Goal: Task Accomplishment & Management: Use online tool/utility

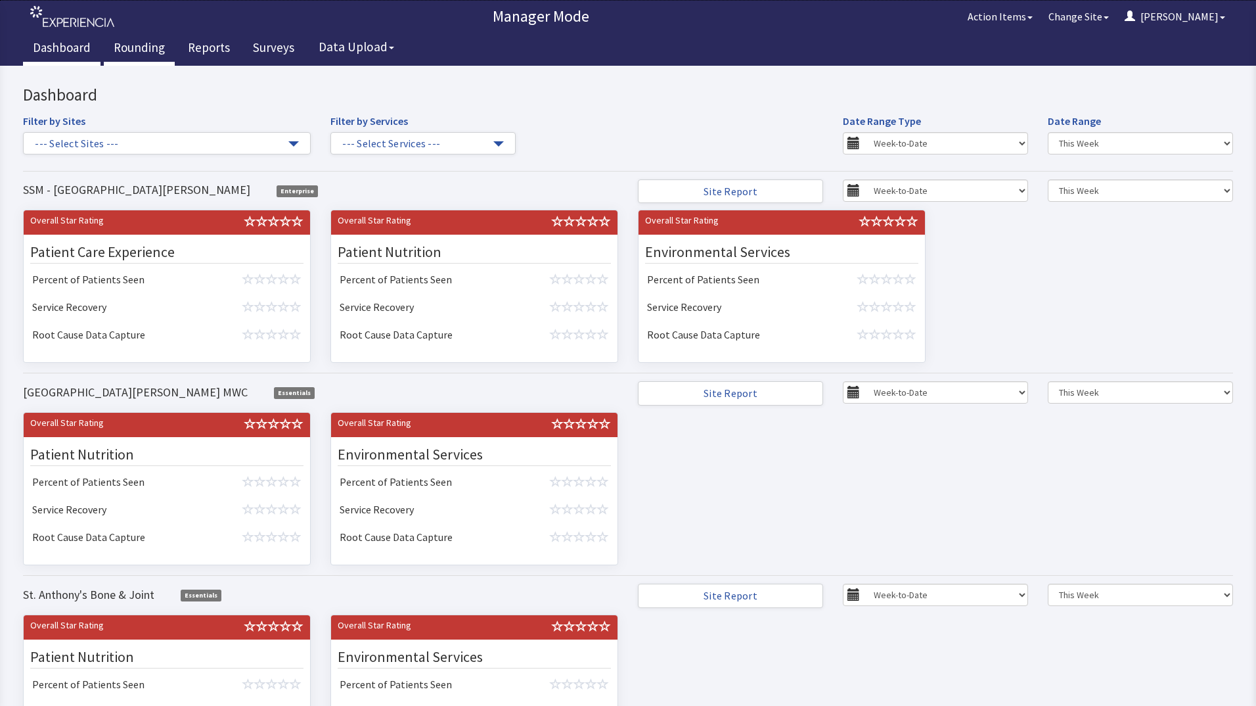
click at [124, 41] on link "Rounding" at bounding box center [139, 49] width 71 height 33
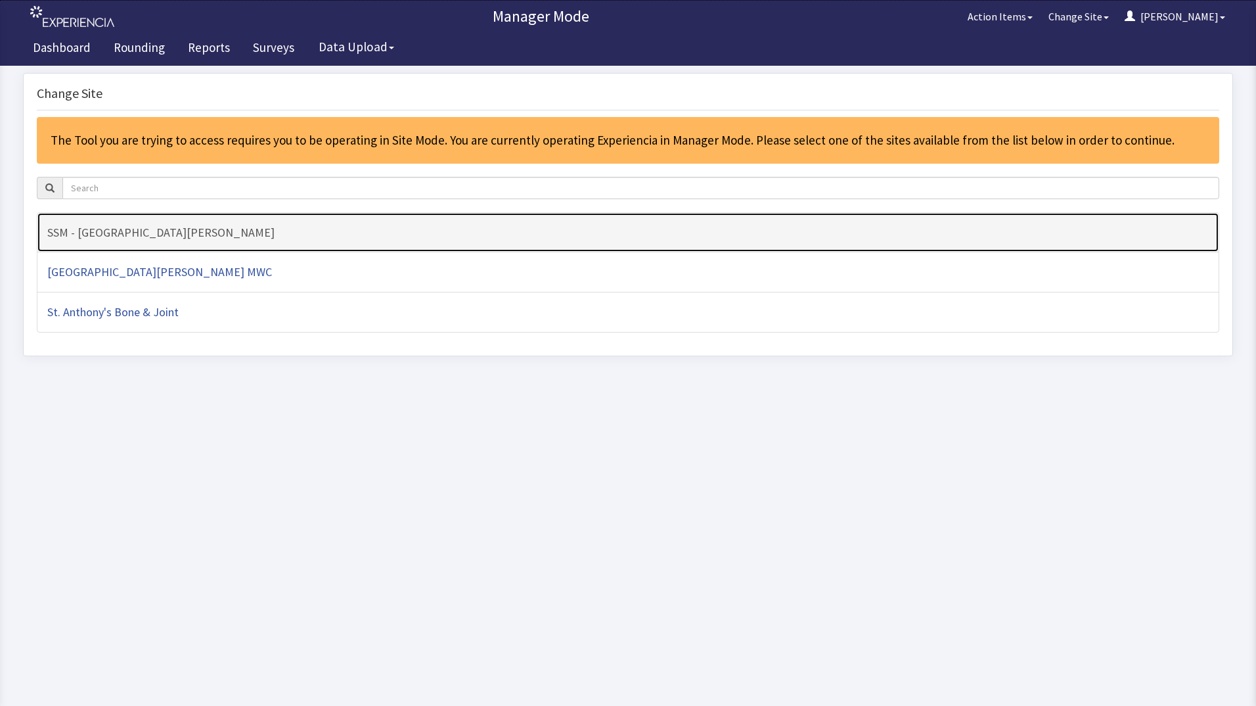
click at [154, 229] on h4 "SSM - [GEOGRAPHIC_DATA][PERSON_NAME]" at bounding box center [628, 232] width 1162 height 13
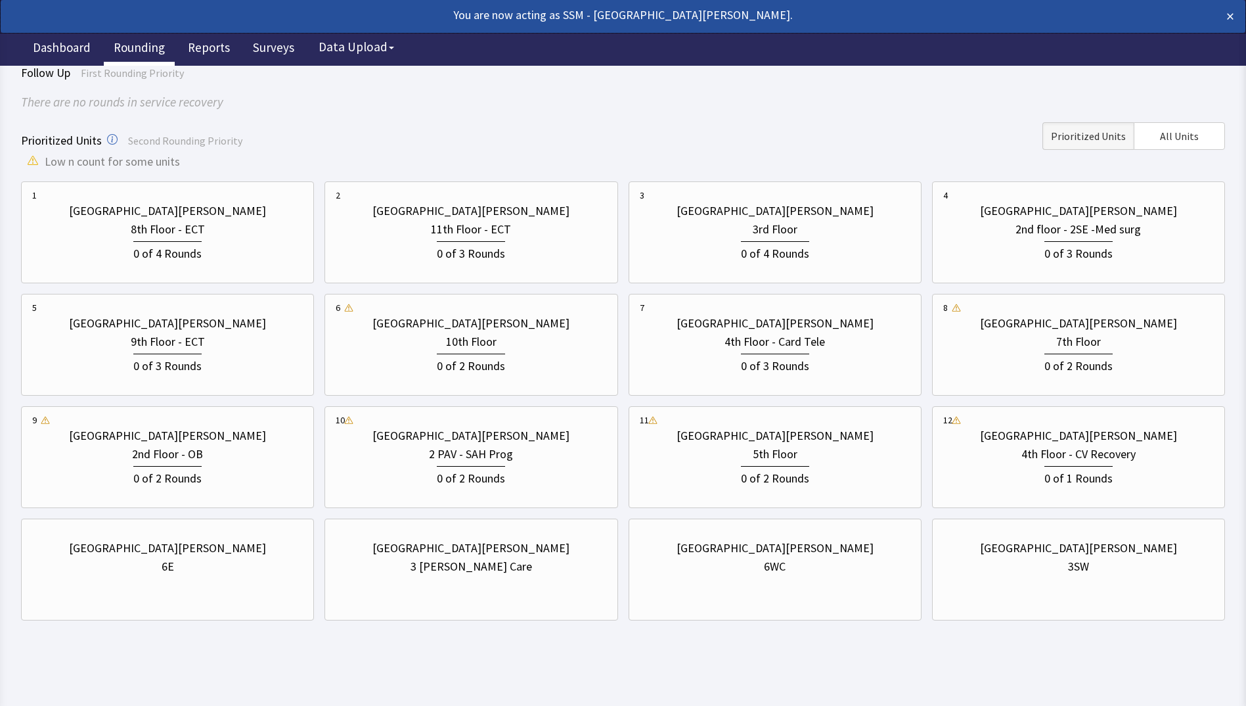
scroll to position [98, 0]
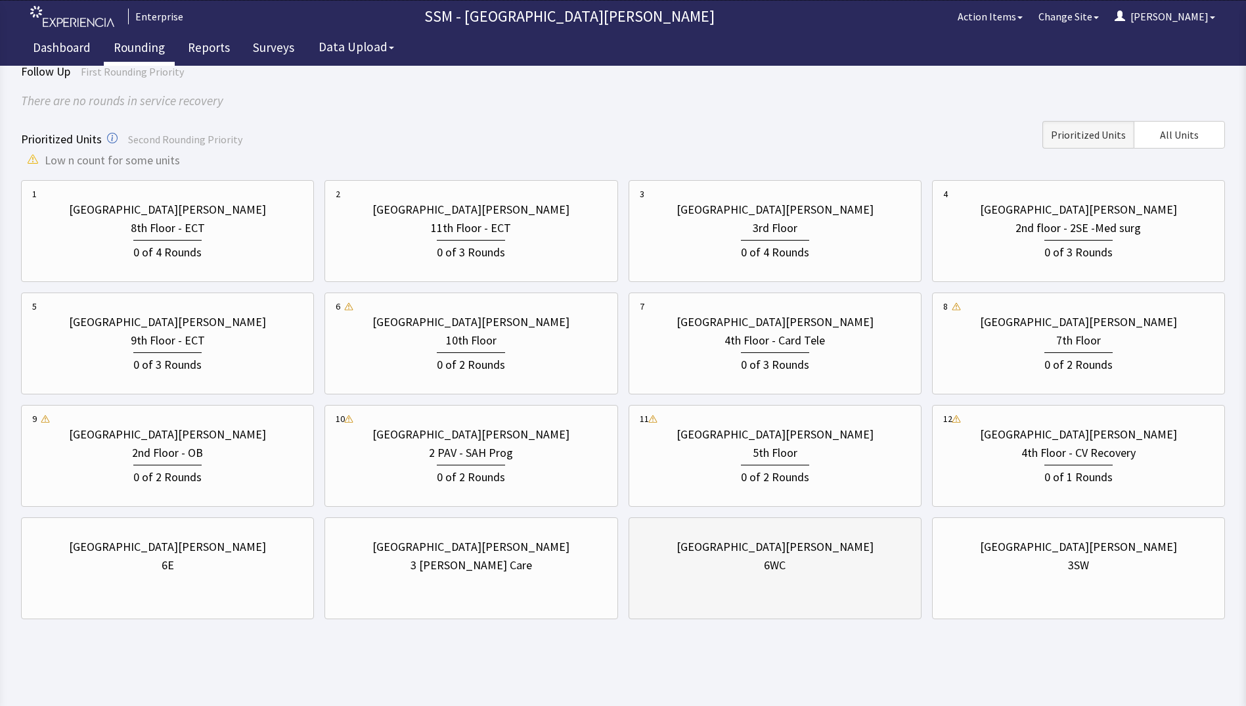
click at [679, 587] on div "St. Anthony Hospital 6WC" at bounding box center [775, 568] width 293 height 102
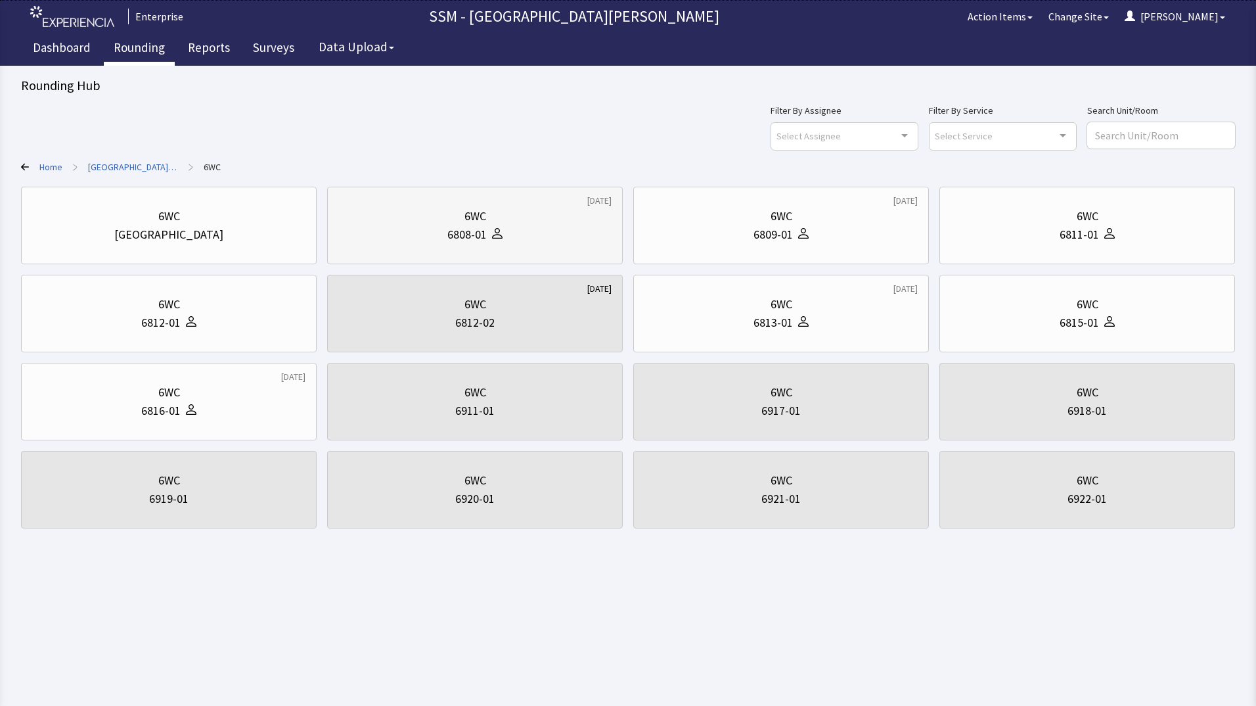
click at [473, 231] on div "6808-01" at bounding box center [466, 234] width 39 height 18
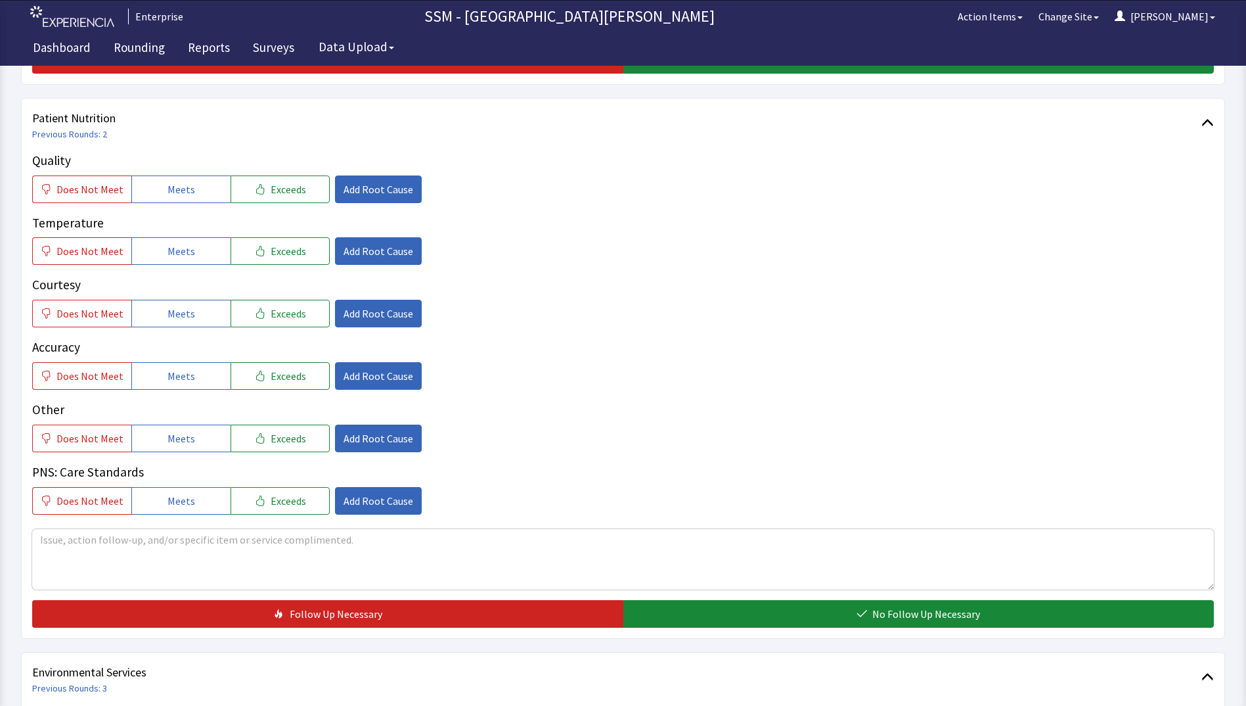
scroll to position [723, 0]
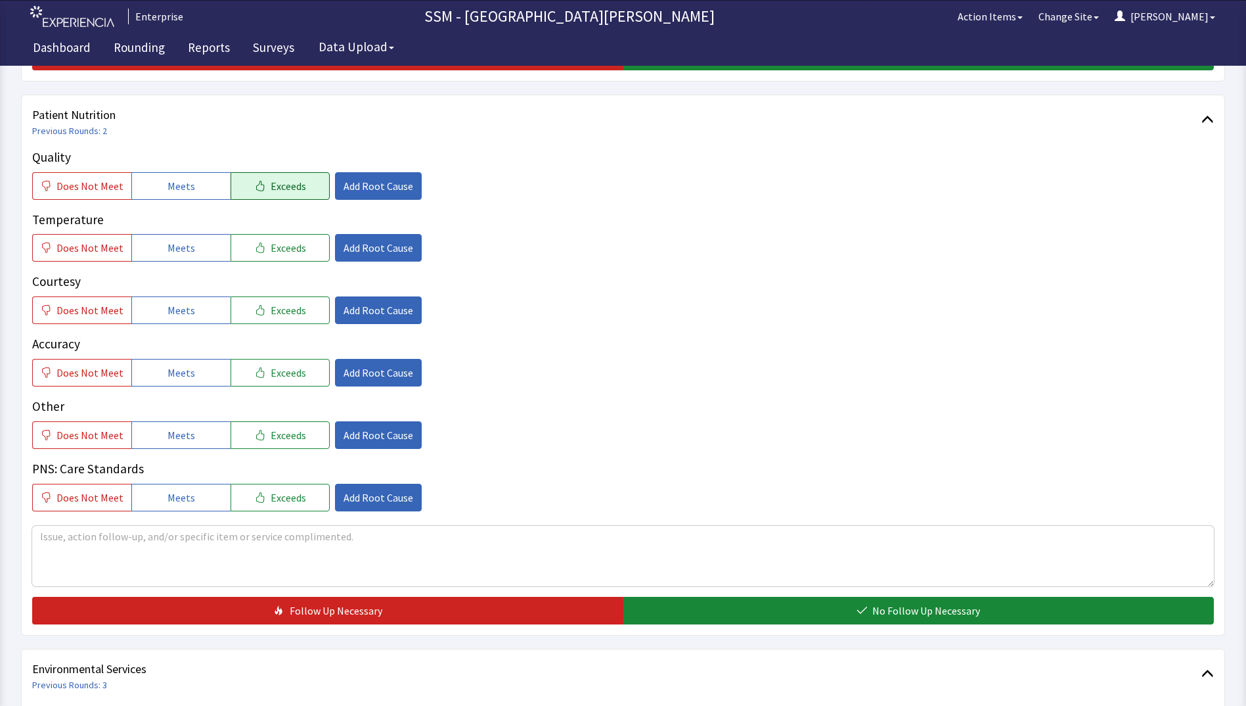
click at [273, 187] on span "Exceeds" at bounding box center [288, 186] width 35 height 16
click at [193, 258] on button "Meets" at bounding box center [180, 248] width 99 height 28
click at [177, 315] on span "Meets" at bounding box center [182, 310] width 28 height 16
click at [180, 366] on span "Meets" at bounding box center [182, 373] width 28 height 16
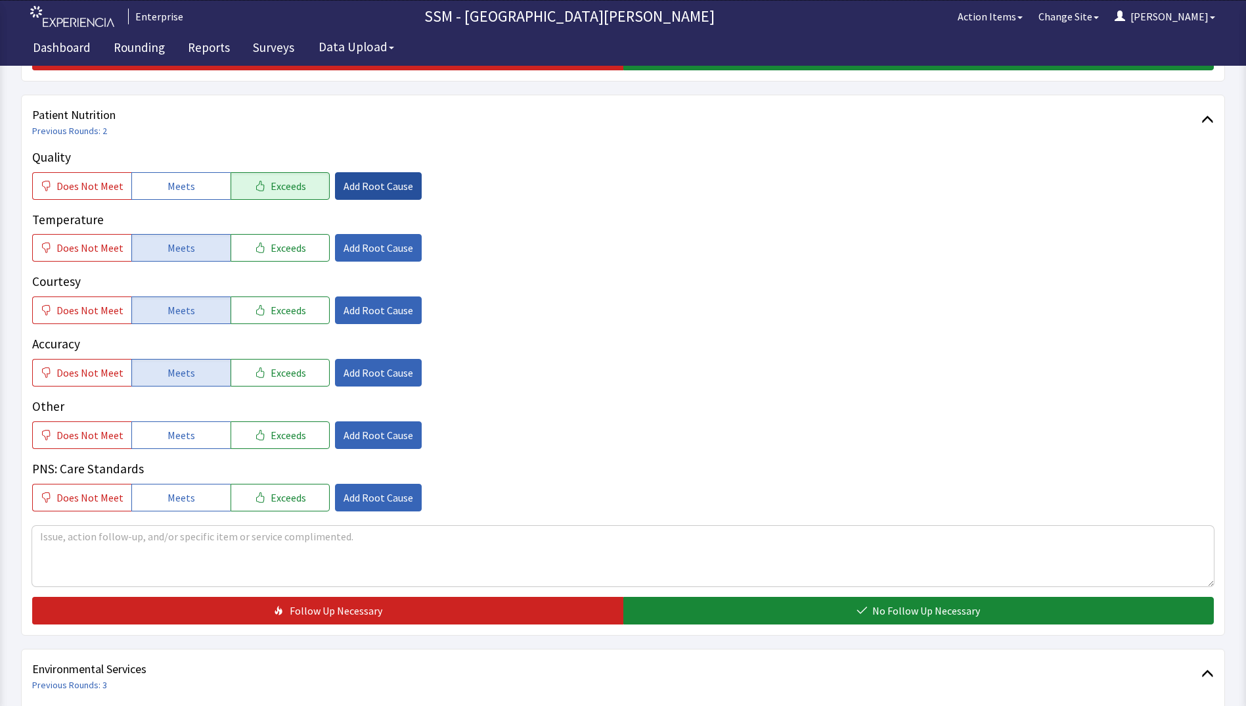
click at [385, 190] on span "Add Root Cause" at bounding box center [379, 186] width 70 height 16
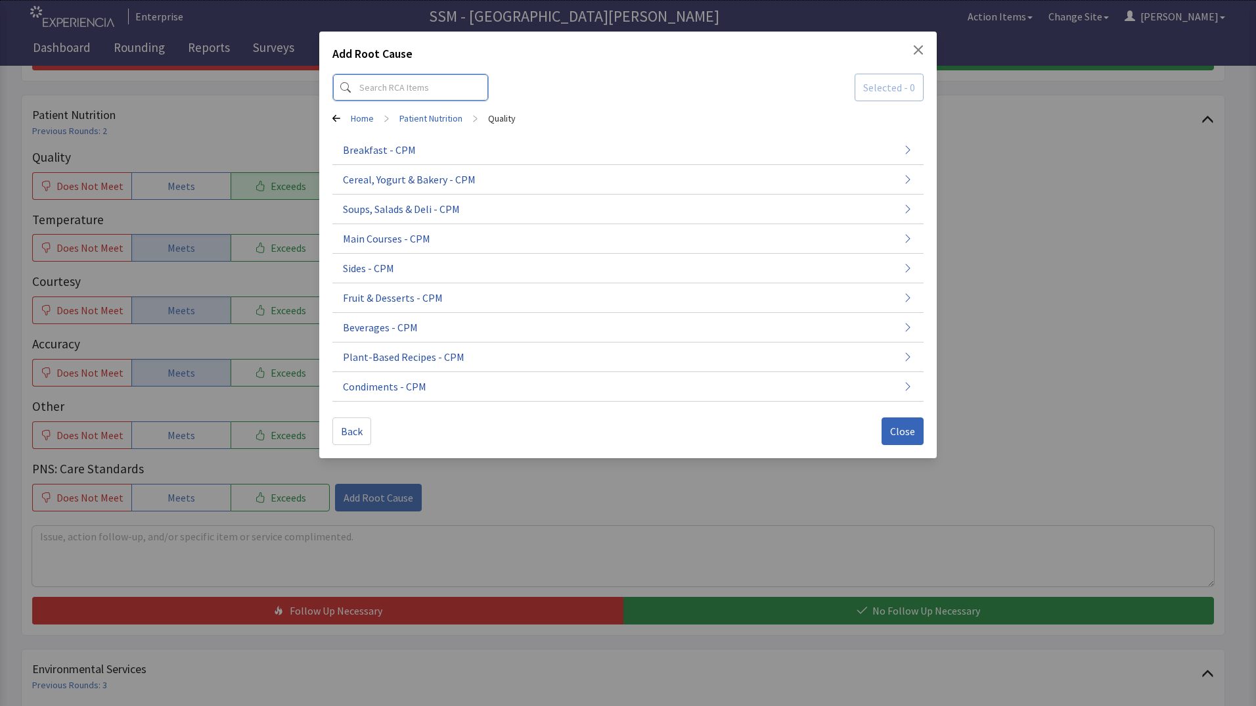
click at [426, 80] on input at bounding box center [410, 88] width 156 height 28
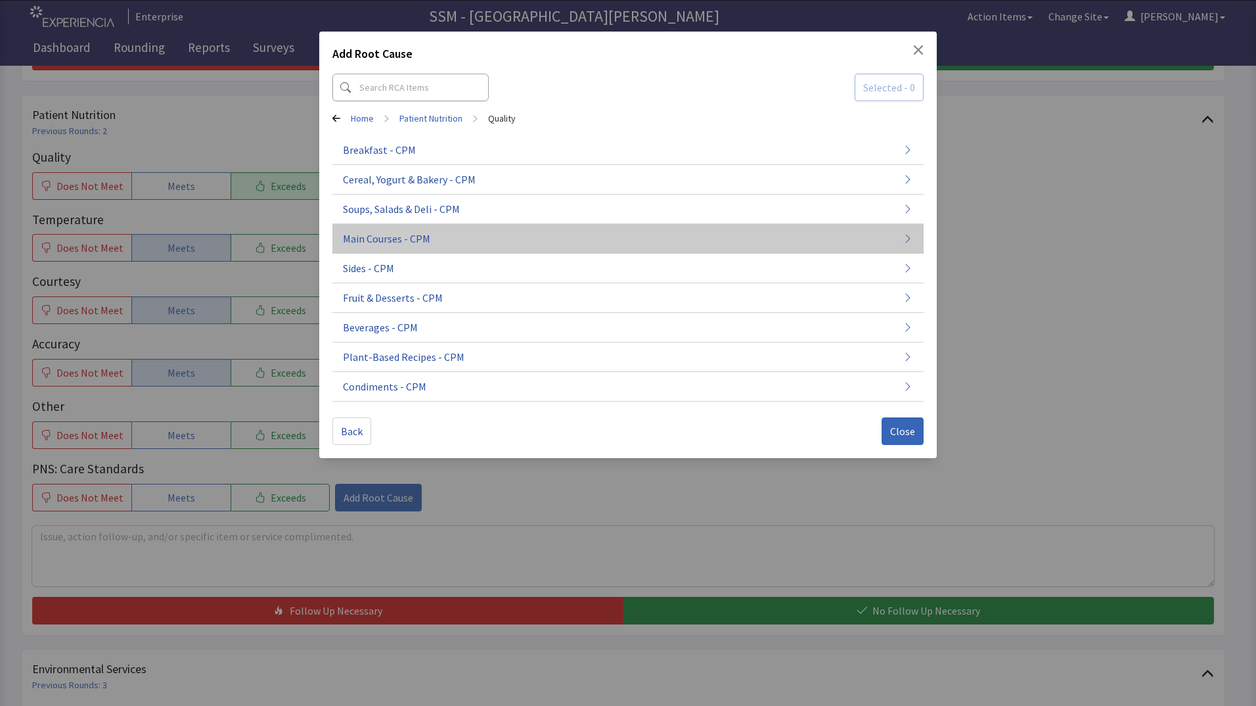
click at [432, 235] on button "Main Courses - CPM" at bounding box center [627, 239] width 591 height 30
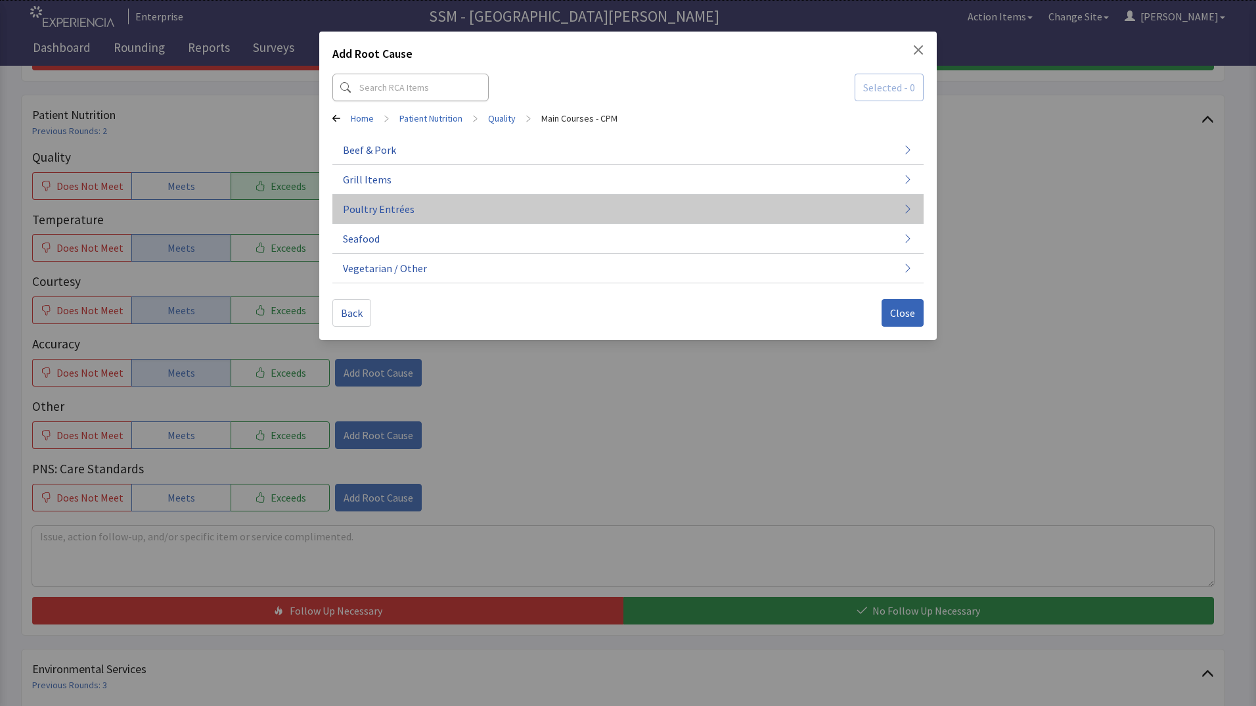
click at [386, 201] on span "Poultry Entrées" at bounding box center [379, 209] width 72 height 16
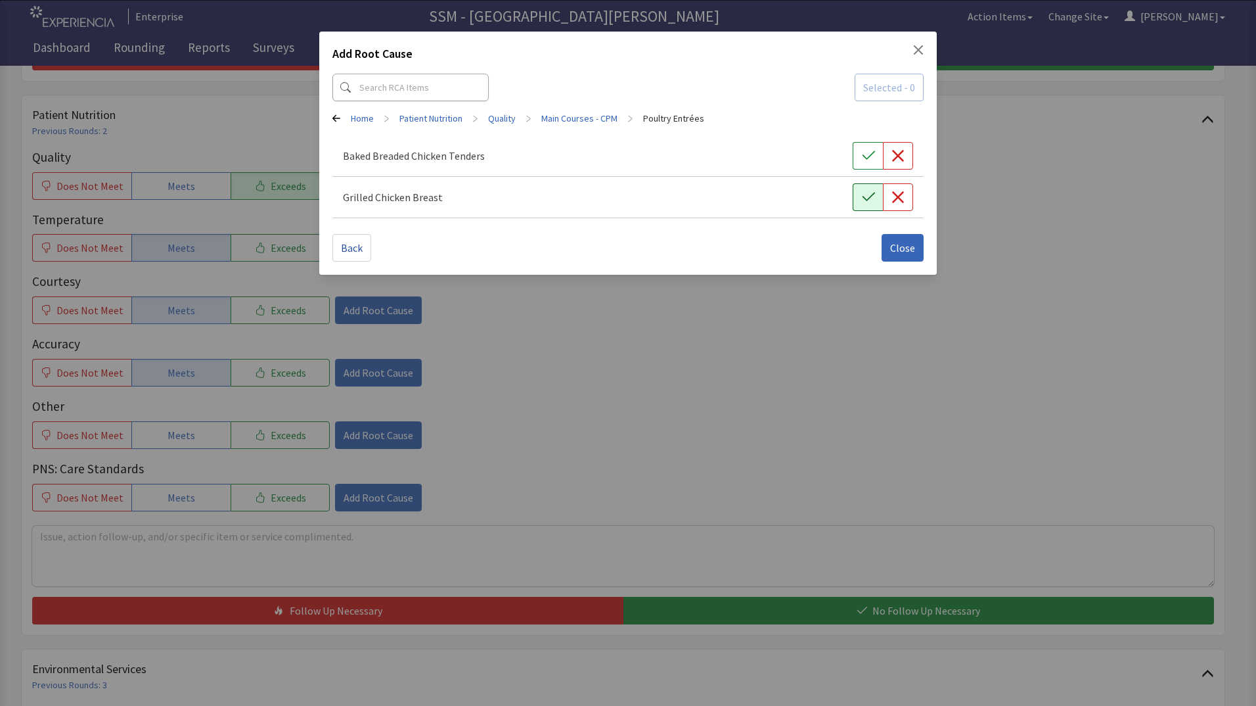
click at [867, 198] on icon "button" at bounding box center [868, 197] width 13 height 13
click at [896, 248] on span "Close" at bounding box center [902, 248] width 25 height 16
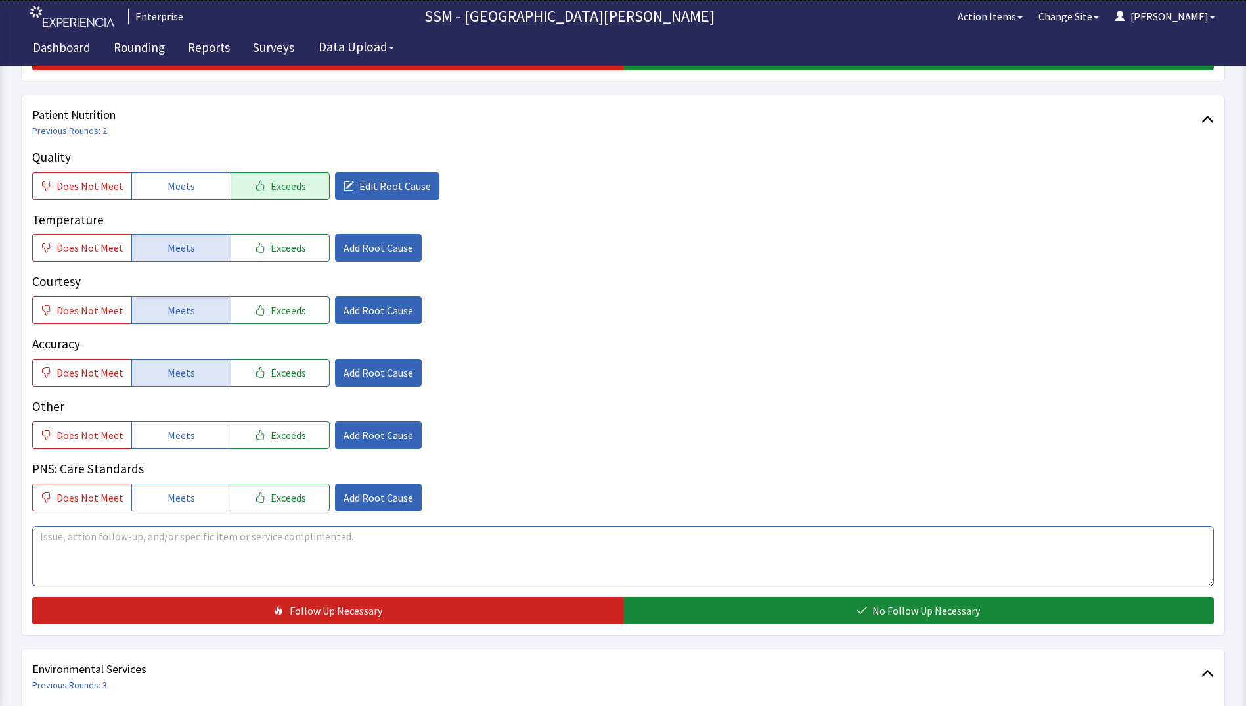
click at [361, 547] on textarea at bounding box center [623, 556] width 1182 height 60
type textarea "The meals are excellent, Love the chicken noodle soup and chicken and dumplings"
click at [367, 189] on span "Edit Root Cause" at bounding box center [395, 186] width 72 height 16
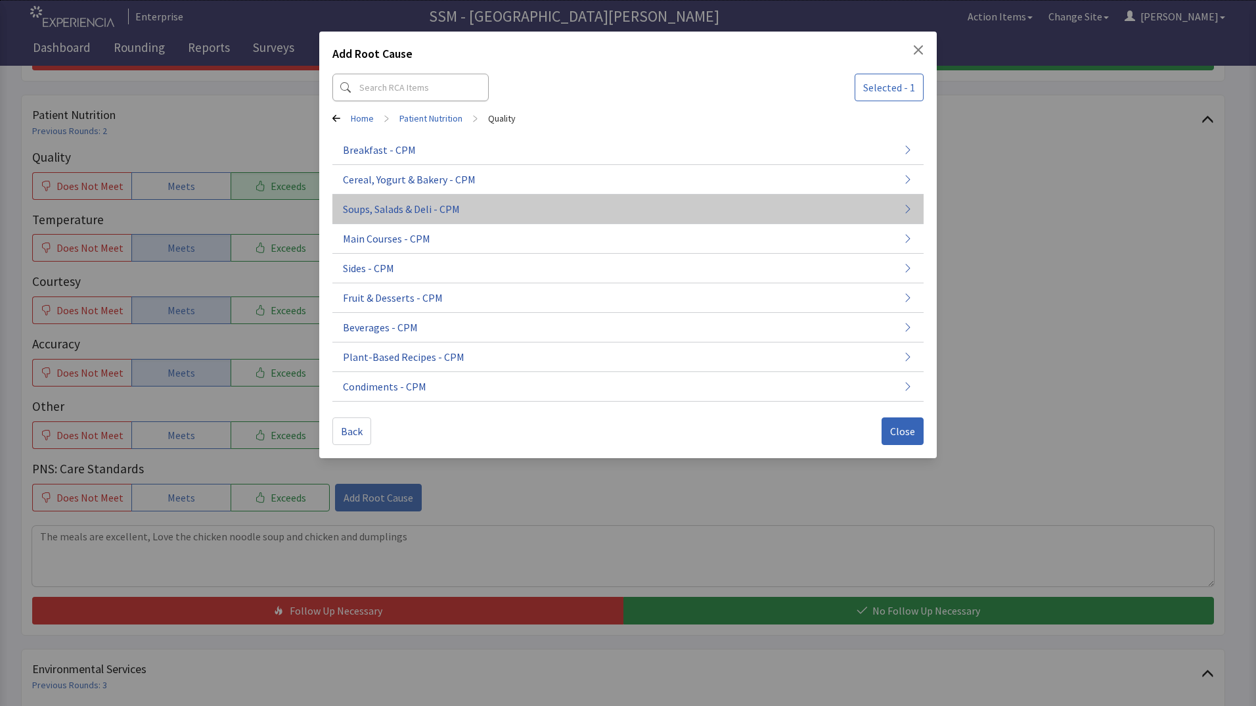
click at [403, 213] on span "Soups, Salads & Deli - CPM" at bounding box center [401, 209] width 117 height 16
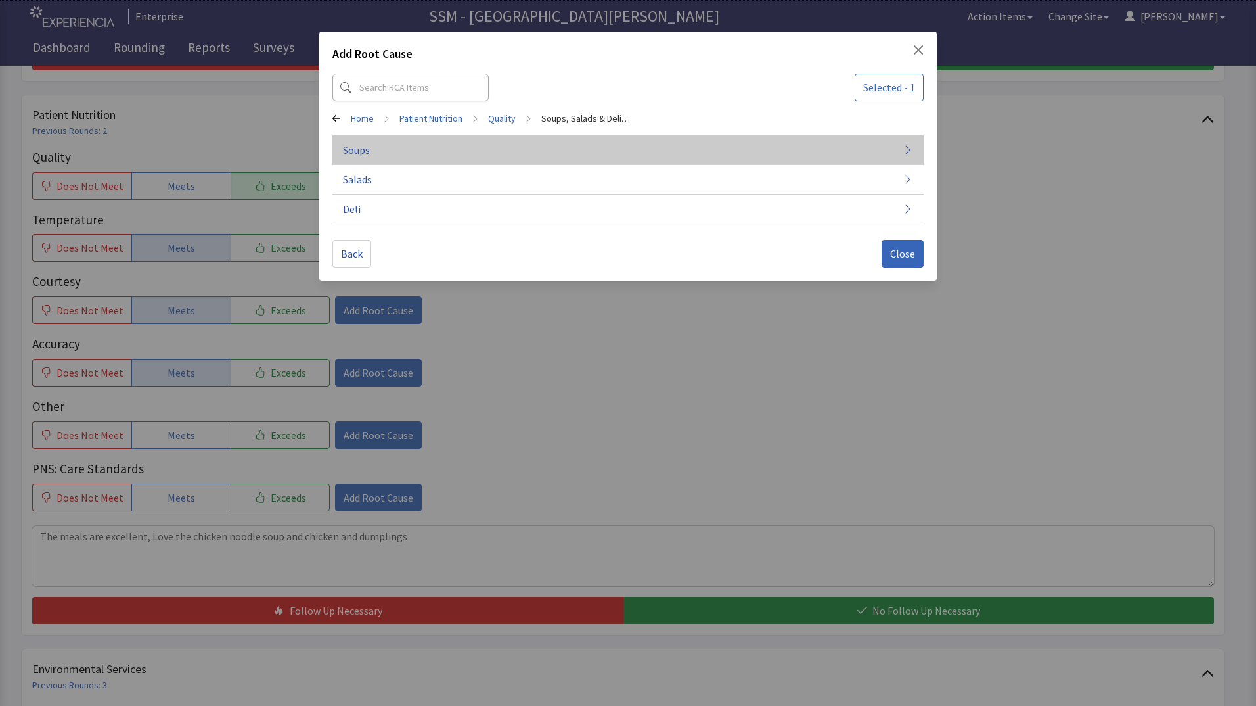
click at [410, 152] on button "Soups" at bounding box center [627, 150] width 591 height 30
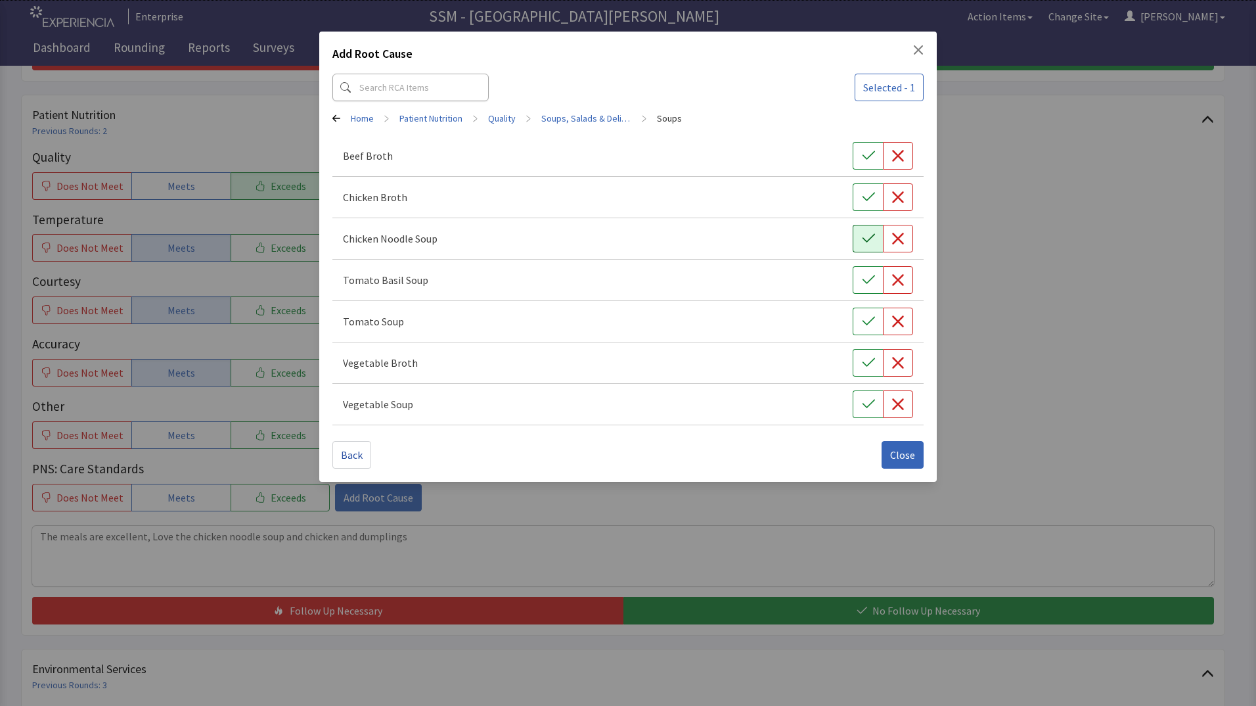
click at [867, 242] on icon "button" at bounding box center [868, 238] width 12 height 9
click at [906, 459] on span "Close" at bounding box center [902, 455] width 25 height 16
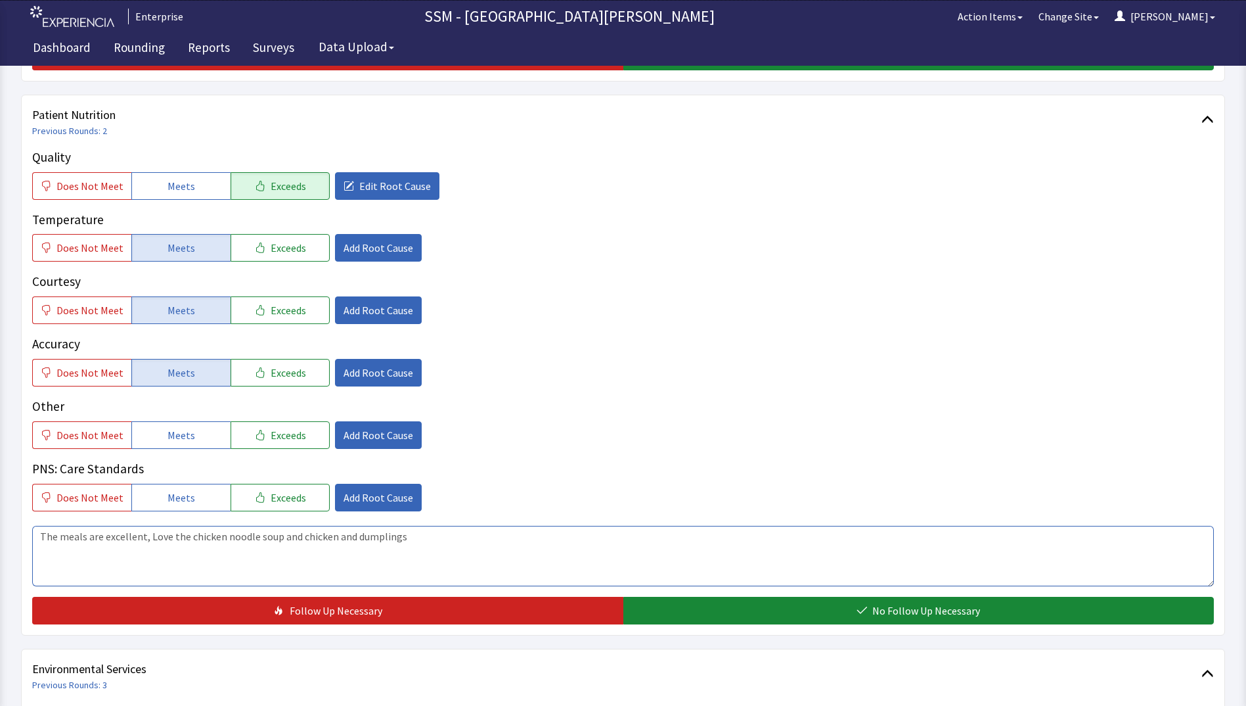
drag, startPoint x: 630, startPoint y: 534, endPoint x: 553, endPoint y: 568, distance: 84.1
click at [631, 534] on textarea "The meals are excellent, Love the chicken noodle soup and chicken and dumplings" at bounding box center [623, 556] width 1182 height 60
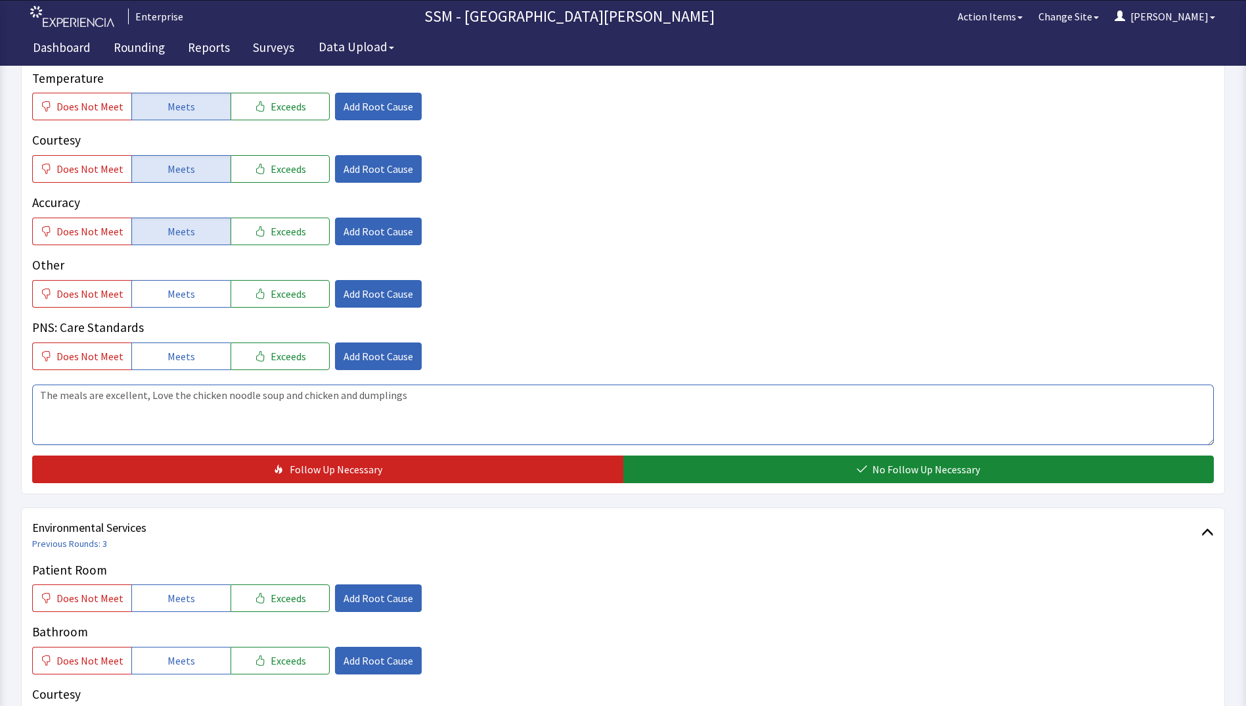
scroll to position [1051, 0]
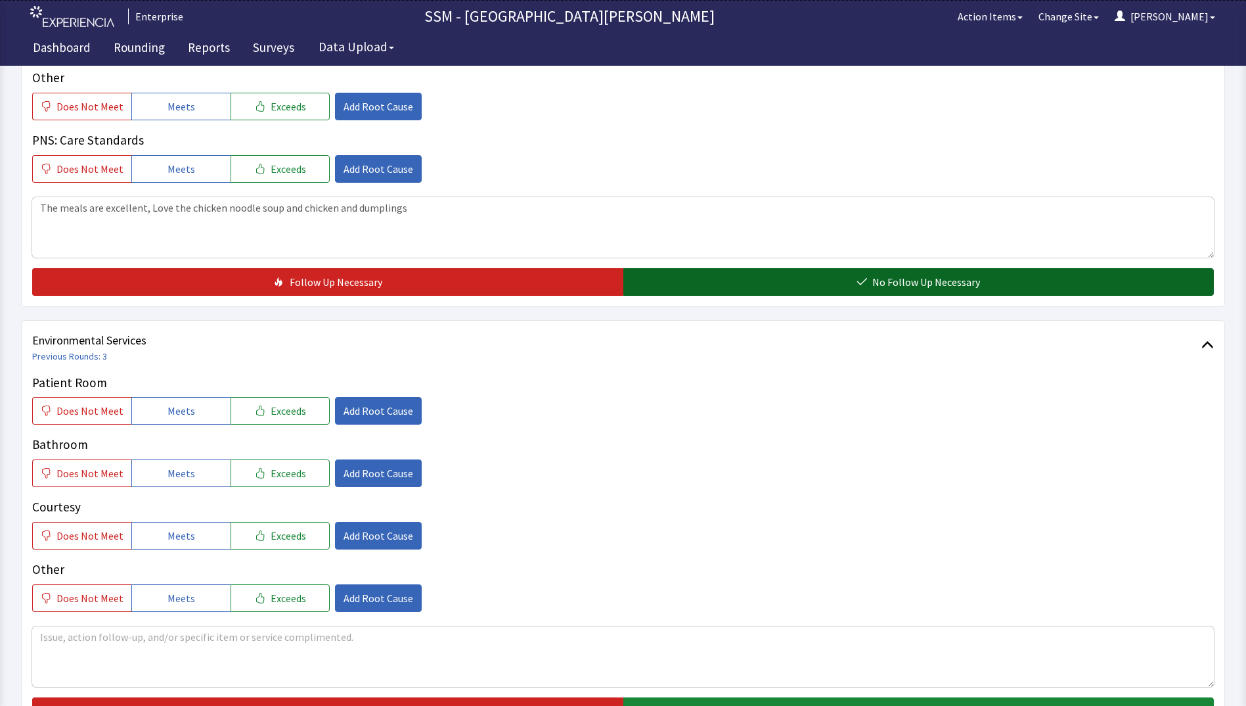
click at [748, 277] on button "No Follow Up Necessary" at bounding box center [919, 282] width 591 height 28
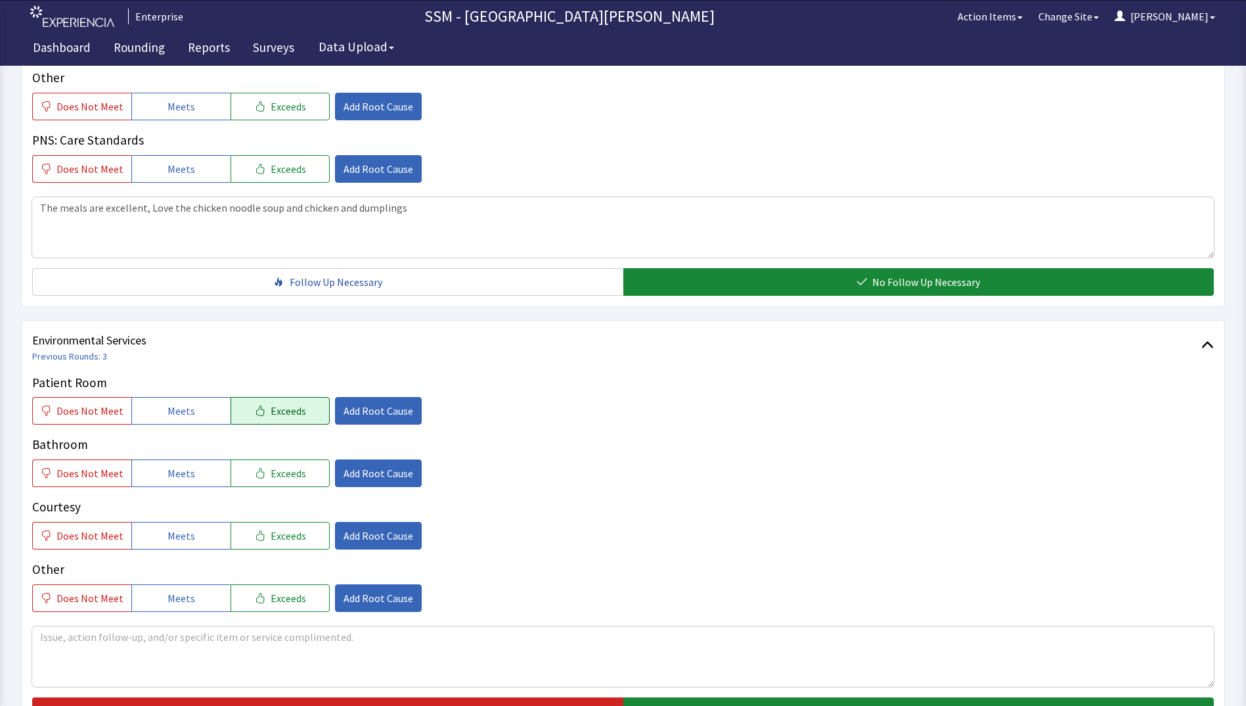
click at [261, 414] on button "Exceeds" at bounding box center [280, 411] width 99 height 28
click at [179, 465] on button "Meets" at bounding box center [180, 473] width 99 height 28
click at [187, 531] on span "Meets" at bounding box center [182, 536] width 28 height 16
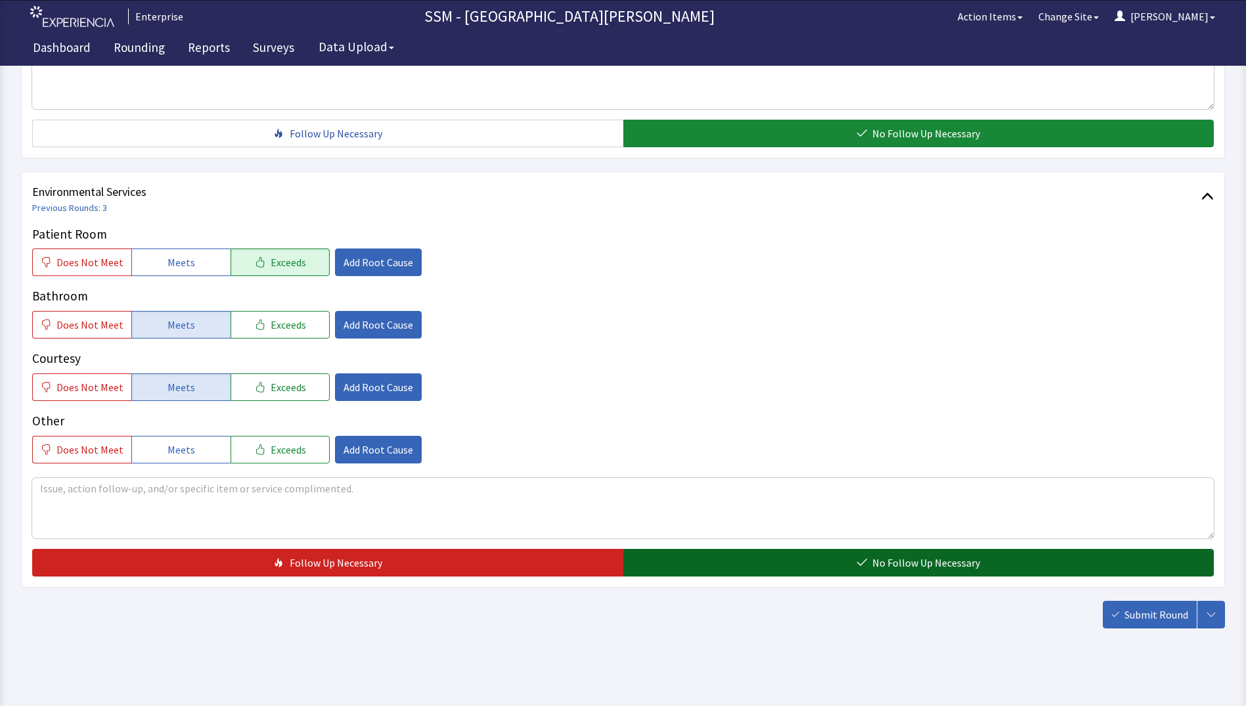
scroll to position [1209, 0]
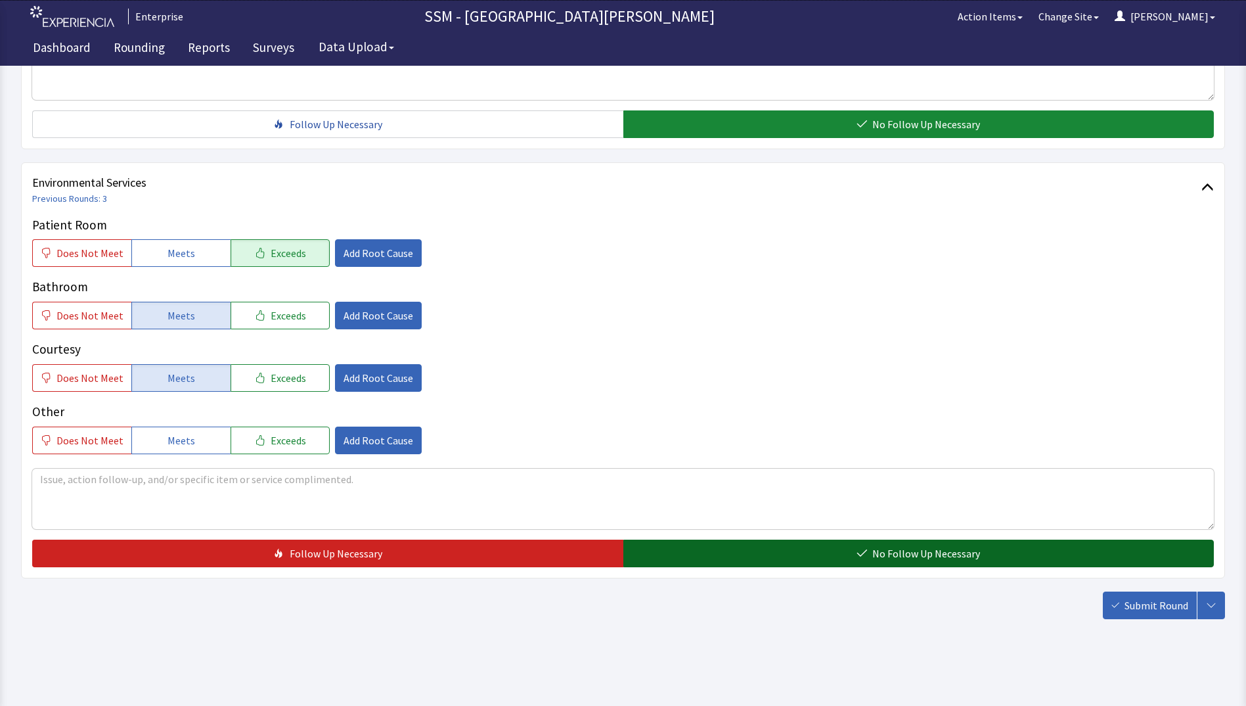
drag, startPoint x: 764, startPoint y: 559, endPoint x: 850, endPoint y: 553, distance: 86.9
click at [764, 559] on button "No Follow Up Necessary" at bounding box center [919, 553] width 591 height 28
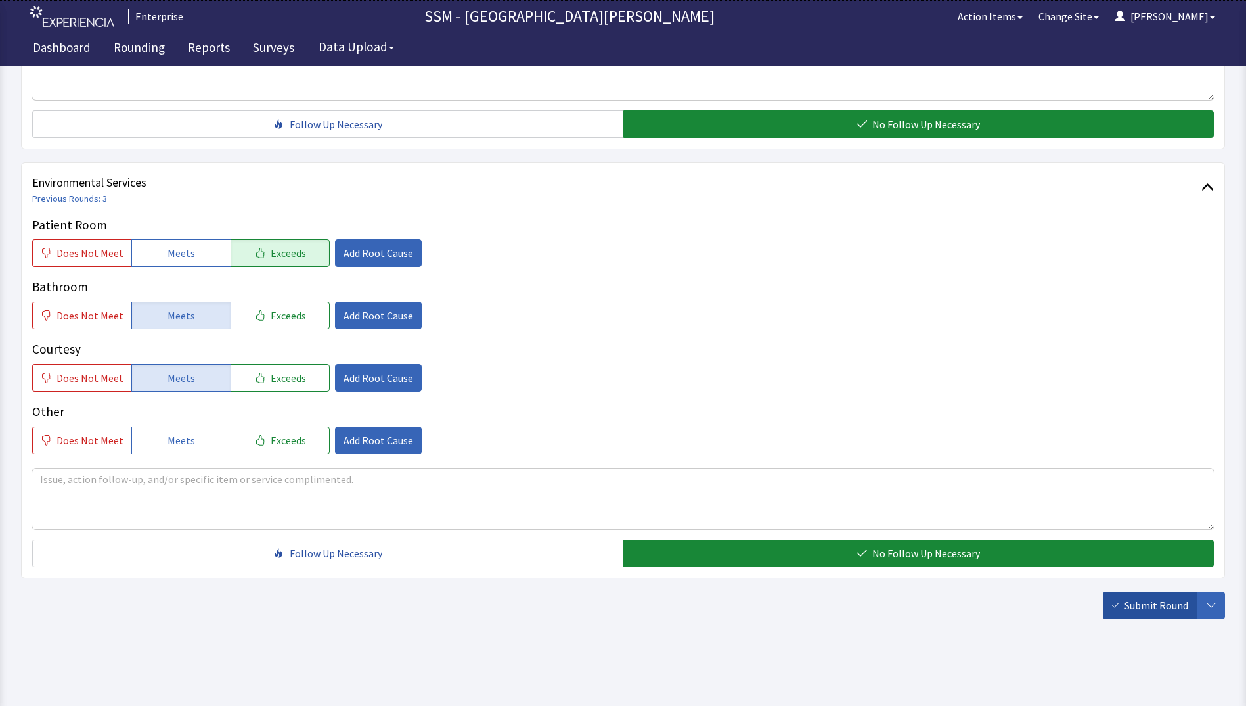
click at [1160, 611] on span "Submit Round" at bounding box center [1157, 605] width 64 height 16
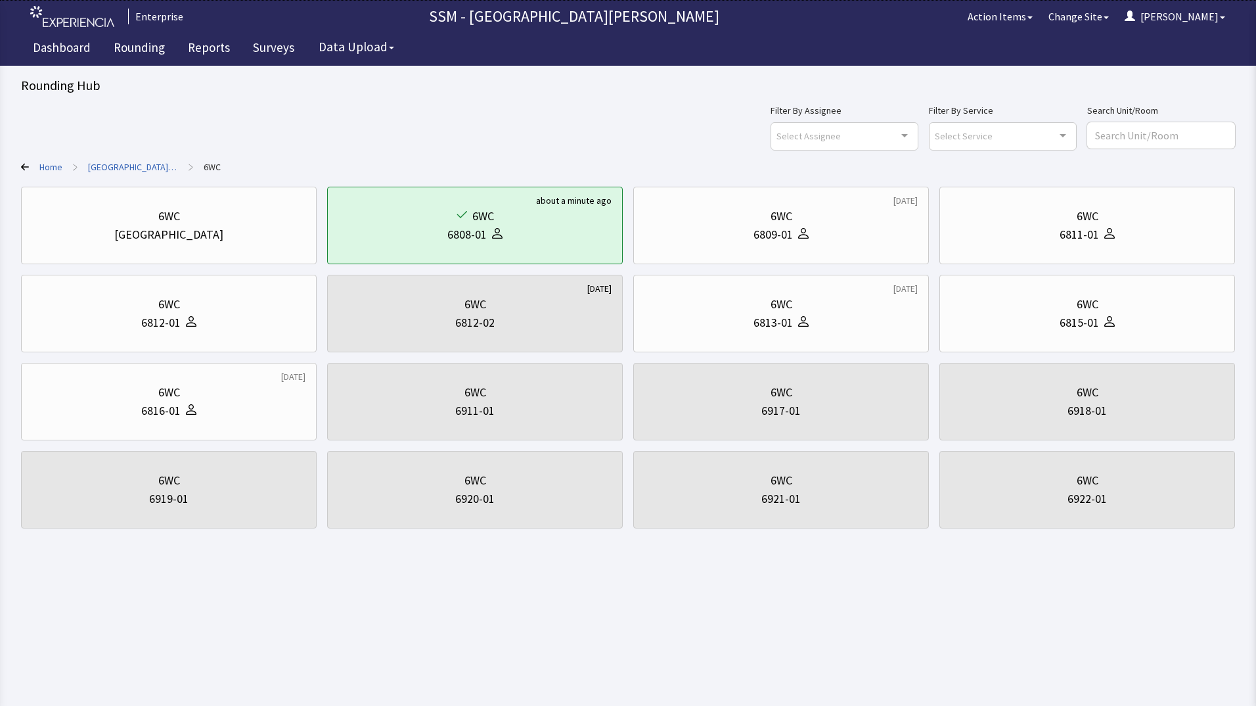
click at [29, 166] on div "Home > [GEOGRAPHIC_DATA][PERSON_NAME] > 6WC" at bounding box center [628, 166] width 1214 height 13
click at [24, 163] on icon at bounding box center [25, 167] width 8 height 8
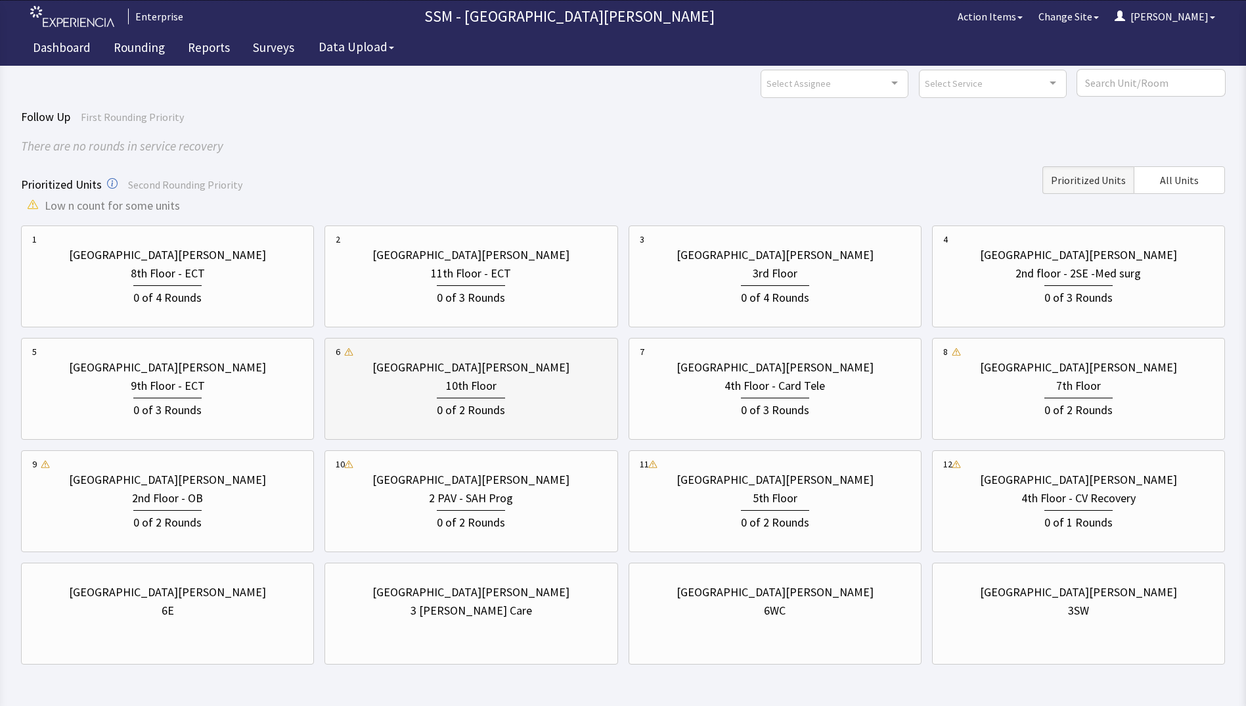
scroll to position [98, 0]
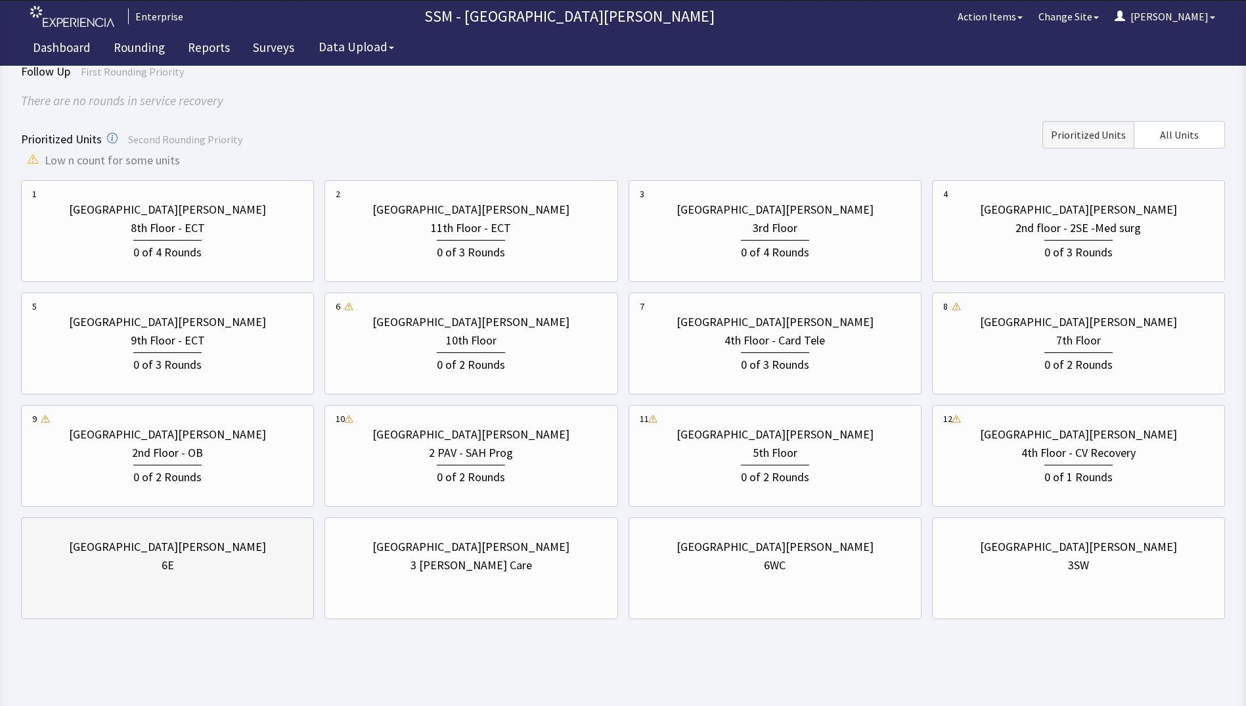
click at [238, 590] on div "St. Anthony Hospital 6E" at bounding box center [167, 568] width 293 height 102
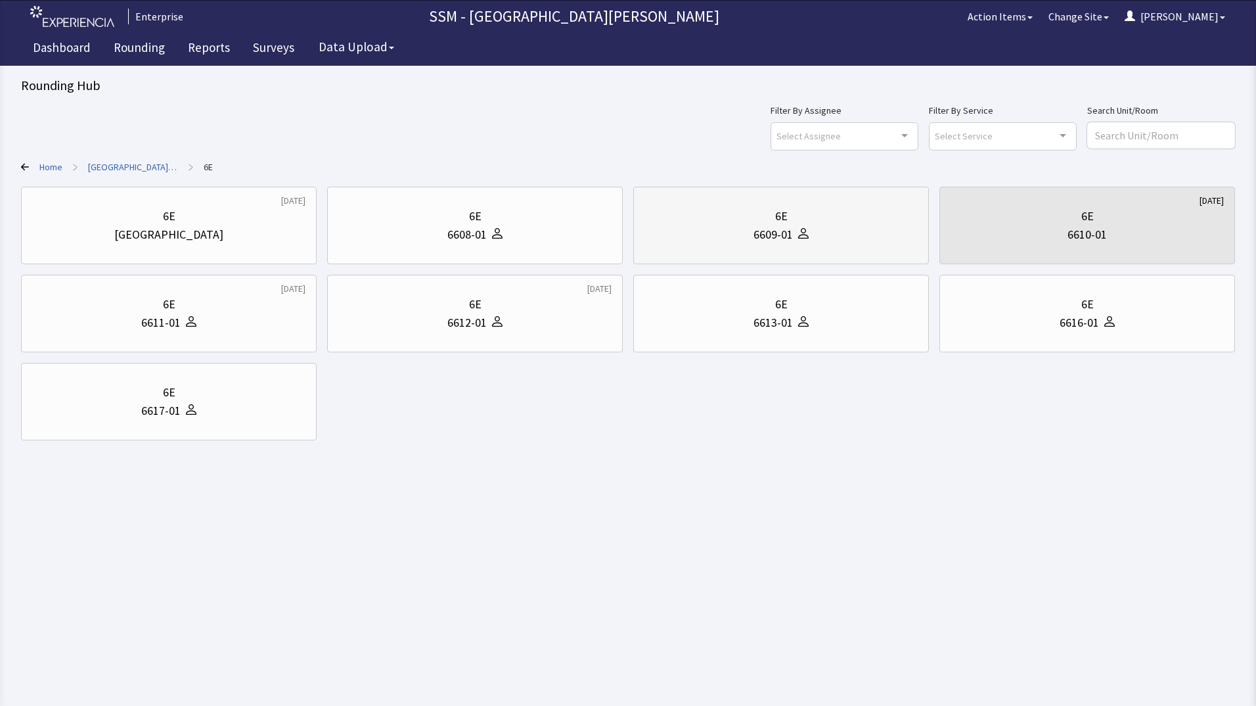
click at [786, 244] on div "6E 6609-01" at bounding box center [781, 225] width 273 height 63
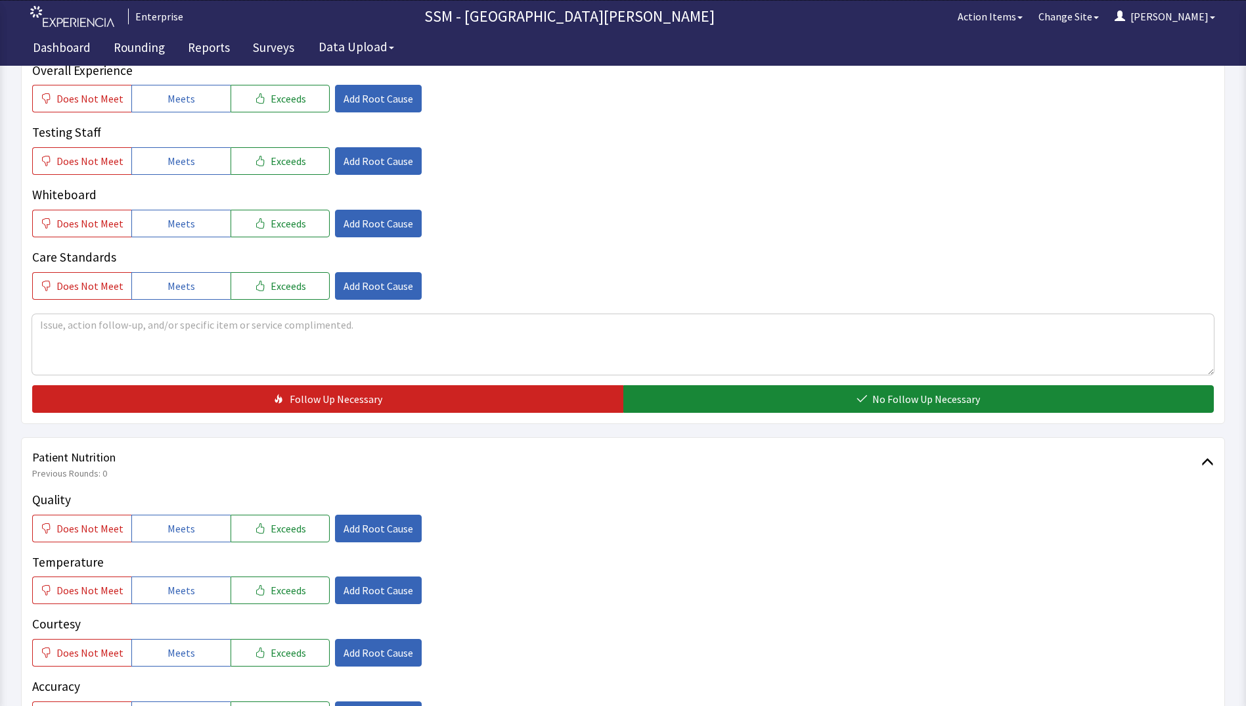
scroll to position [460, 0]
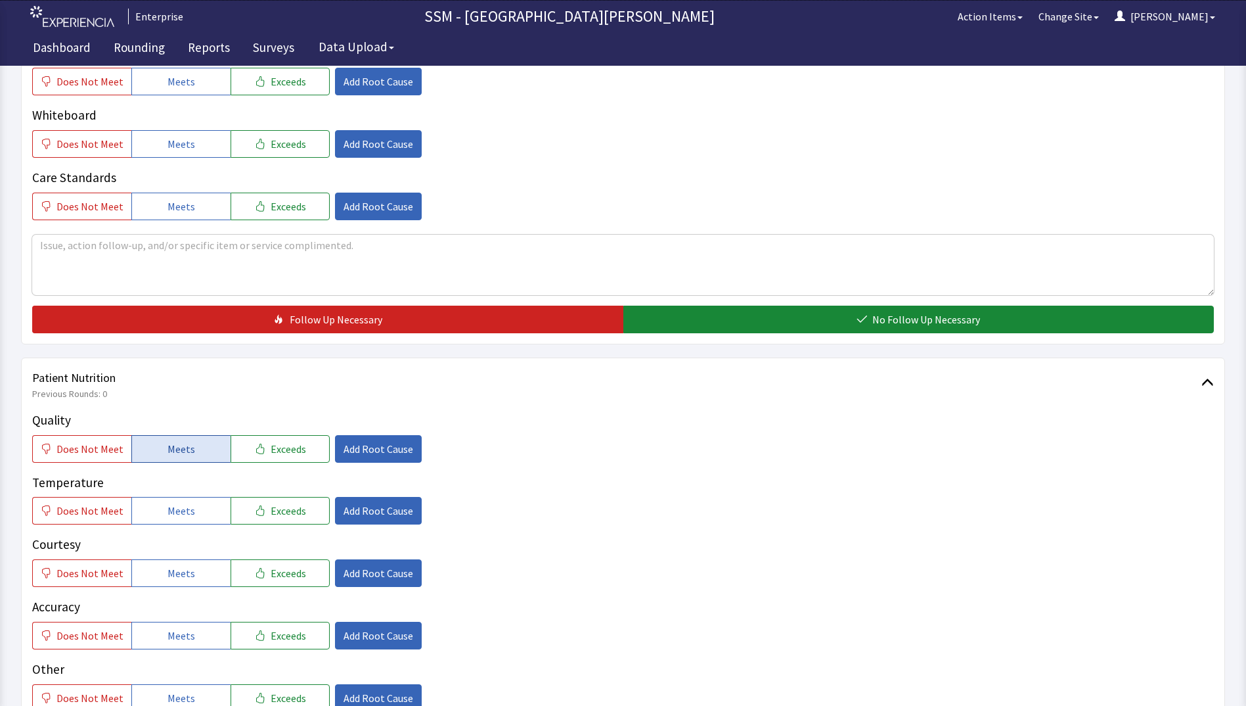
click at [168, 448] on span "Meets" at bounding box center [182, 449] width 28 height 16
click at [171, 509] on span "Meets" at bounding box center [182, 511] width 28 height 16
drag, startPoint x: 170, startPoint y: 567, endPoint x: 168, endPoint y: 641, distance: 74.3
click at [170, 574] on span "Meets" at bounding box center [182, 573] width 28 height 16
click at [168, 642] on span "Meets" at bounding box center [182, 635] width 28 height 16
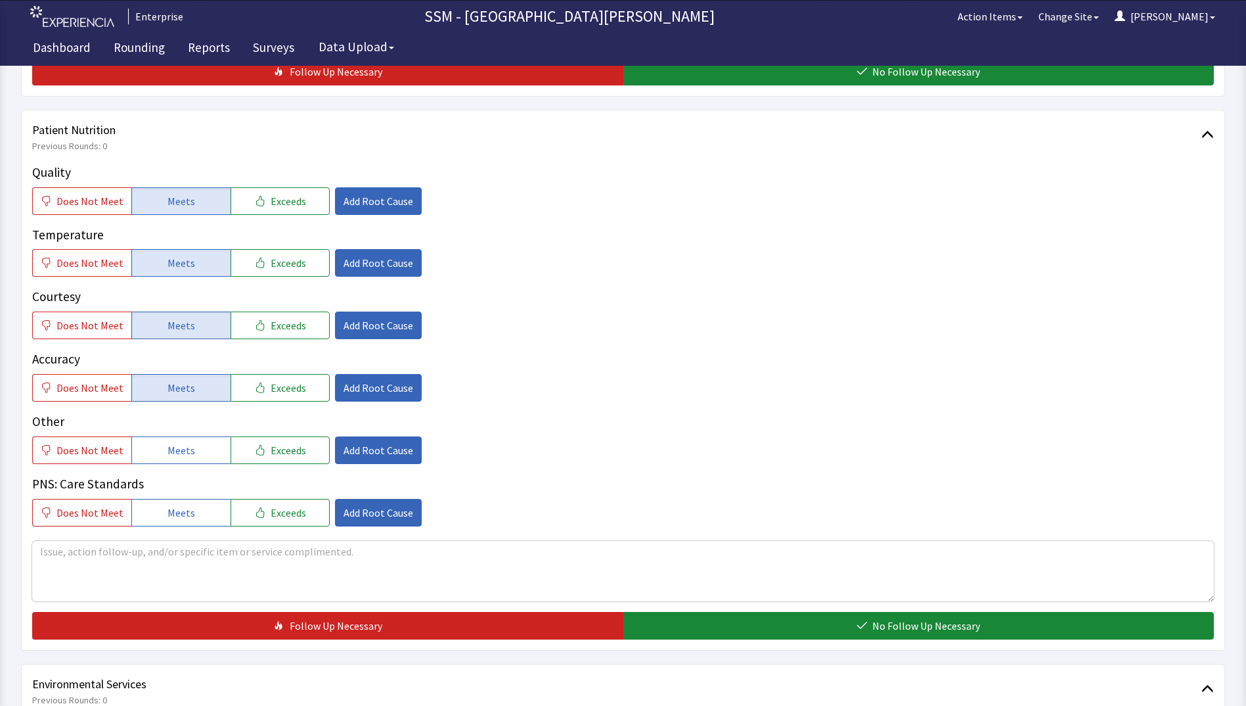
scroll to position [920, 0]
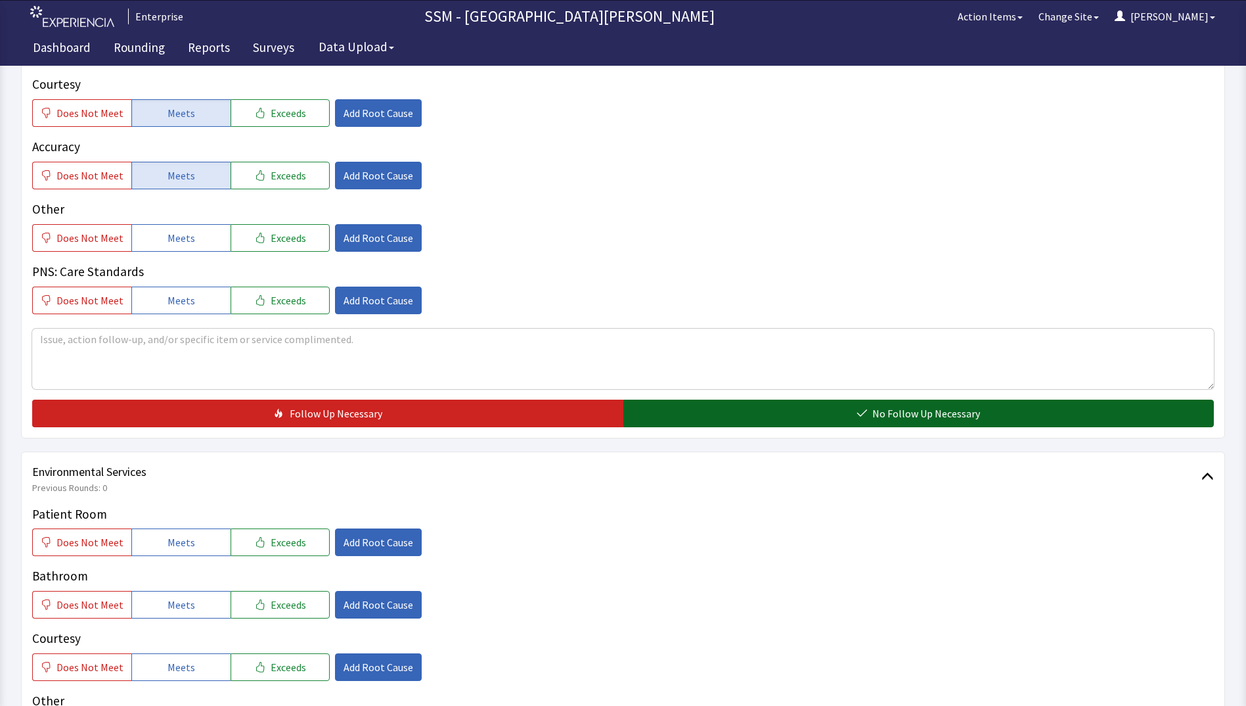
click at [673, 419] on button "No Follow Up Necessary" at bounding box center [919, 413] width 591 height 28
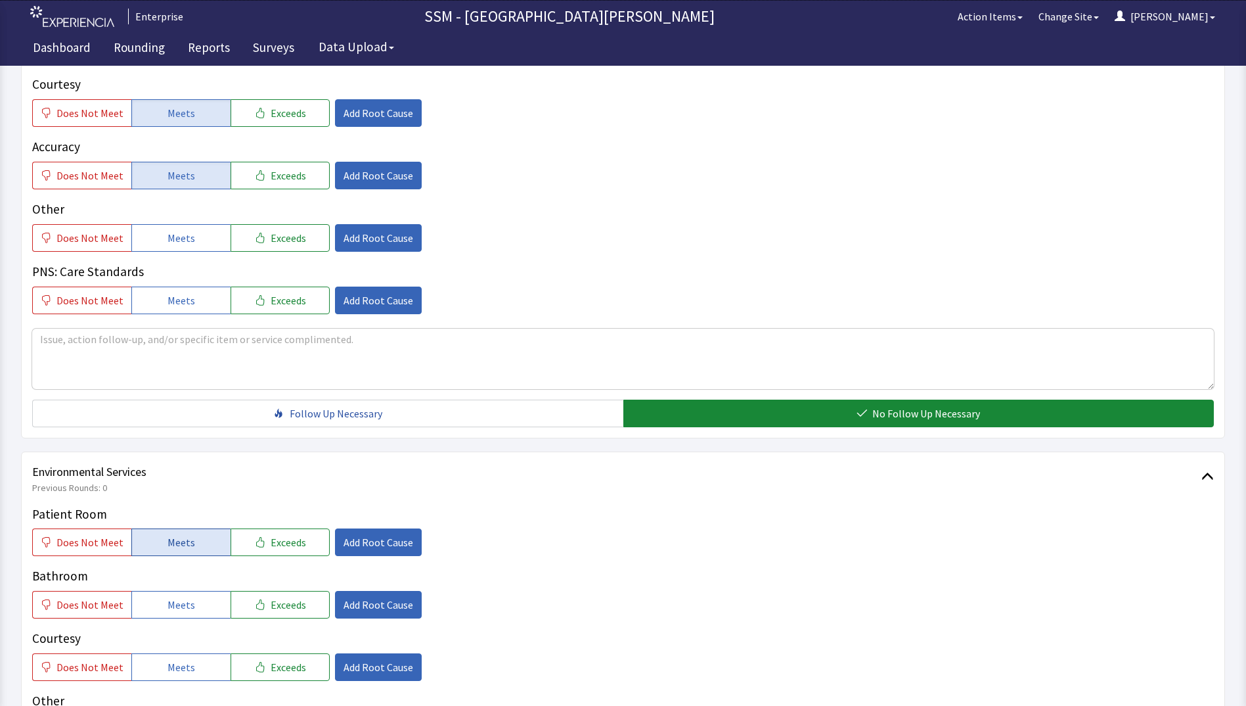
click at [168, 547] on span "Meets" at bounding box center [182, 542] width 28 height 16
click at [168, 608] on span "Meets" at bounding box center [182, 605] width 28 height 16
click at [171, 660] on span "Meets" at bounding box center [182, 667] width 28 height 16
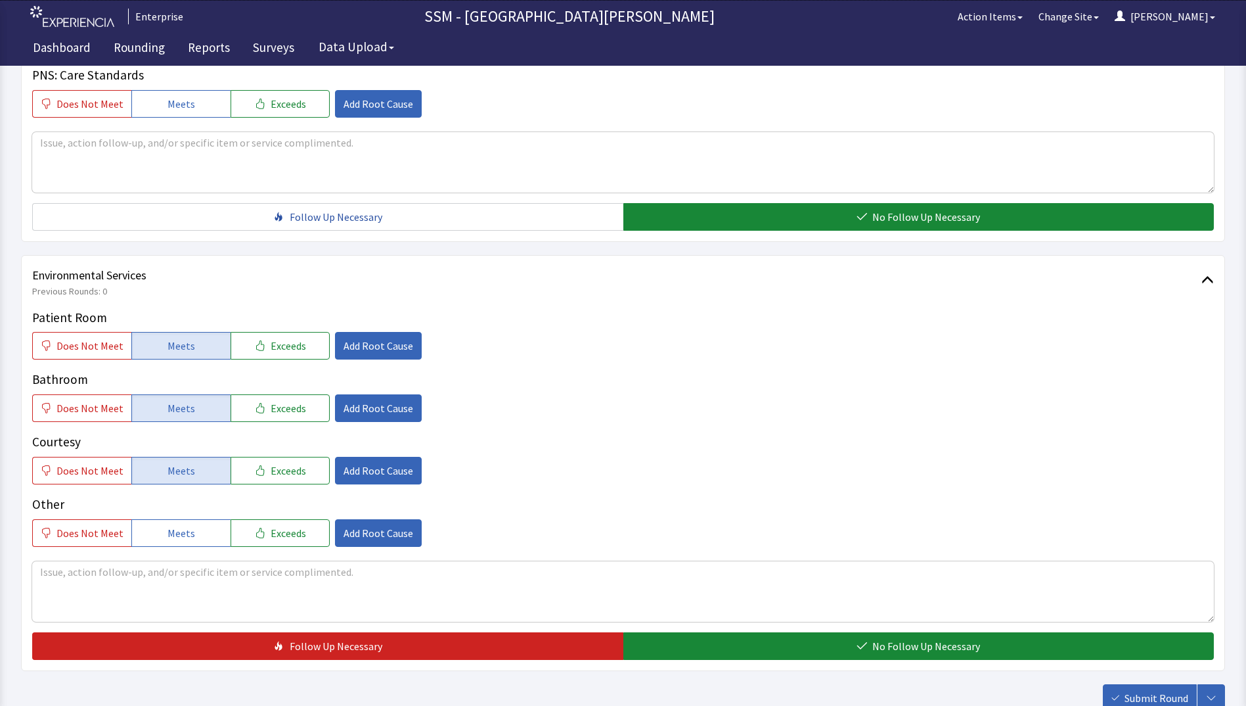
scroll to position [1209, 0]
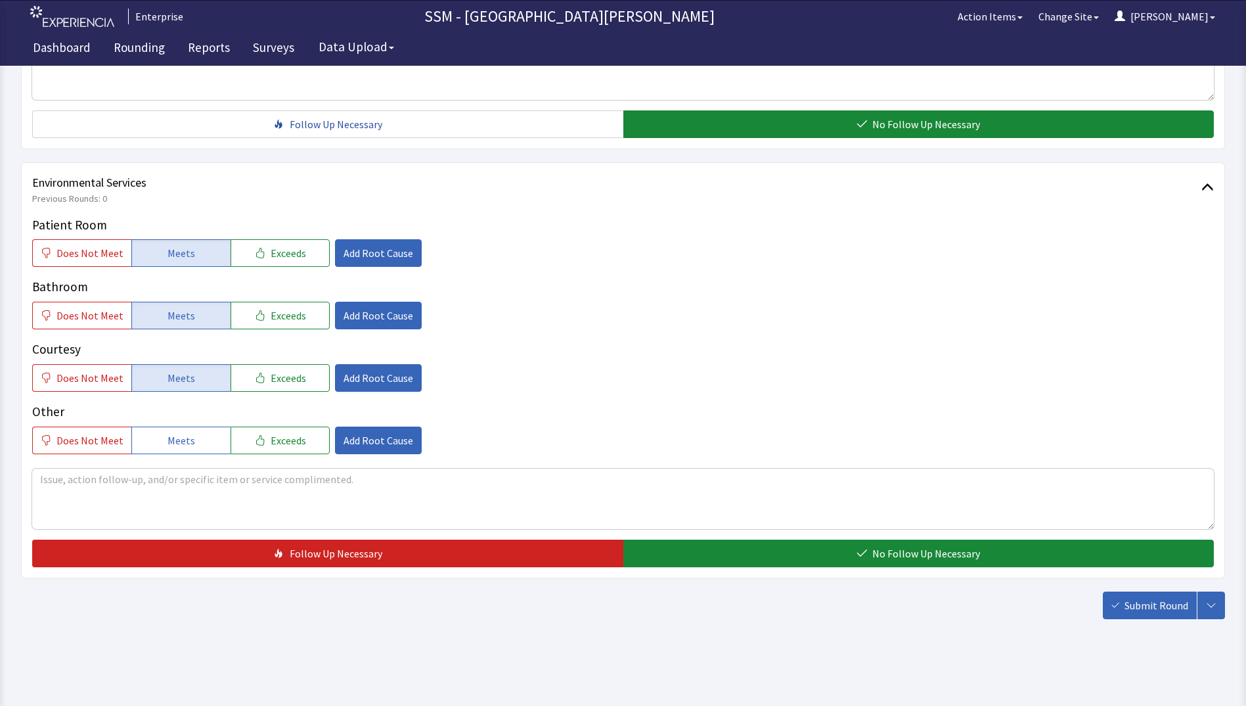
click at [898, 570] on div "Environmental Services Previous Rounds: 0 Patient Room Does Not Meet Meets Exce…" at bounding box center [623, 370] width 1204 height 416
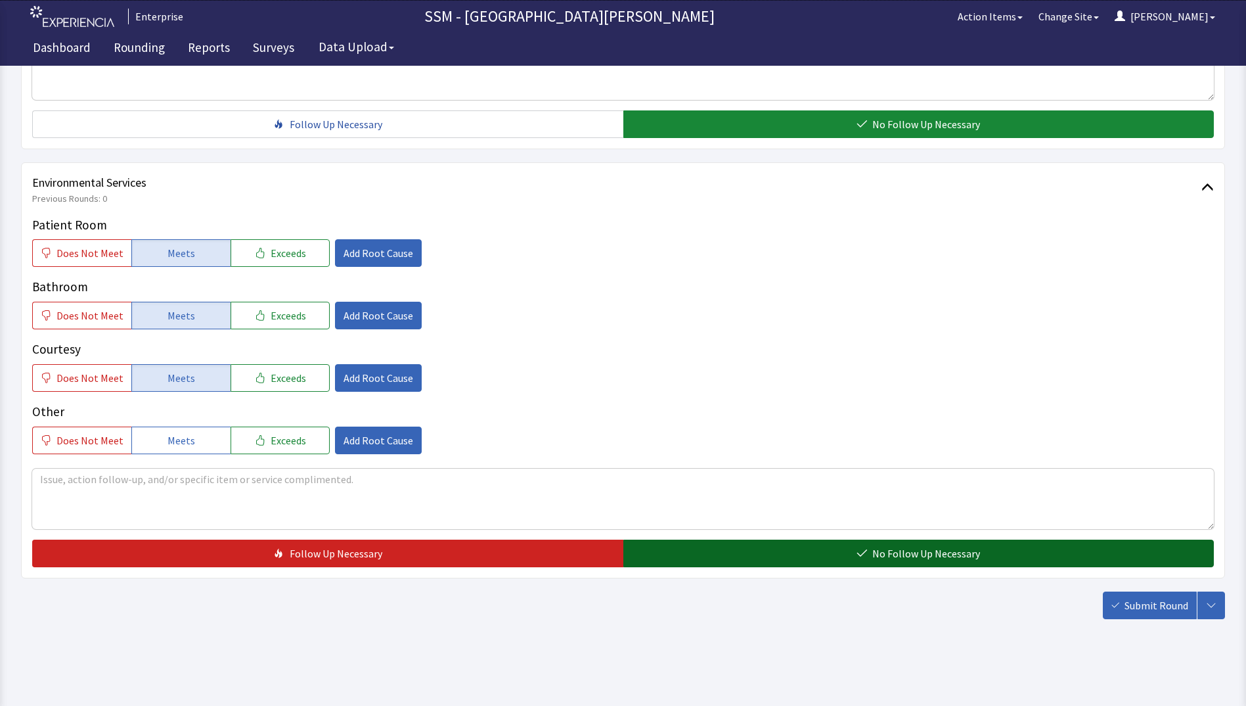
click at [903, 564] on button "No Follow Up Necessary" at bounding box center [919, 553] width 591 height 28
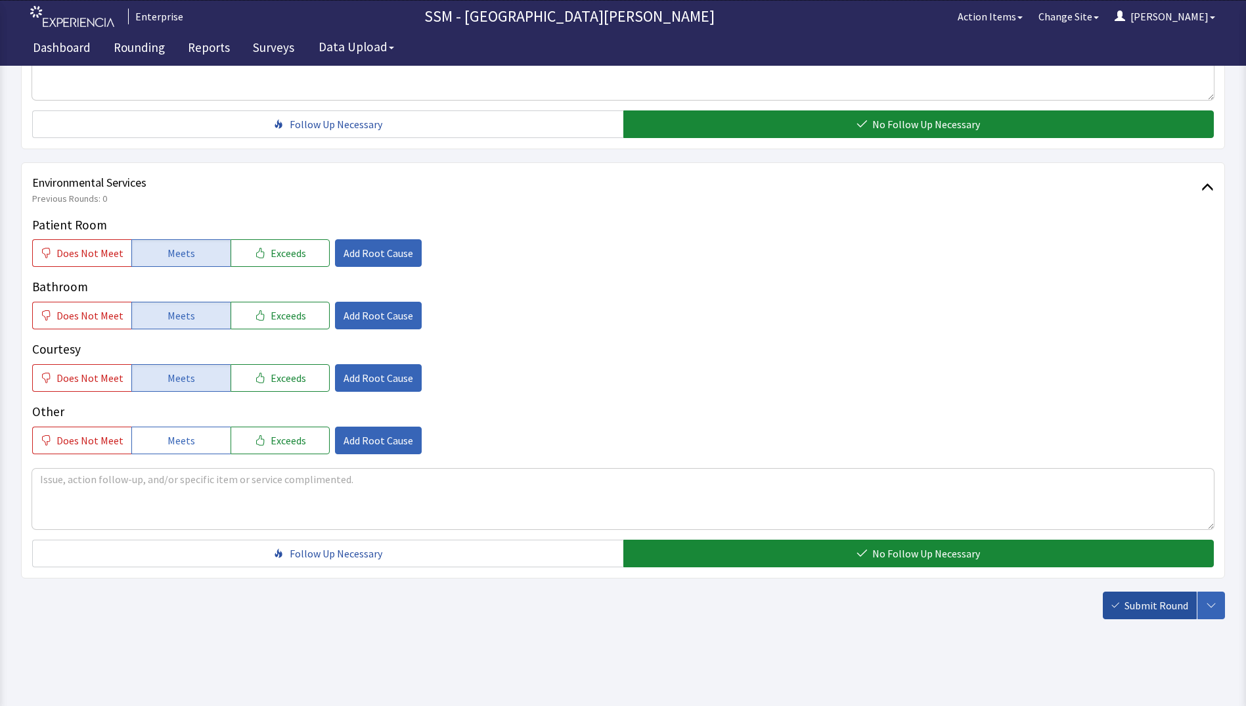
click at [1137, 605] on span "Submit Round" at bounding box center [1157, 605] width 64 height 16
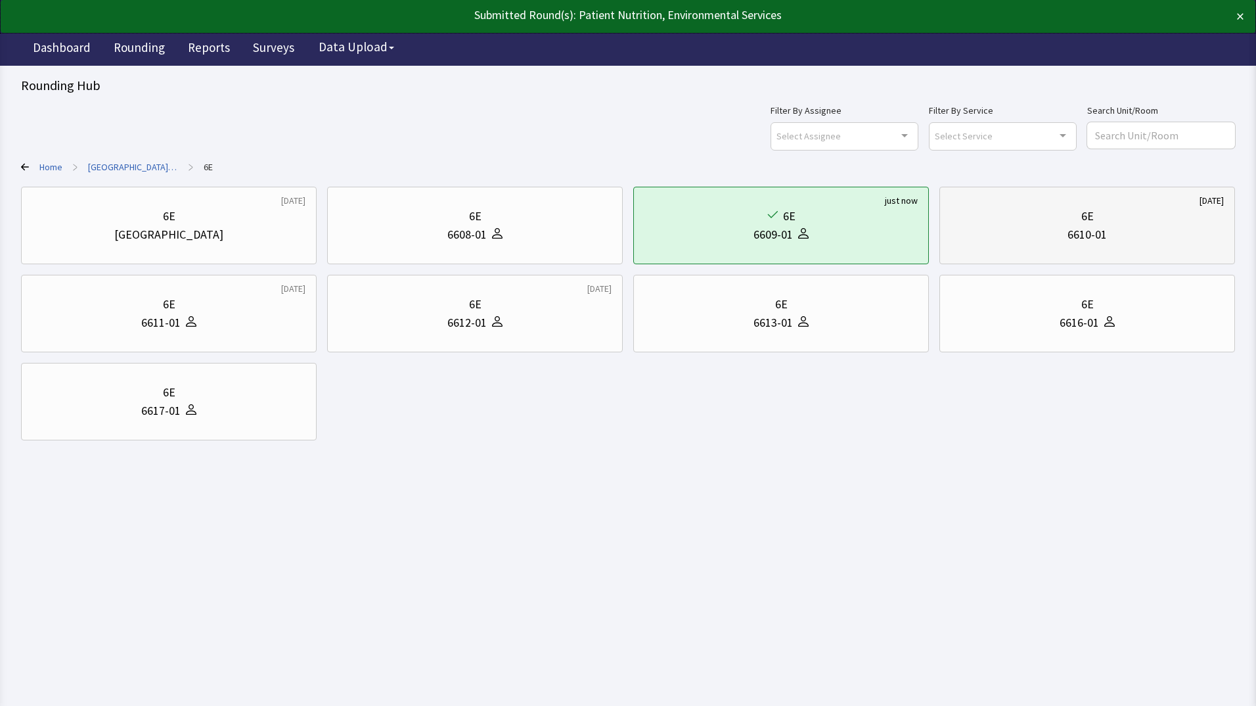
click at [1093, 233] on div "6610-01" at bounding box center [1087, 234] width 39 height 18
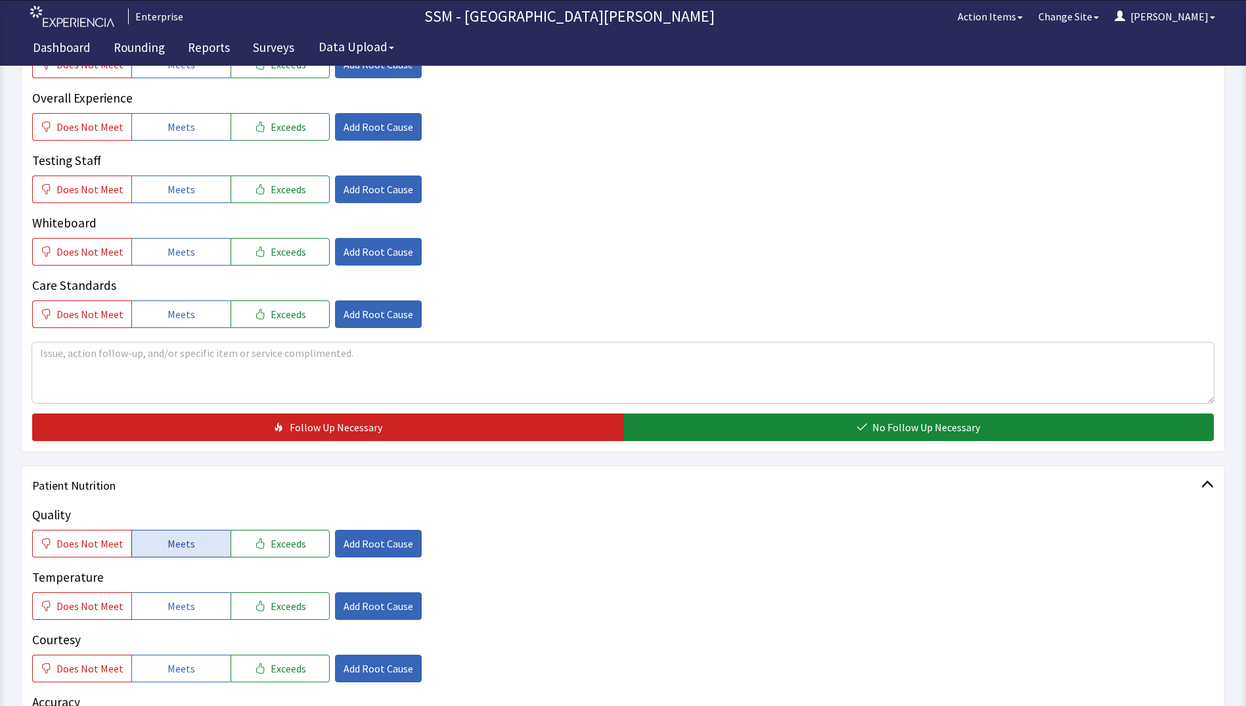
scroll to position [394, 0]
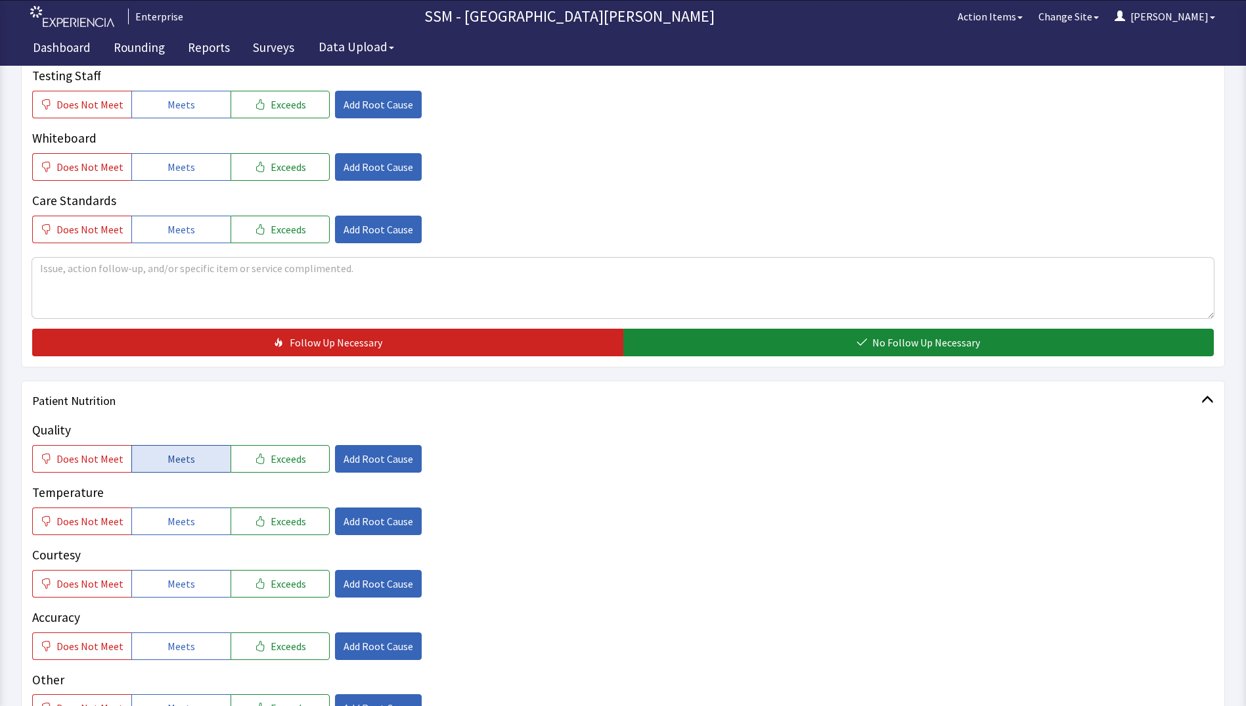
click at [173, 445] on button "Meets" at bounding box center [180, 459] width 99 height 28
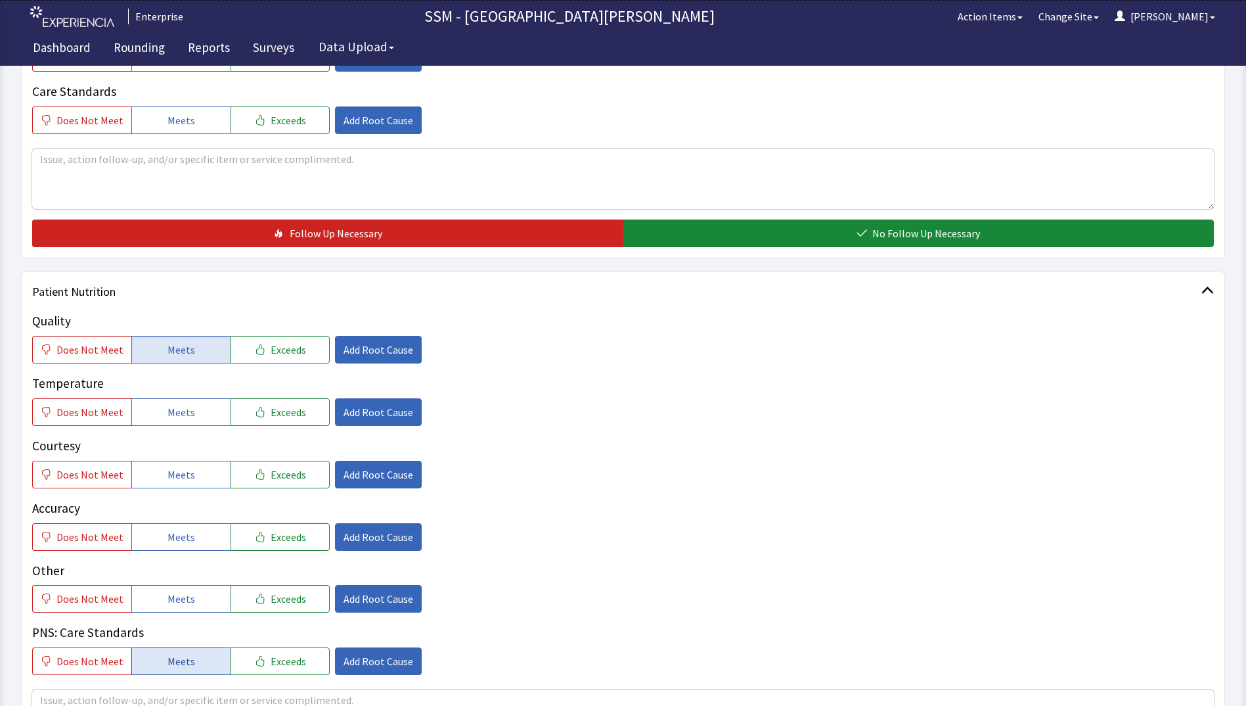
scroll to position [723, 0]
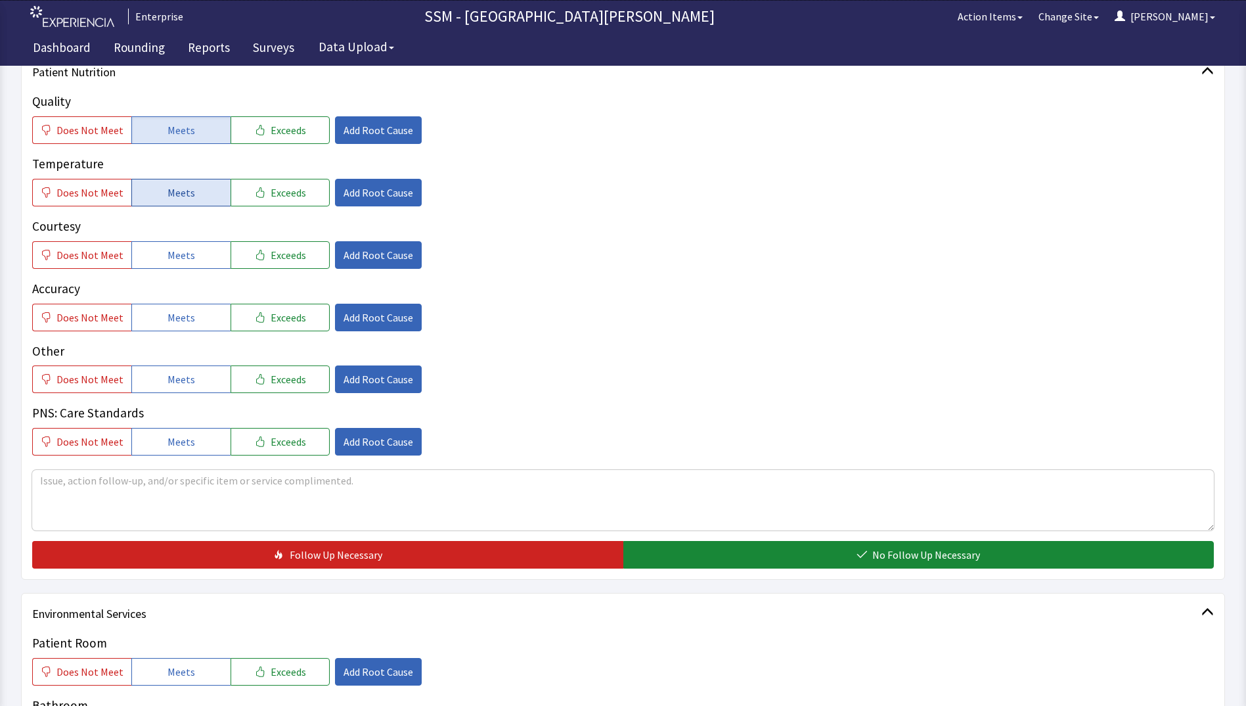
click at [202, 189] on button "Meets" at bounding box center [180, 193] width 99 height 28
click at [188, 256] on span "Meets" at bounding box center [182, 255] width 28 height 16
click at [185, 324] on span "Meets" at bounding box center [182, 317] width 28 height 16
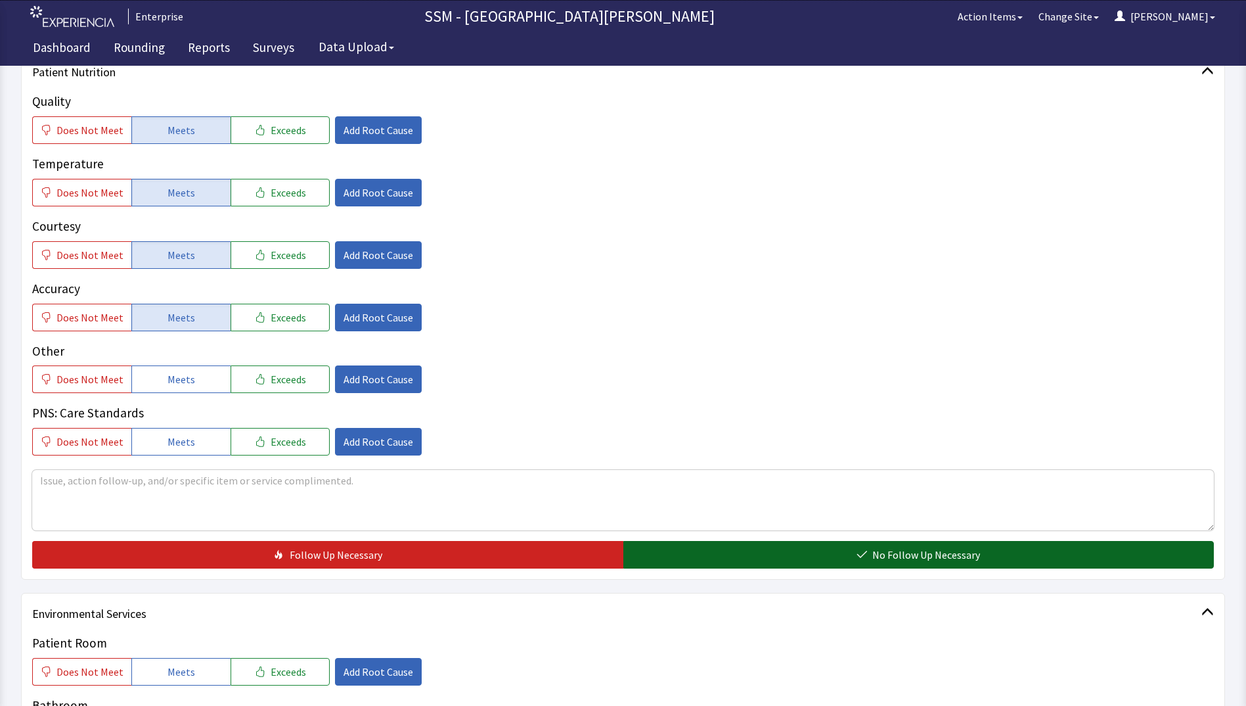
click at [727, 548] on button "No Follow Up Necessary" at bounding box center [919, 555] width 591 height 28
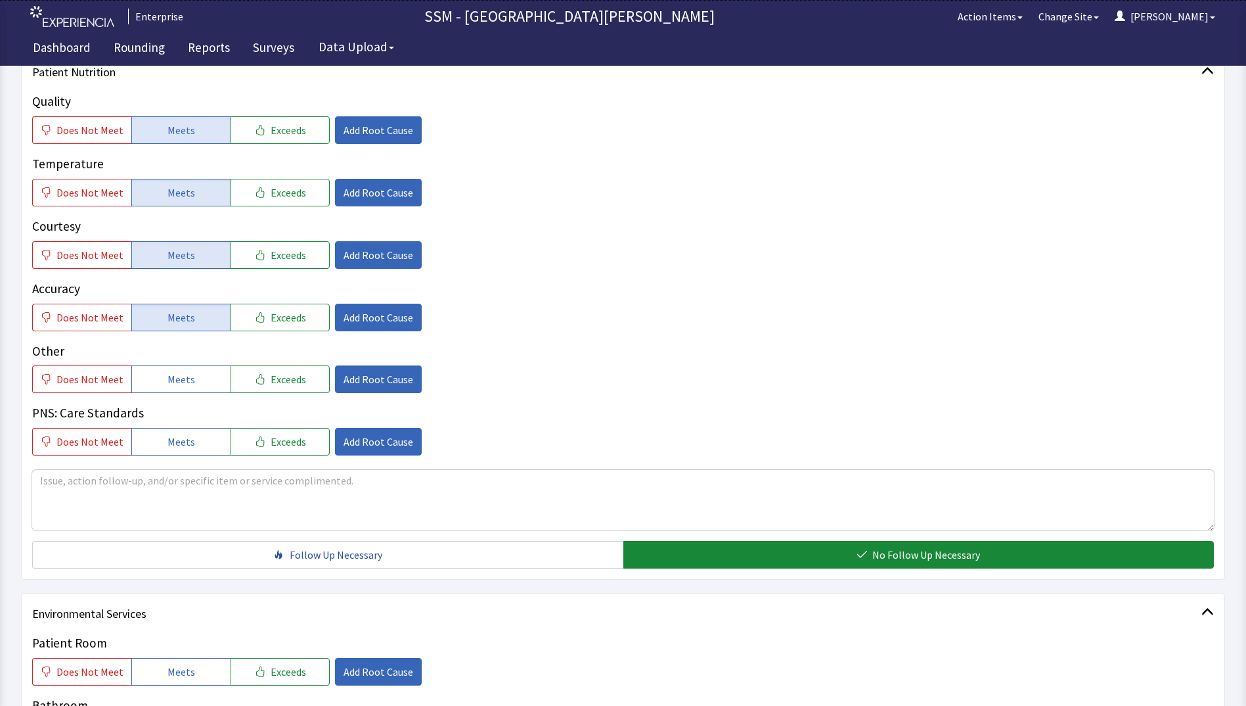
scroll to position [1117, 0]
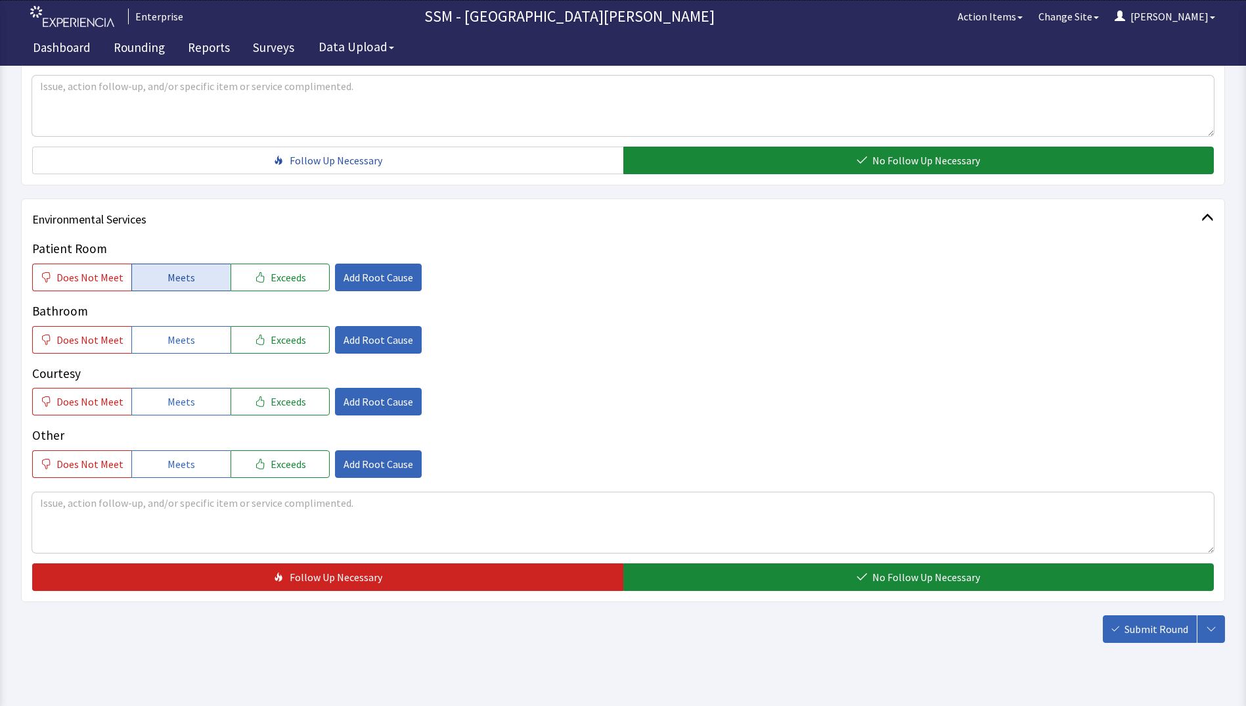
click at [181, 267] on button "Meets" at bounding box center [180, 277] width 99 height 28
click at [191, 338] on button "Meets" at bounding box center [180, 340] width 99 height 28
click at [185, 406] on span "Meets" at bounding box center [182, 402] width 28 height 16
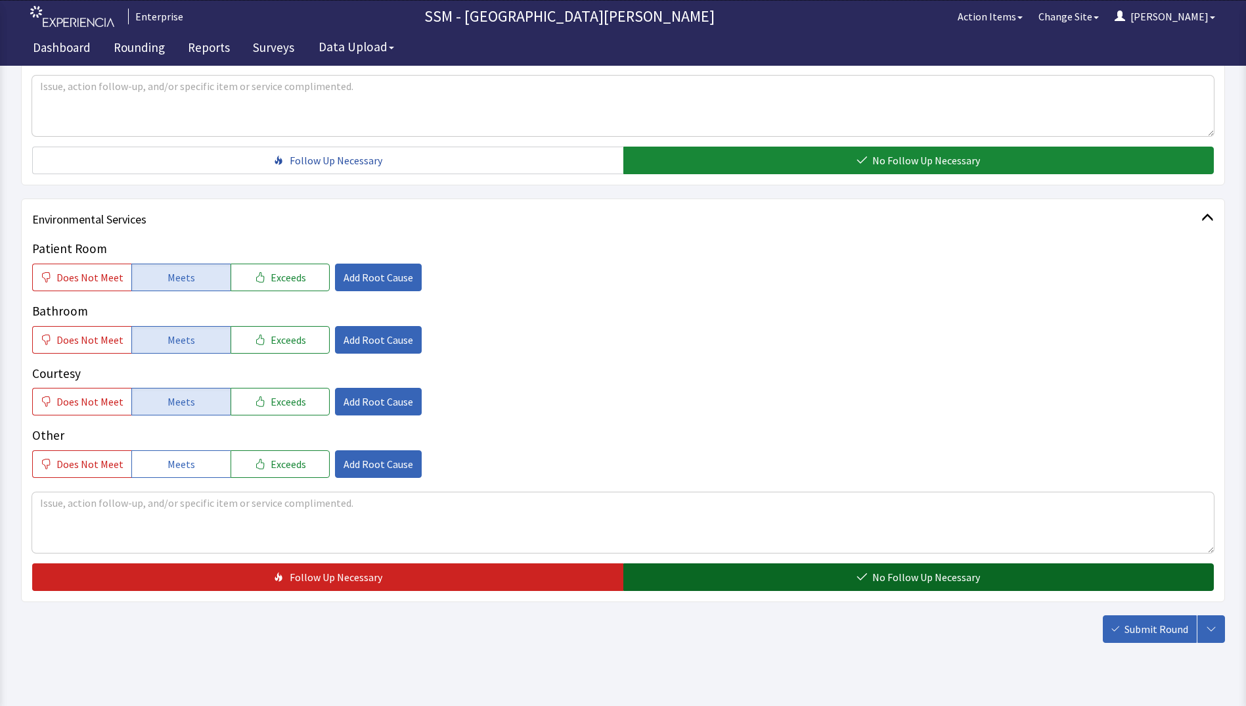
click at [766, 571] on button "No Follow Up Necessary" at bounding box center [919, 577] width 591 height 28
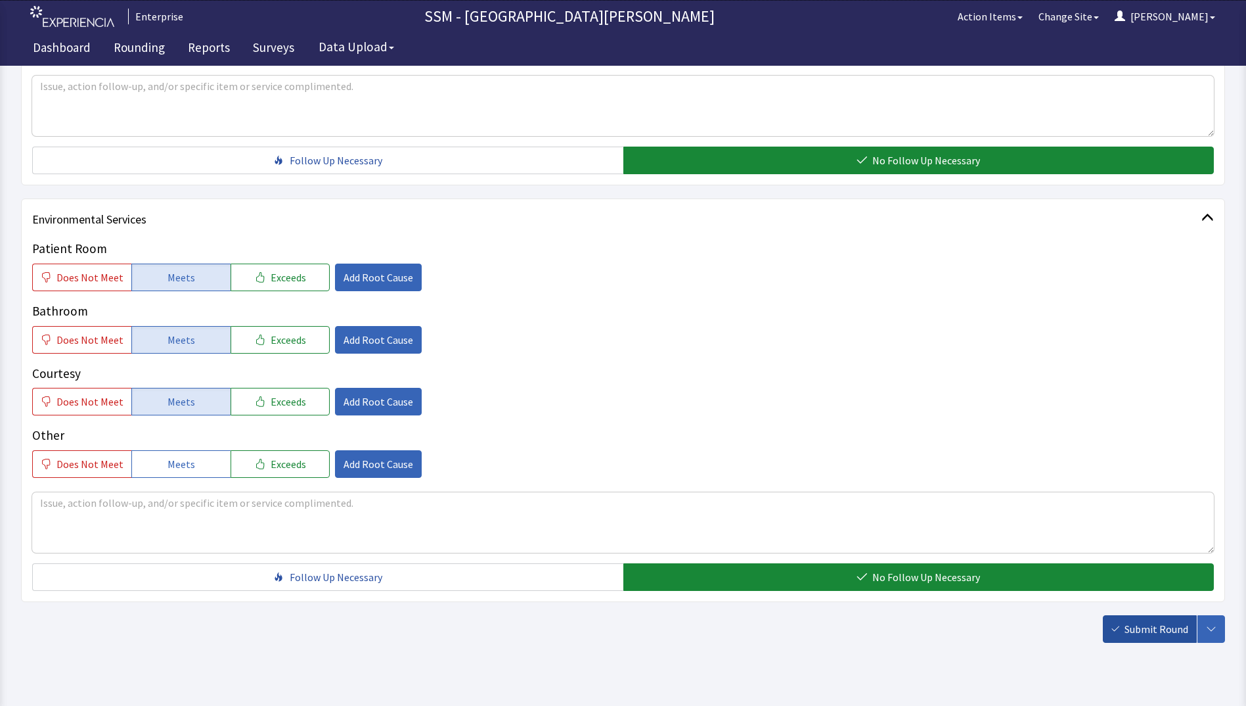
click at [1124, 629] on button "Submit Round" at bounding box center [1150, 629] width 94 height 28
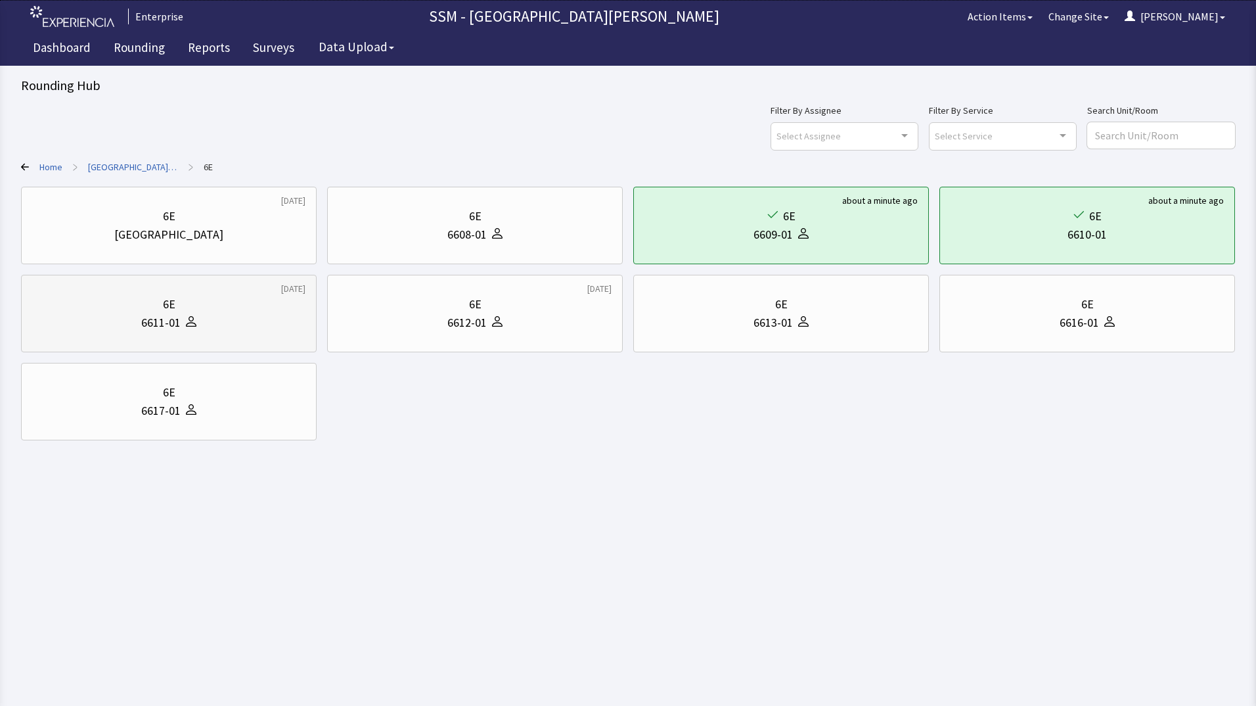
click at [194, 310] on div "6E" at bounding box center [168, 304] width 273 height 18
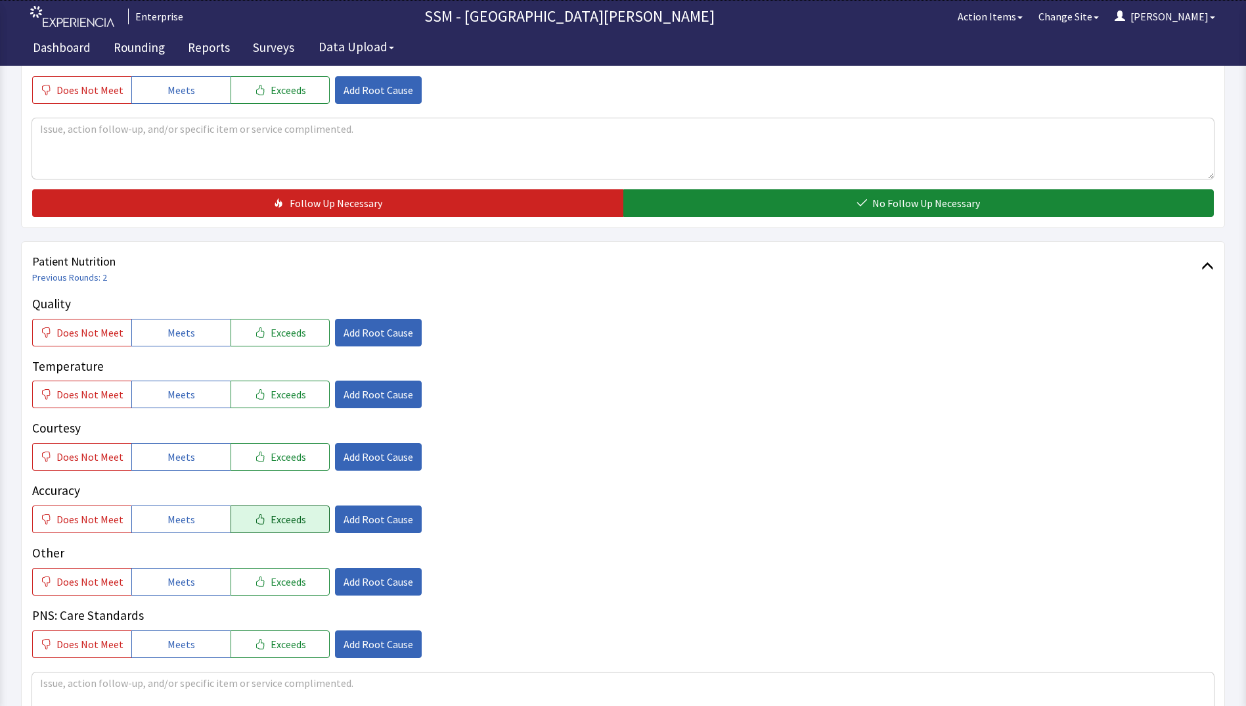
scroll to position [723, 0]
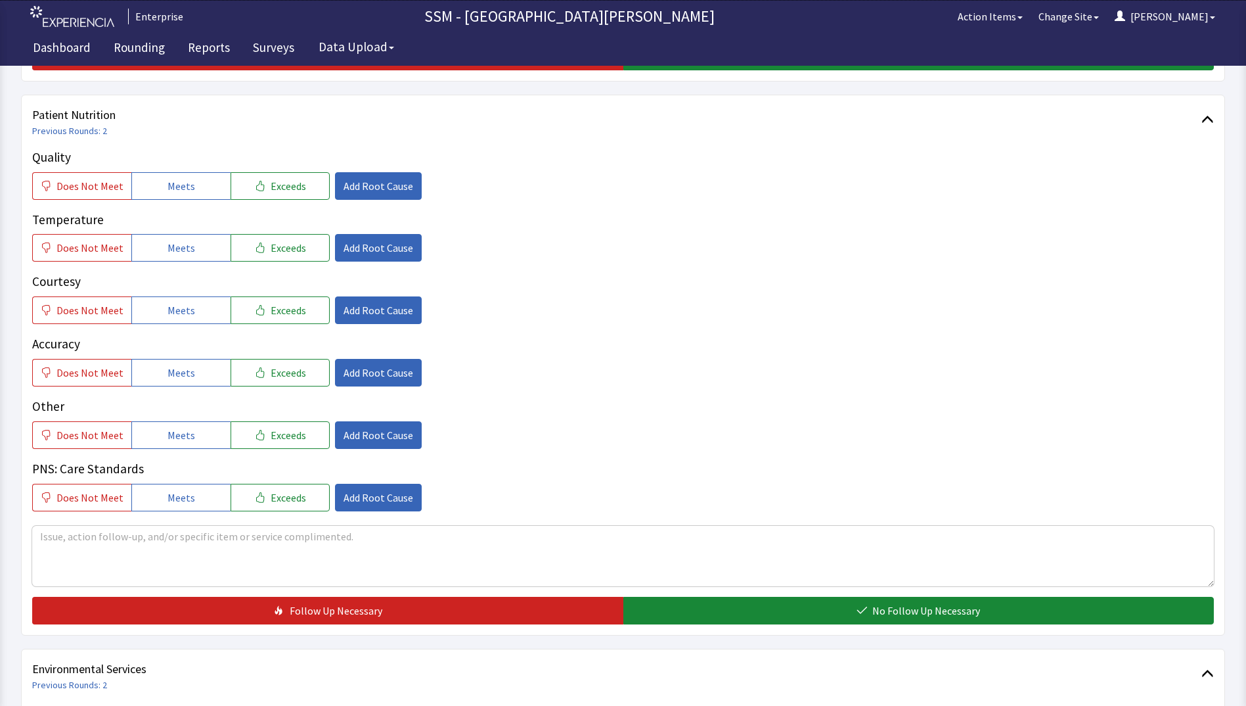
drag, startPoint x: 182, startPoint y: 182, endPoint x: 181, endPoint y: 205, distance: 23.0
click at [181, 184] on span "Meets" at bounding box center [182, 186] width 28 height 16
click at [181, 254] on span "Meets" at bounding box center [182, 248] width 28 height 16
click at [185, 304] on span "Meets" at bounding box center [182, 310] width 28 height 16
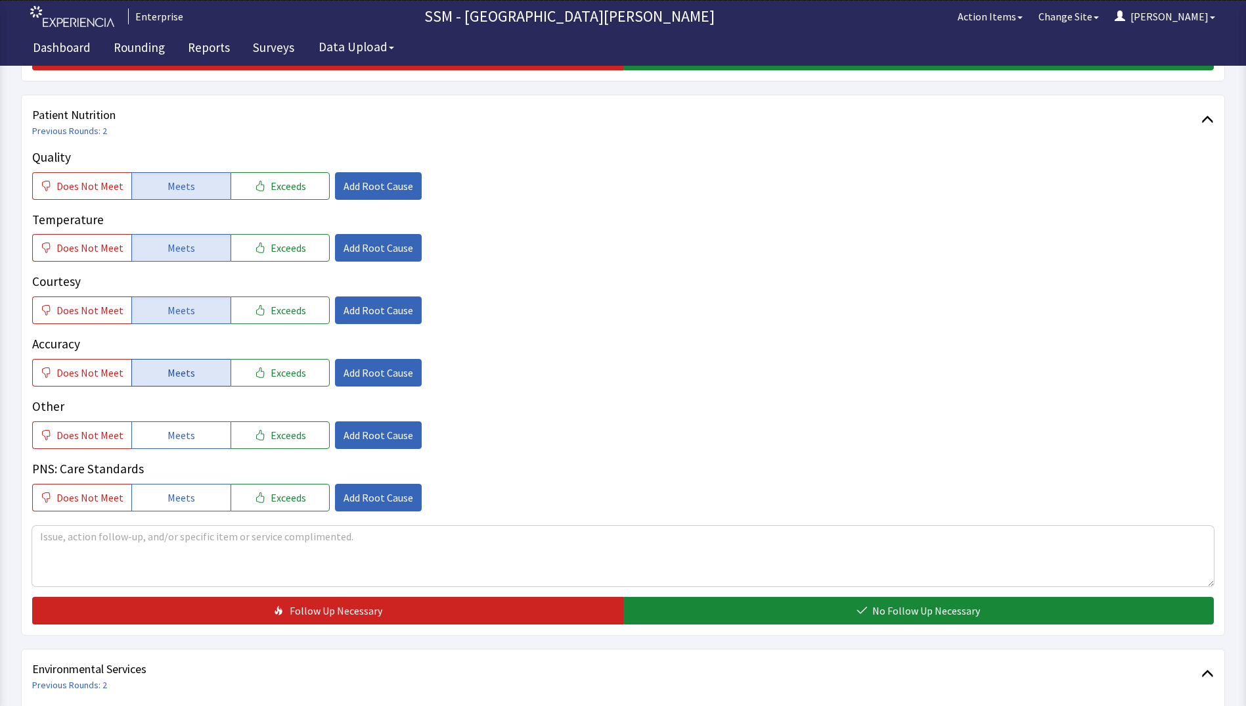
click at [179, 370] on span "Meets" at bounding box center [182, 373] width 28 height 16
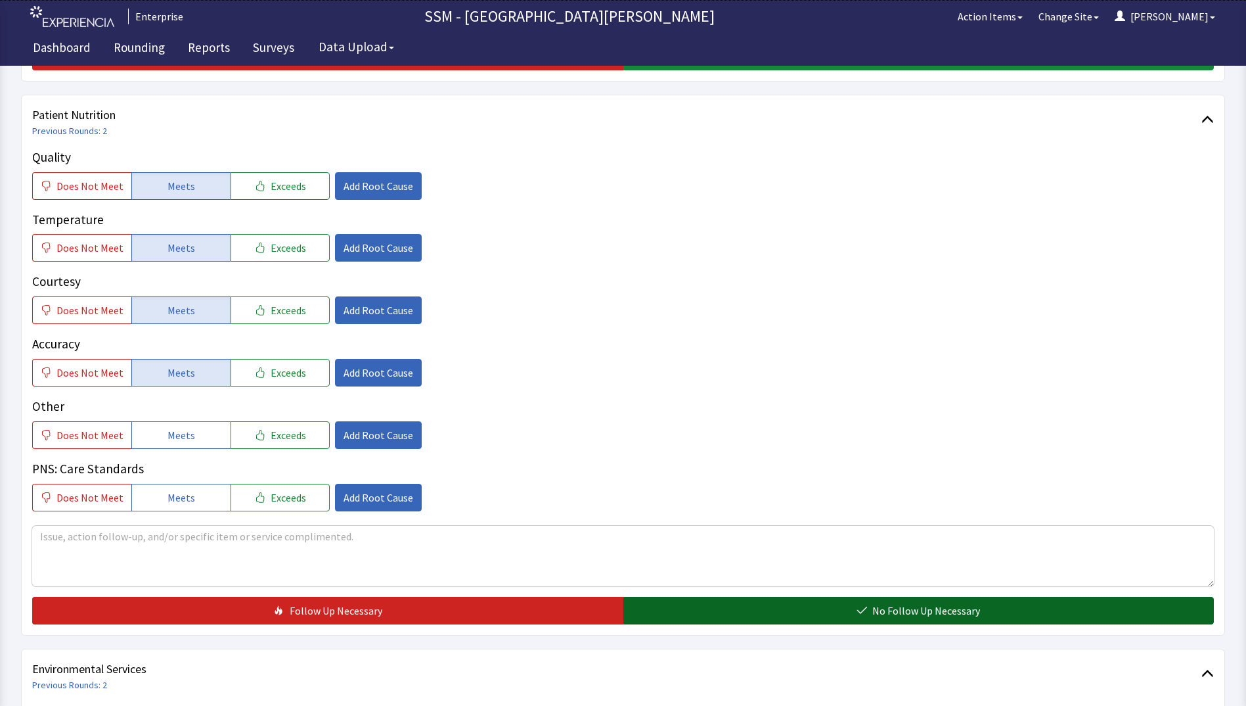
click at [763, 612] on button "No Follow Up Necessary" at bounding box center [919, 611] width 591 height 28
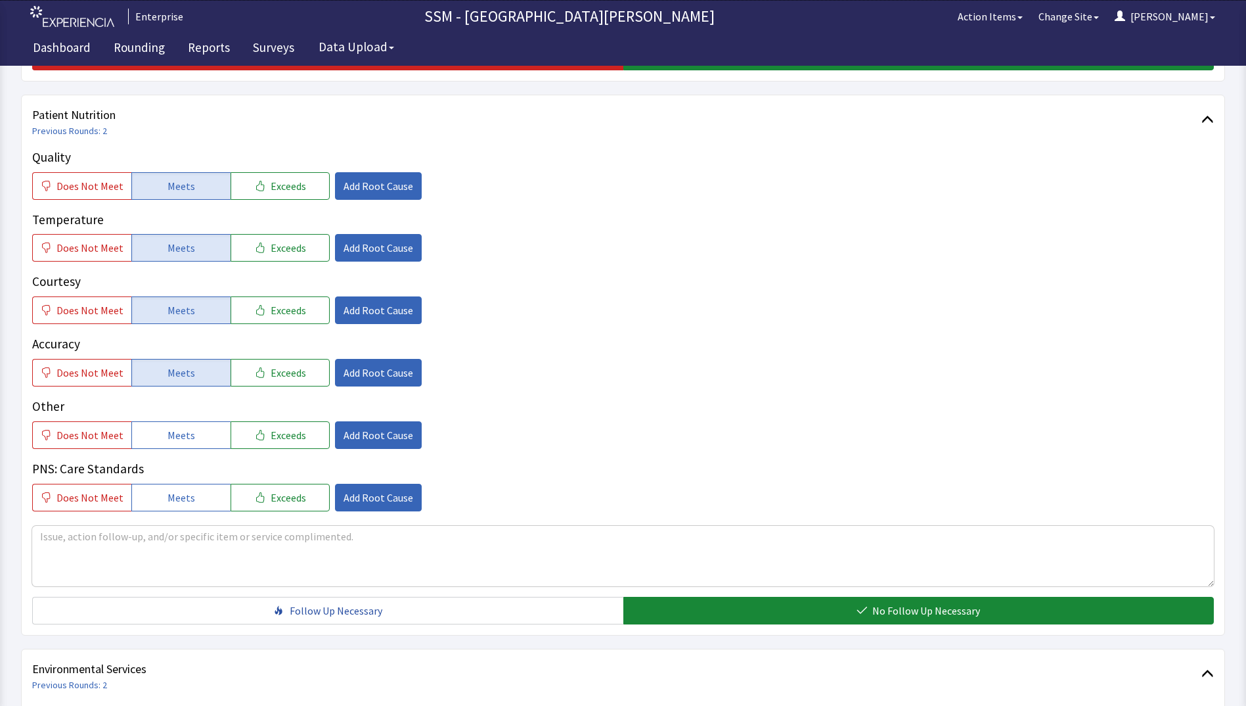
scroll to position [1117, 0]
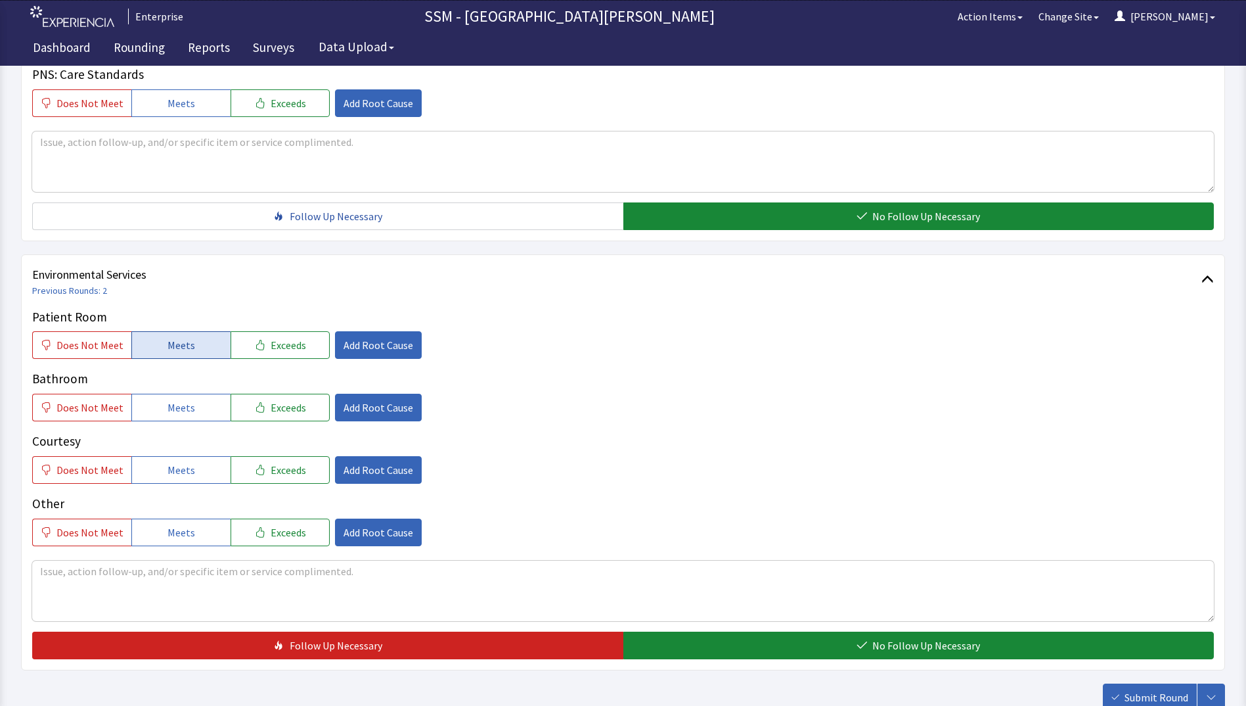
click at [181, 341] on span "Meets" at bounding box center [182, 345] width 28 height 16
click at [211, 400] on button "Meets" at bounding box center [180, 408] width 99 height 28
click at [189, 463] on span "Meets" at bounding box center [182, 470] width 28 height 16
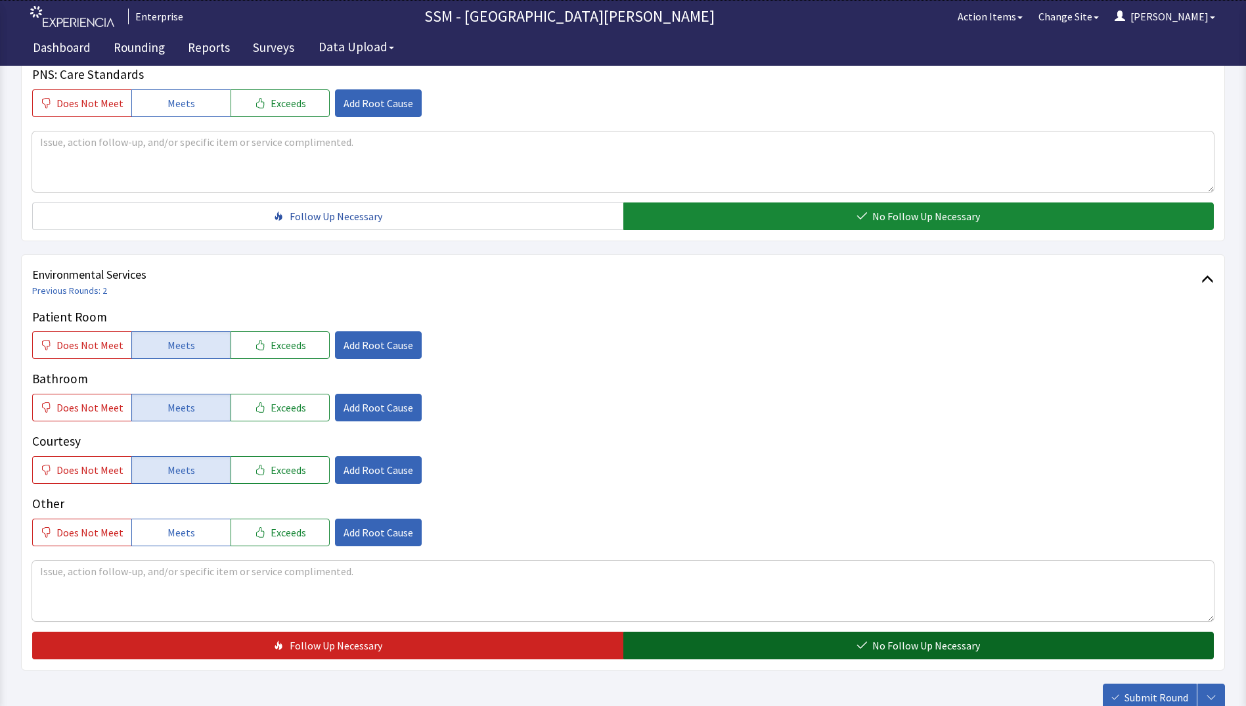
click at [727, 643] on button "No Follow Up Necessary" at bounding box center [919, 645] width 591 height 28
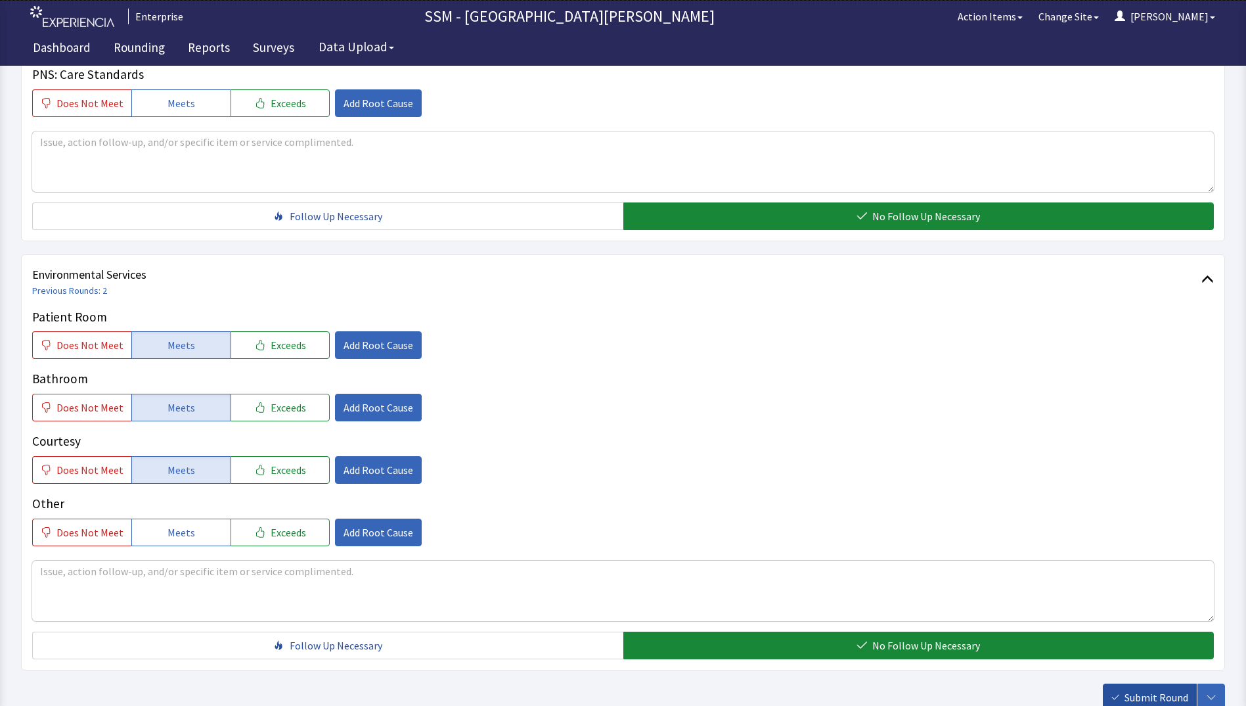
click at [1166, 695] on span "Submit Round" at bounding box center [1157, 697] width 64 height 16
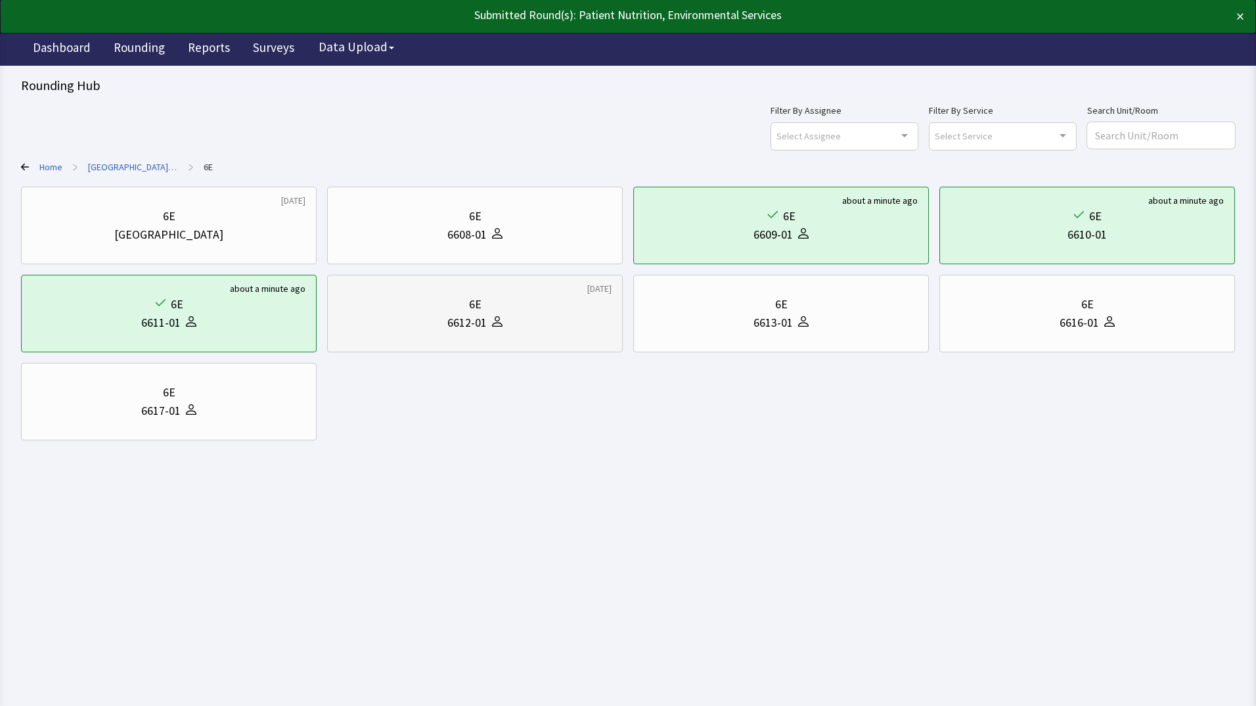
click at [515, 308] on div "6E" at bounding box center [474, 304] width 273 height 18
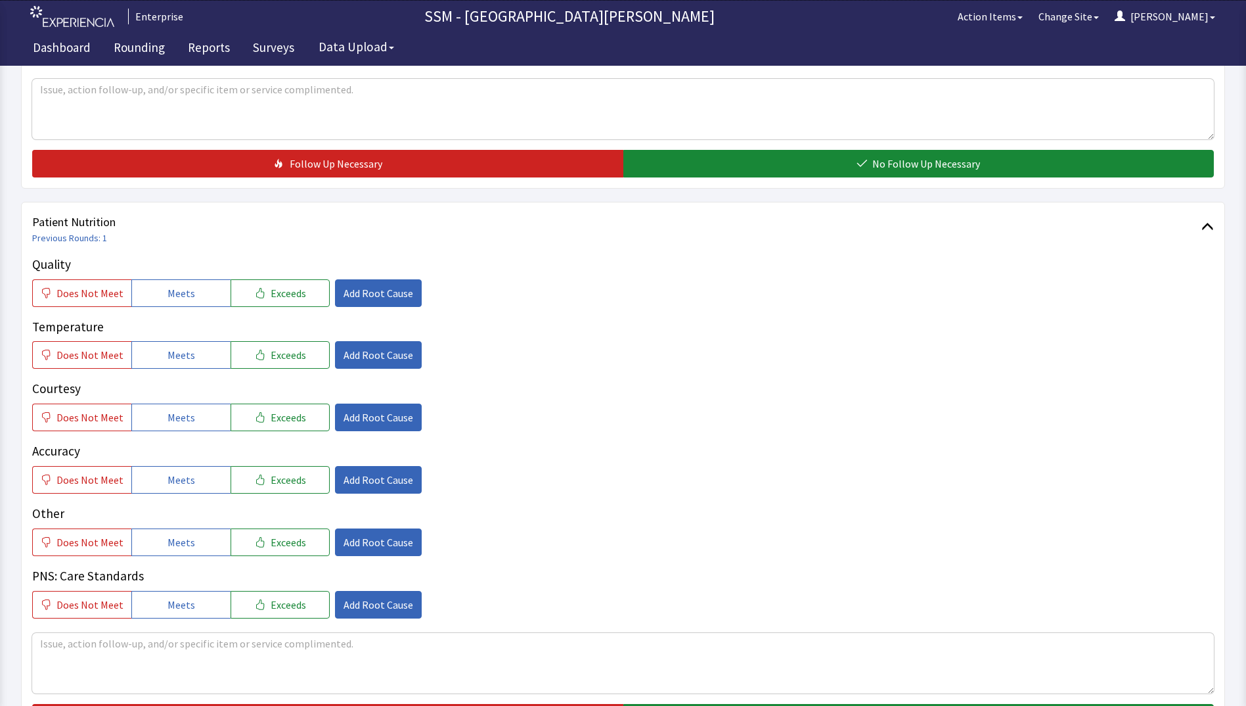
scroll to position [591, 0]
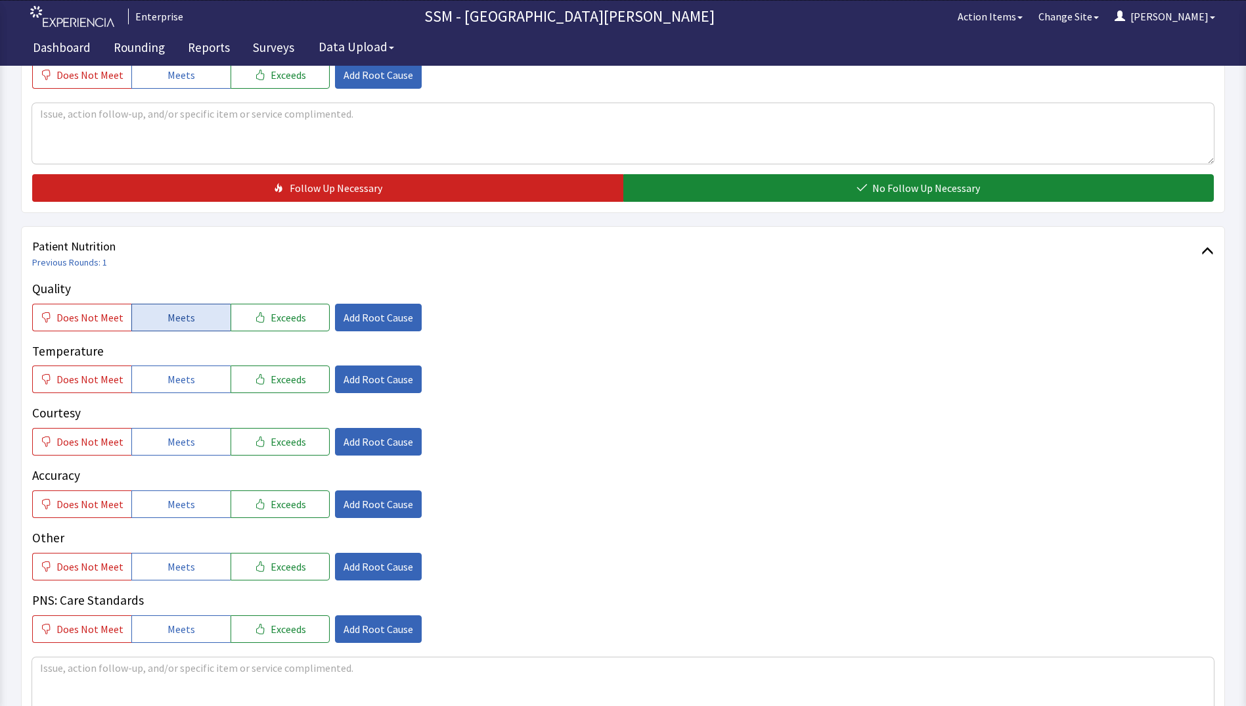
click at [188, 326] on button "Meets" at bounding box center [180, 318] width 99 height 28
click at [186, 386] on span "Meets" at bounding box center [182, 379] width 28 height 16
click at [191, 454] on button "Meets" at bounding box center [180, 442] width 99 height 28
drag, startPoint x: 196, startPoint y: 506, endPoint x: 211, endPoint y: 504, distance: 14.6
click at [198, 505] on button "Meets" at bounding box center [180, 504] width 99 height 28
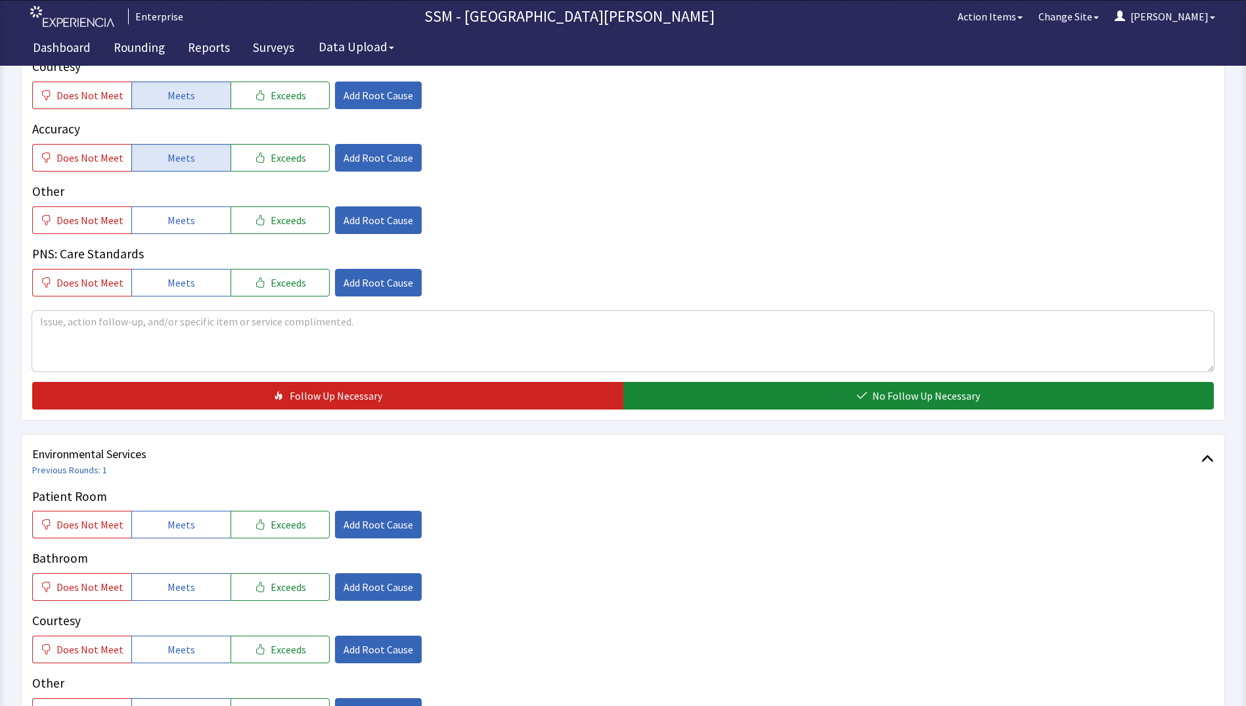
scroll to position [986, 0]
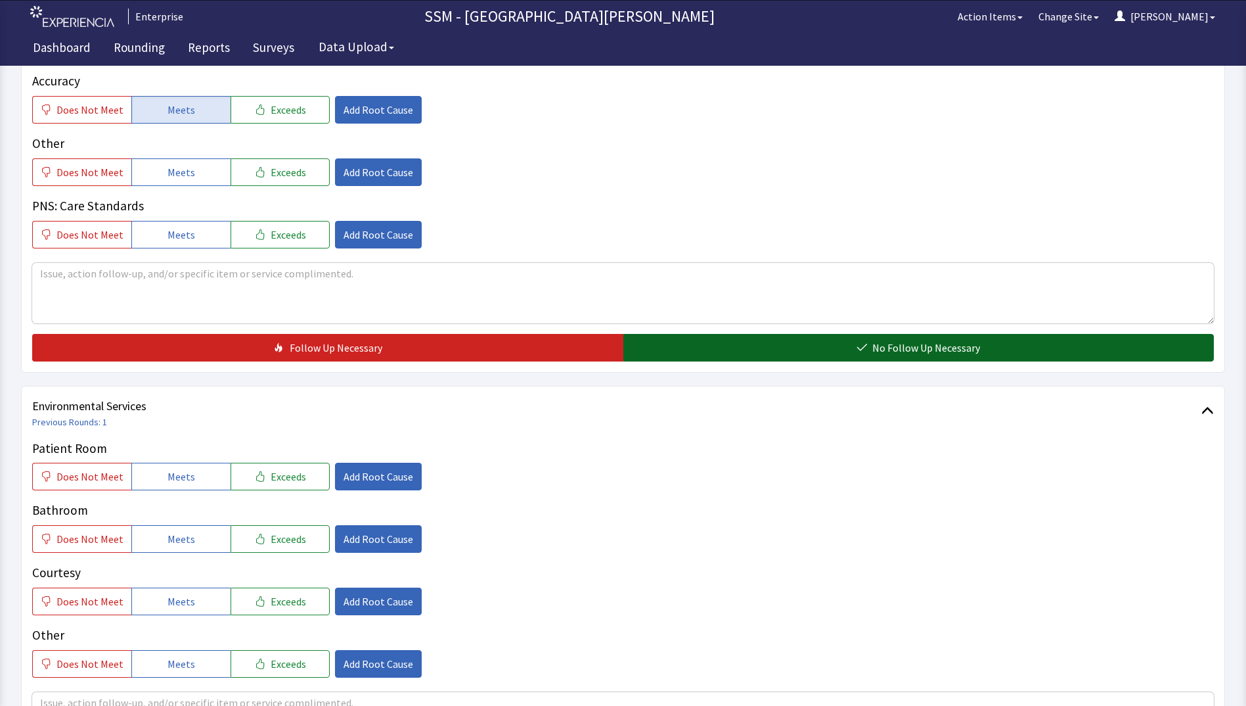
click at [844, 349] on button "No Follow Up Necessary" at bounding box center [919, 348] width 591 height 28
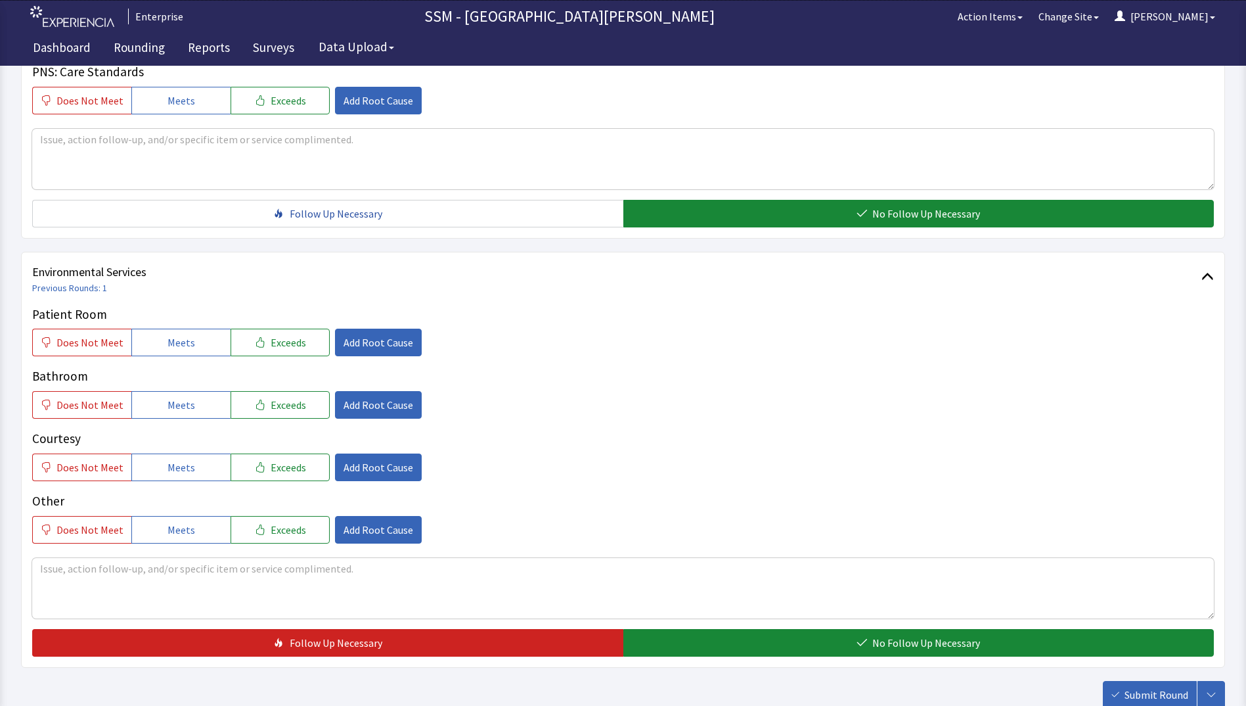
scroll to position [1209, 0]
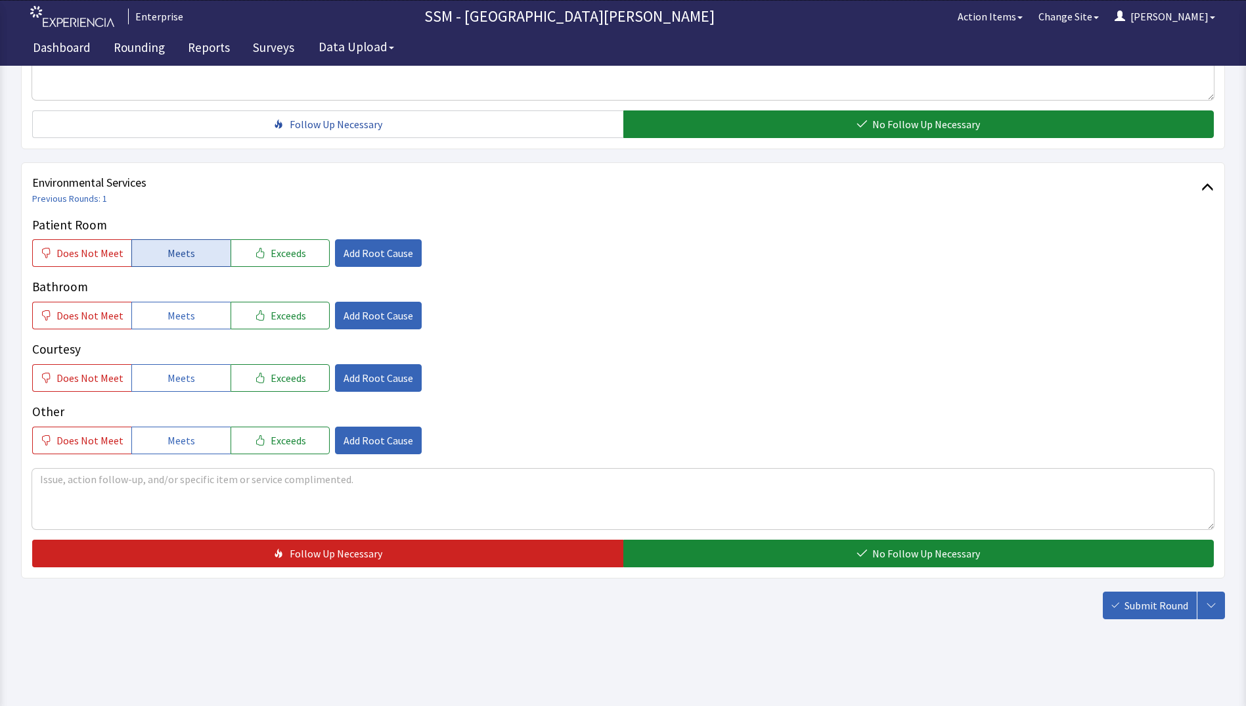
click at [158, 247] on button "Meets" at bounding box center [180, 253] width 99 height 28
click at [175, 324] on button "Meets" at bounding box center [180, 316] width 99 height 28
click at [174, 384] on span "Meets" at bounding box center [182, 378] width 28 height 16
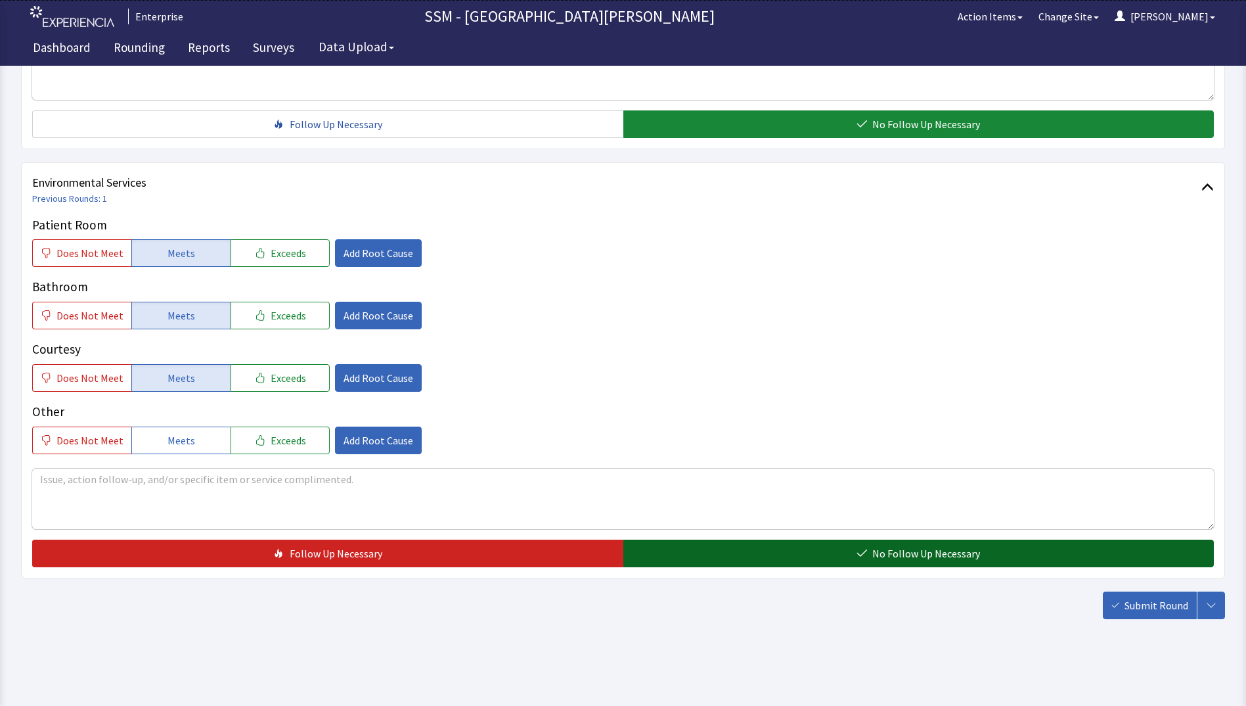
click at [879, 551] on span "No Follow Up Necessary" at bounding box center [927, 553] width 108 height 16
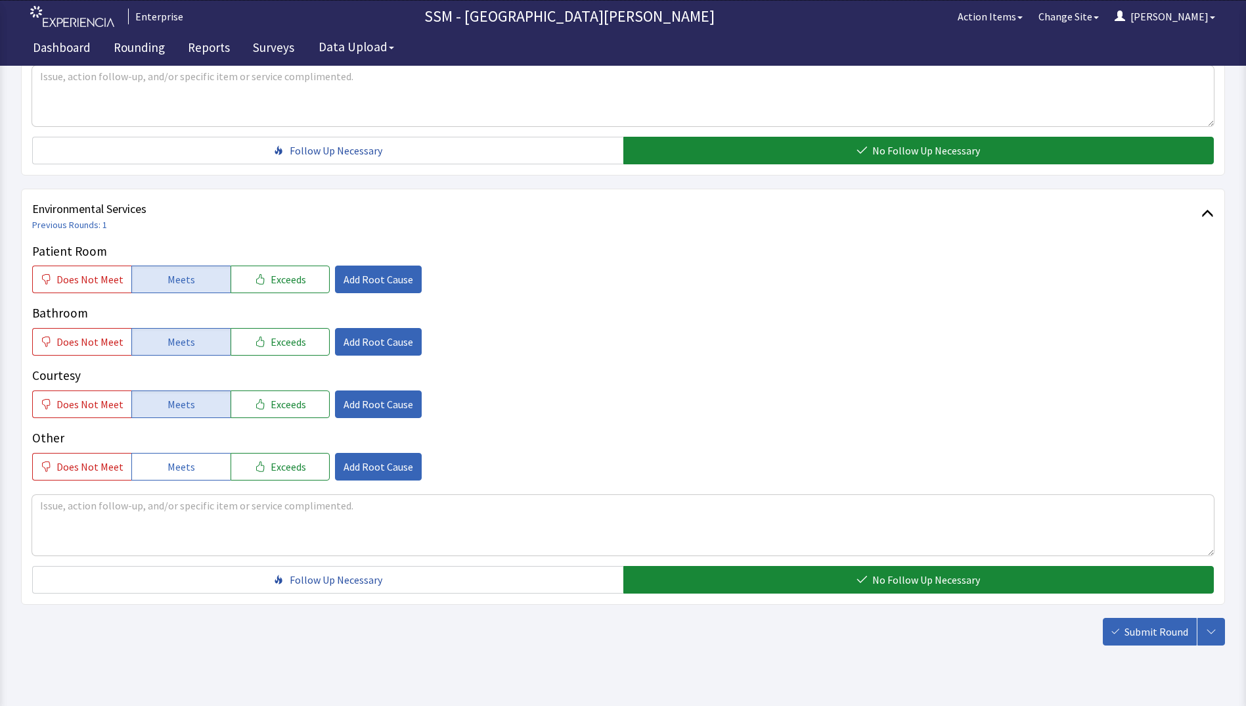
scroll to position [683, 0]
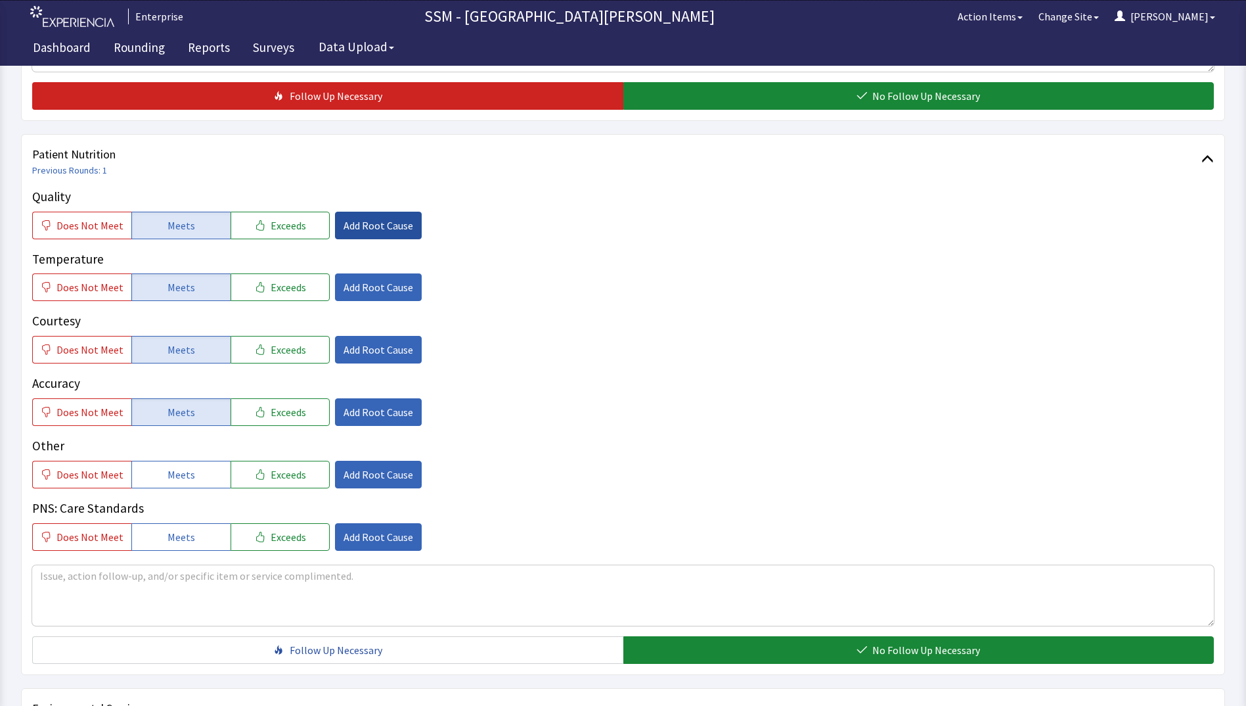
click at [366, 227] on span "Add Root Cause" at bounding box center [379, 225] width 70 height 16
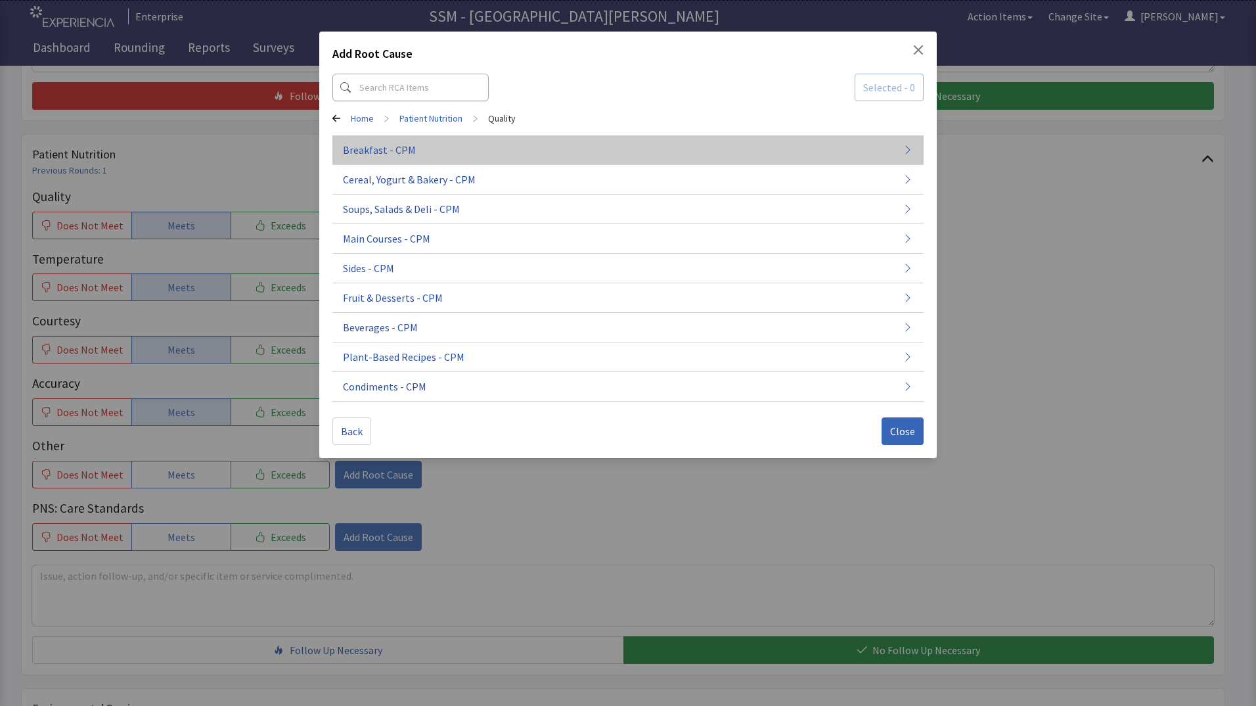
click at [417, 150] on button "Breakfast - CPM" at bounding box center [627, 150] width 591 height 30
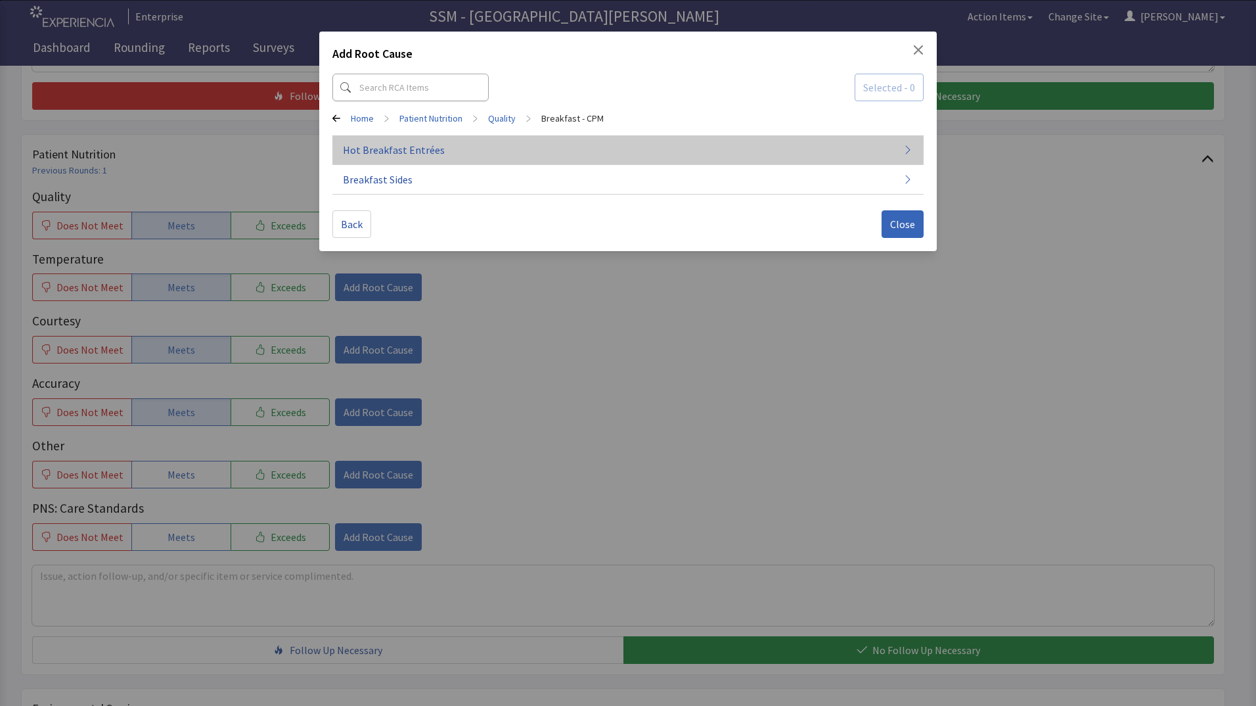
click at [430, 155] on span "Hot Breakfast Entrées" at bounding box center [394, 150] width 102 height 16
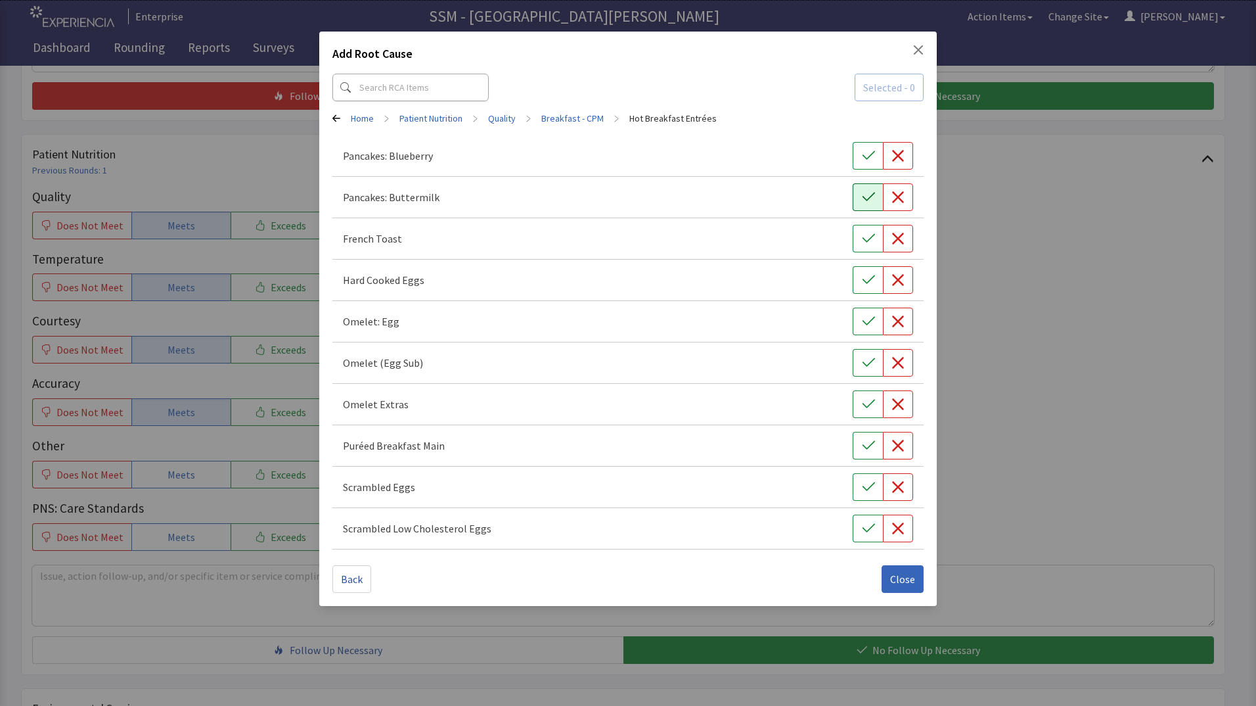
click at [859, 192] on button "button" at bounding box center [868, 197] width 30 height 28
click at [904, 589] on button "Close" at bounding box center [903, 579] width 42 height 28
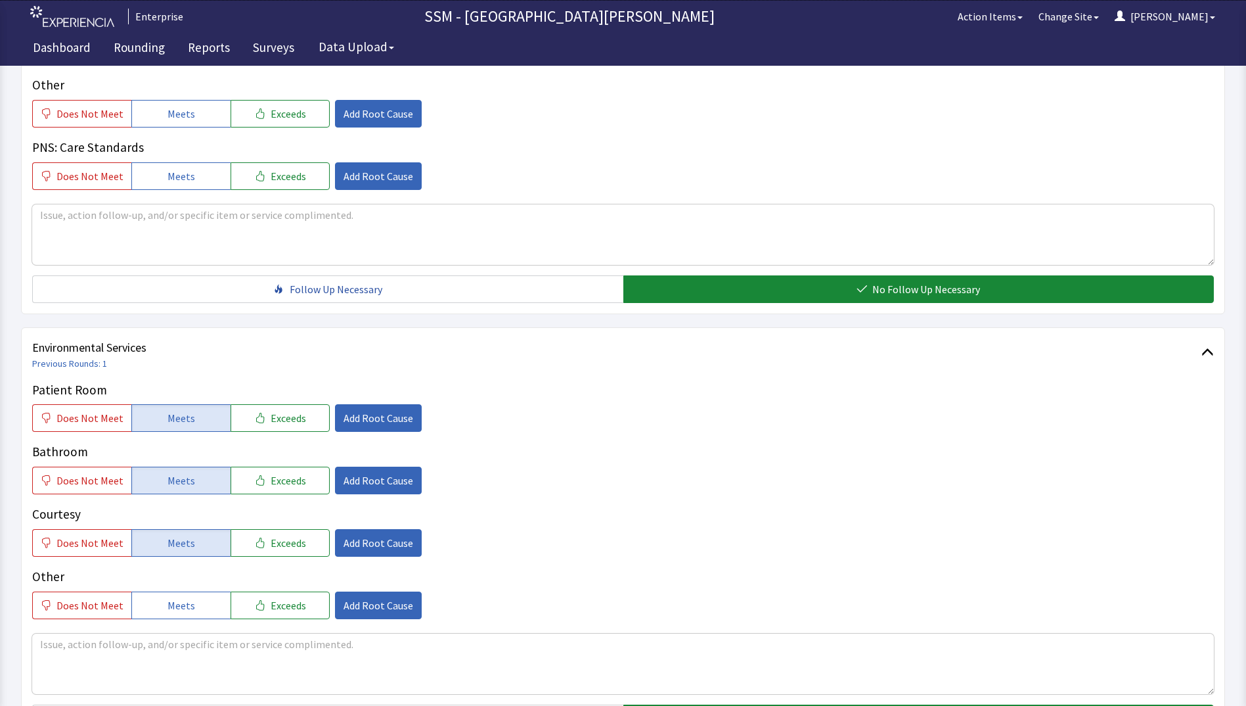
scroll to position [1209, 0]
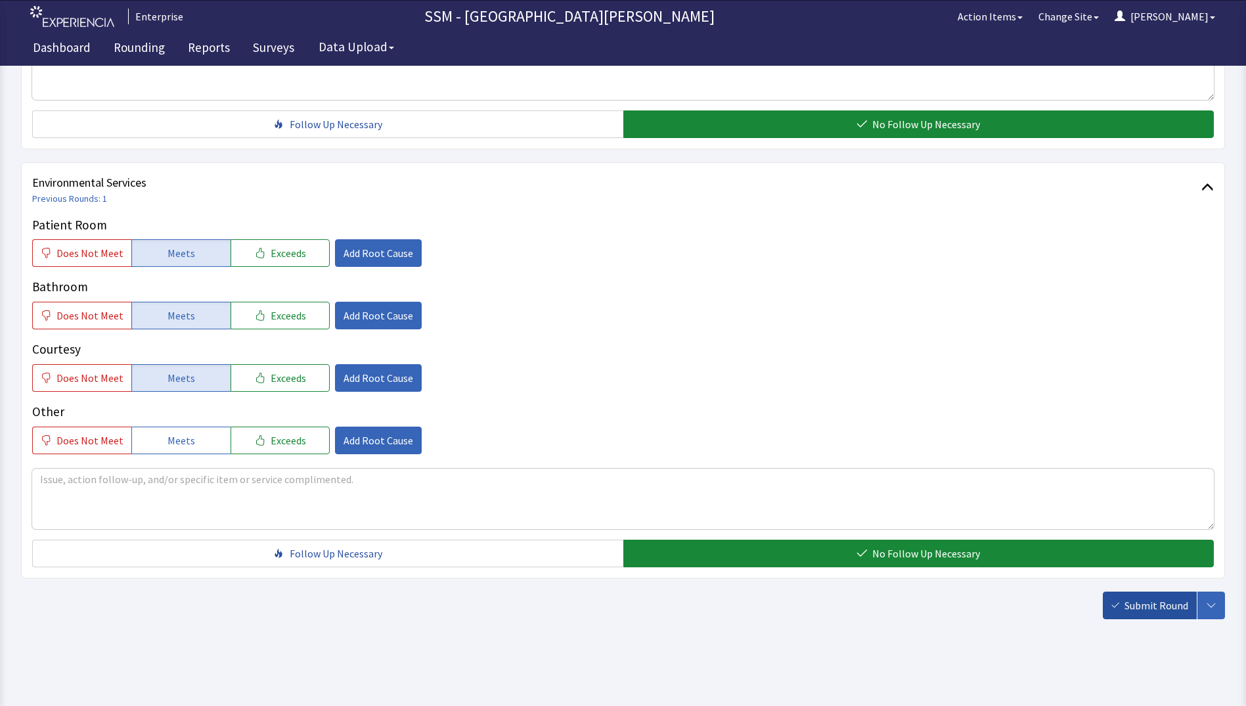
click at [1144, 610] on span "Submit Round" at bounding box center [1157, 605] width 64 height 16
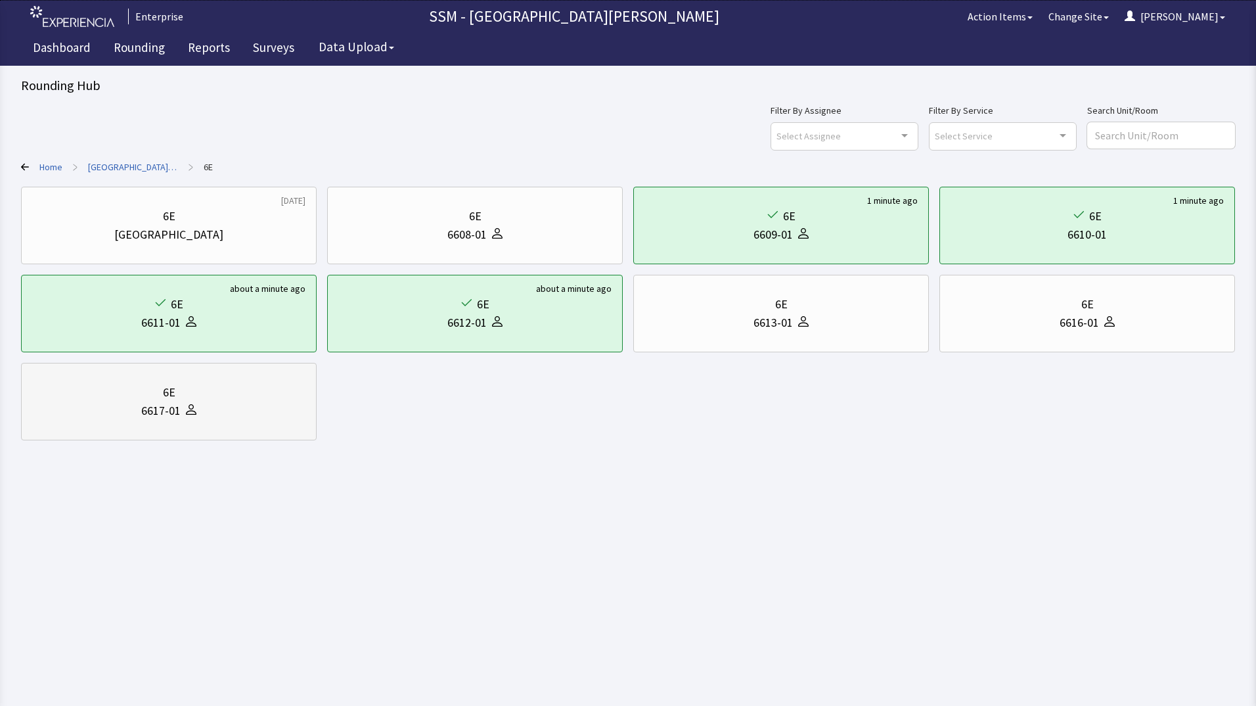
click at [198, 439] on div "6E 6617-01" at bounding box center [169, 402] width 296 height 78
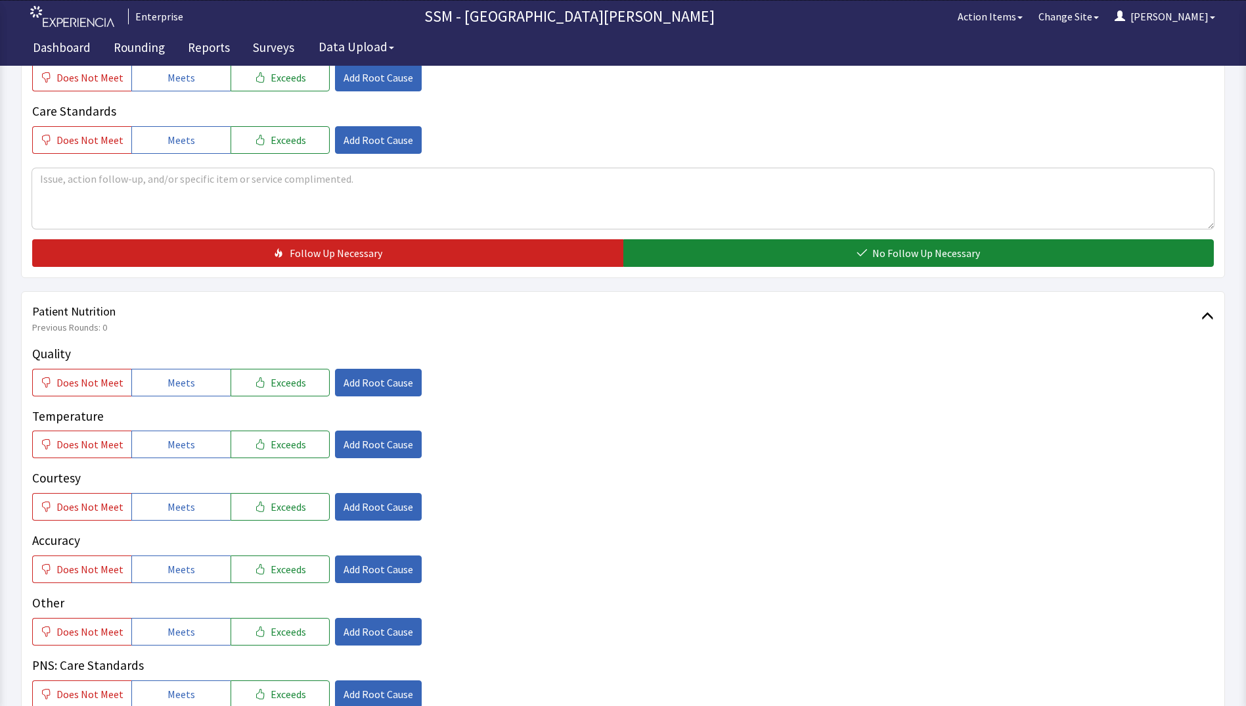
scroll to position [526, 0]
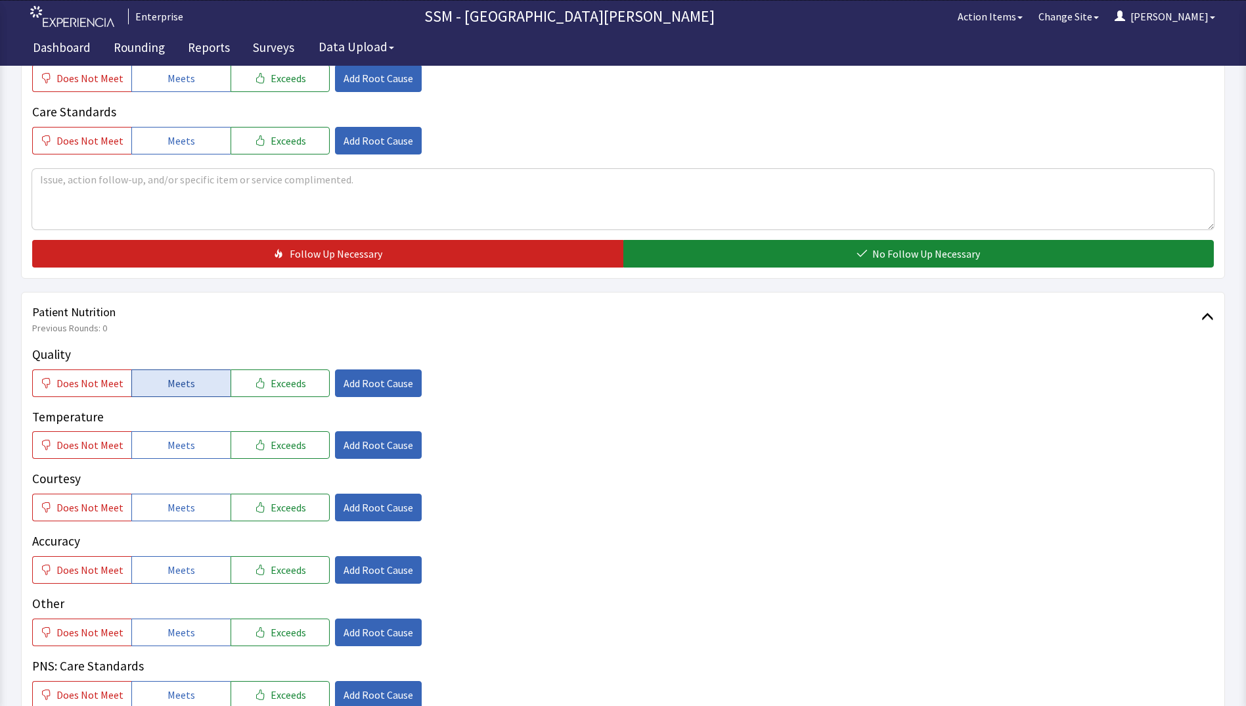
click at [181, 375] on span "Meets" at bounding box center [182, 383] width 28 height 16
click at [200, 453] on button "Meets" at bounding box center [180, 445] width 99 height 28
drag, startPoint x: 196, startPoint y: 509, endPoint x: 194, endPoint y: 566, distance: 57.2
click at [196, 523] on div "Quality Does Not Meet Meets Exceeds Add Root Cause Temperature Does Not Meet Me…" at bounding box center [623, 526] width 1182 height 363
drag, startPoint x: 193, startPoint y: 571, endPoint x: 212, endPoint y: 606, distance: 39.4
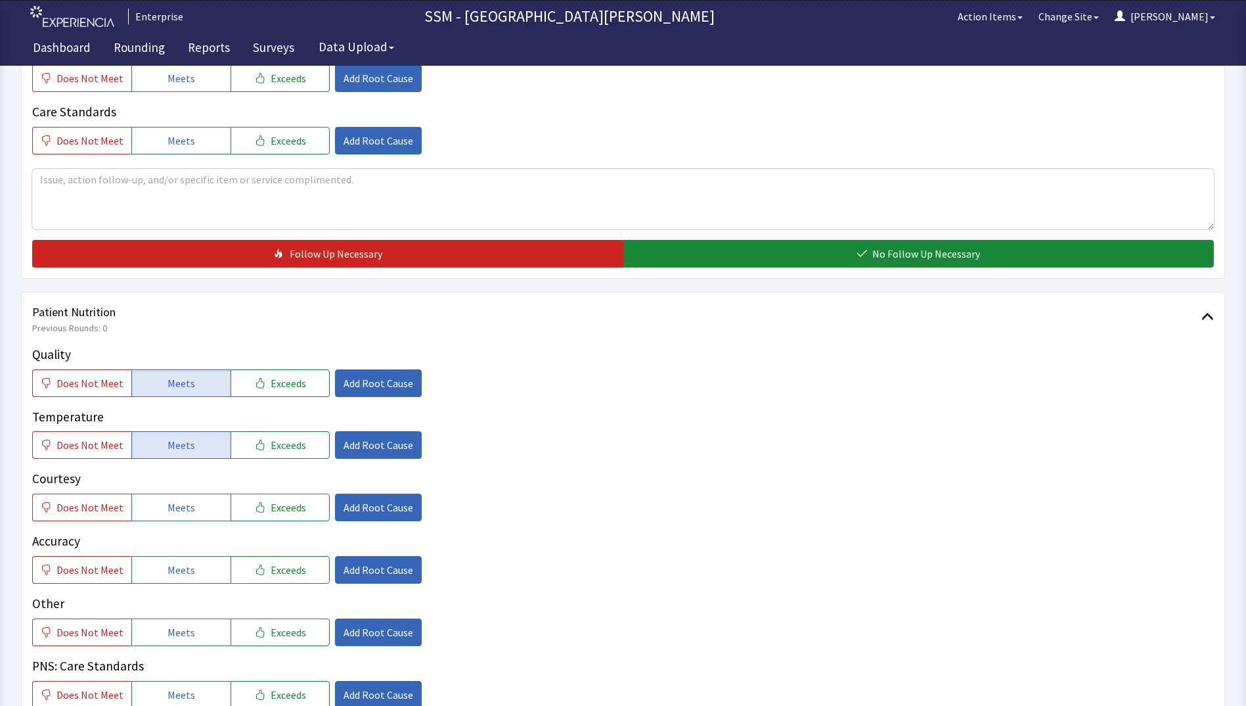
click at [193, 573] on button "Meets" at bounding box center [180, 570] width 99 height 28
click at [170, 501] on span "Meets" at bounding box center [182, 507] width 28 height 16
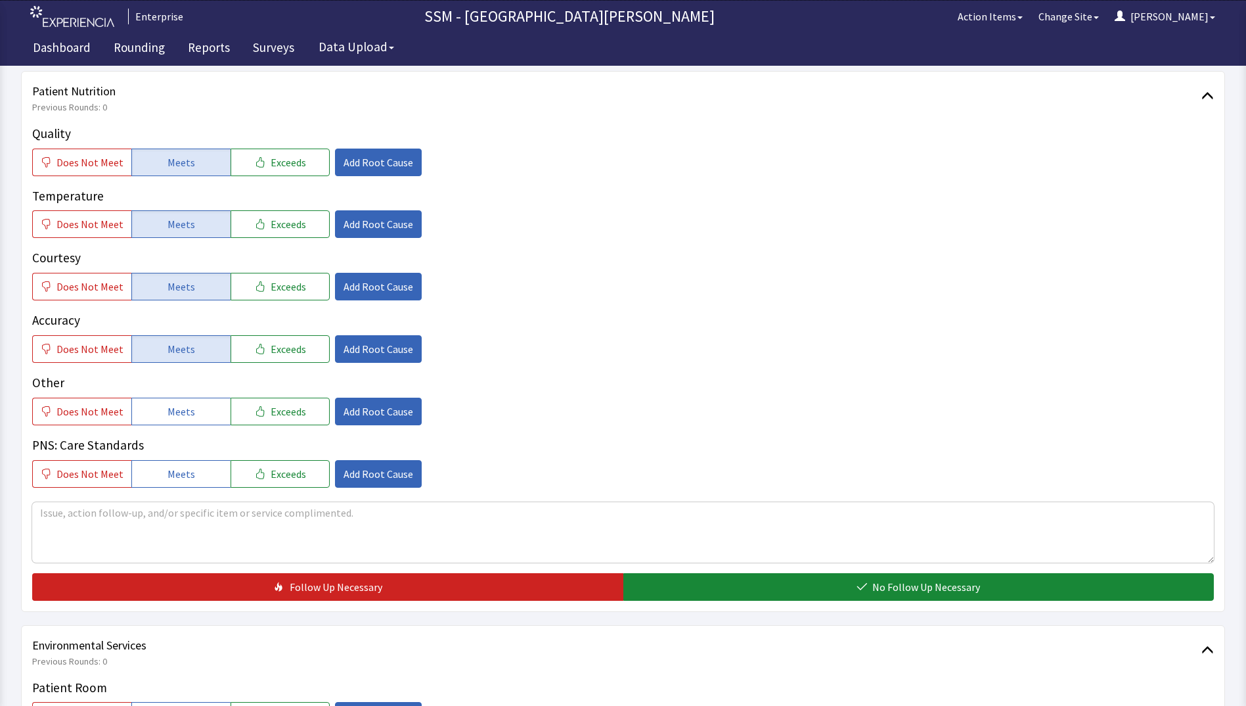
scroll to position [920, 0]
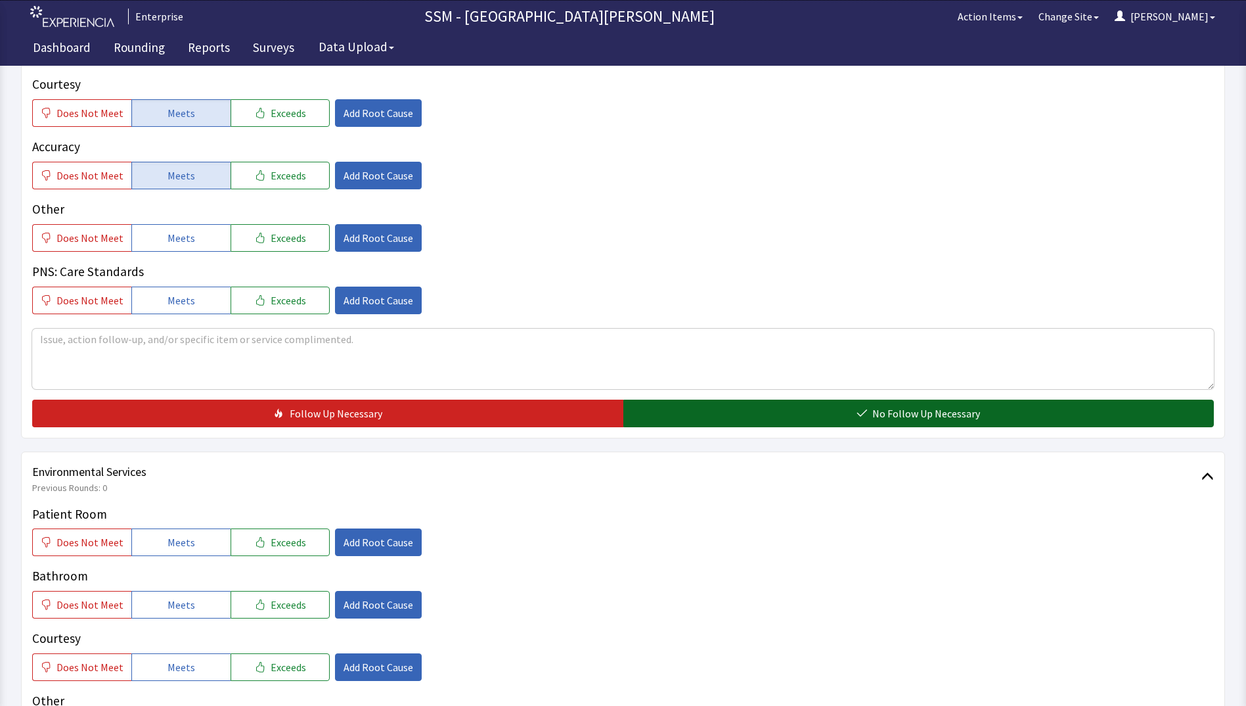
click at [859, 415] on icon "button" at bounding box center [862, 413] width 11 height 11
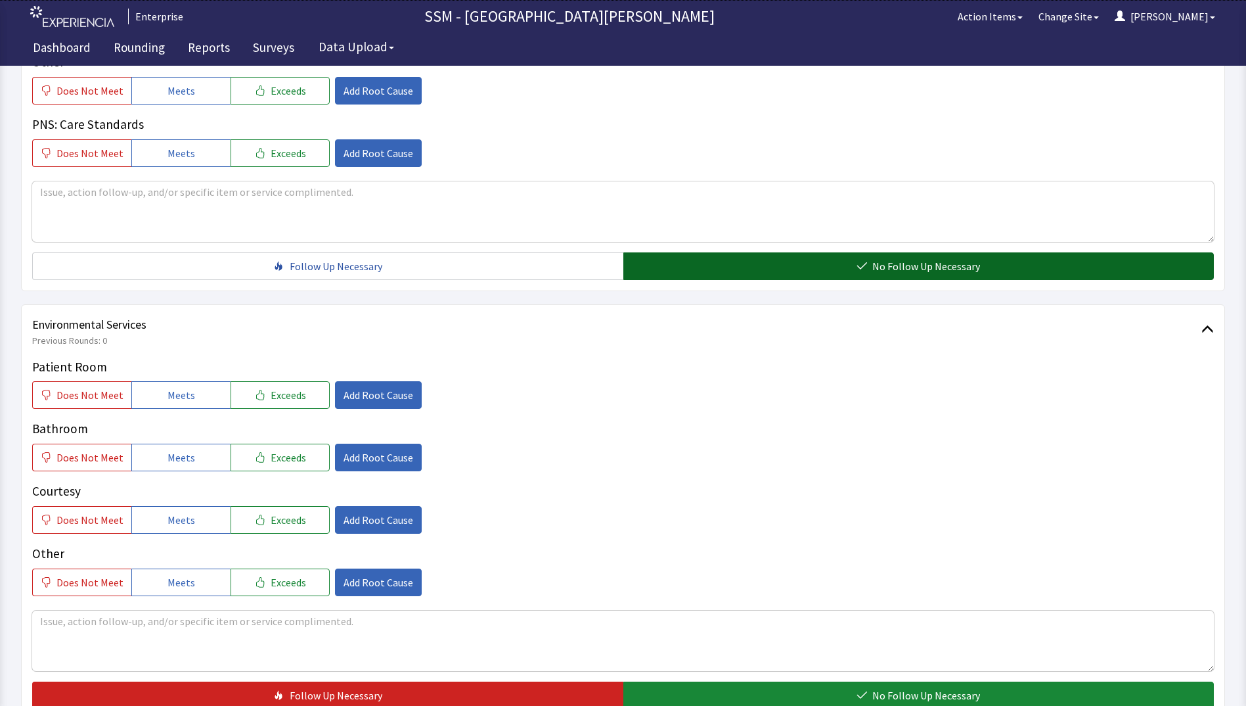
scroll to position [1209, 0]
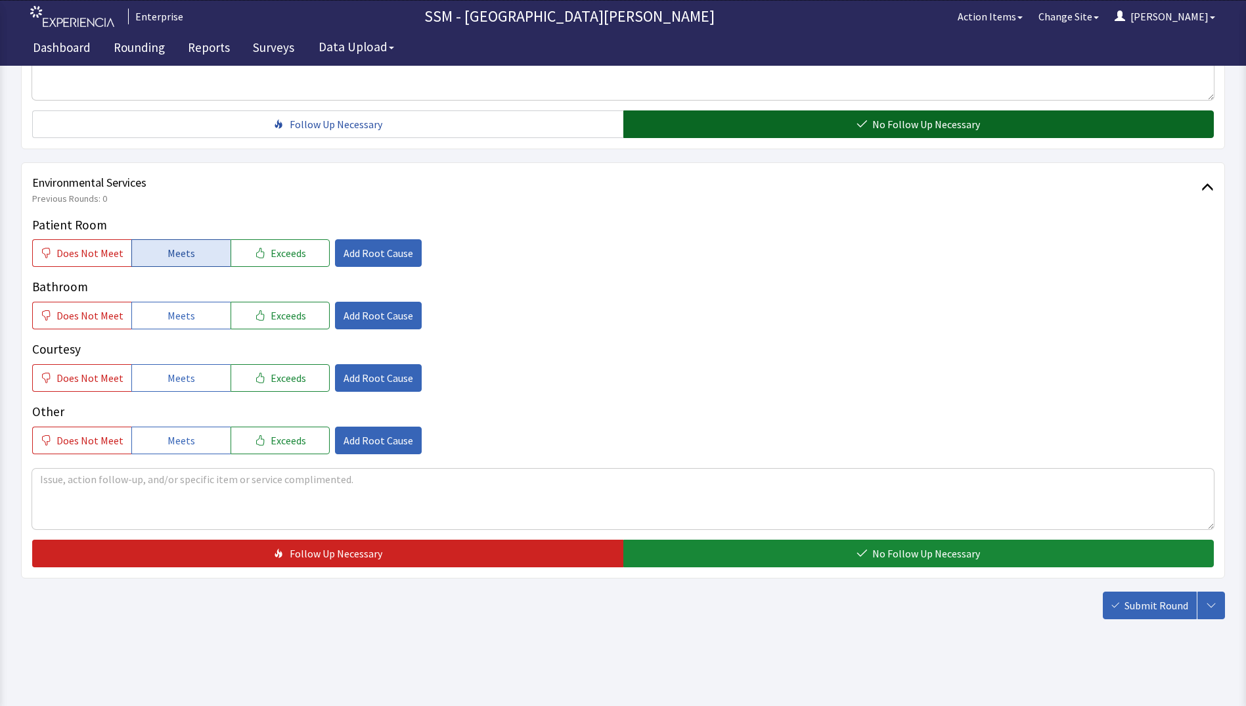
click at [185, 257] on span "Meets" at bounding box center [182, 253] width 28 height 16
click at [183, 330] on div "Patient Room Does Not Meet Meets Exceeds Add Root Cause Bathroom Does Not Meet …" at bounding box center [623, 335] width 1182 height 239
click at [183, 325] on button "Meets" at bounding box center [180, 316] width 99 height 28
click at [179, 376] on span "Meets" at bounding box center [182, 378] width 28 height 16
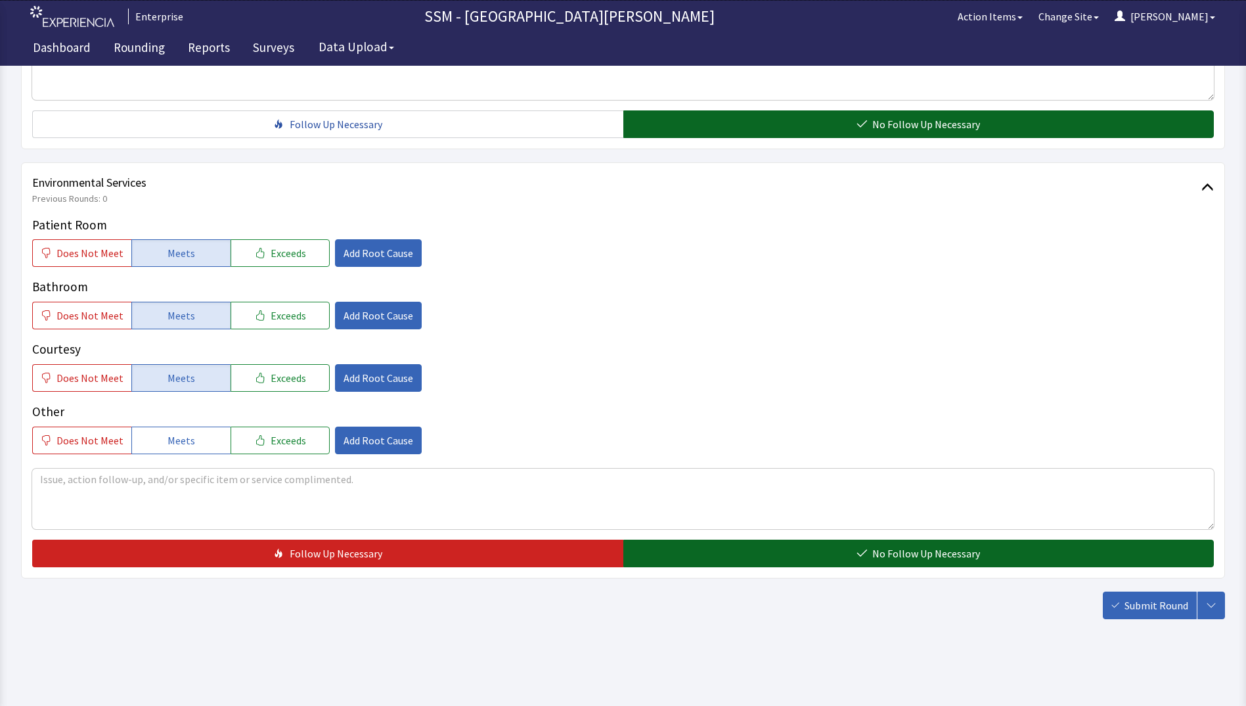
click at [785, 545] on button "No Follow Up Necessary" at bounding box center [919, 553] width 591 height 28
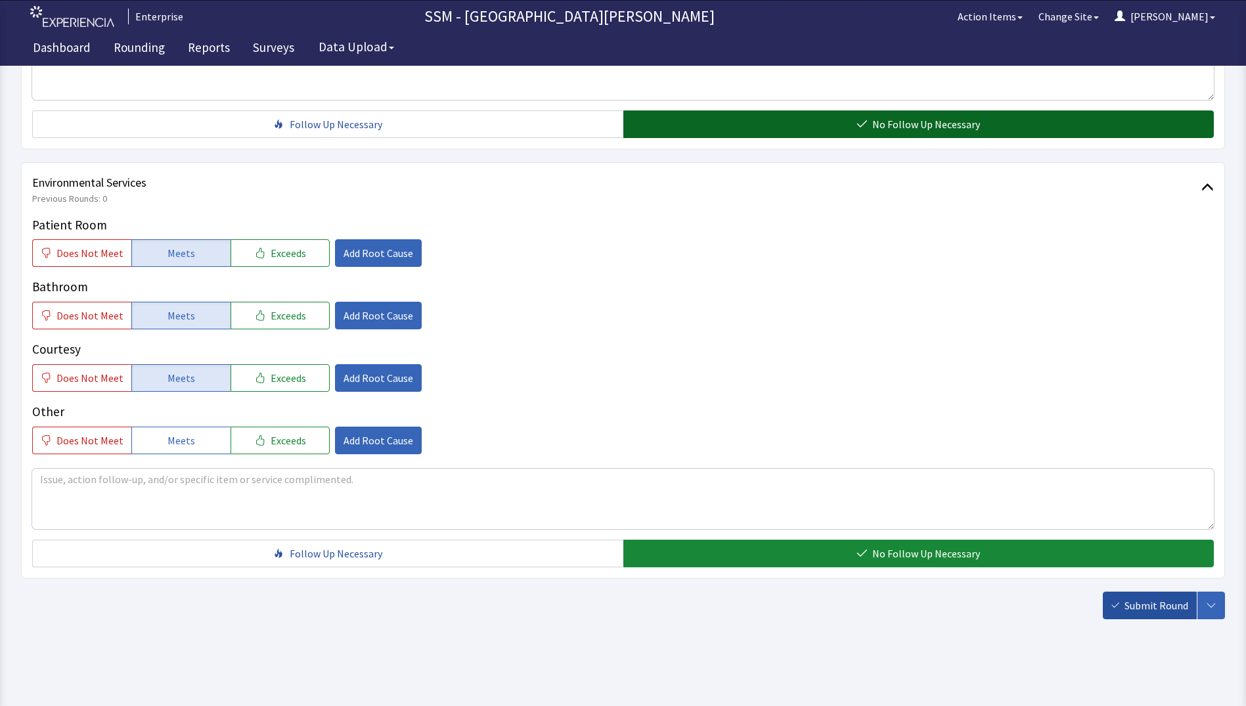
click at [1157, 610] on span "Submit Round" at bounding box center [1157, 605] width 64 height 16
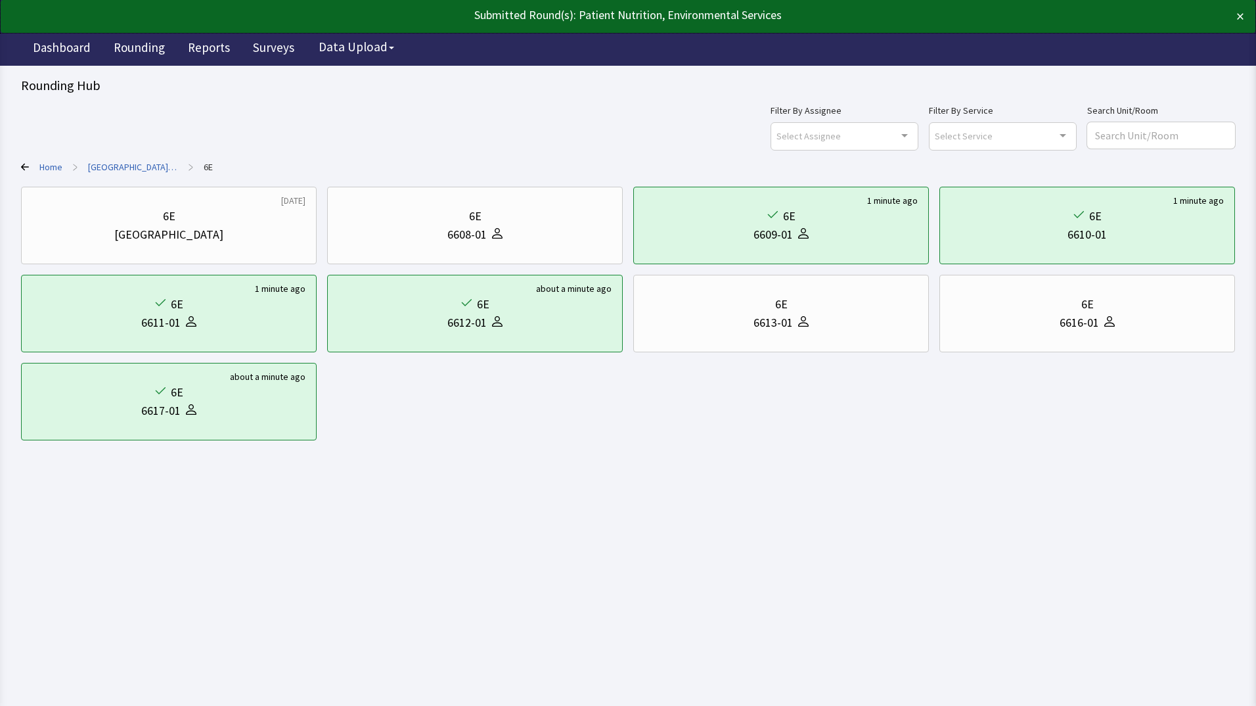
click at [22, 164] on icon at bounding box center [25, 167] width 8 height 8
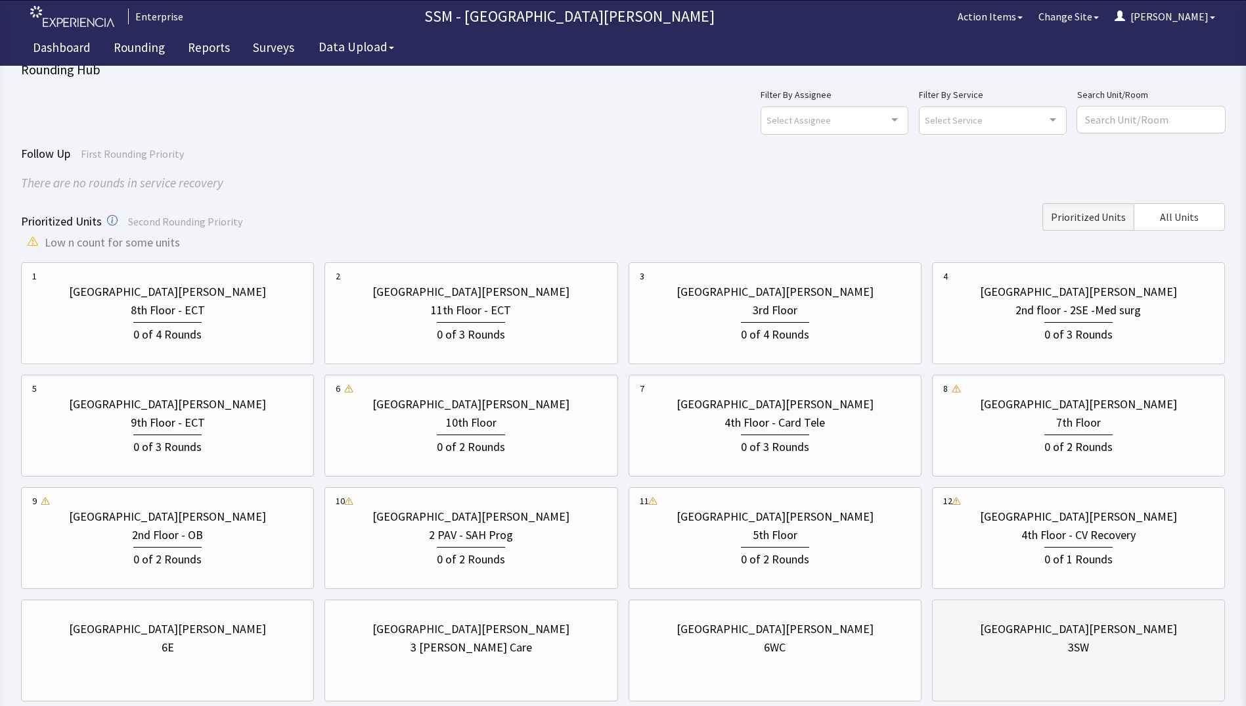
scroll to position [98, 0]
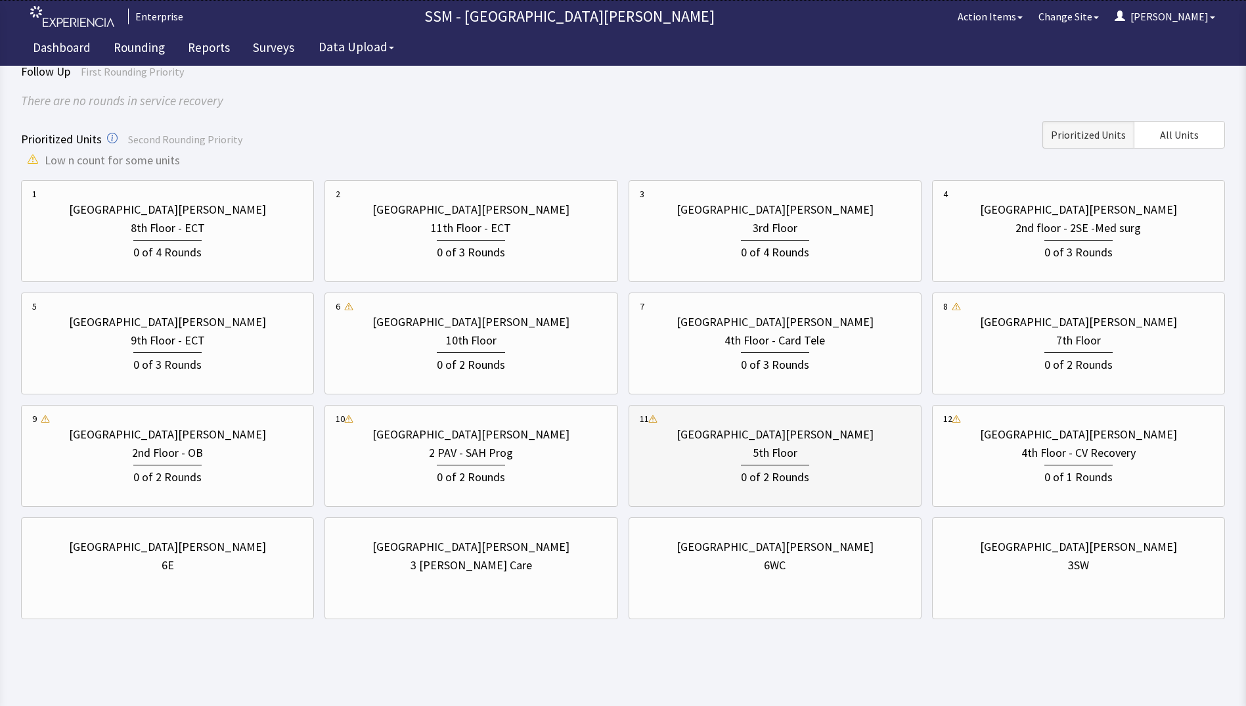
click at [849, 482] on div "0 of 2 Rounds" at bounding box center [775, 474] width 271 height 24
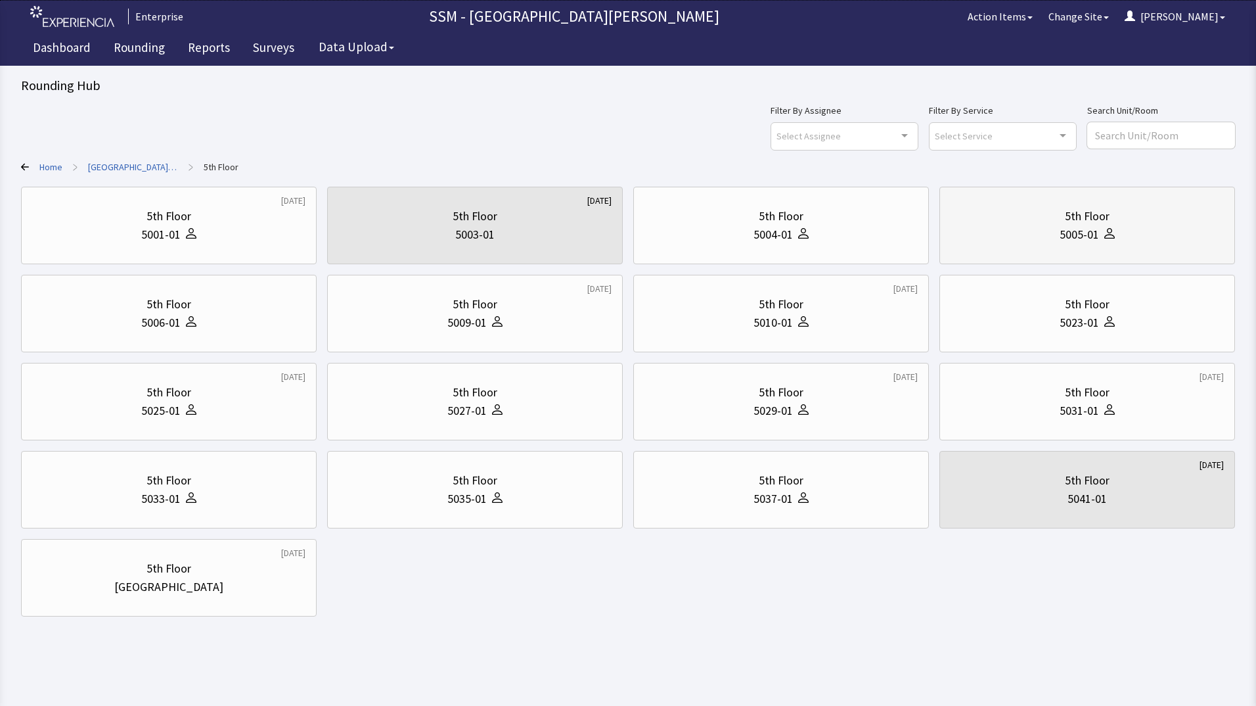
click at [1087, 239] on div "5005-01" at bounding box center [1079, 234] width 39 height 18
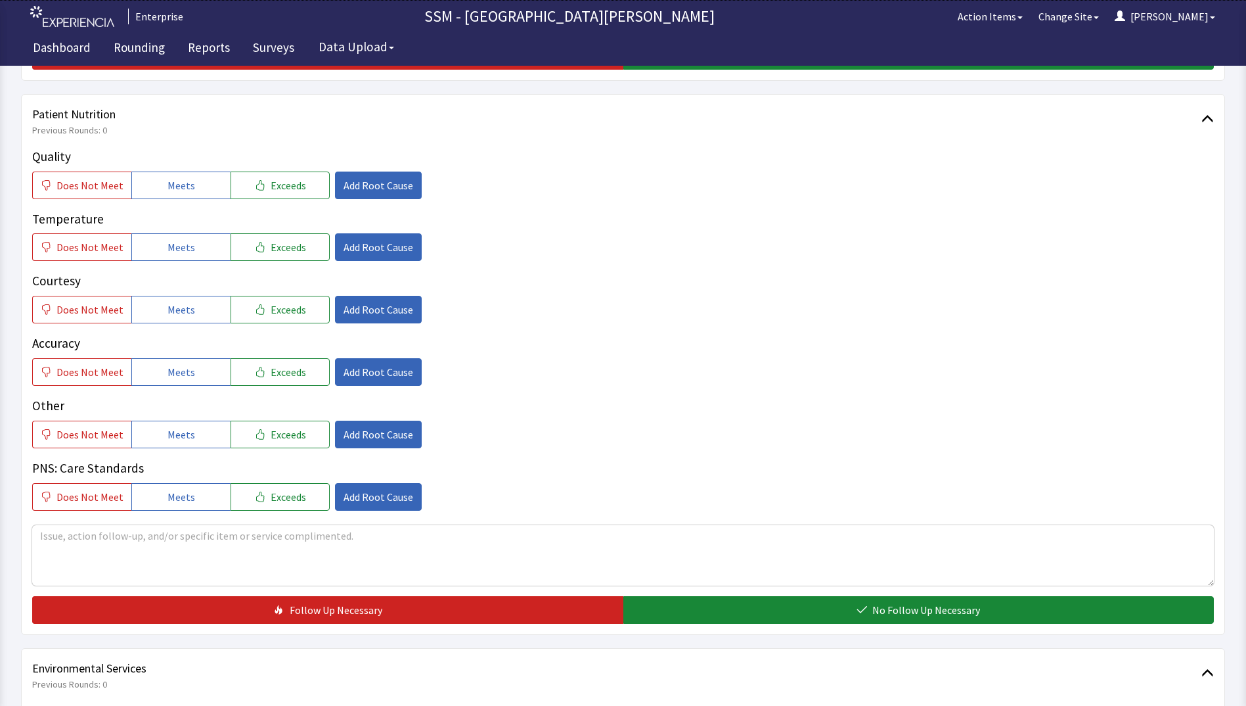
scroll to position [723, 0]
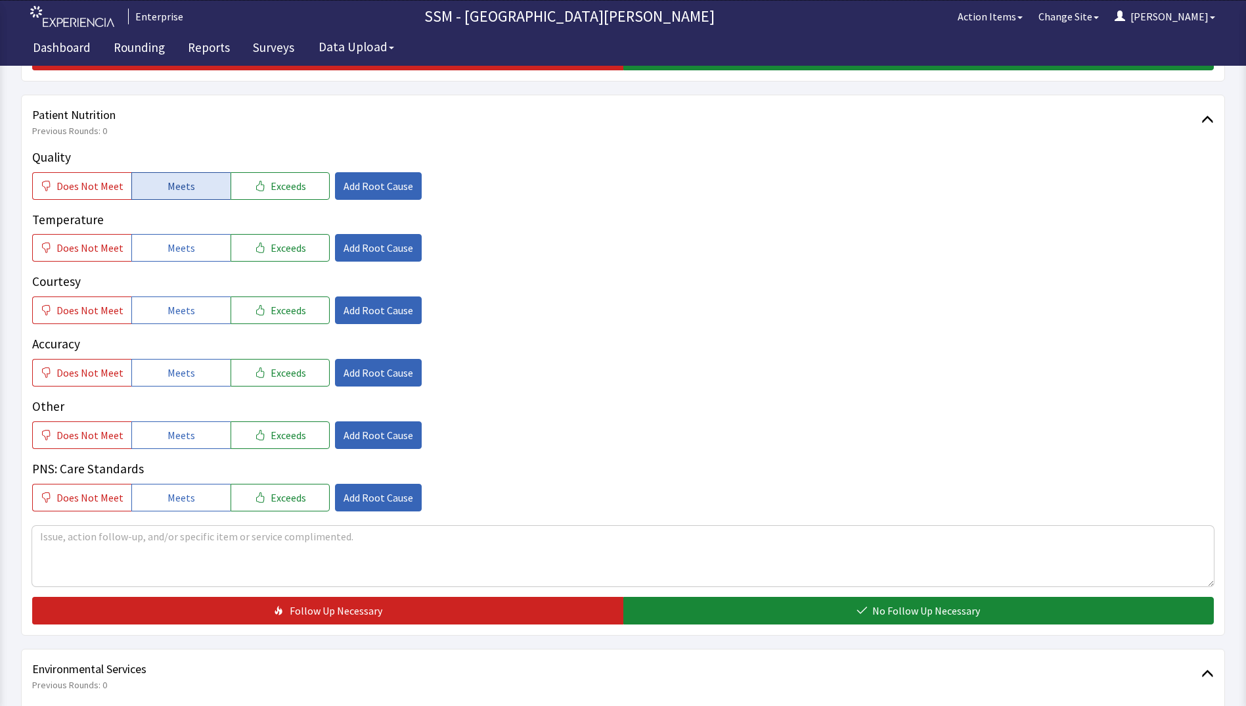
click at [198, 191] on button "Meets" at bounding box center [180, 186] width 99 height 28
click at [198, 240] on button "Meets" at bounding box center [180, 248] width 99 height 28
click at [191, 322] on button "Meets" at bounding box center [180, 310] width 99 height 28
click at [193, 376] on button "Meets" at bounding box center [180, 373] width 99 height 28
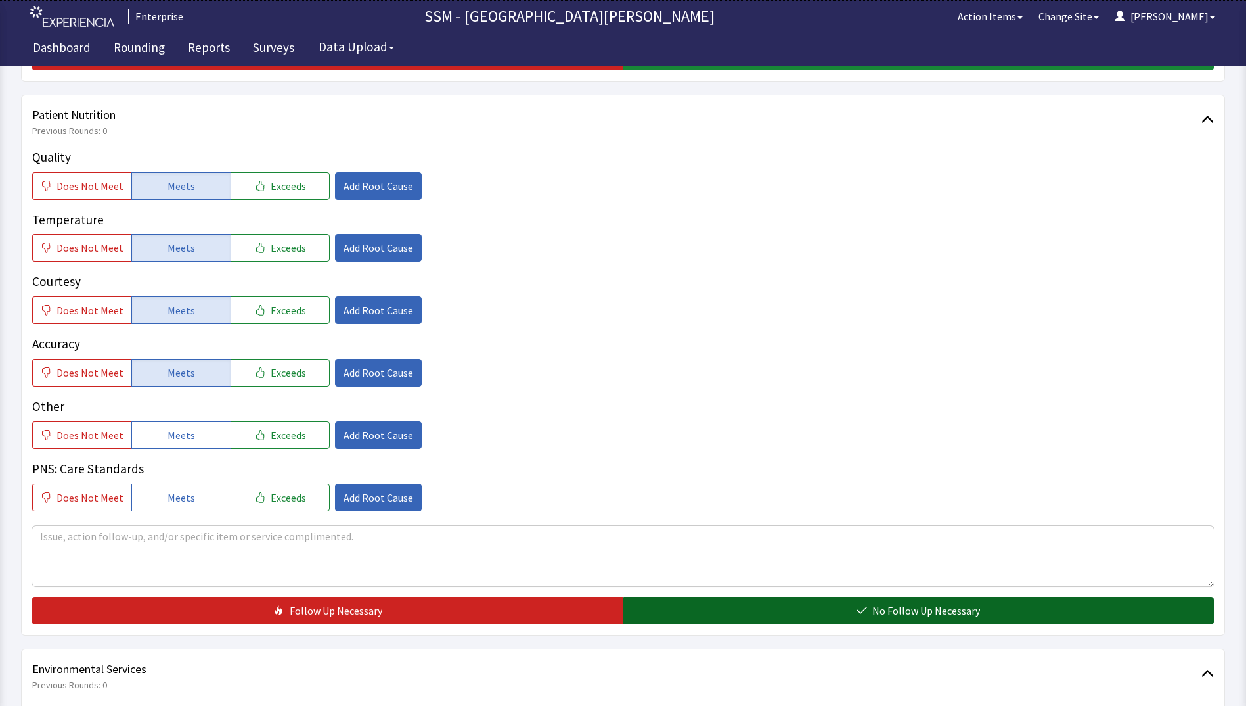
click at [721, 612] on button "No Follow Up Necessary" at bounding box center [919, 611] width 591 height 28
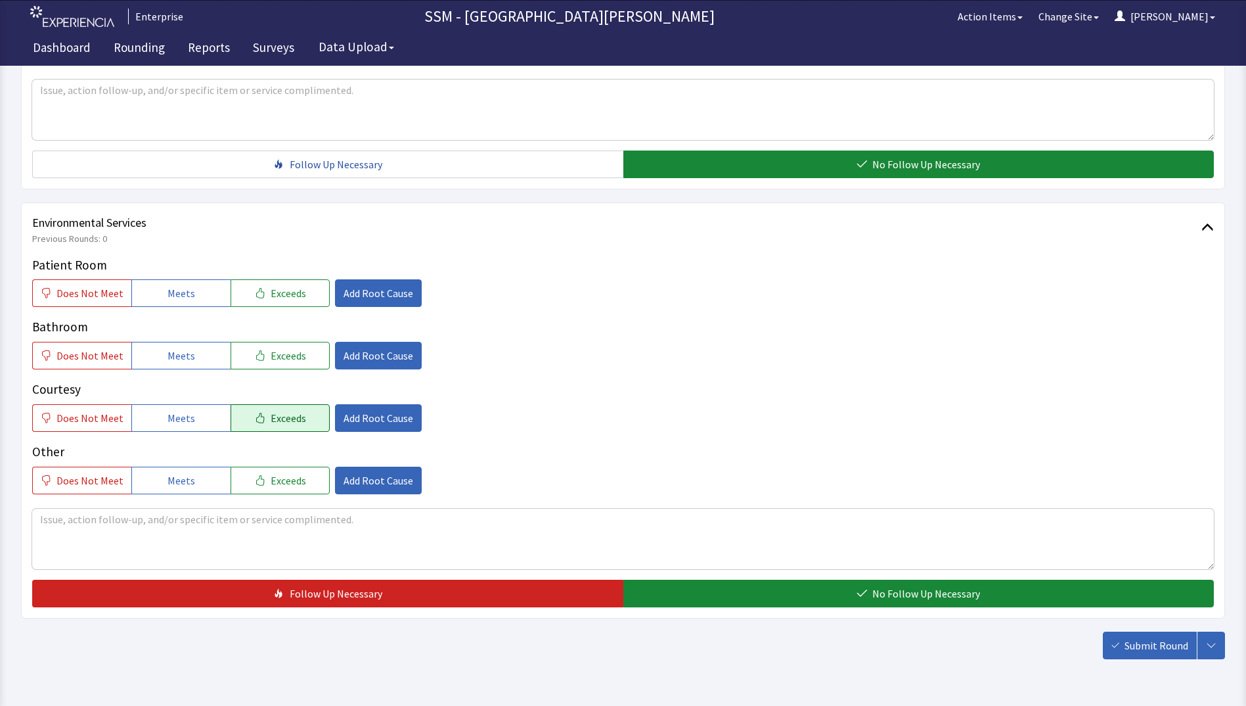
scroll to position [1209, 0]
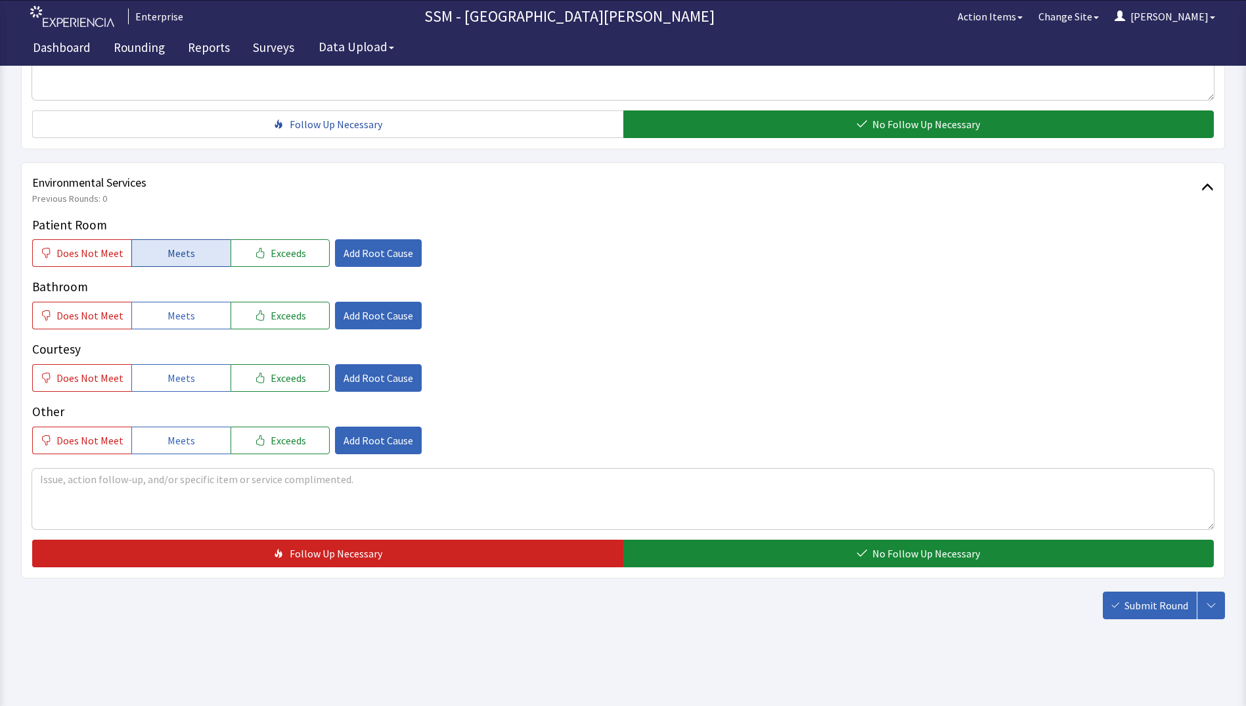
click at [179, 260] on span "Meets" at bounding box center [182, 253] width 28 height 16
click at [187, 312] on span "Meets" at bounding box center [182, 316] width 28 height 16
click at [183, 384] on span "Meets" at bounding box center [182, 378] width 28 height 16
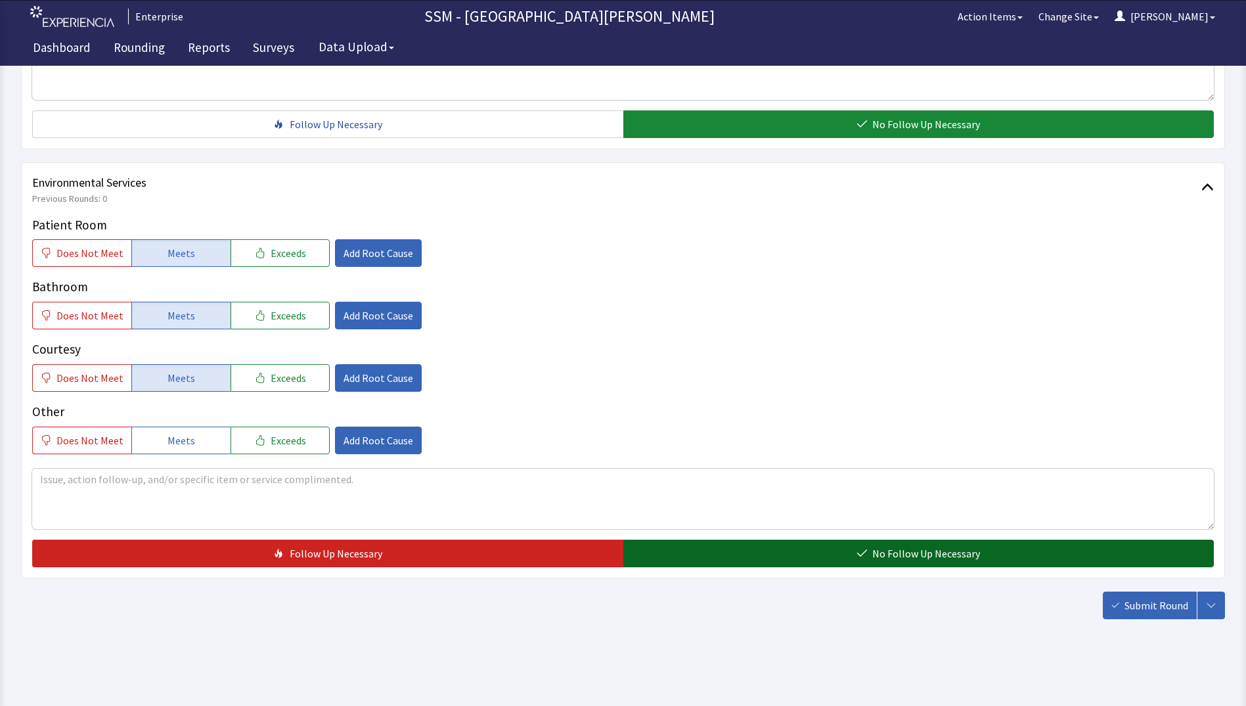
click at [824, 557] on button "No Follow Up Necessary" at bounding box center [919, 553] width 591 height 28
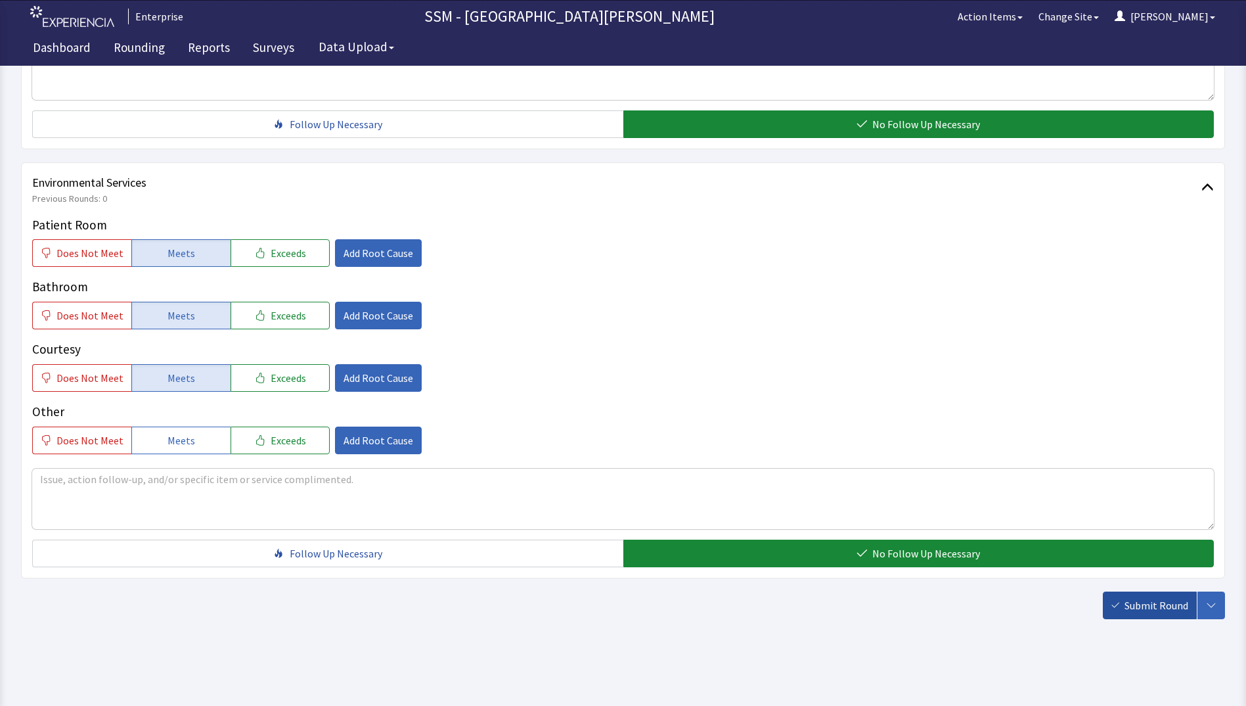
click at [1157, 607] on span "Submit Round" at bounding box center [1157, 605] width 64 height 16
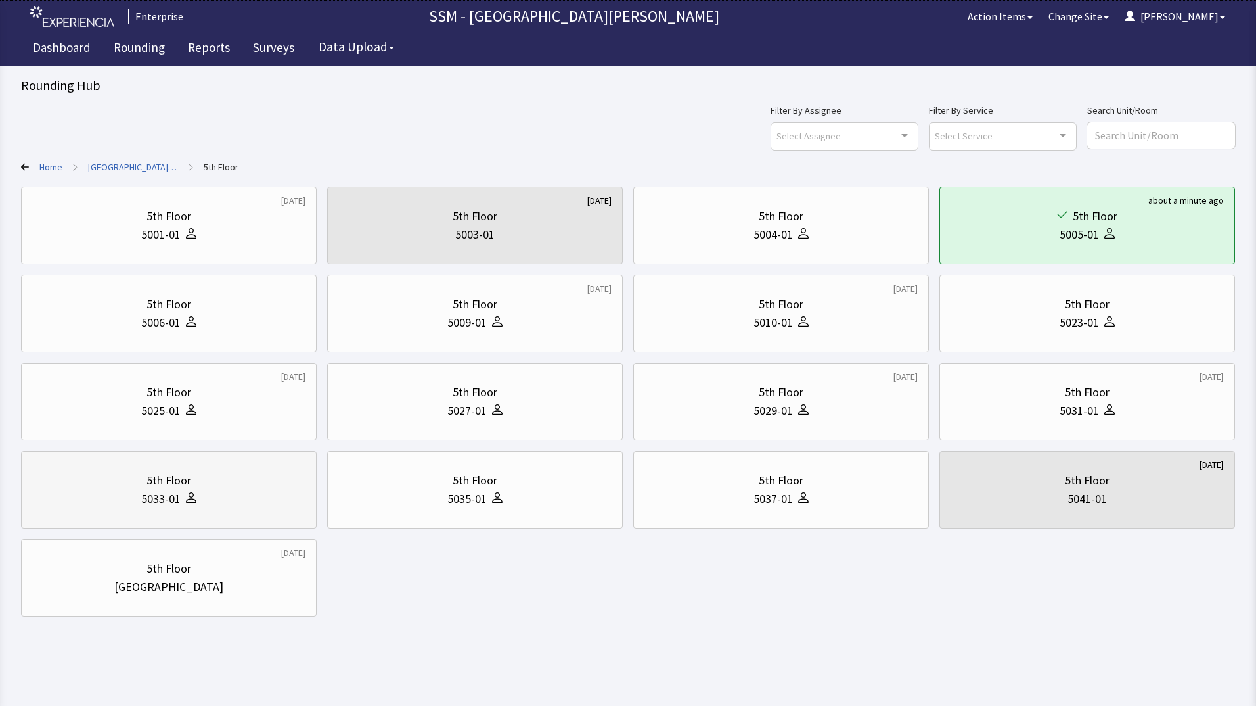
click at [237, 503] on div "5033-01" at bounding box center [168, 499] width 273 height 18
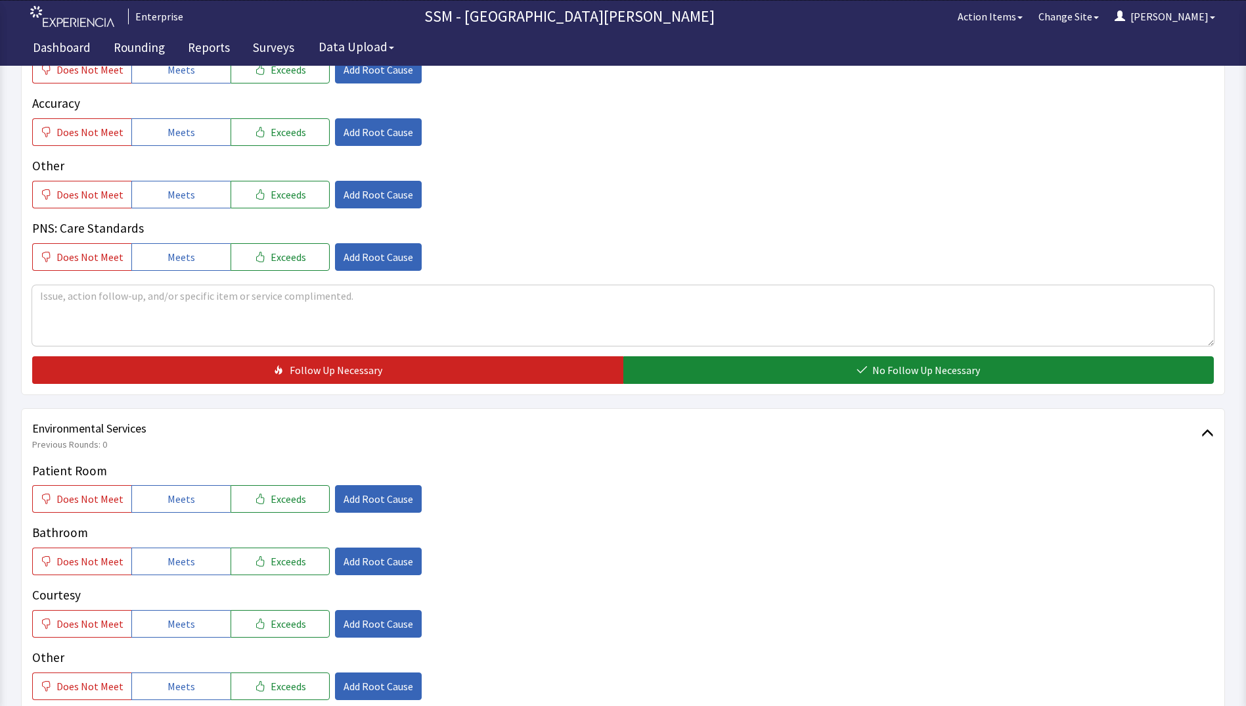
scroll to position [1117, 0]
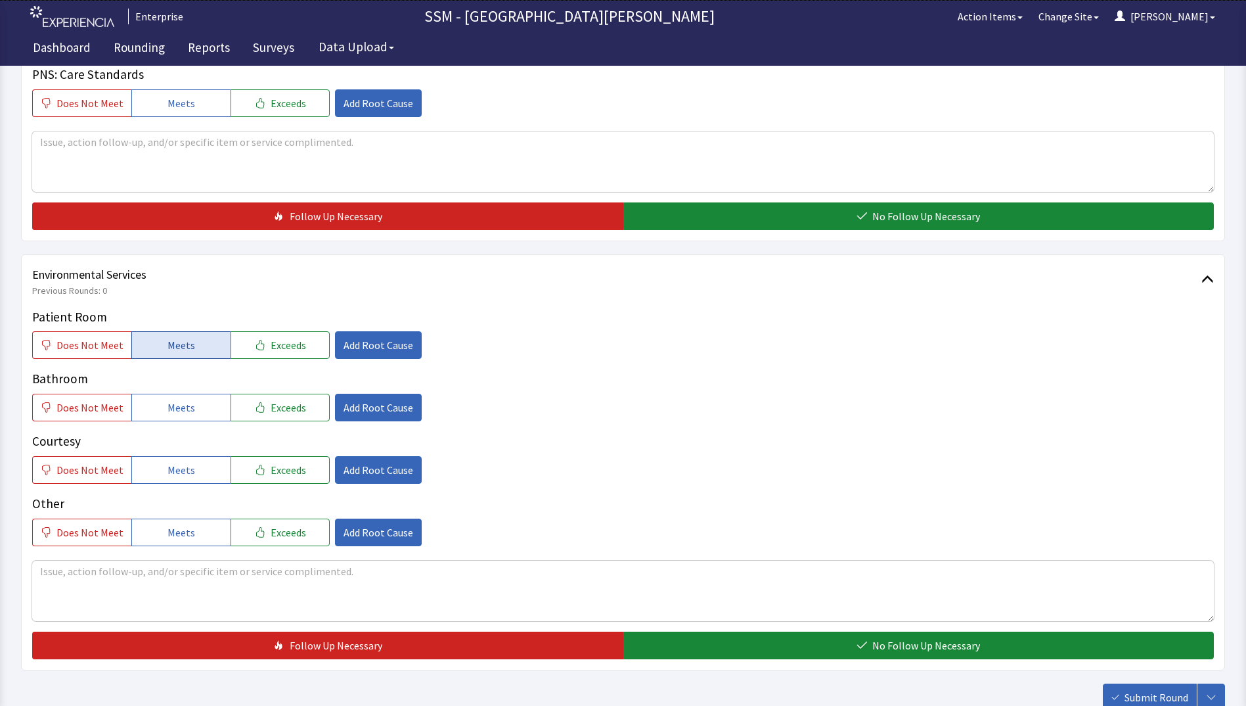
click at [168, 348] on span "Meets" at bounding box center [182, 345] width 28 height 16
click at [179, 415] on span "Meets" at bounding box center [182, 407] width 28 height 16
click at [180, 462] on span "Meets" at bounding box center [182, 470] width 28 height 16
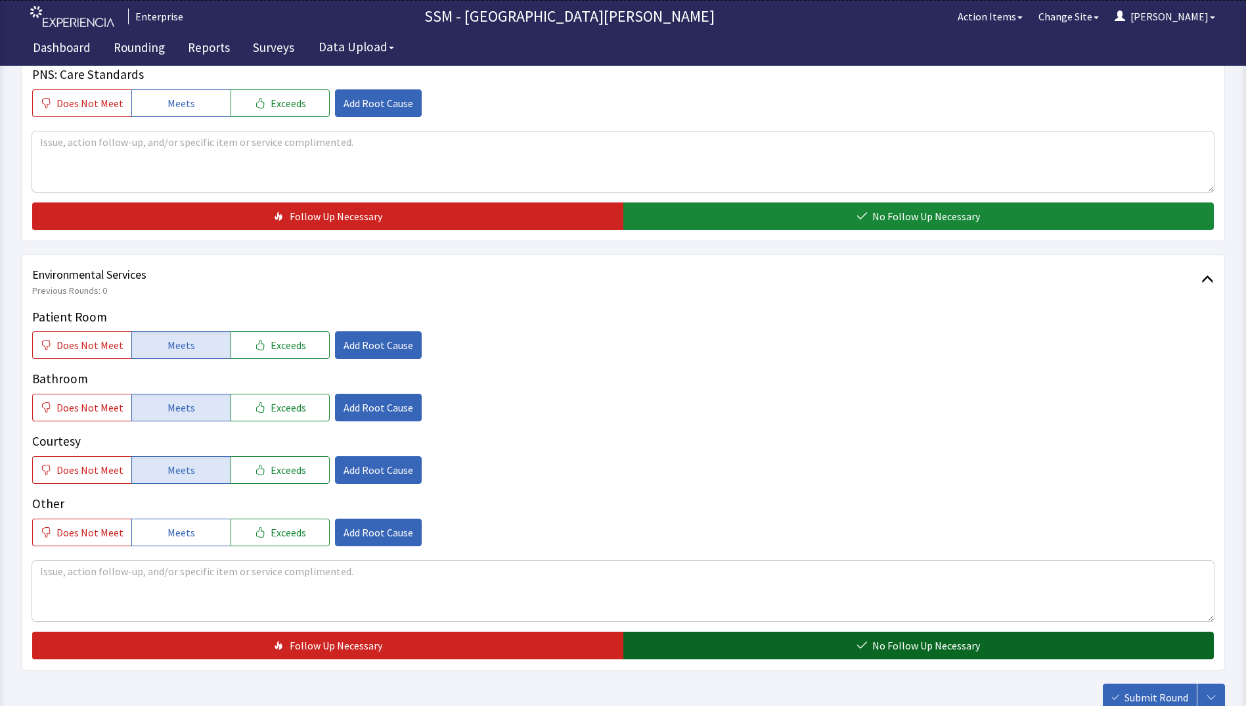
click at [822, 641] on button "No Follow Up Necessary" at bounding box center [919, 645] width 591 height 28
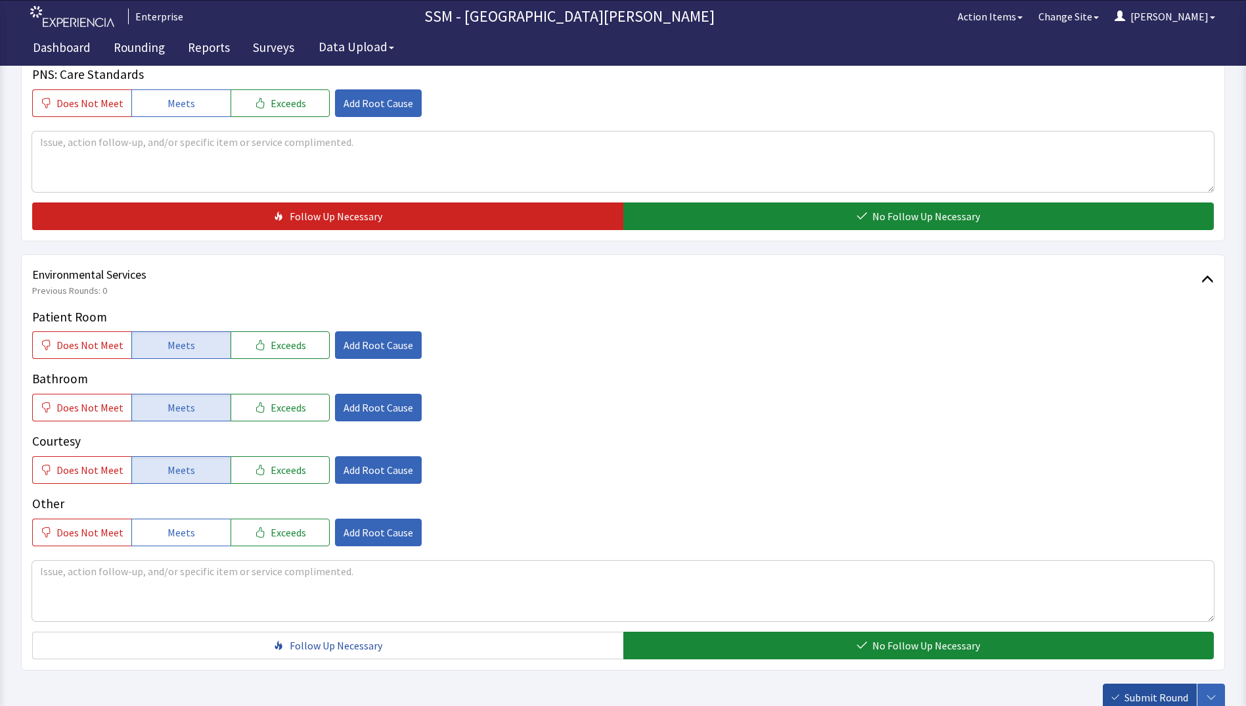
click at [1141, 688] on button "Submit Round" at bounding box center [1150, 697] width 94 height 28
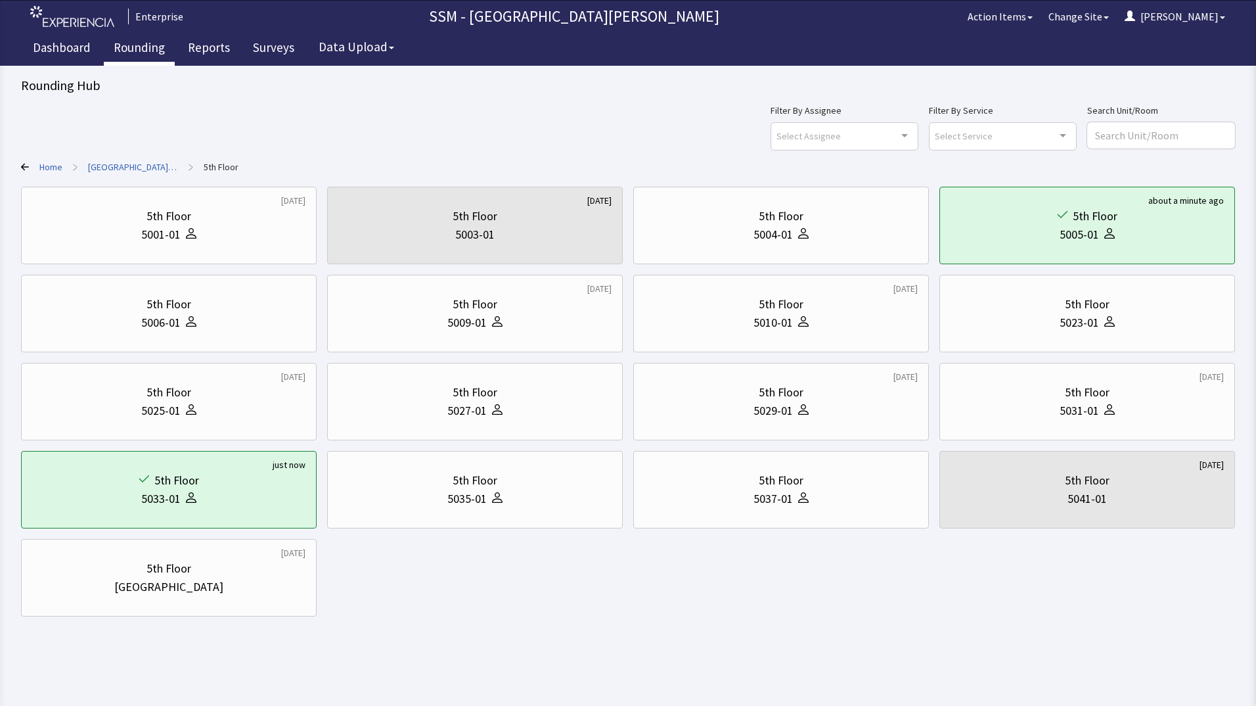
click at [131, 49] on link "Rounding" at bounding box center [139, 49] width 71 height 33
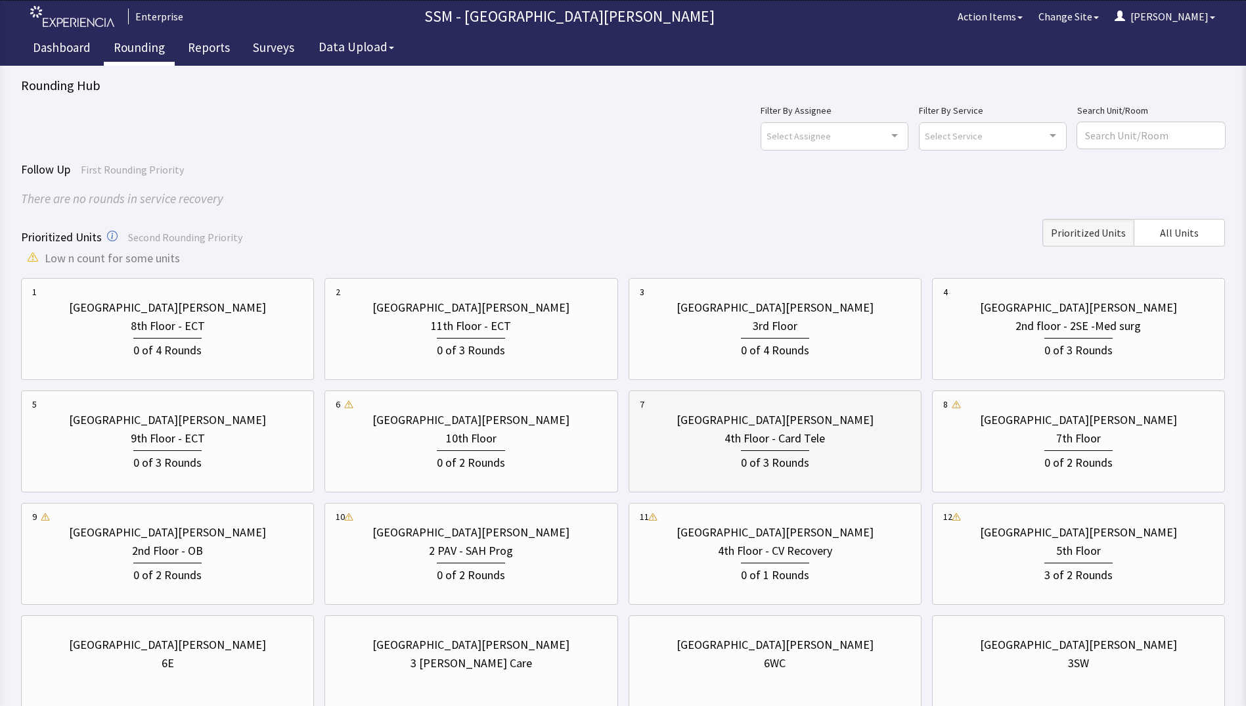
click at [765, 437] on div "4th Floor - Card Tele" at bounding box center [775, 438] width 101 height 18
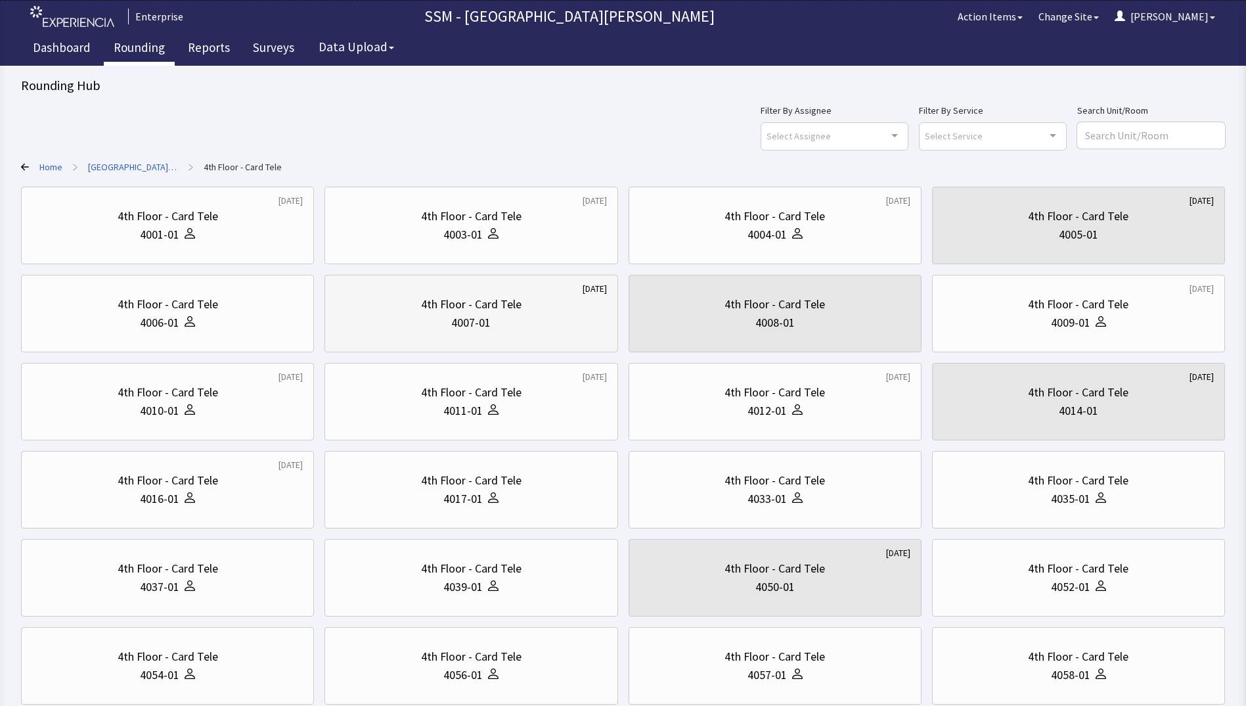
click at [396, 328] on div "4007-01" at bounding box center [471, 322] width 271 height 18
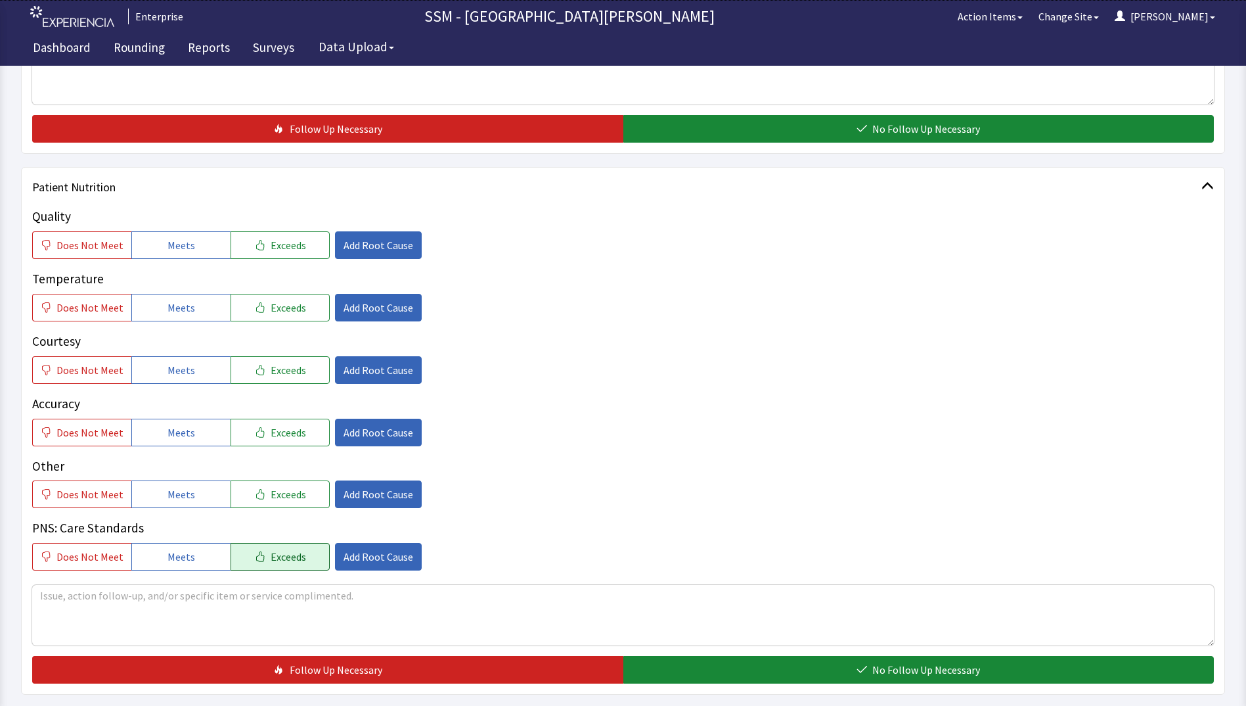
scroll to position [591, 0]
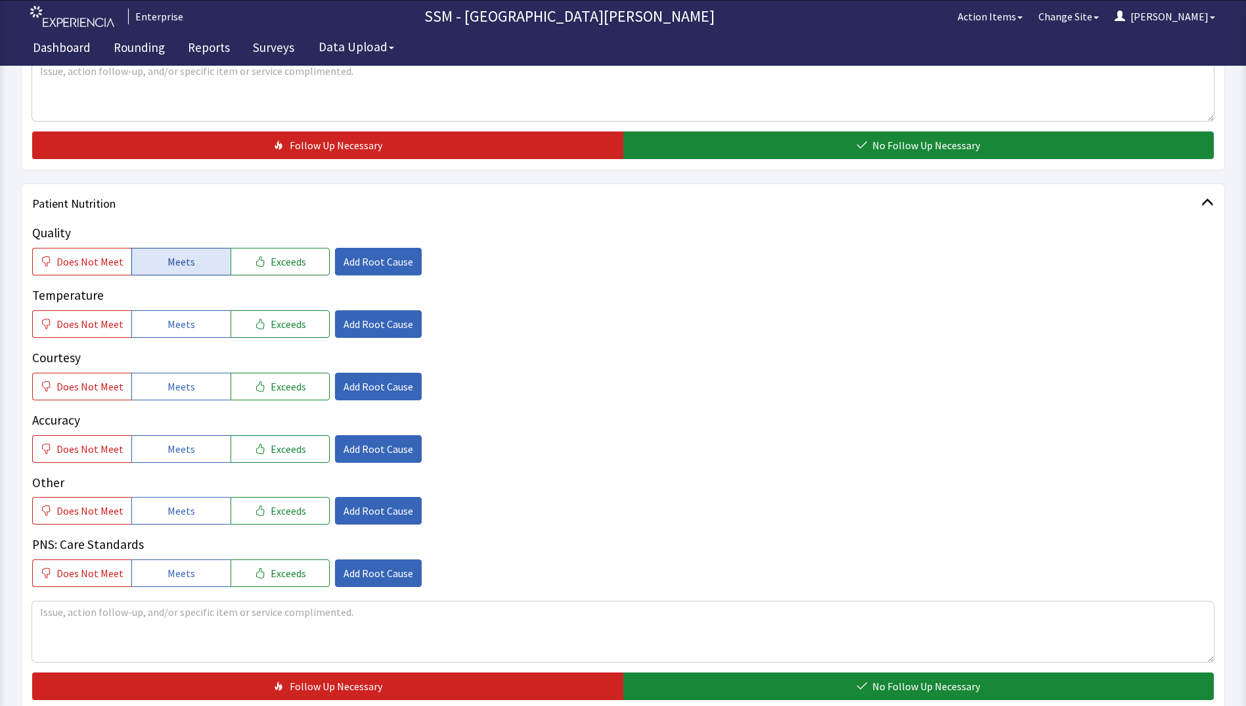
click at [168, 263] on span "Meets" at bounding box center [182, 262] width 28 height 16
click at [190, 334] on button "Meets" at bounding box center [180, 324] width 99 height 28
click at [187, 377] on button "Meets" at bounding box center [180, 387] width 99 height 28
click at [168, 454] on span "Meets" at bounding box center [182, 449] width 28 height 16
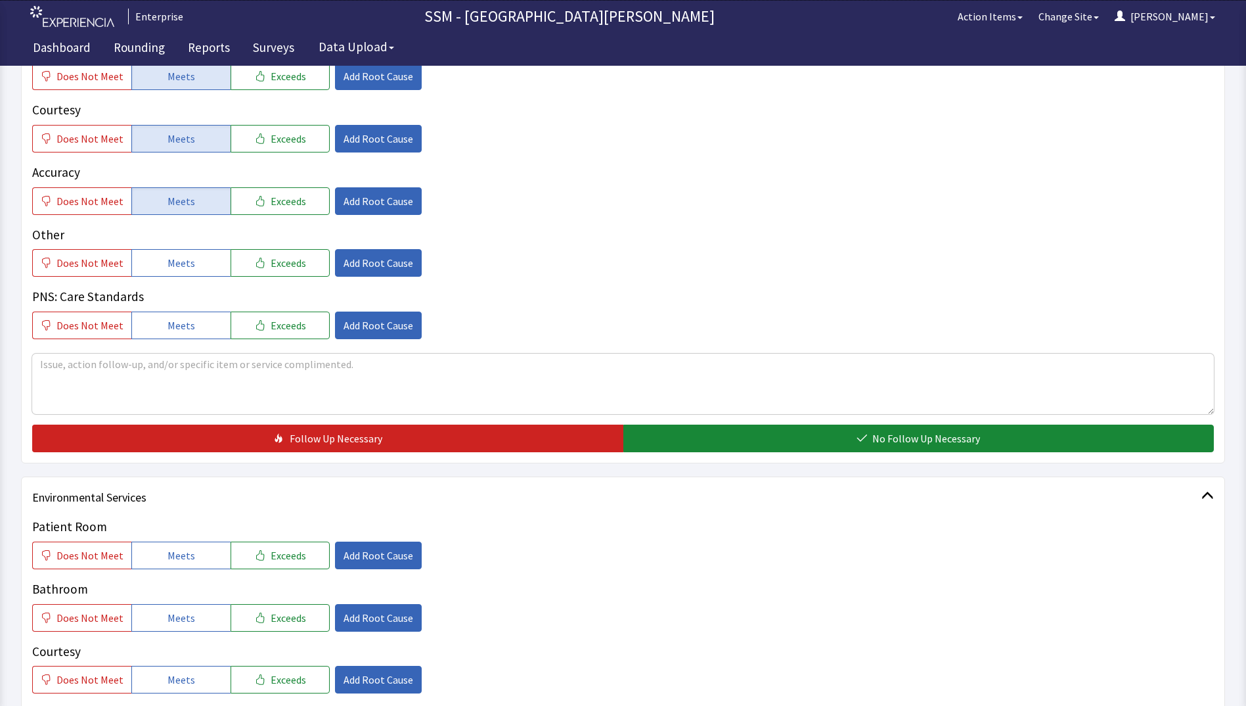
scroll to position [920, 0]
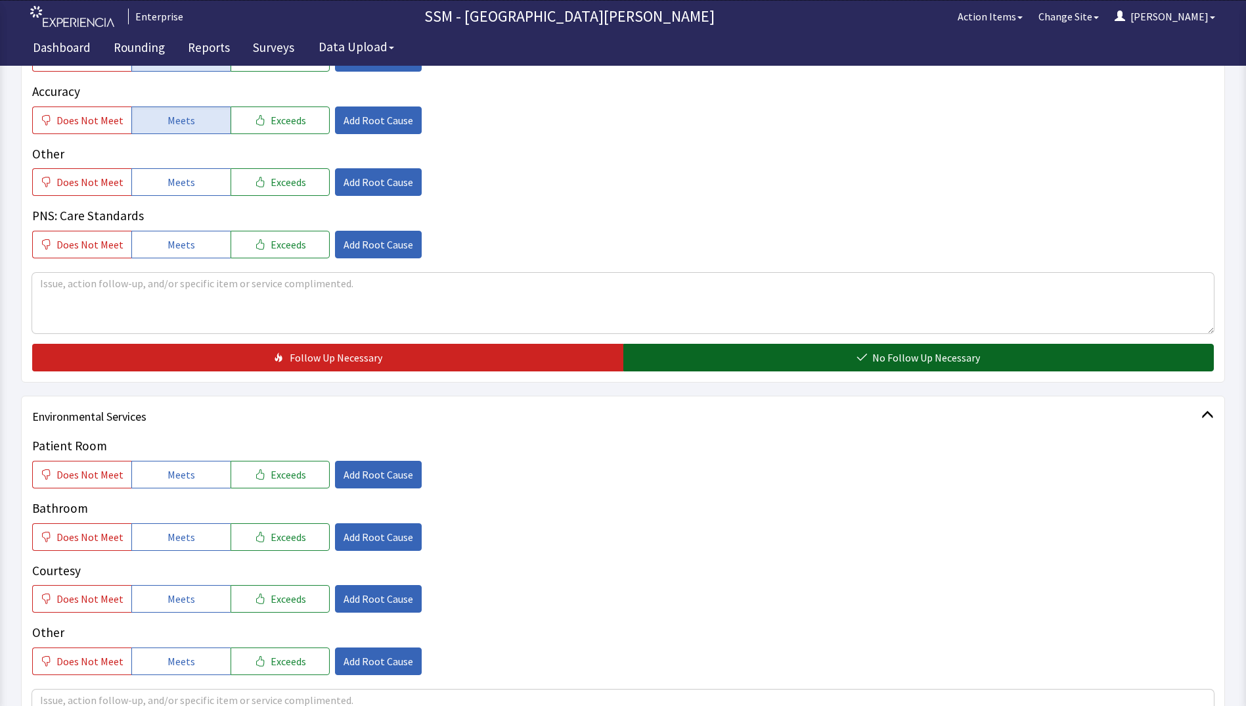
click at [754, 363] on button "No Follow Up Necessary" at bounding box center [919, 358] width 591 height 28
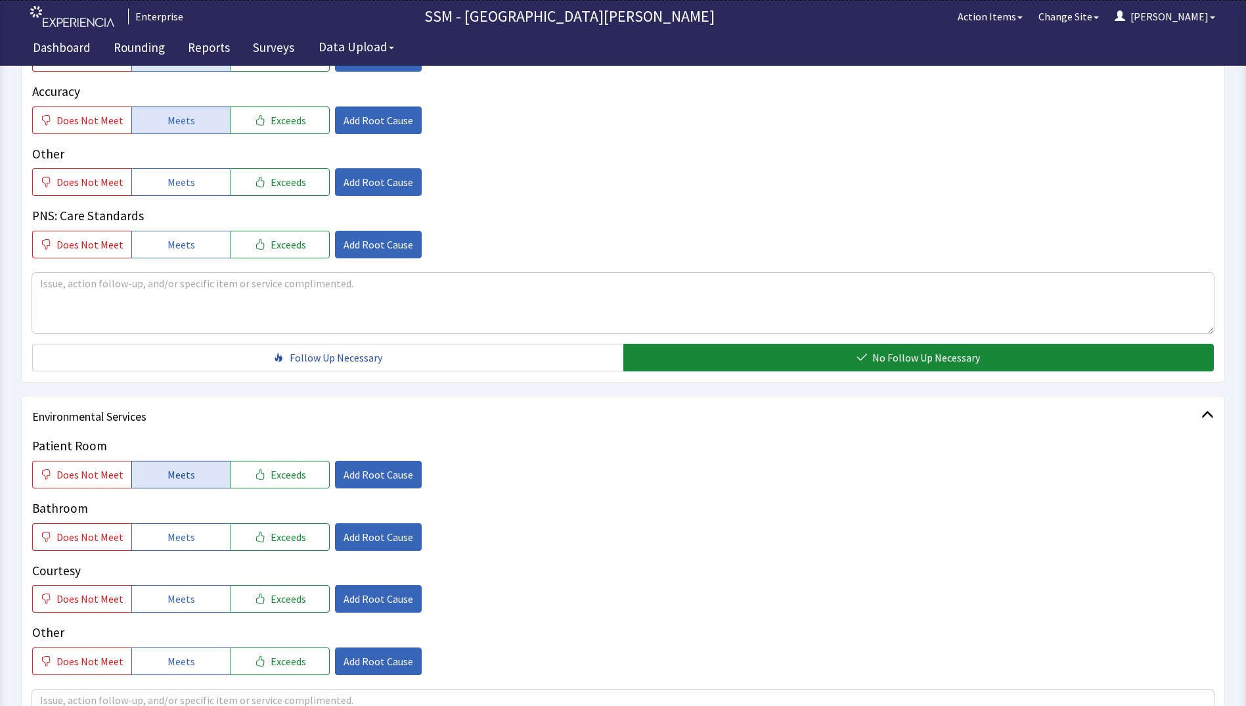
click at [185, 482] on span "Meets" at bounding box center [182, 475] width 28 height 16
click at [181, 537] on span "Meets" at bounding box center [182, 537] width 28 height 16
click at [184, 606] on span "Meets" at bounding box center [182, 599] width 28 height 16
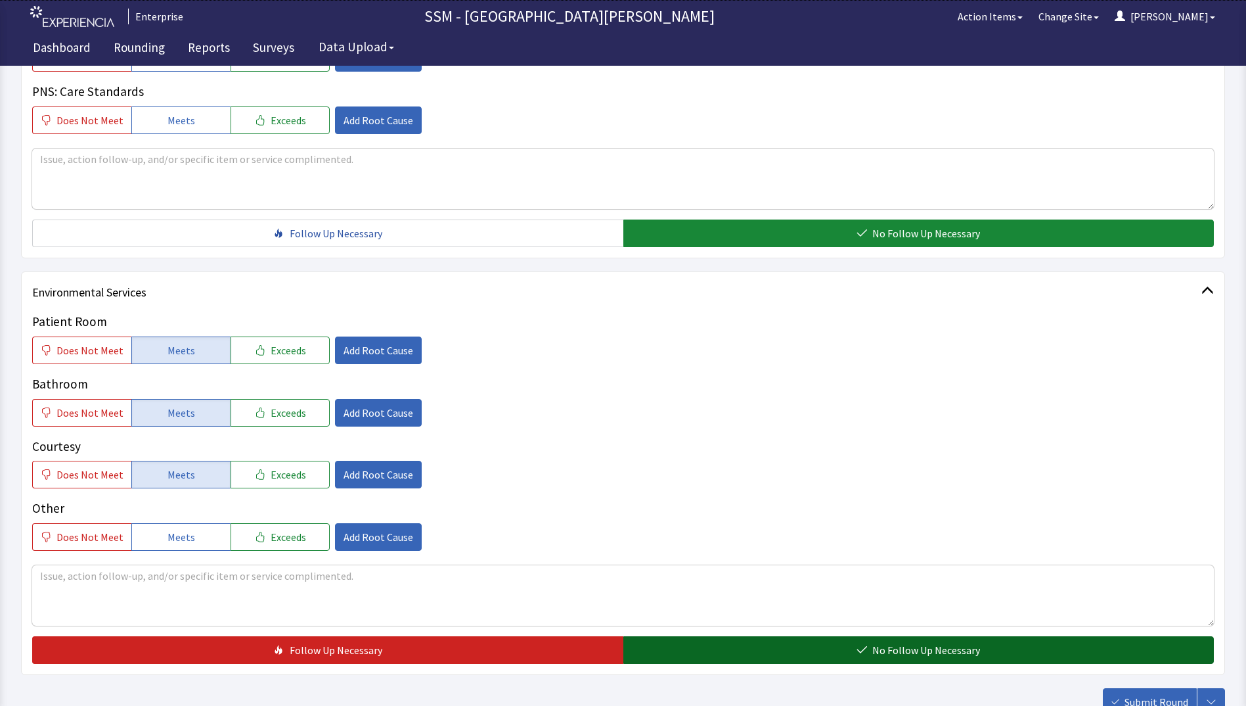
scroll to position [1141, 0]
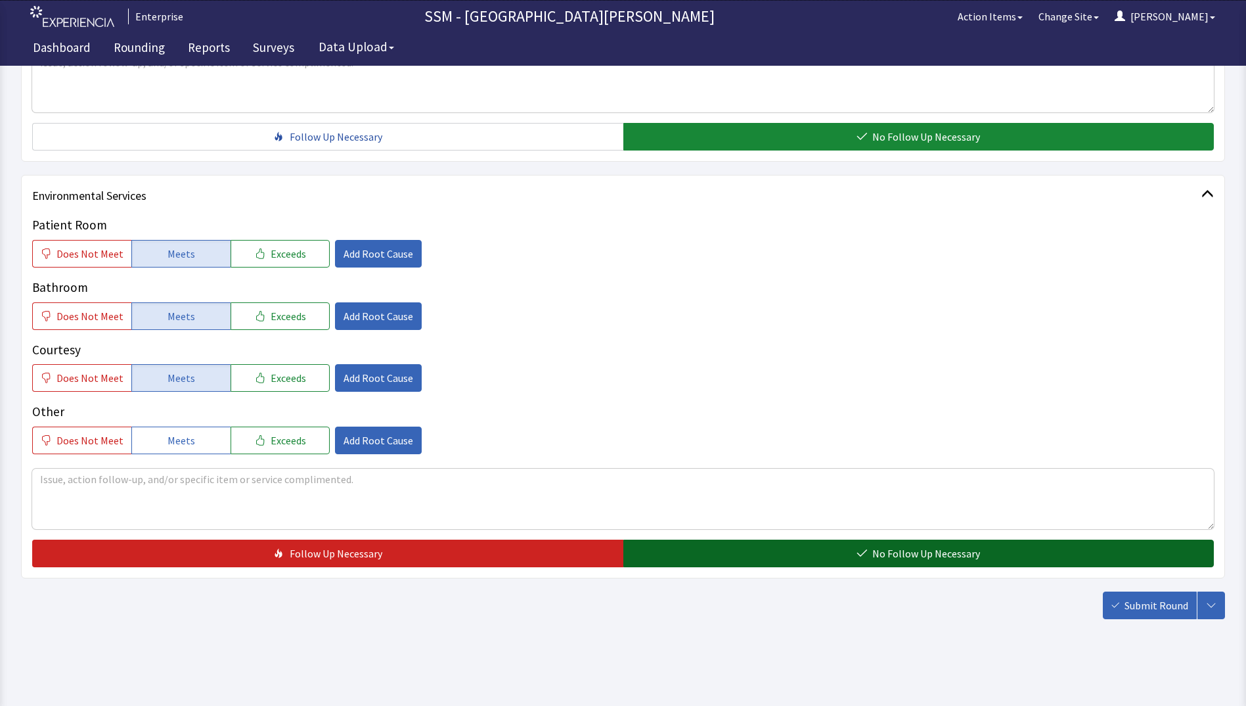
click at [836, 560] on button "No Follow Up Necessary" at bounding box center [919, 553] width 591 height 28
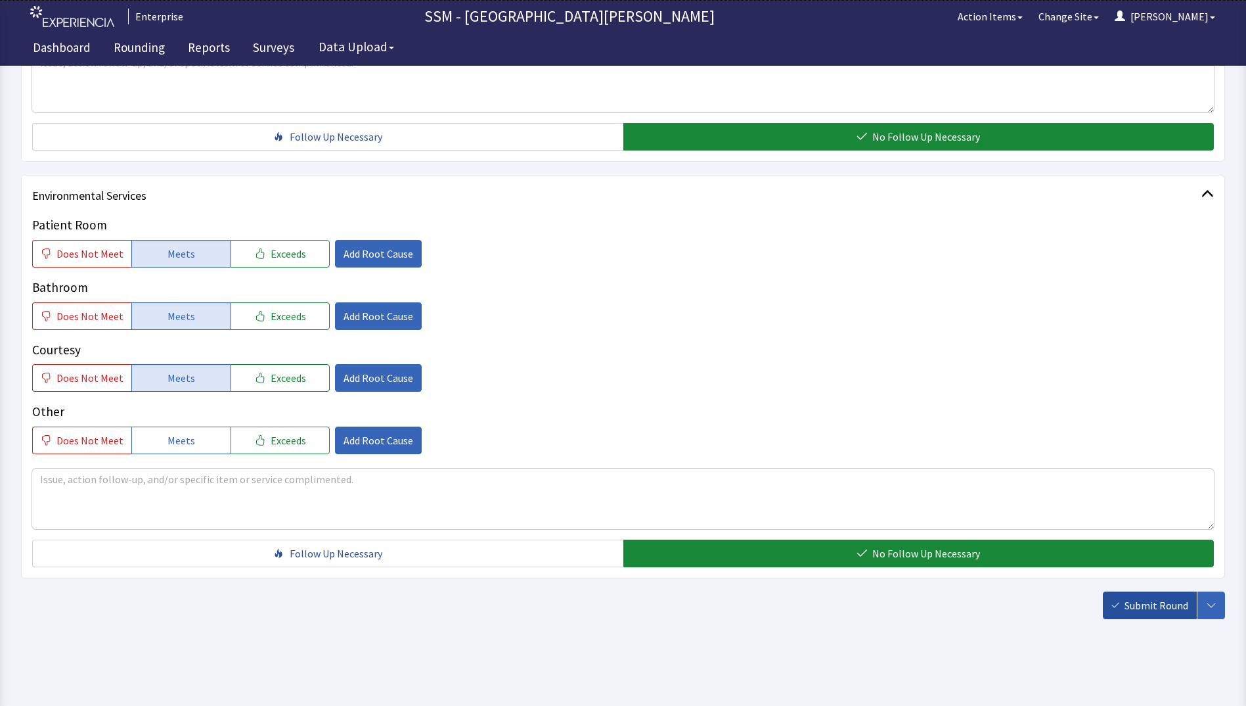
click at [1109, 601] on button "Submit Round" at bounding box center [1150, 605] width 94 height 28
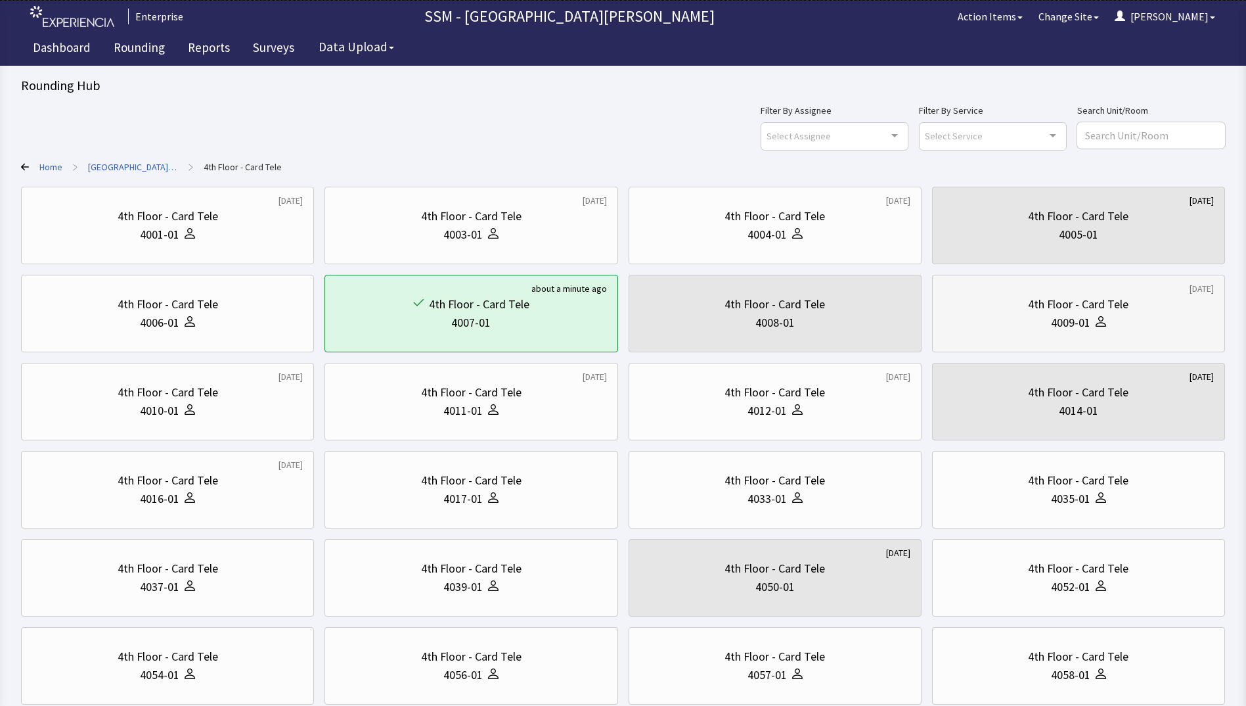
click at [1094, 325] on div at bounding box center [1099, 322] width 16 height 18
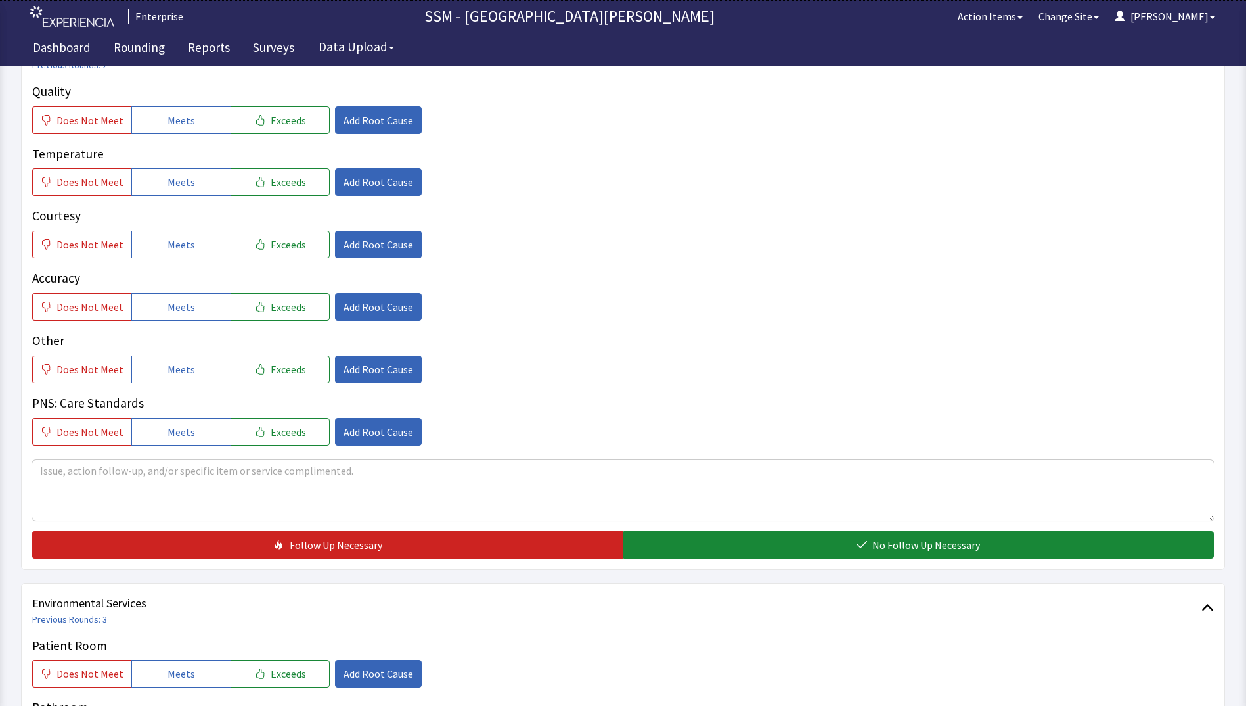
scroll to position [657, 0]
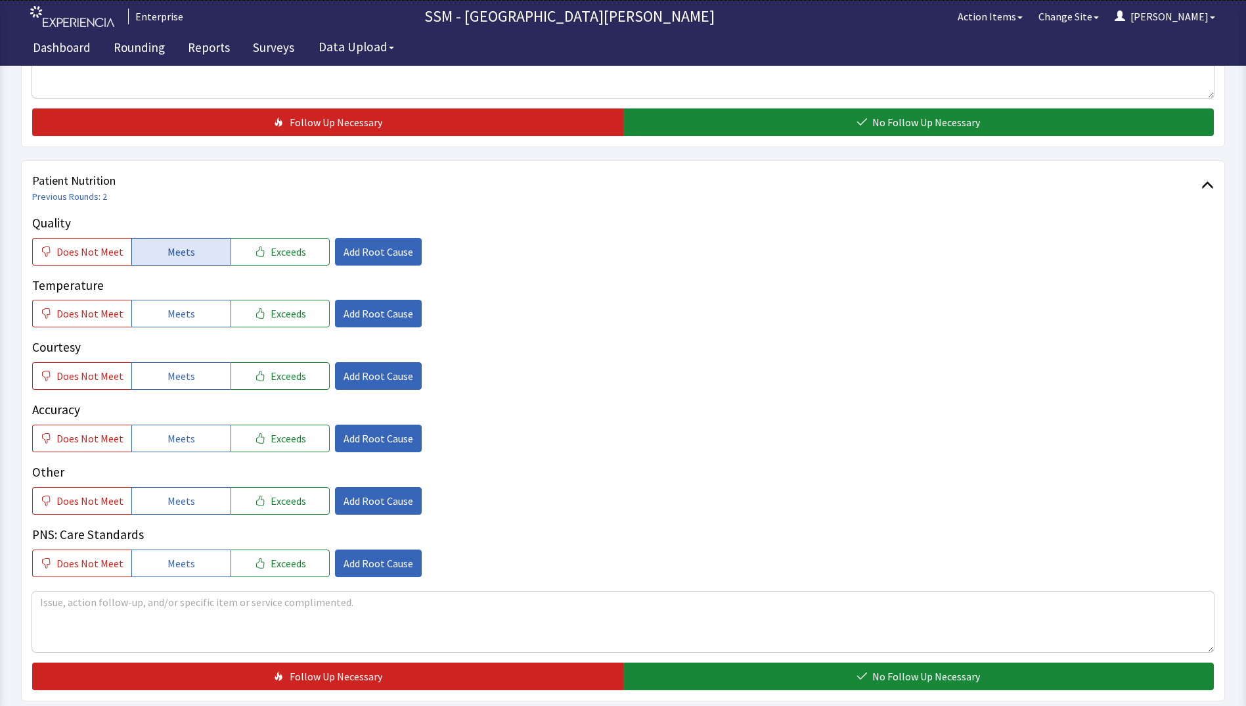
click at [191, 255] on button "Meets" at bounding box center [180, 252] width 99 height 28
click at [190, 323] on button "Meets" at bounding box center [180, 314] width 99 height 28
click at [183, 370] on span "Meets" at bounding box center [182, 376] width 28 height 16
click at [181, 429] on button "Meets" at bounding box center [180, 438] width 99 height 28
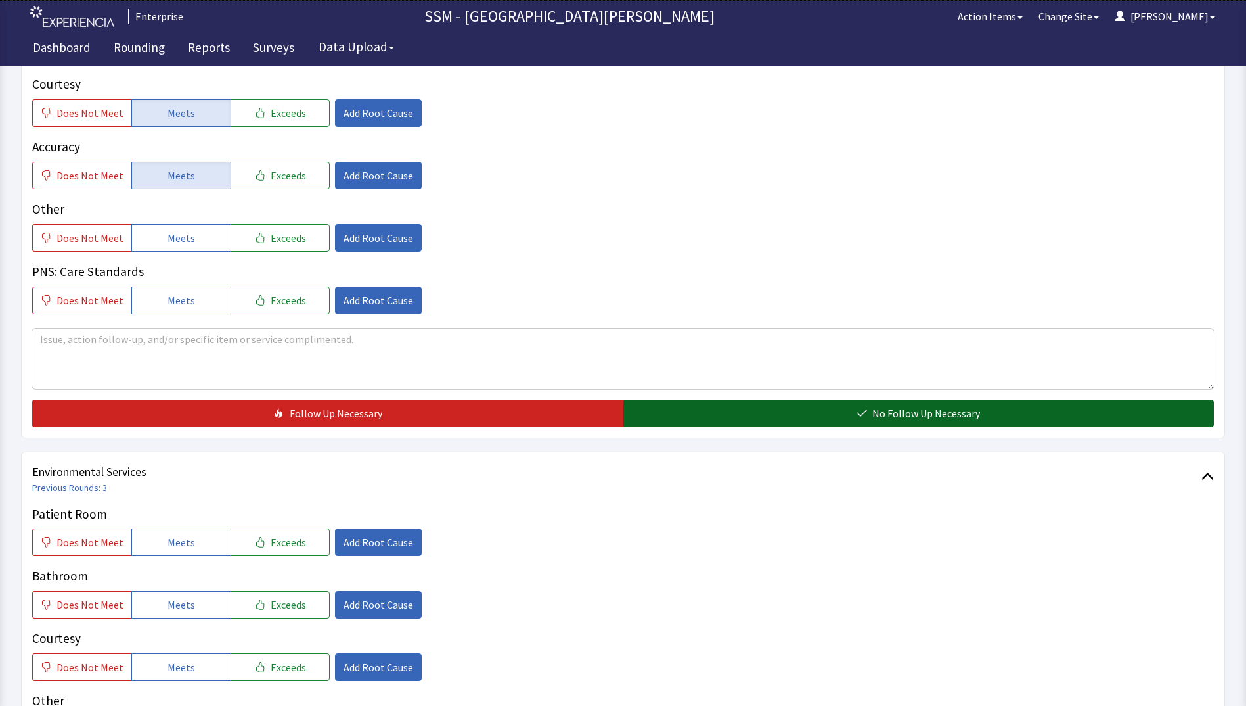
click at [836, 407] on button "No Follow Up Necessary" at bounding box center [919, 413] width 591 height 28
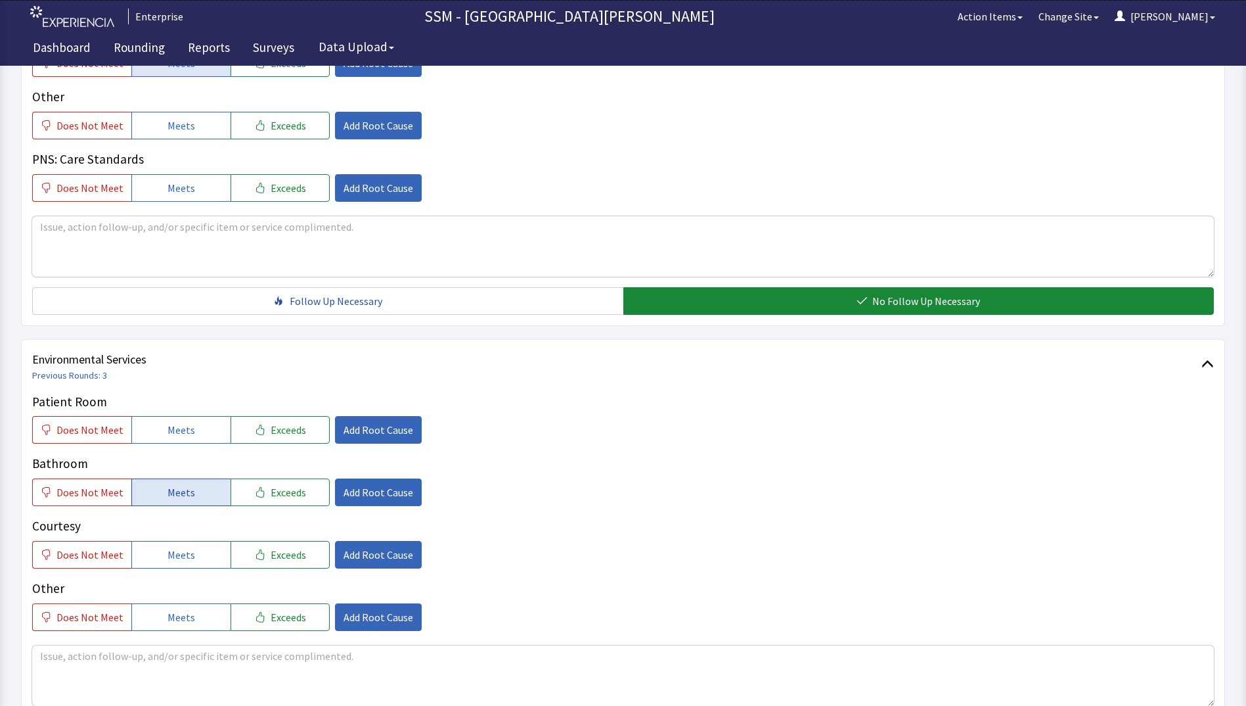
scroll to position [1183, 0]
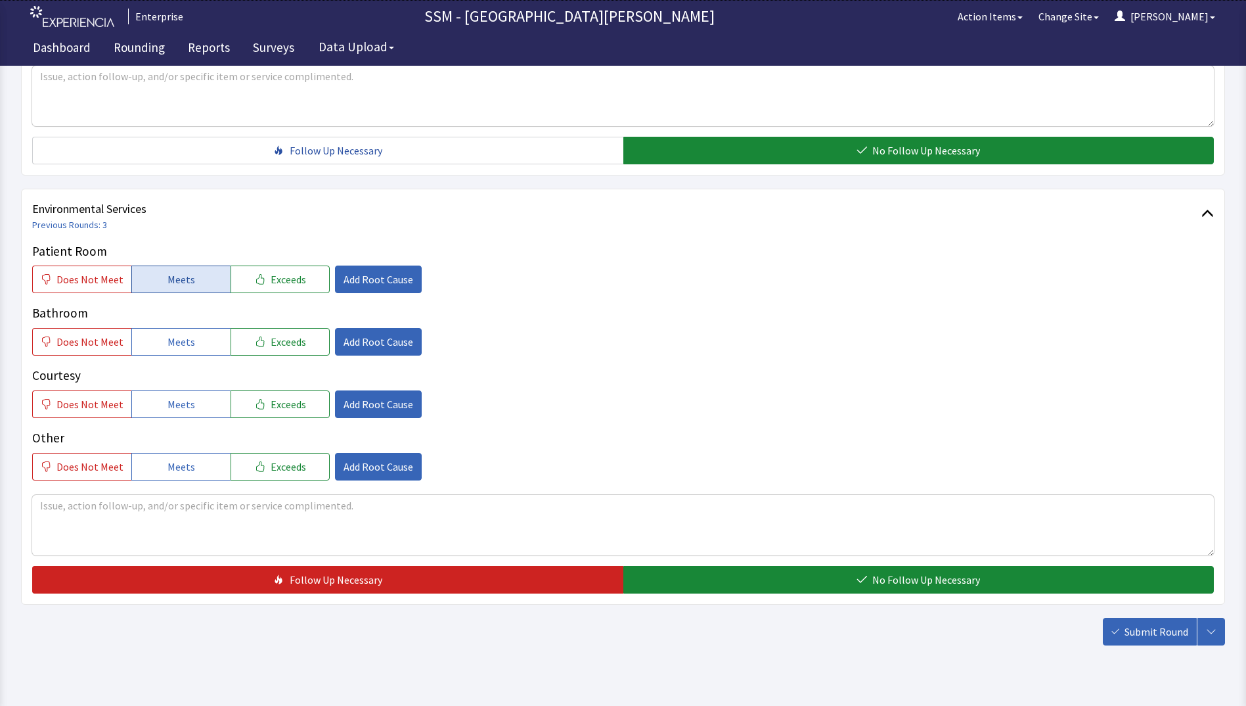
click at [189, 284] on button "Meets" at bounding box center [180, 279] width 99 height 28
click at [184, 352] on button "Meets" at bounding box center [180, 342] width 99 height 28
click at [182, 394] on button "Meets" at bounding box center [180, 404] width 99 height 28
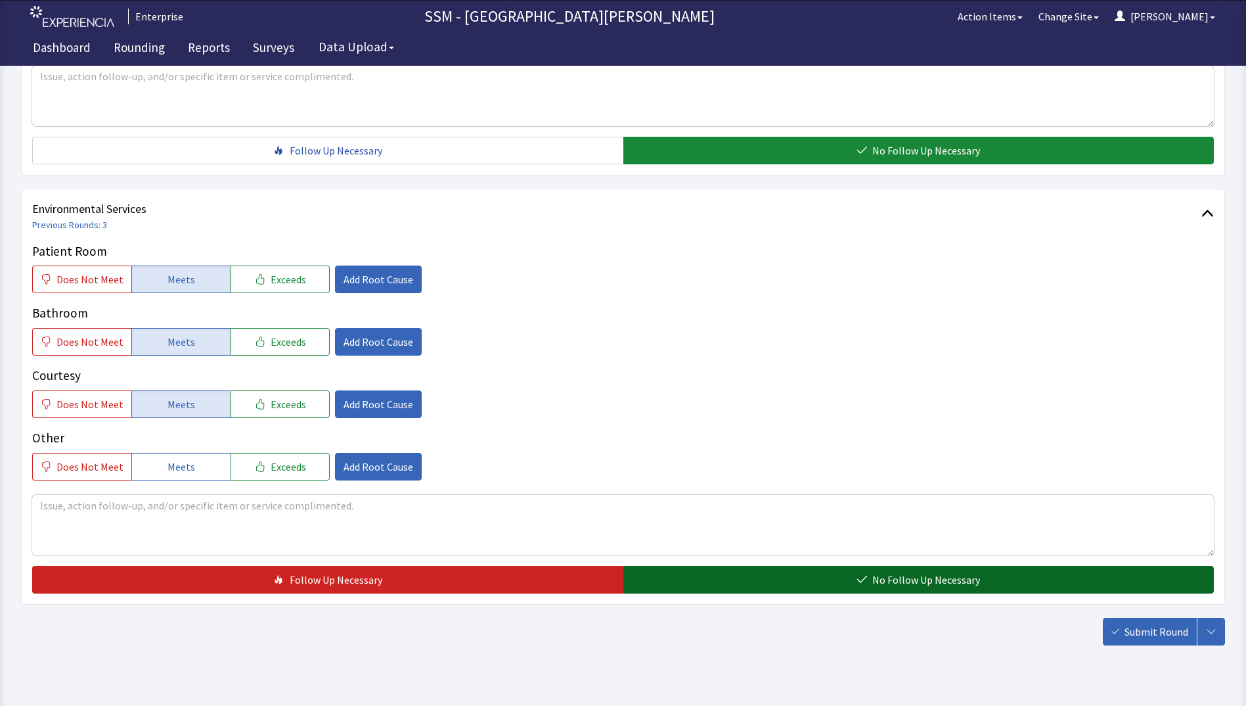
click at [806, 576] on button "No Follow Up Necessary" at bounding box center [919, 580] width 591 height 28
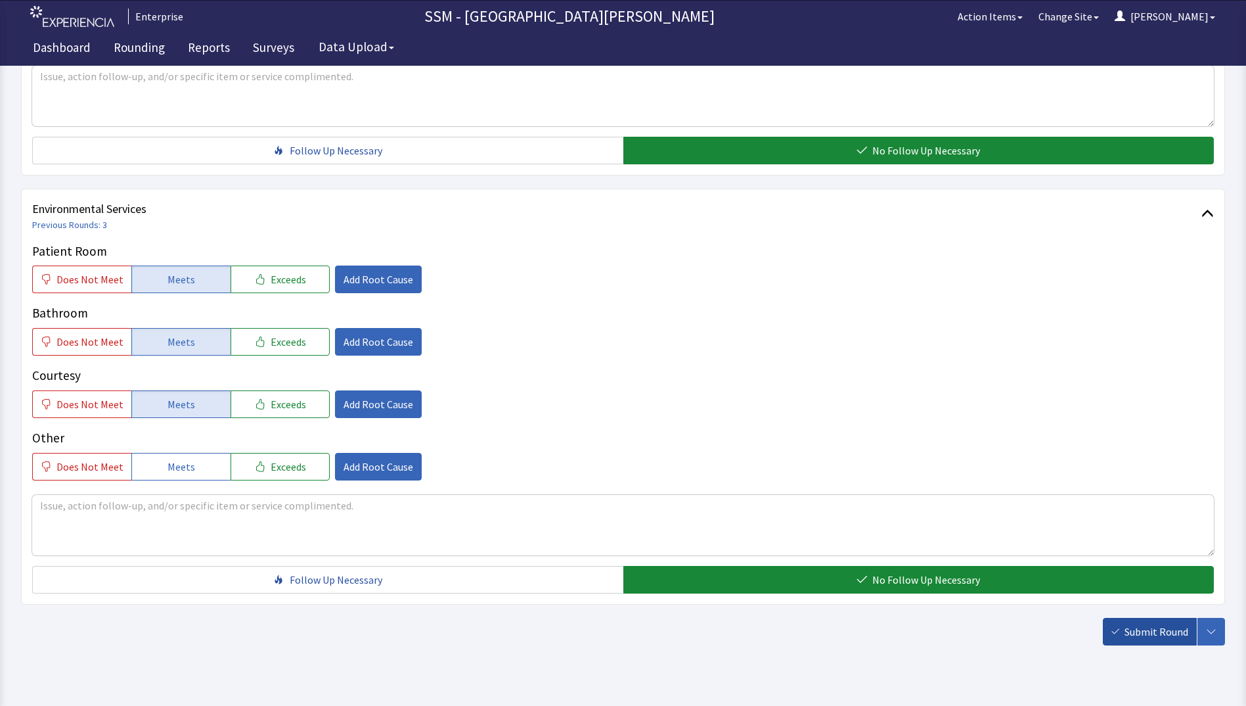
click at [1149, 641] on button "Submit Round" at bounding box center [1150, 632] width 94 height 28
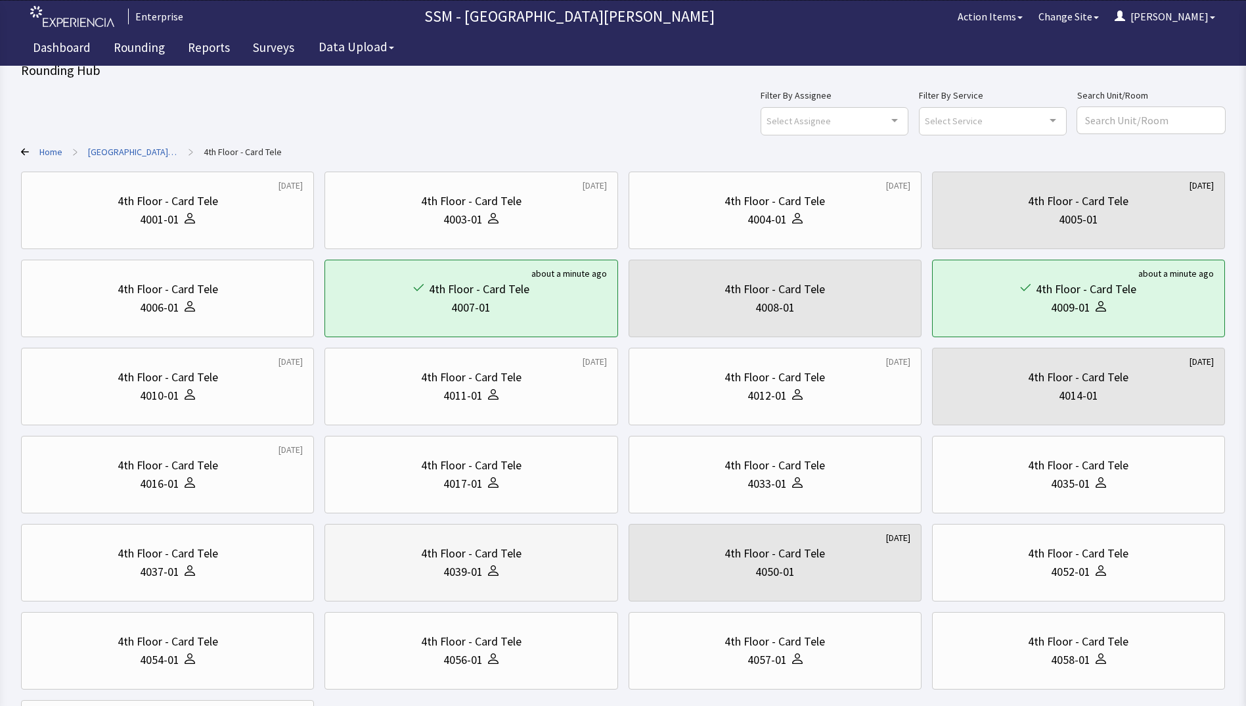
scroll to position [66, 0]
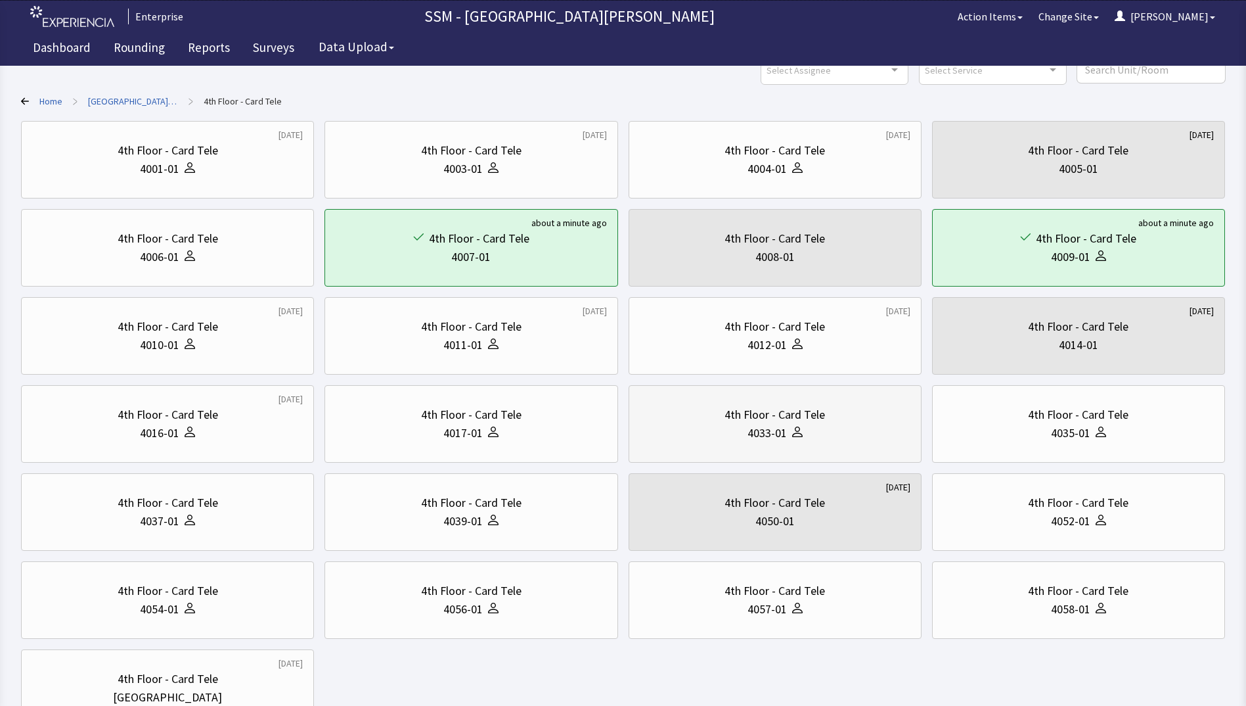
click at [793, 437] on div at bounding box center [795, 433] width 16 height 18
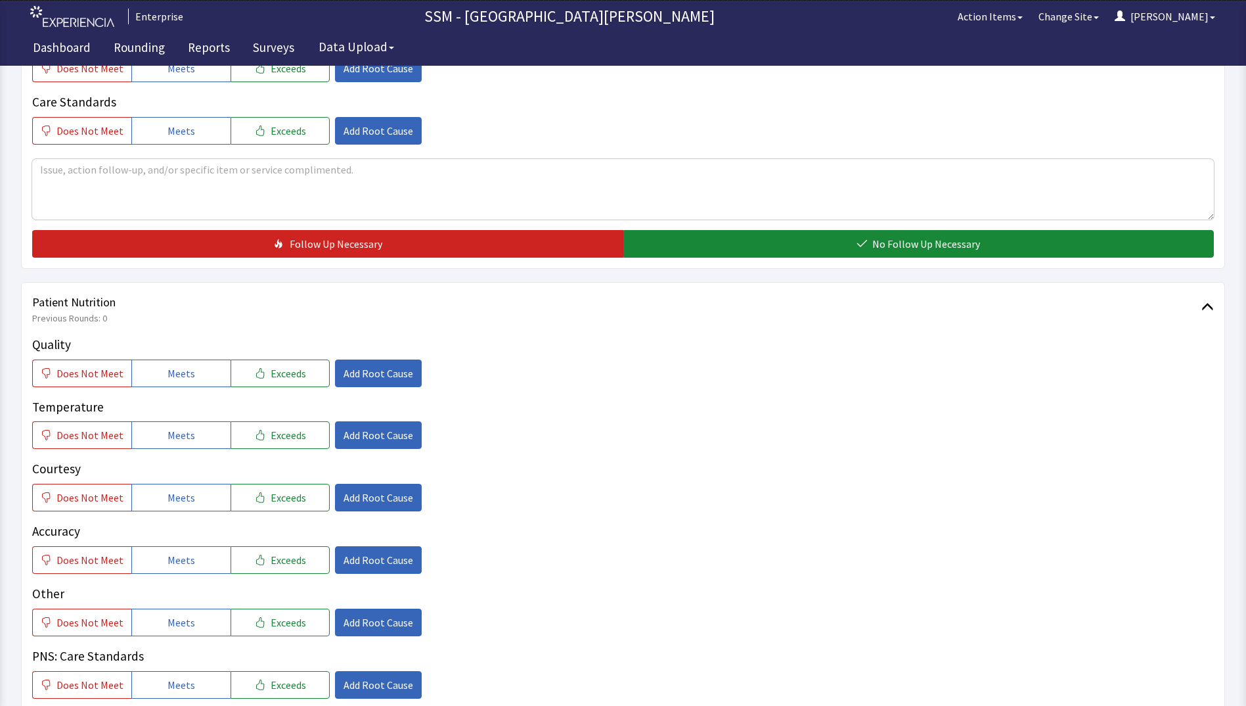
scroll to position [526, 0]
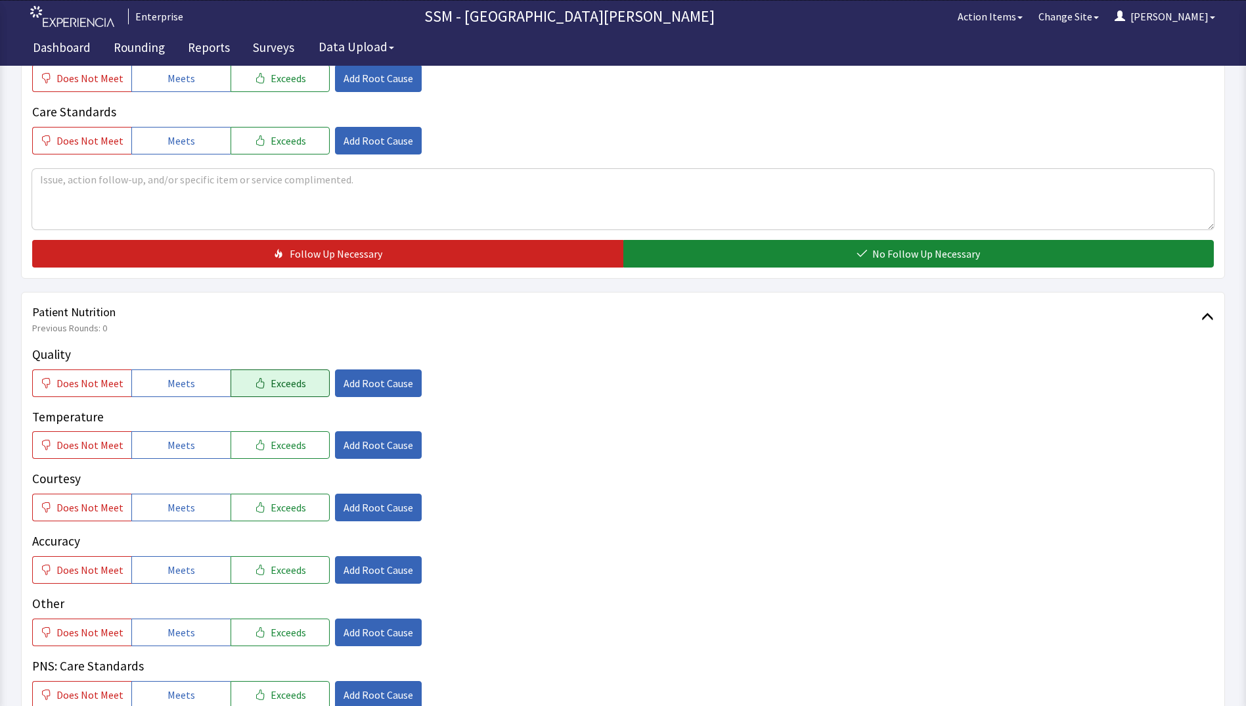
click at [271, 384] on span "Exceeds" at bounding box center [288, 383] width 35 height 16
click at [344, 384] on span "Add Root Cause" at bounding box center [379, 383] width 70 height 16
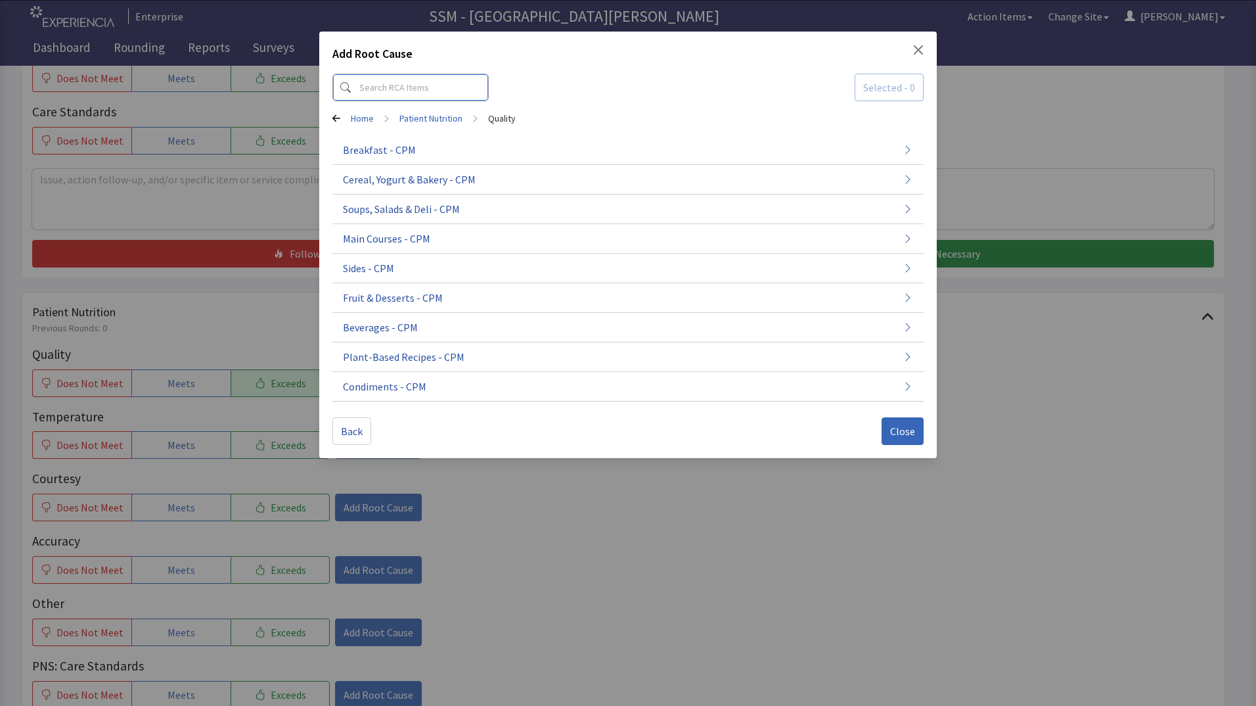
click at [393, 87] on input at bounding box center [410, 88] width 156 height 28
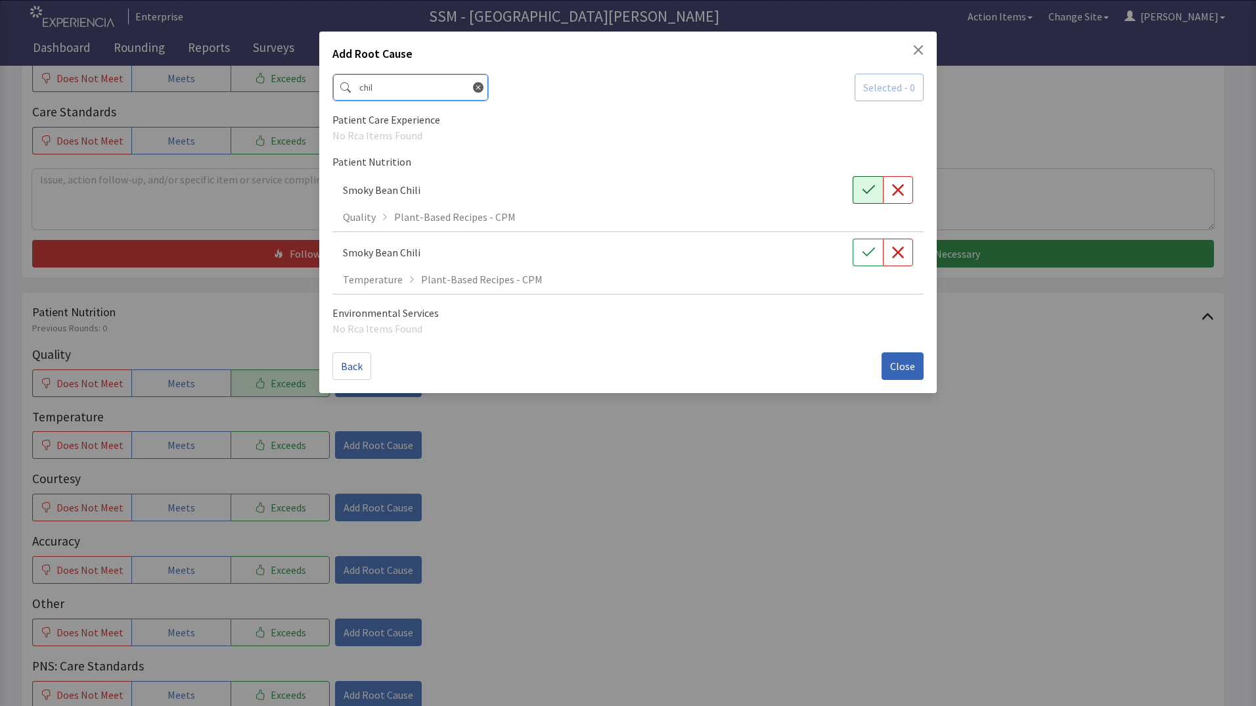
type input "chil"
click at [865, 197] on button "button" at bounding box center [868, 190] width 30 height 28
click at [905, 376] on button "Close" at bounding box center [903, 366] width 42 height 28
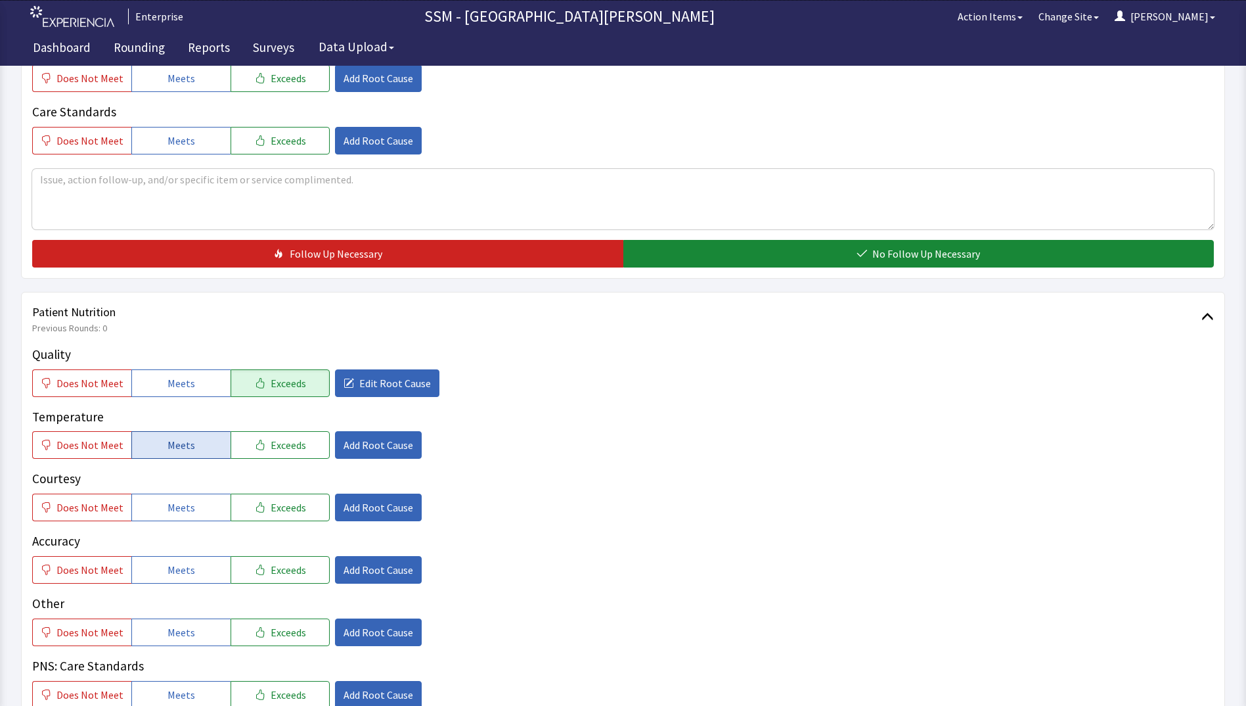
click at [175, 458] on button "Meets" at bounding box center [180, 445] width 99 height 28
click at [173, 507] on span "Meets" at bounding box center [182, 507] width 28 height 16
click at [180, 570] on span "Meets" at bounding box center [182, 570] width 28 height 16
click at [206, 633] on button "Meets" at bounding box center [180, 632] width 99 height 28
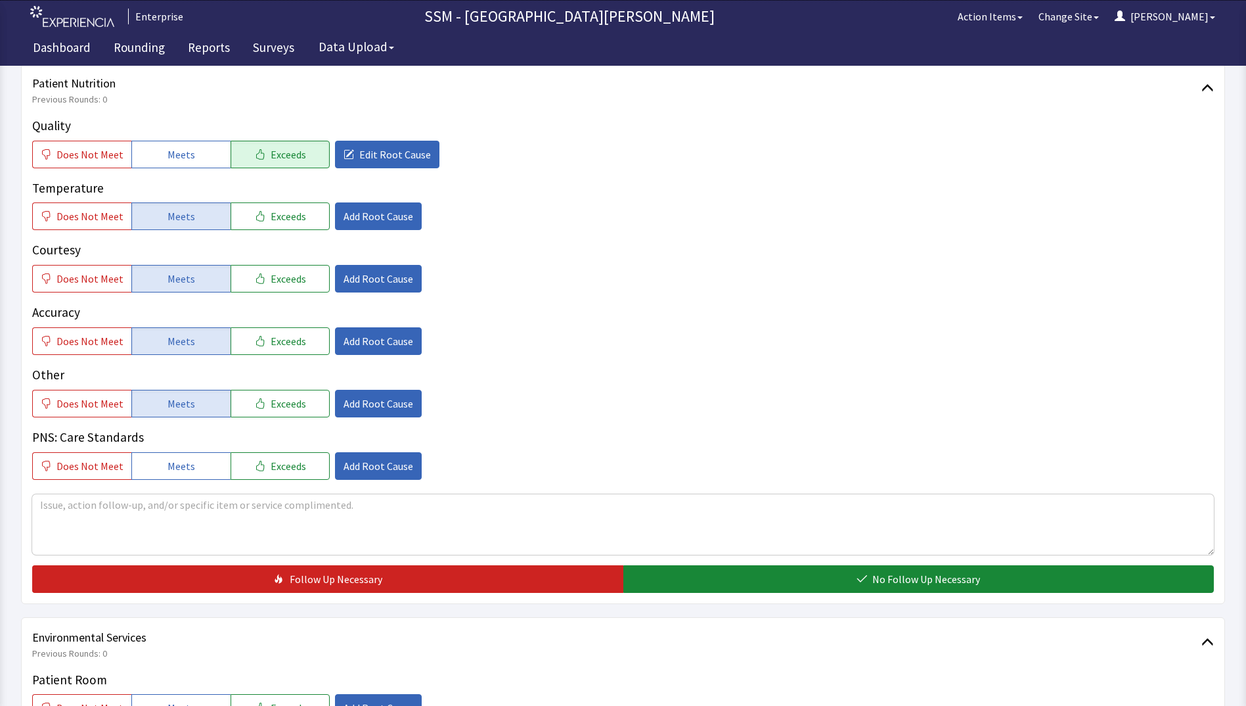
scroll to position [920, 0]
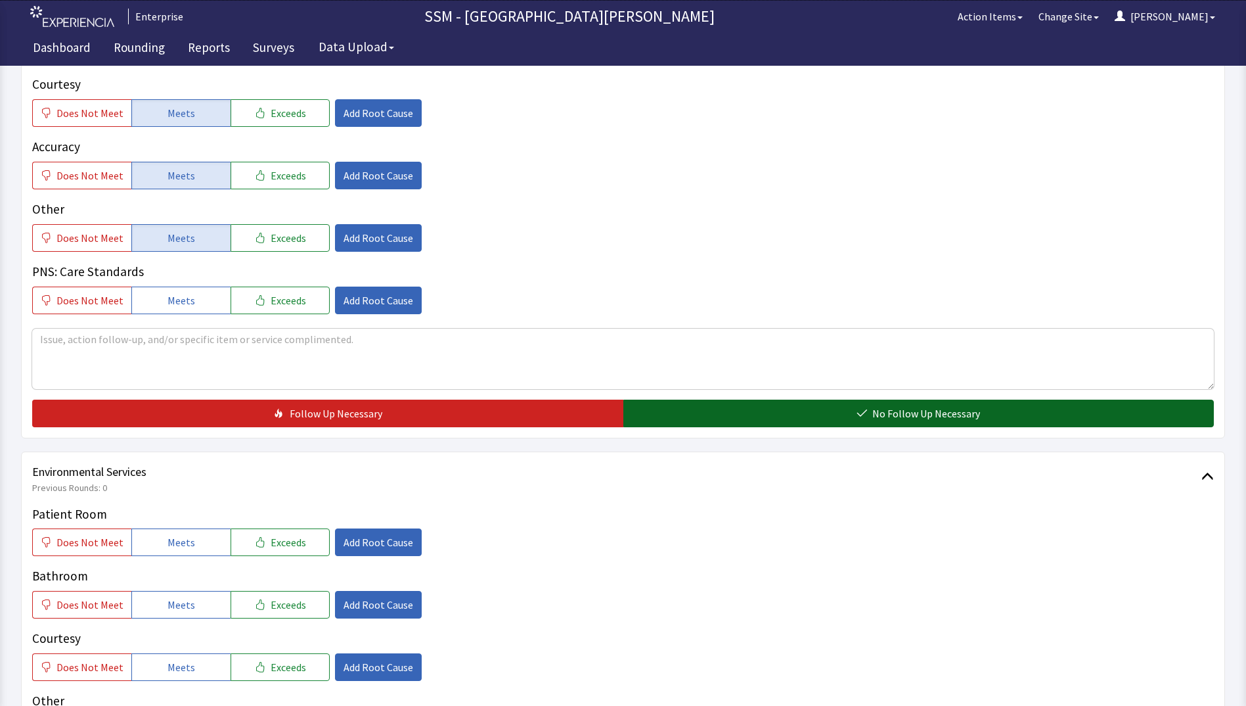
click at [713, 413] on button "No Follow Up Necessary" at bounding box center [919, 413] width 591 height 28
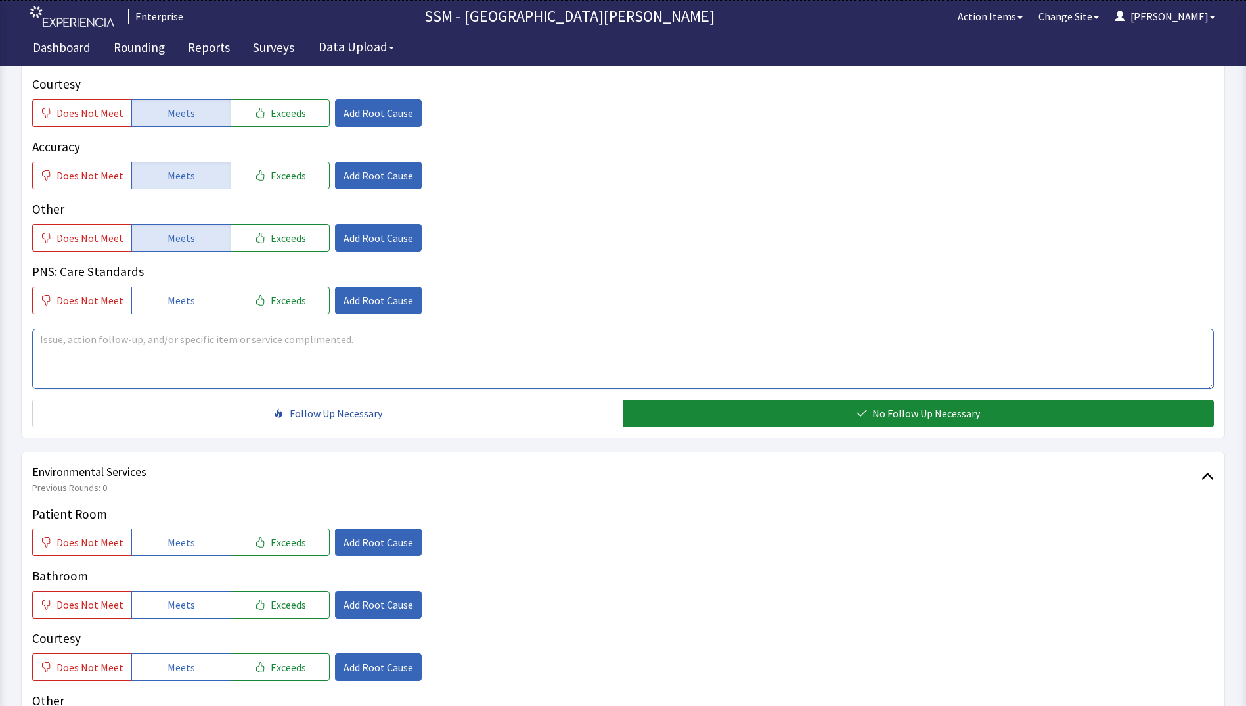
click at [194, 350] on textarea at bounding box center [623, 359] width 1182 height 60
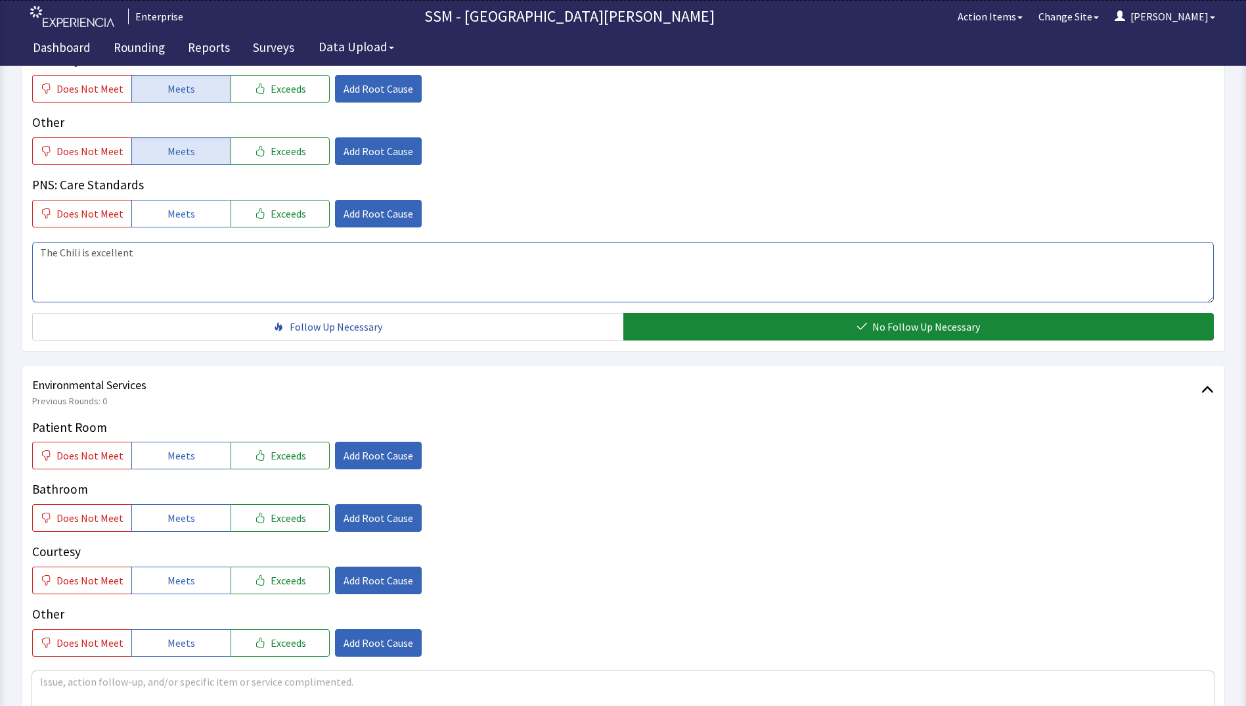
scroll to position [1183, 0]
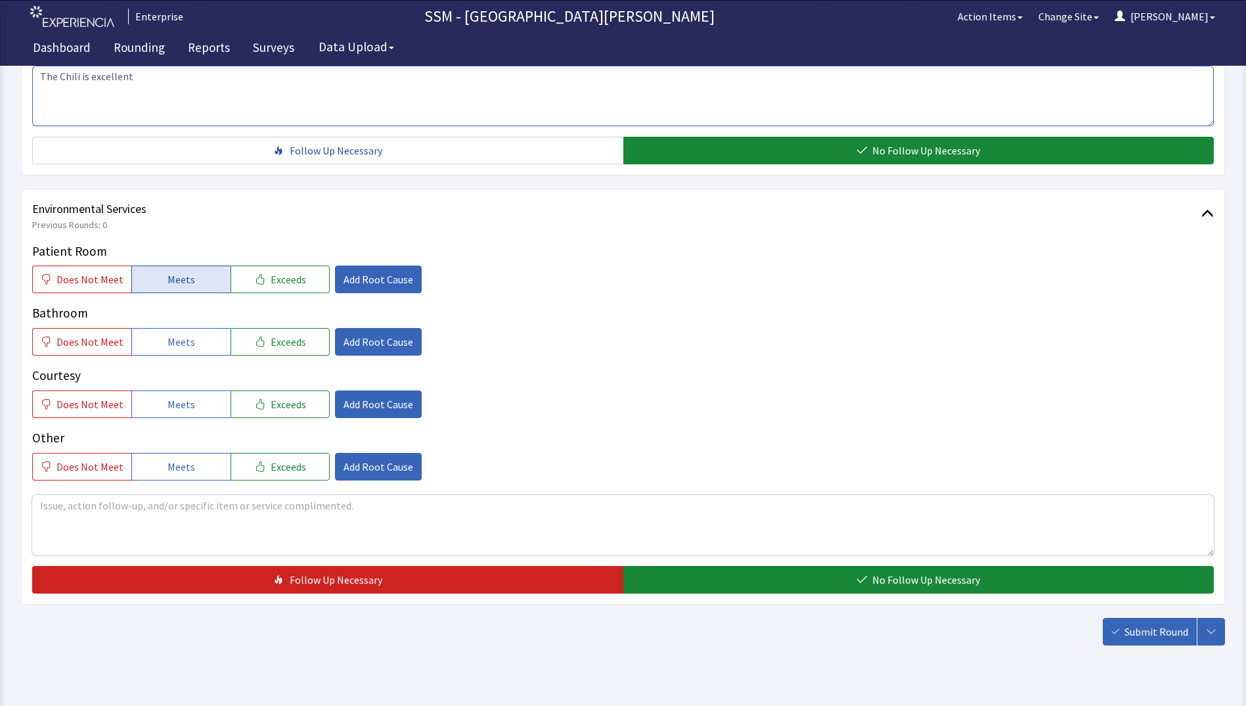
type textarea "The Chili is excellent"
click at [179, 281] on span "Meets" at bounding box center [182, 279] width 28 height 16
click at [168, 349] on span "Meets" at bounding box center [182, 342] width 28 height 16
click at [179, 411] on span "Meets" at bounding box center [182, 404] width 28 height 16
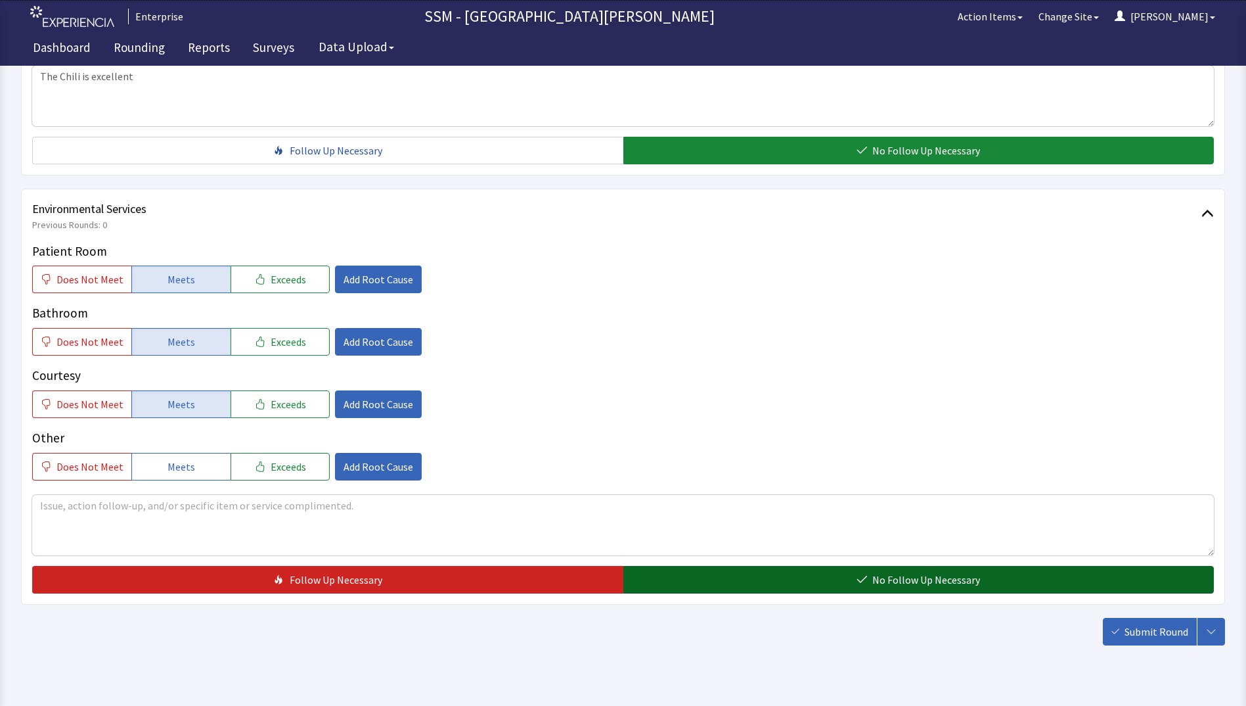
click at [714, 573] on button "No Follow Up Necessary" at bounding box center [919, 580] width 591 height 28
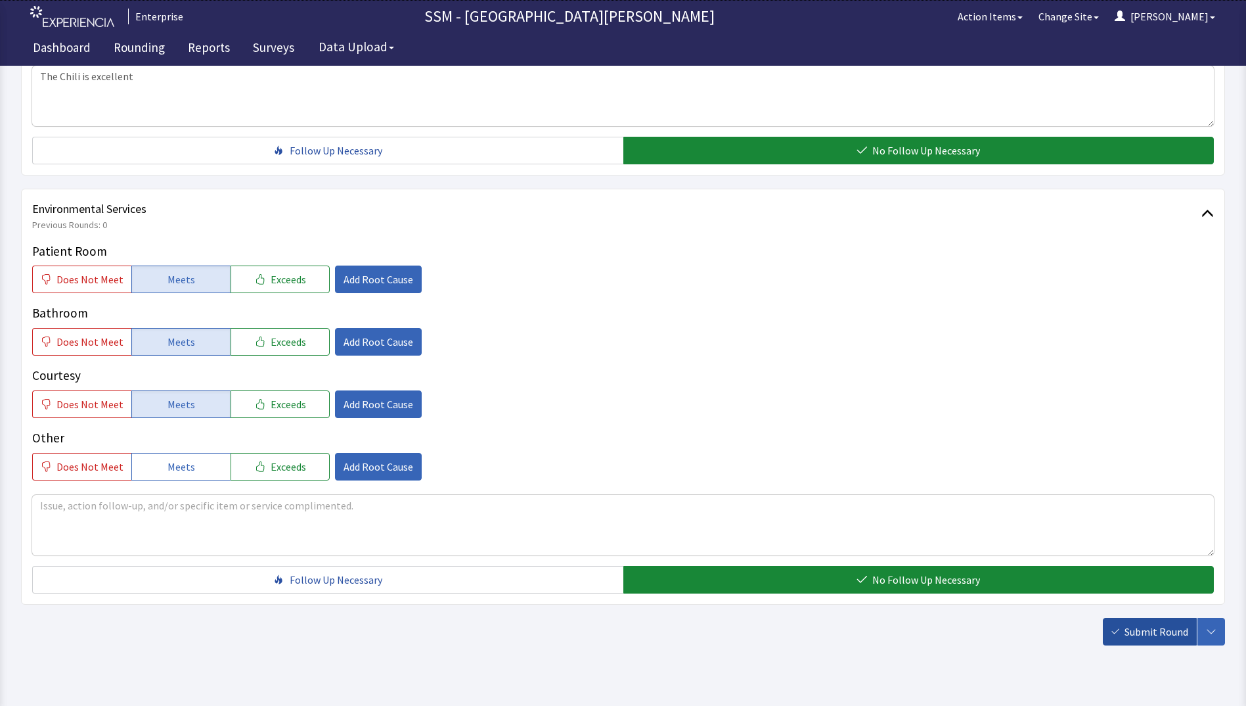
click at [1153, 629] on span "Submit Round" at bounding box center [1157, 632] width 64 height 16
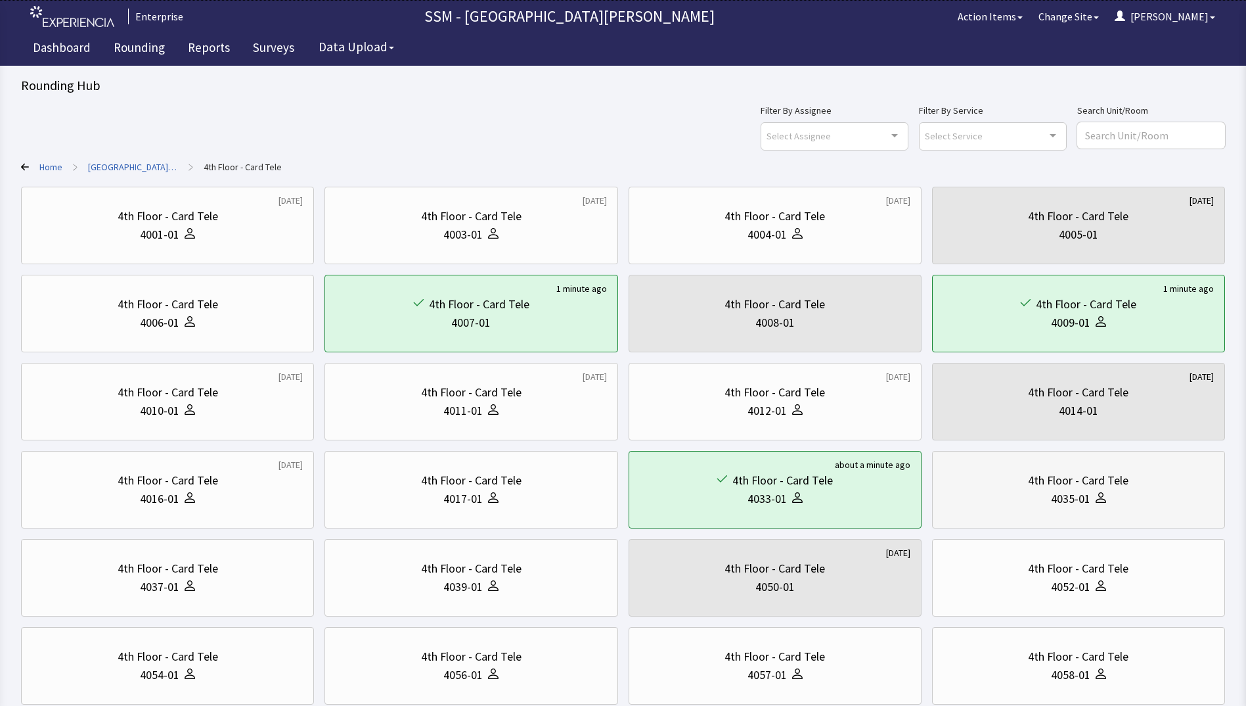
click at [1077, 510] on div "4th Floor - Card Tele 4035-01" at bounding box center [1079, 489] width 271 height 63
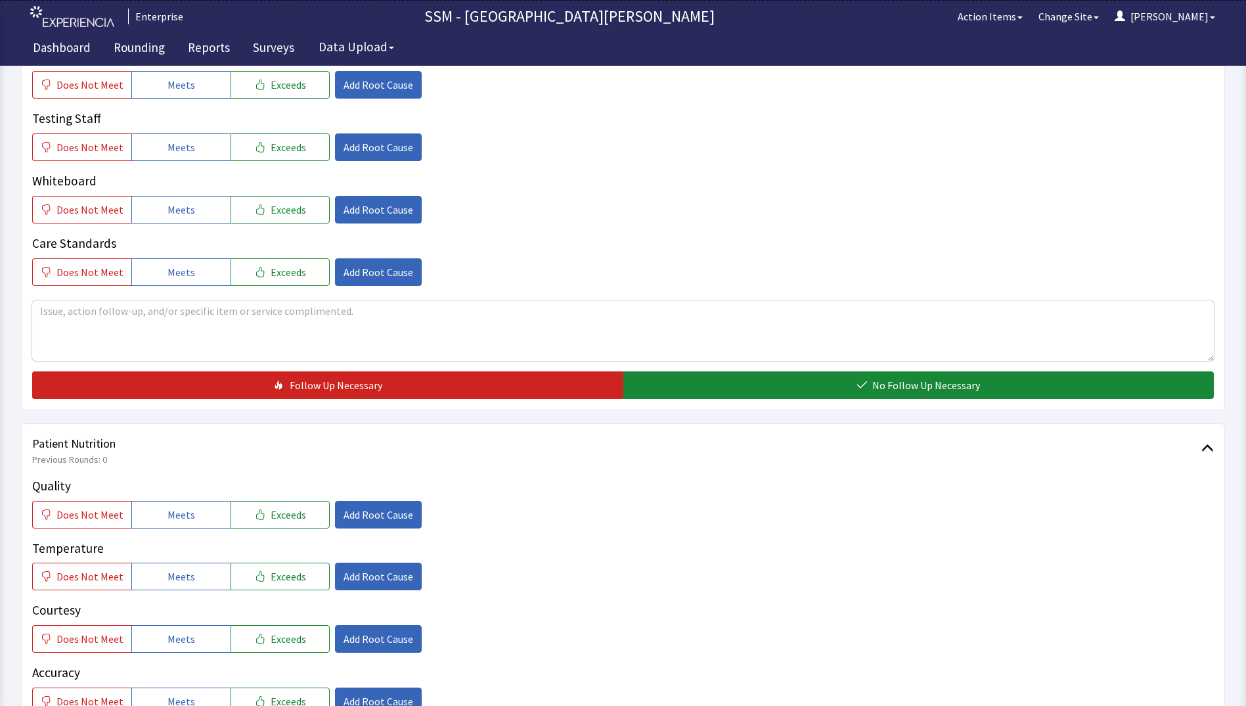
scroll to position [788, 0]
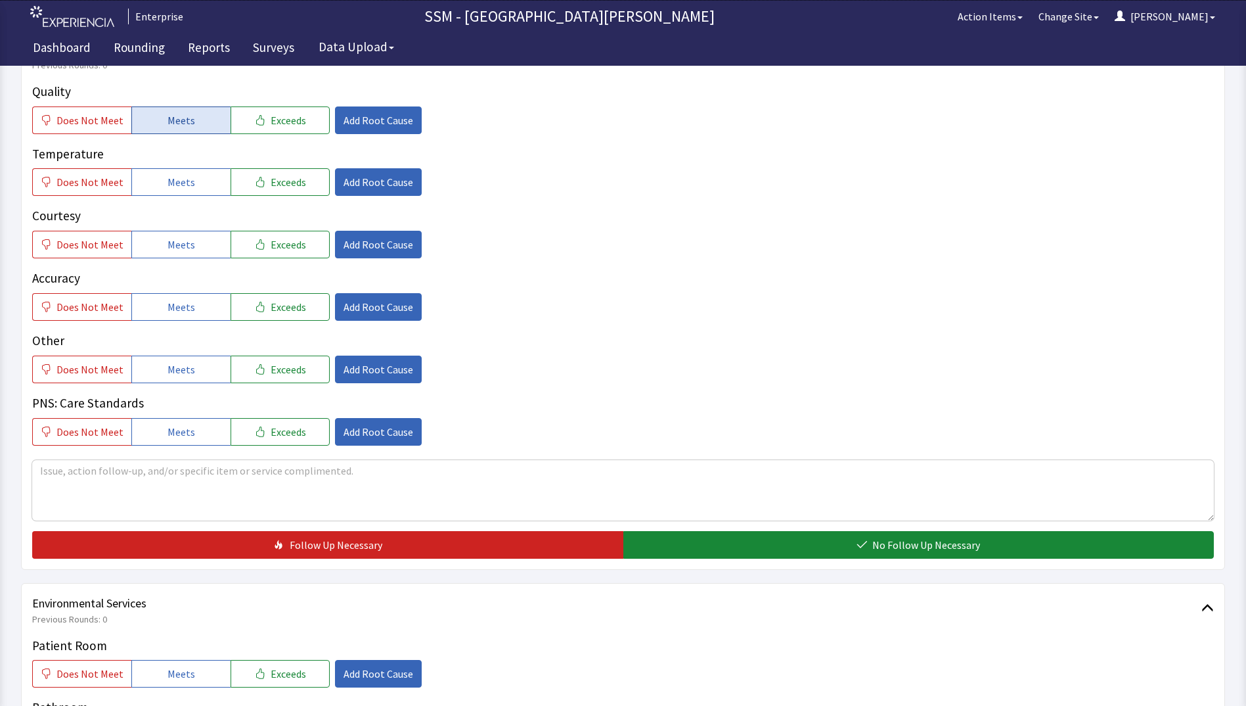
click at [198, 125] on button "Meets" at bounding box center [180, 120] width 99 height 28
click at [196, 188] on button "Meets" at bounding box center [180, 182] width 99 height 28
click at [195, 242] on button "Meets" at bounding box center [180, 245] width 99 height 28
click at [192, 305] on button "Meets" at bounding box center [180, 307] width 99 height 28
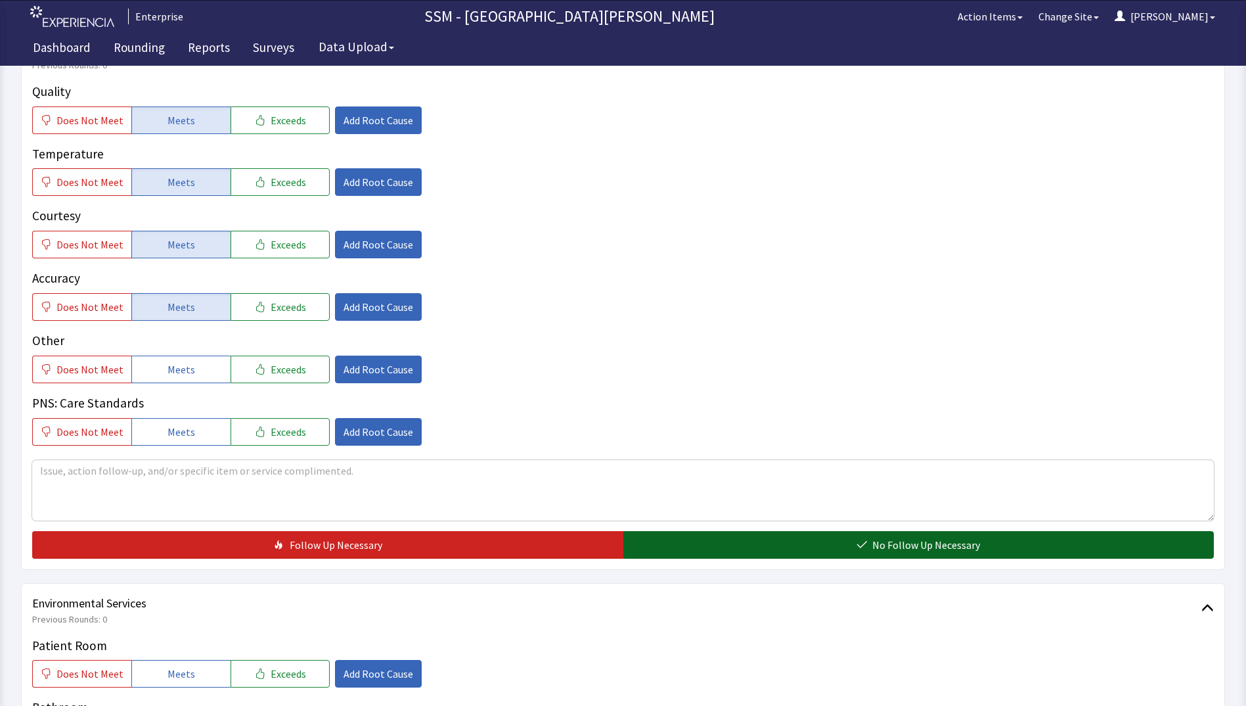
click at [805, 554] on button "No Follow Up Necessary" at bounding box center [919, 545] width 591 height 28
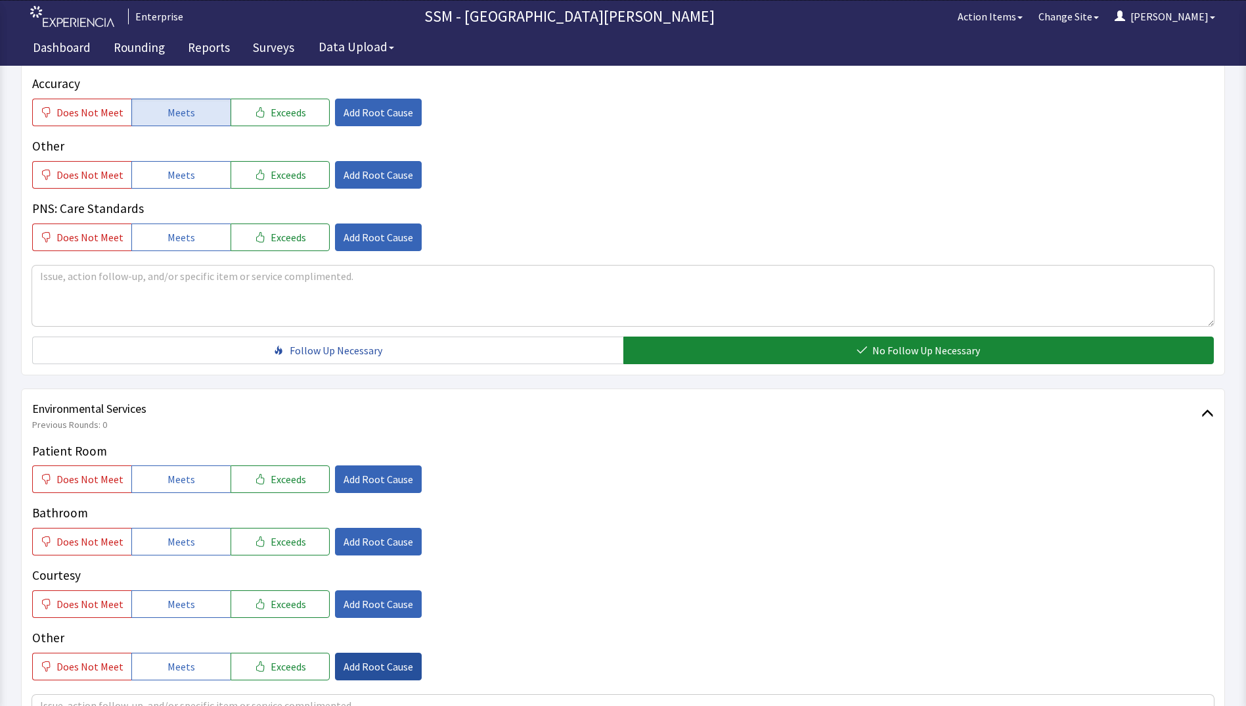
scroll to position [1209, 0]
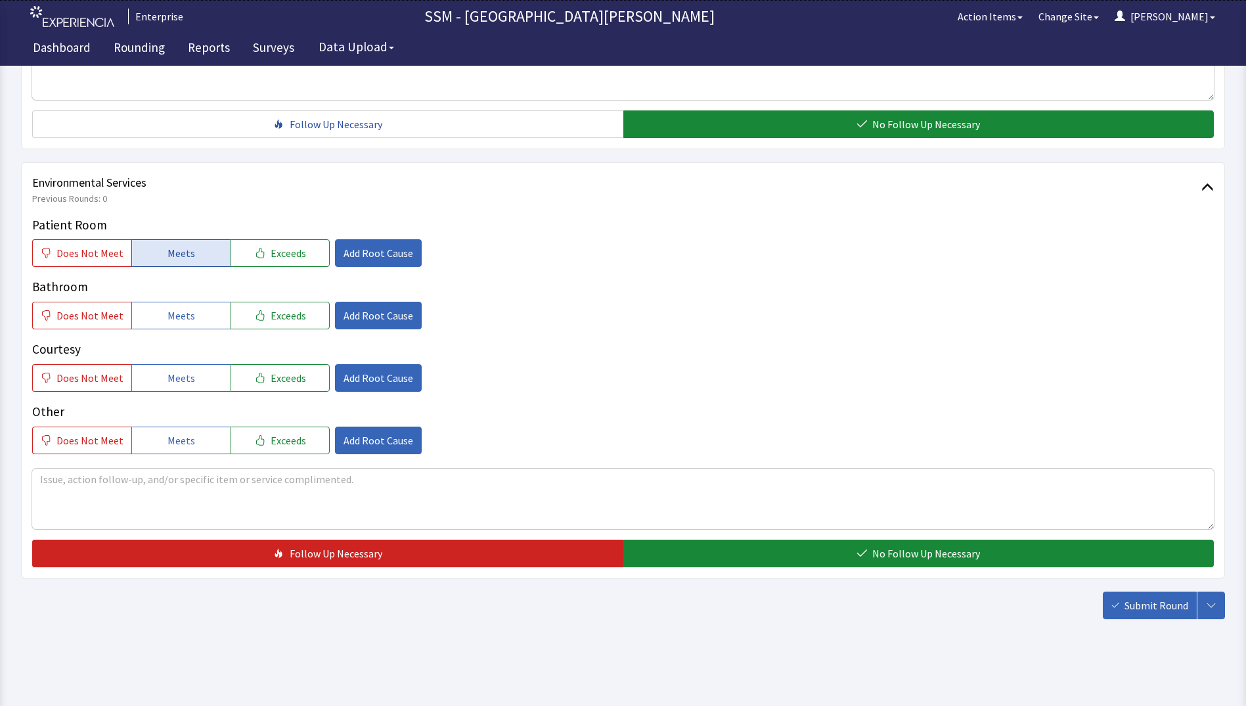
click at [168, 258] on span "Meets" at bounding box center [182, 253] width 28 height 16
drag, startPoint x: 164, startPoint y: 313, endPoint x: 173, endPoint y: 340, distance: 28.5
click at [168, 313] on span "Meets" at bounding box center [182, 316] width 28 height 16
click at [179, 384] on span "Meets" at bounding box center [182, 378] width 28 height 16
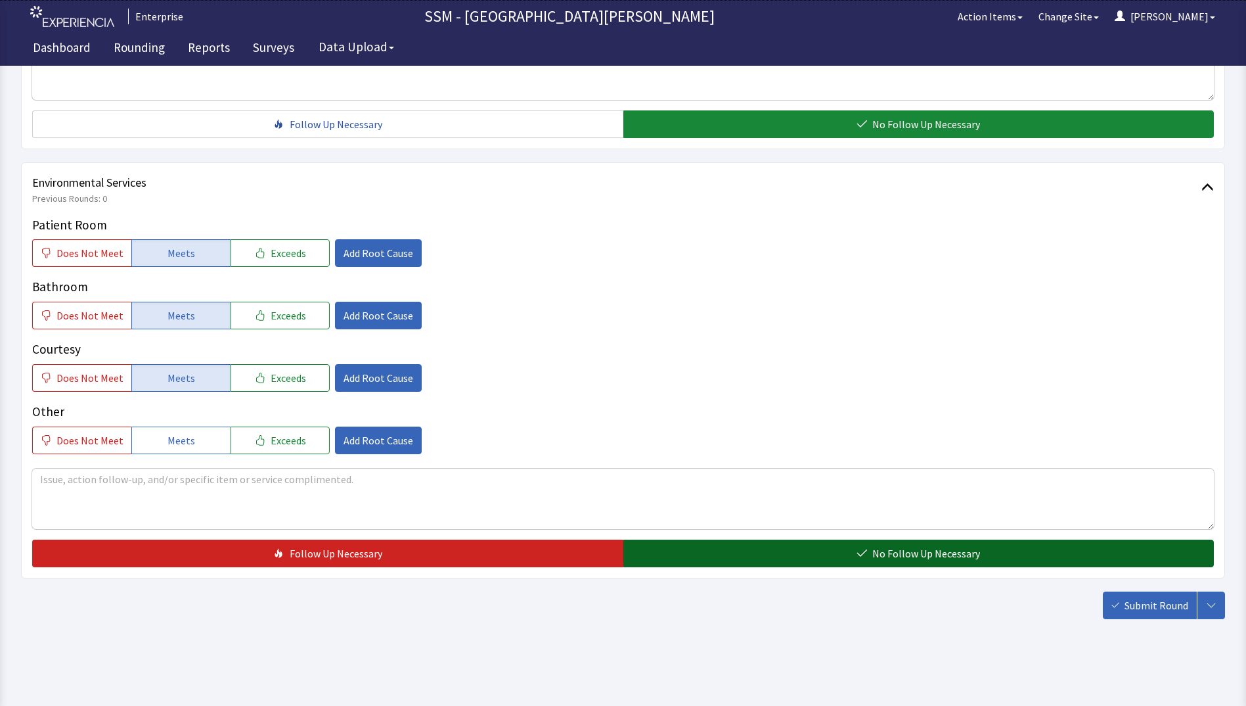
click at [717, 561] on button "No Follow Up Necessary" at bounding box center [919, 553] width 591 height 28
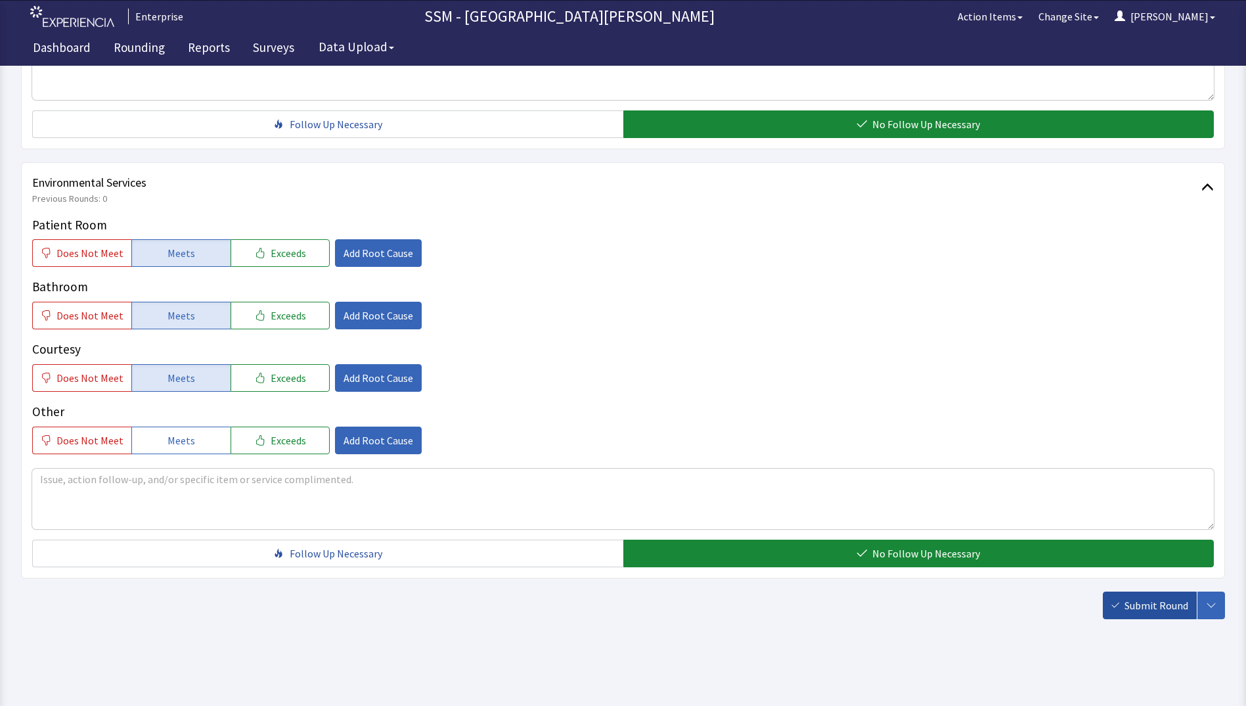
click at [1162, 608] on span "Submit Round" at bounding box center [1157, 605] width 64 height 16
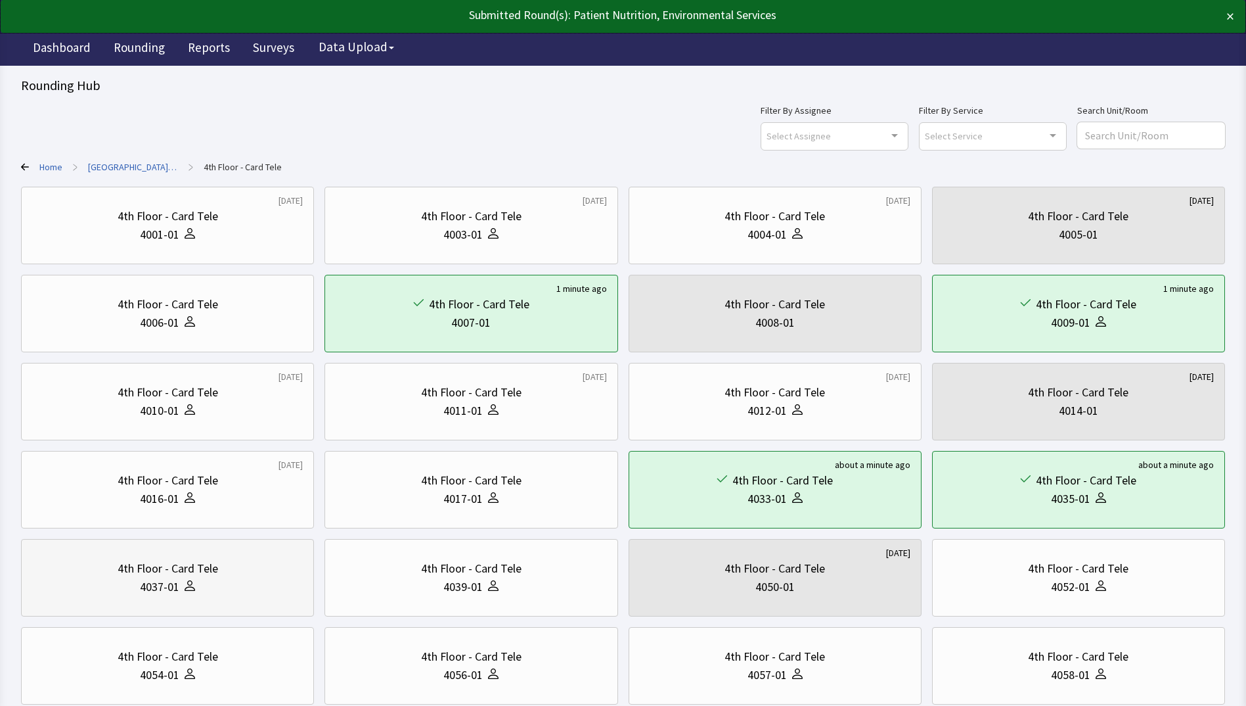
click at [179, 568] on div "4th Floor - Card Tele" at bounding box center [168, 568] width 101 height 18
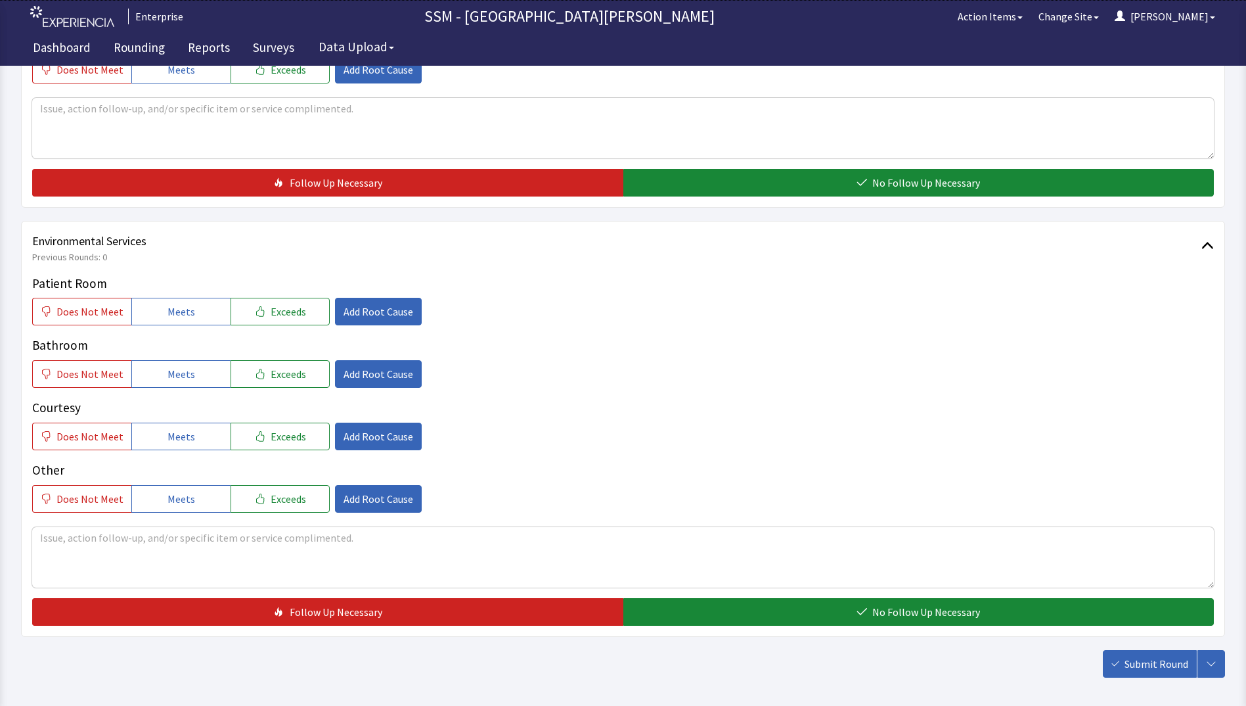
scroll to position [1183, 0]
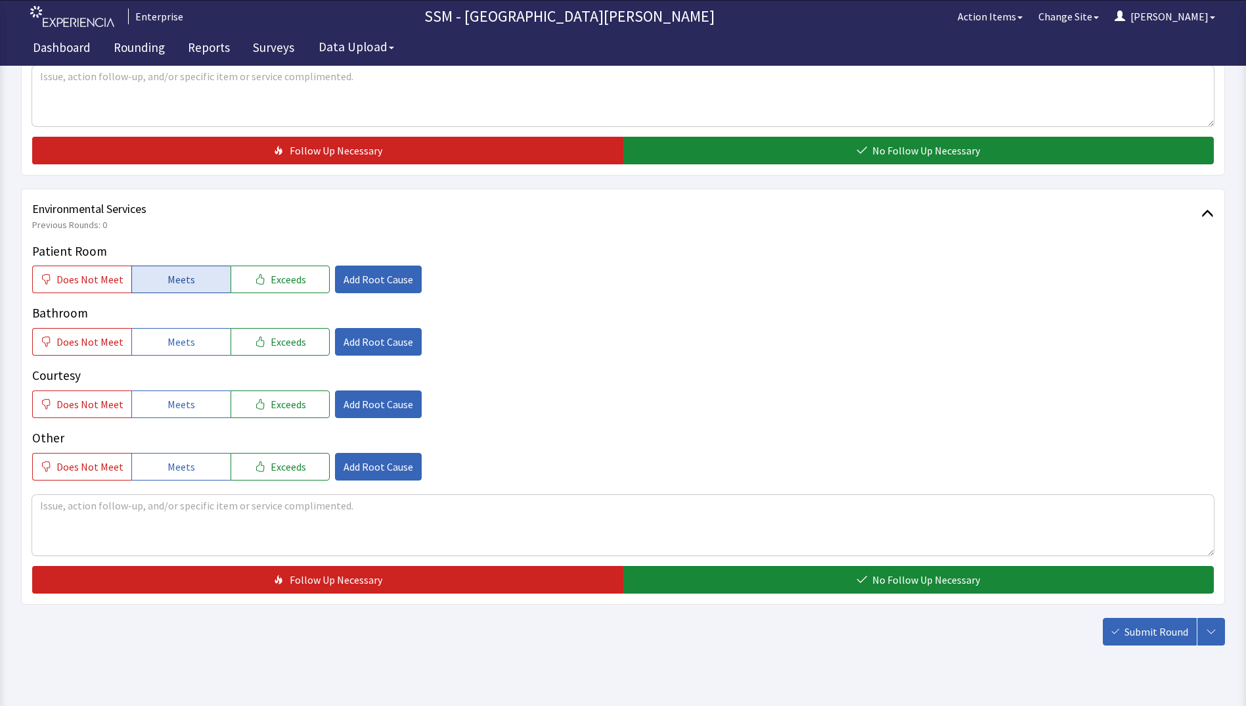
click at [172, 279] on span "Meets" at bounding box center [182, 279] width 28 height 16
click at [171, 340] on span "Meets" at bounding box center [182, 342] width 28 height 16
click at [175, 406] on span "Meets" at bounding box center [182, 404] width 28 height 16
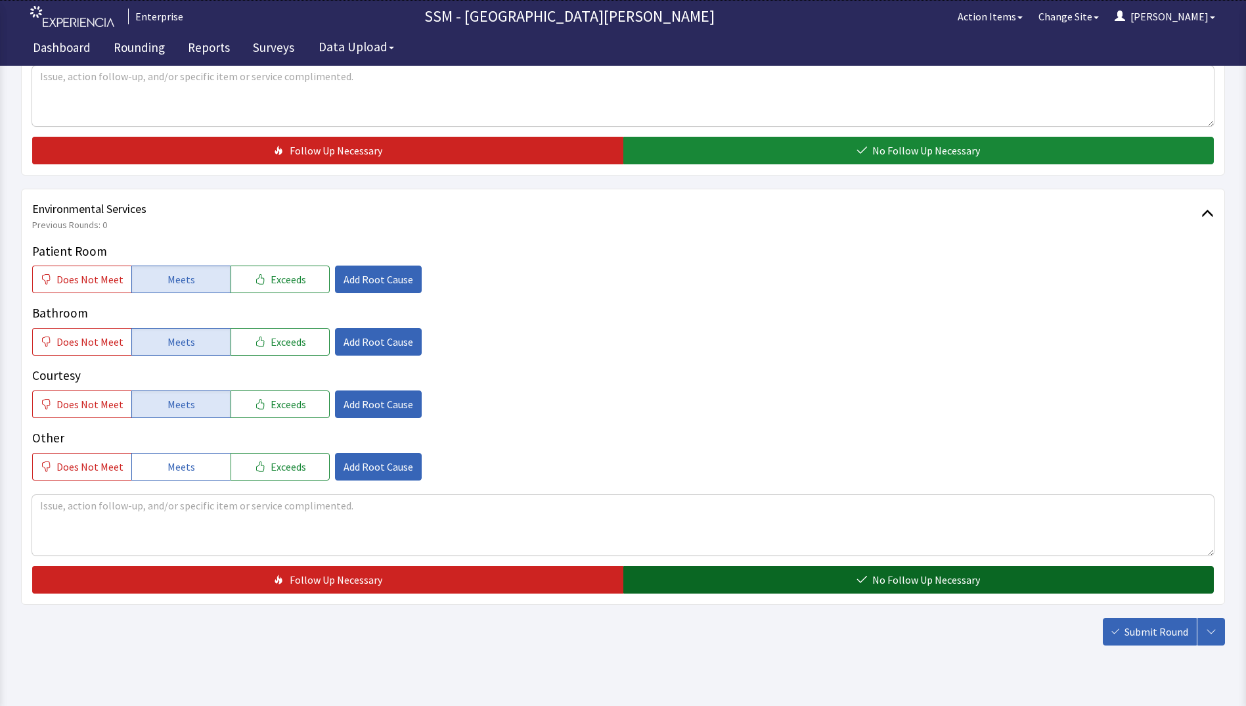
click at [776, 572] on button "No Follow Up Necessary" at bounding box center [919, 580] width 591 height 28
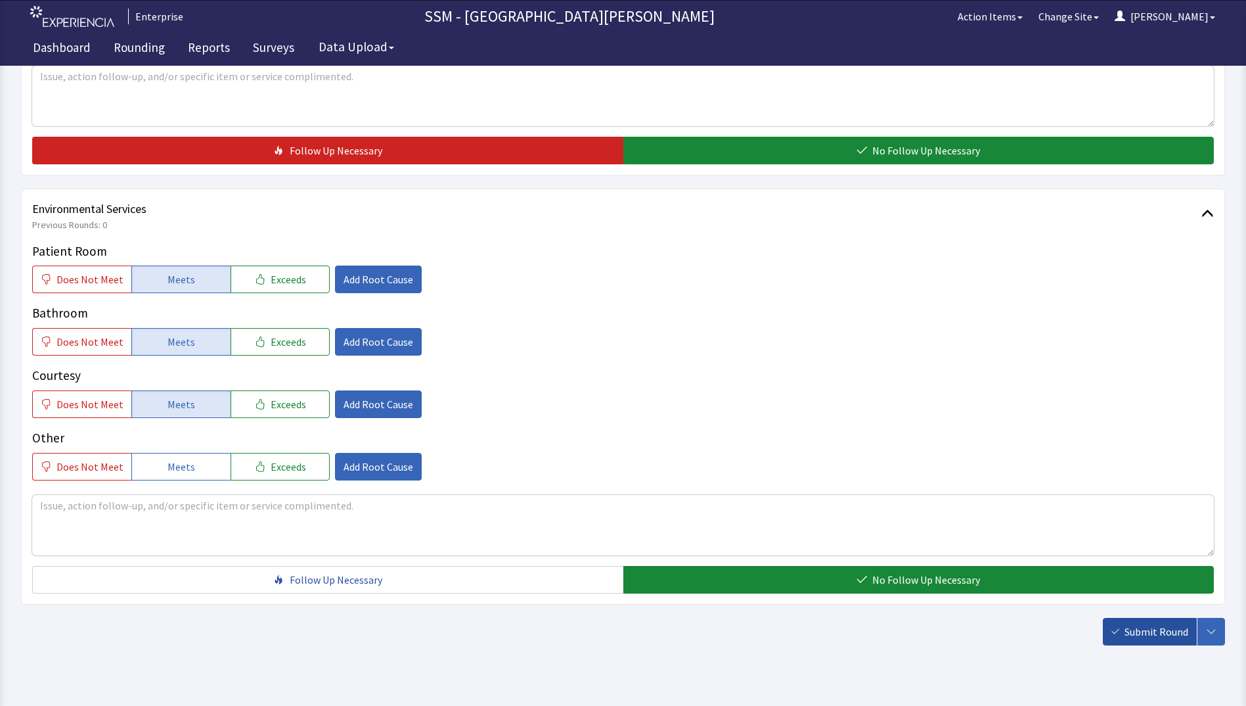
click at [1160, 632] on span "Submit Round" at bounding box center [1157, 632] width 64 height 16
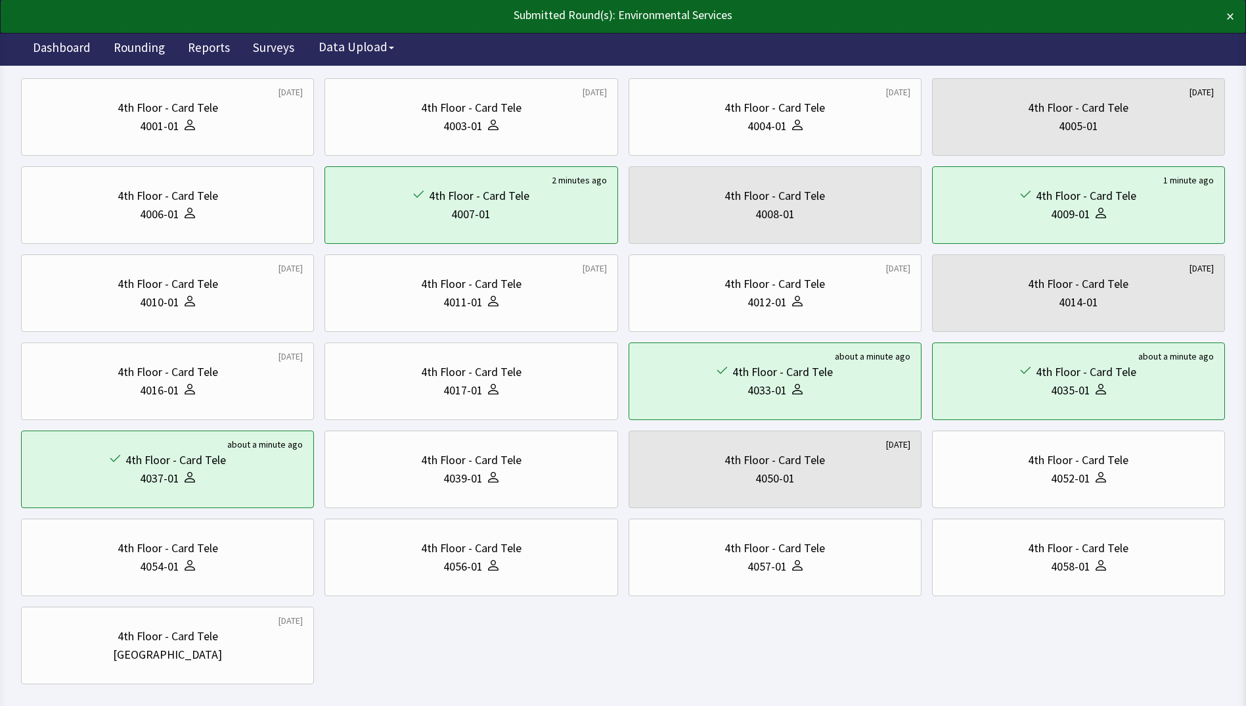
scroll to position [173, 0]
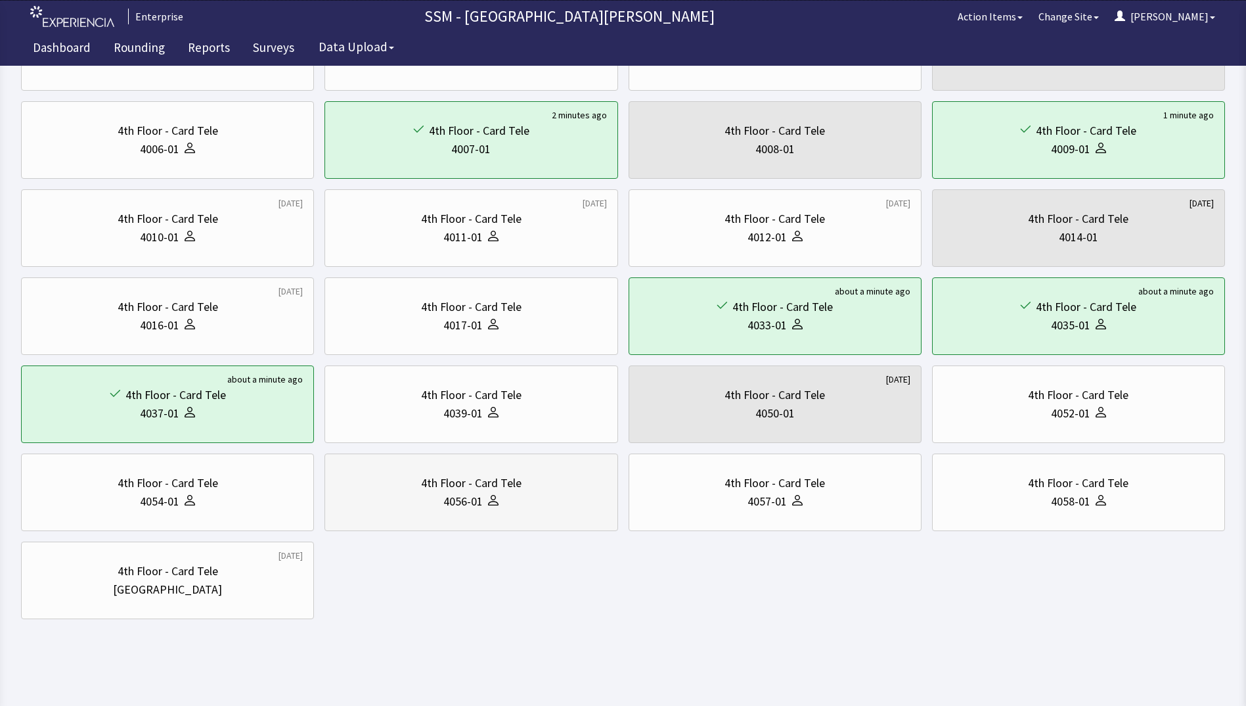
click at [498, 492] on div at bounding box center [491, 501] width 16 height 18
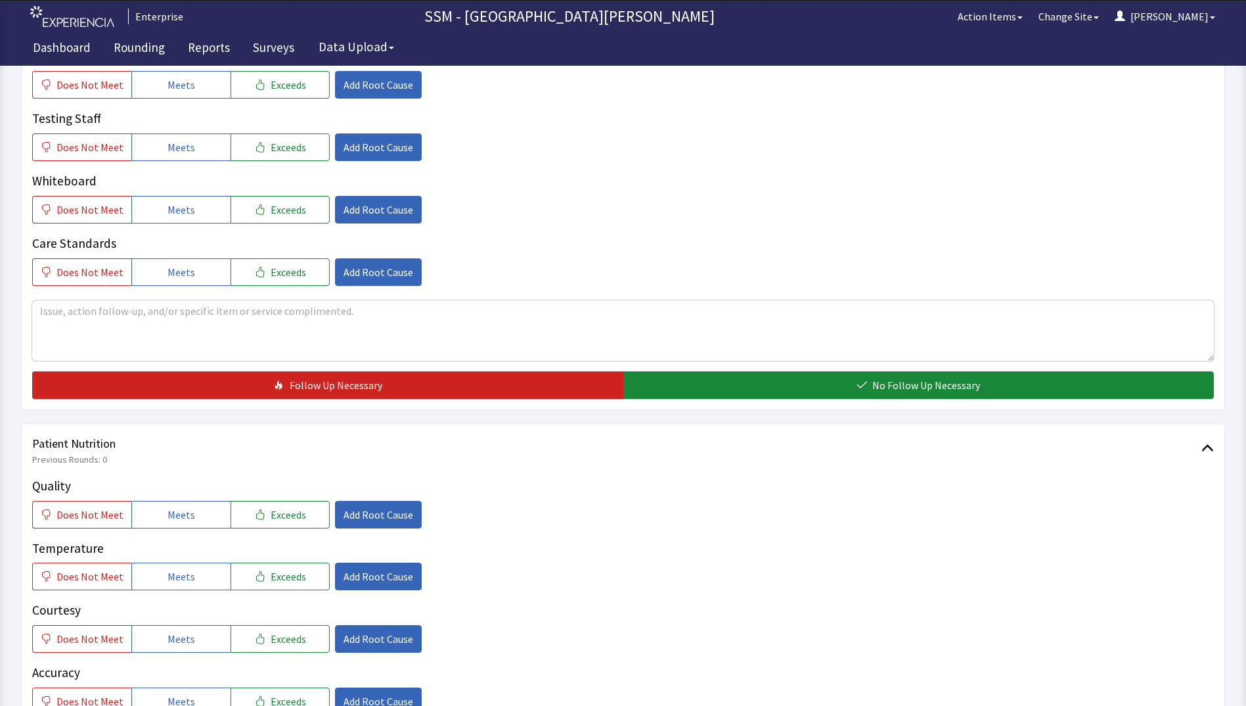
scroll to position [657, 0]
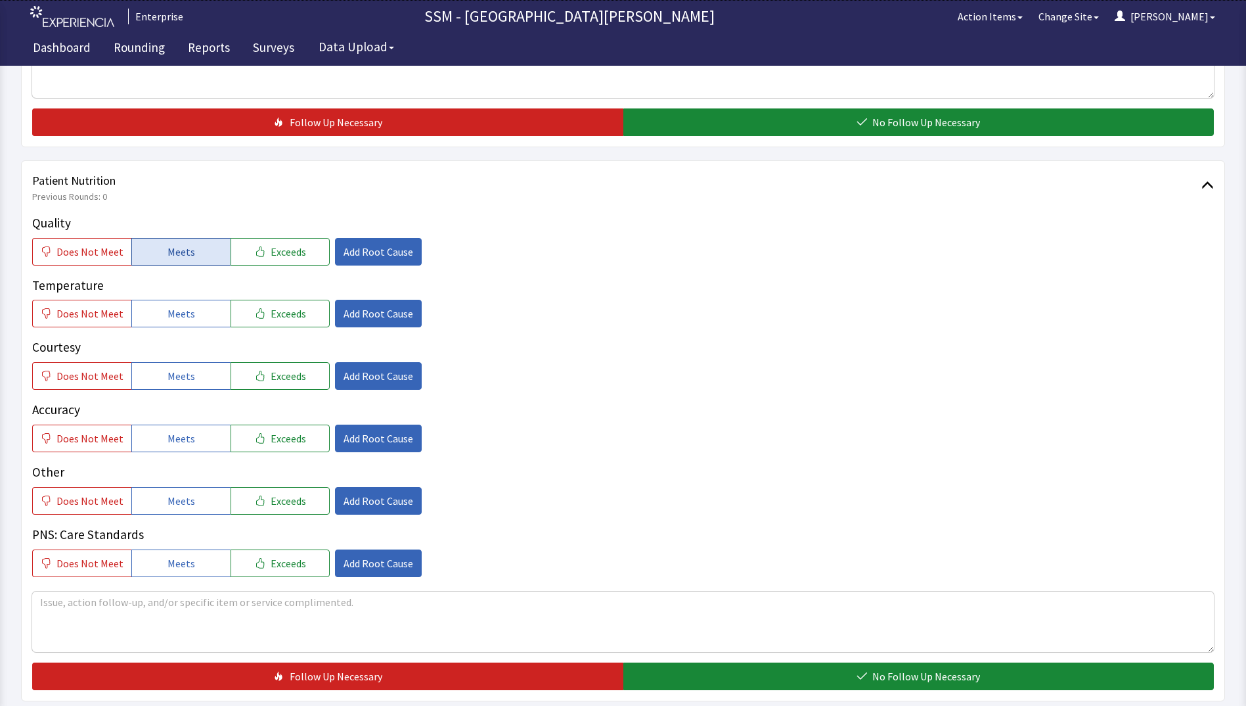
click at [175, 248] on span "Meets" at bounding box center [182, 252] width 28 height 16
drag, startPoint x: 171, startPoint y: 313, endPoint x: 172, endPoint y: 378, distance: 64.4
click at [171, 315] on span "Meets" at bounding box center [182, 314] width 28 height 16
click at [171, 382] on span "Meets" at bounding box center [182, 376] width 28 height 16
click at [171, 434] on span "Meets" at bounding box center [182, 438] width 28 height 16
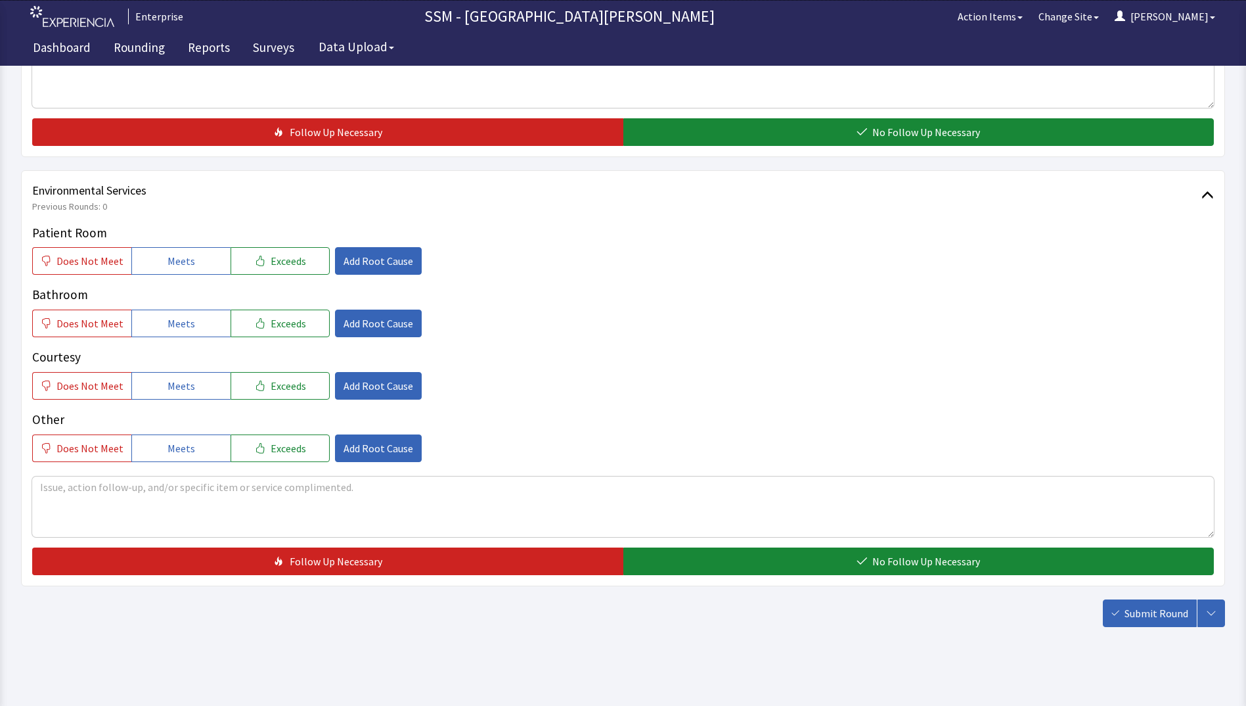
scroll to position [1209, 0]
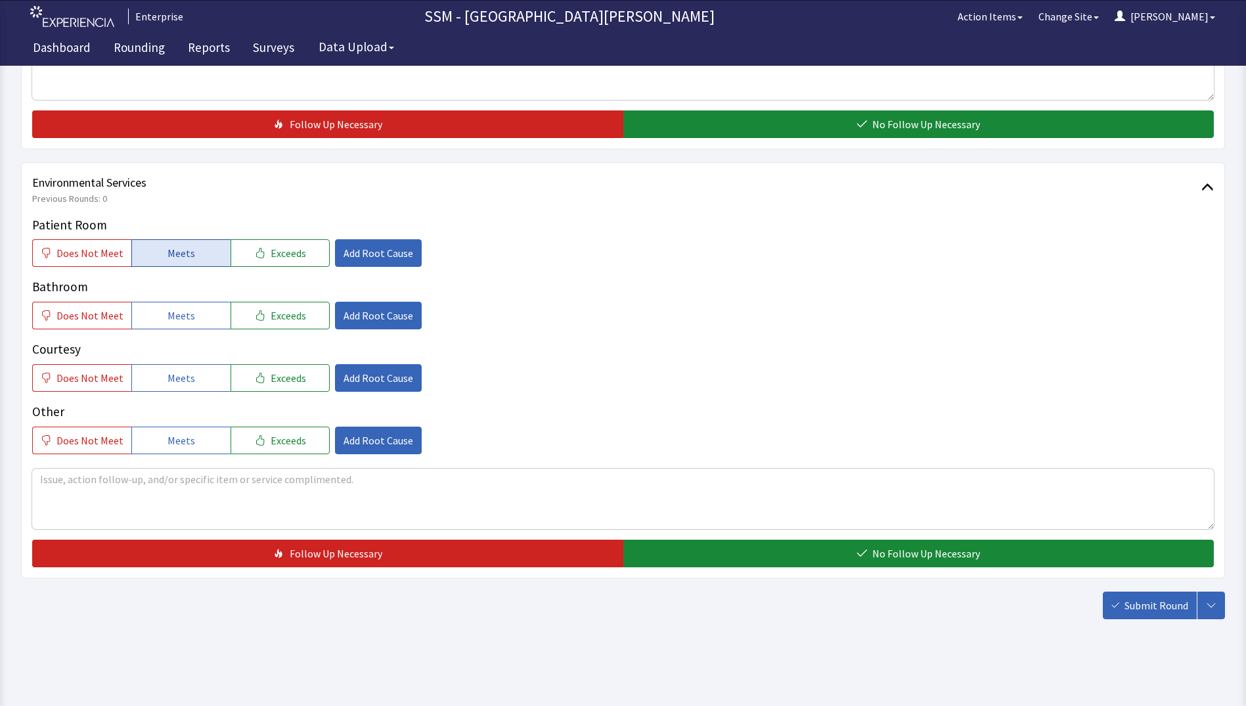
click at [180, 264] on button "Meets" at bounding box center [180, 253] width 99 height 28
click at [177, 309] on span "Meets" at bounding box center [182, 316] width 28 height 16
click at [177, 369] on button "Meets" at bounding box center [180, 378] width 99 height 28
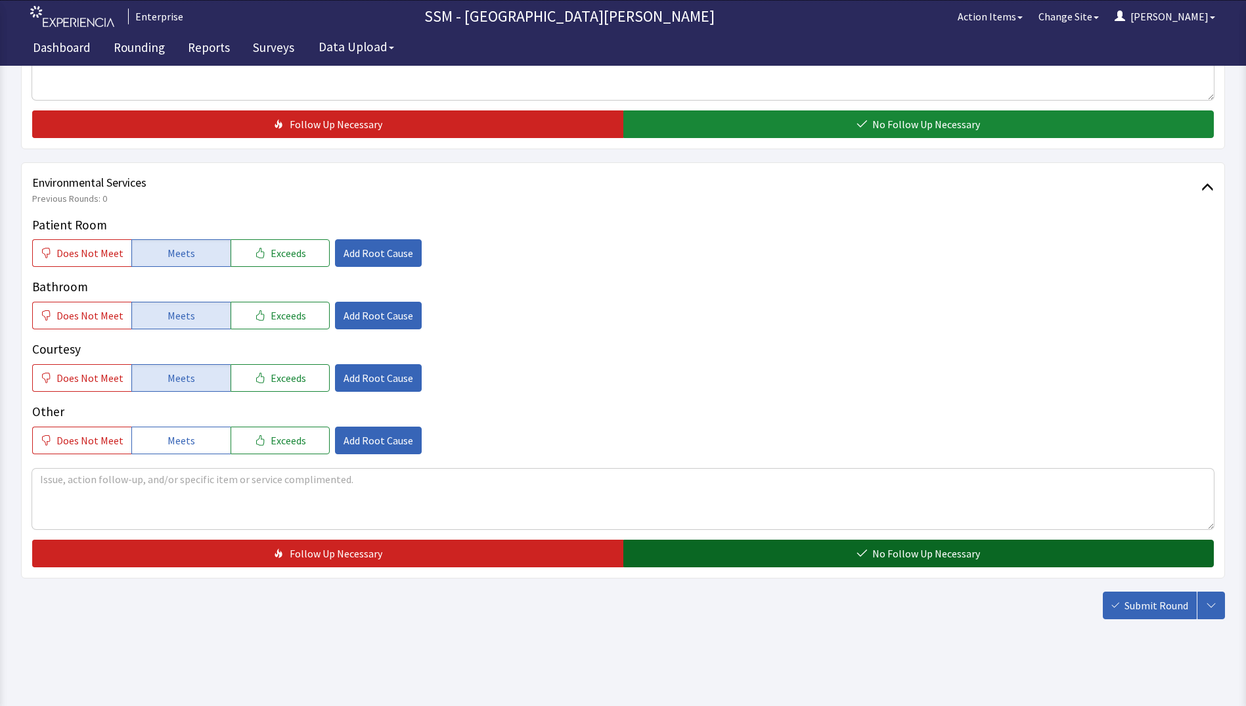
click at [668, 551] on button "No Follow Up Necessary" at bounding box center [919, 553] width 591 height 28
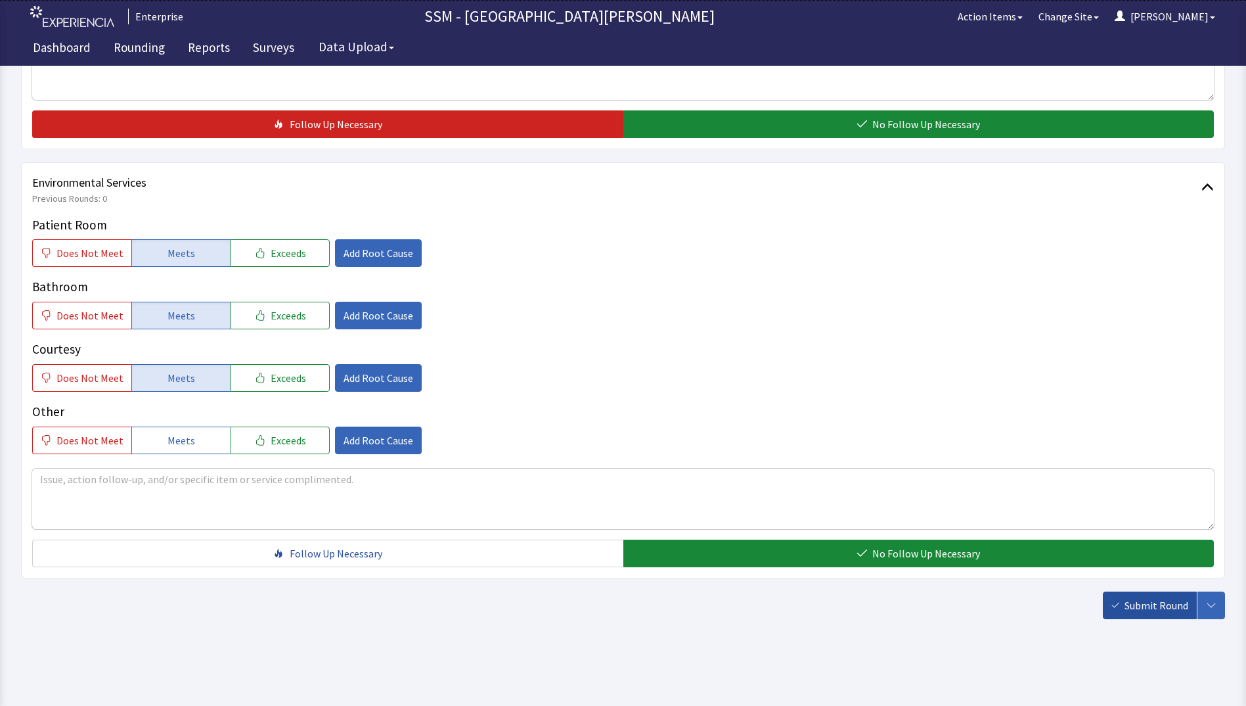
click at [1137, 603] on span "Submit Round" at bounding box center [1157, 605] width 64 height 16
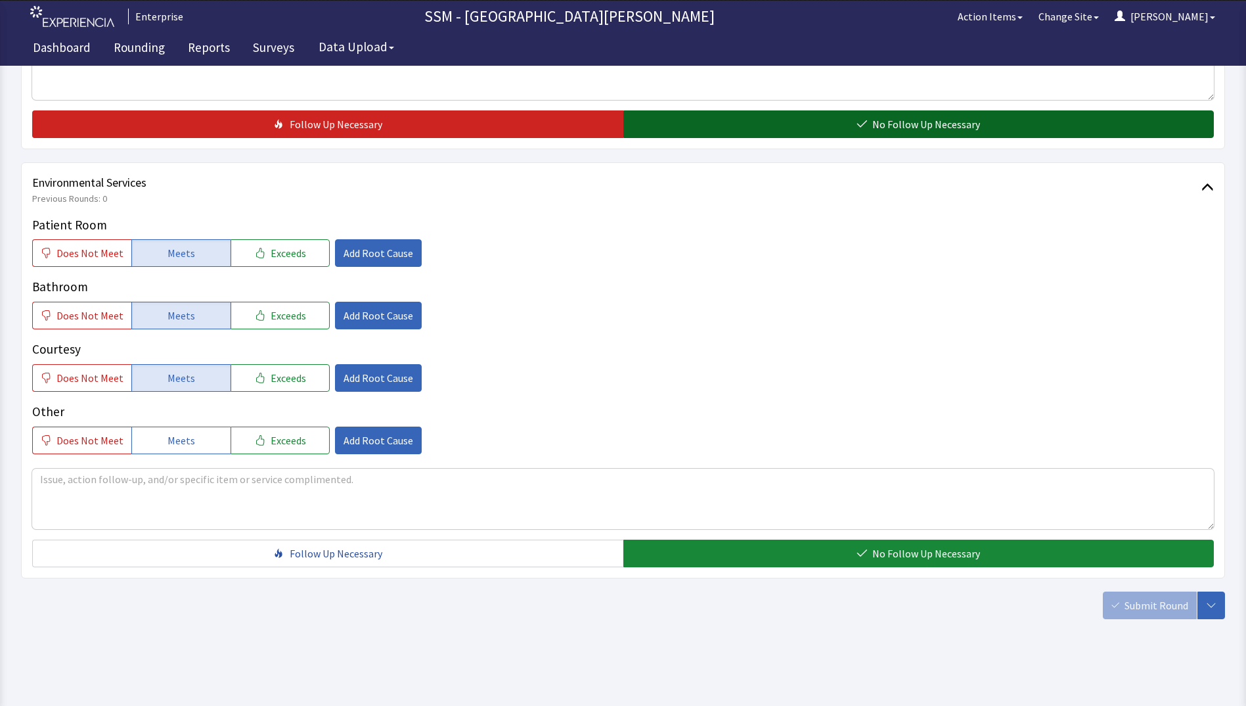
click at [993, 123] on button "No Follow Up Necessary" at bounding box center [919, 124] width 591 height 28
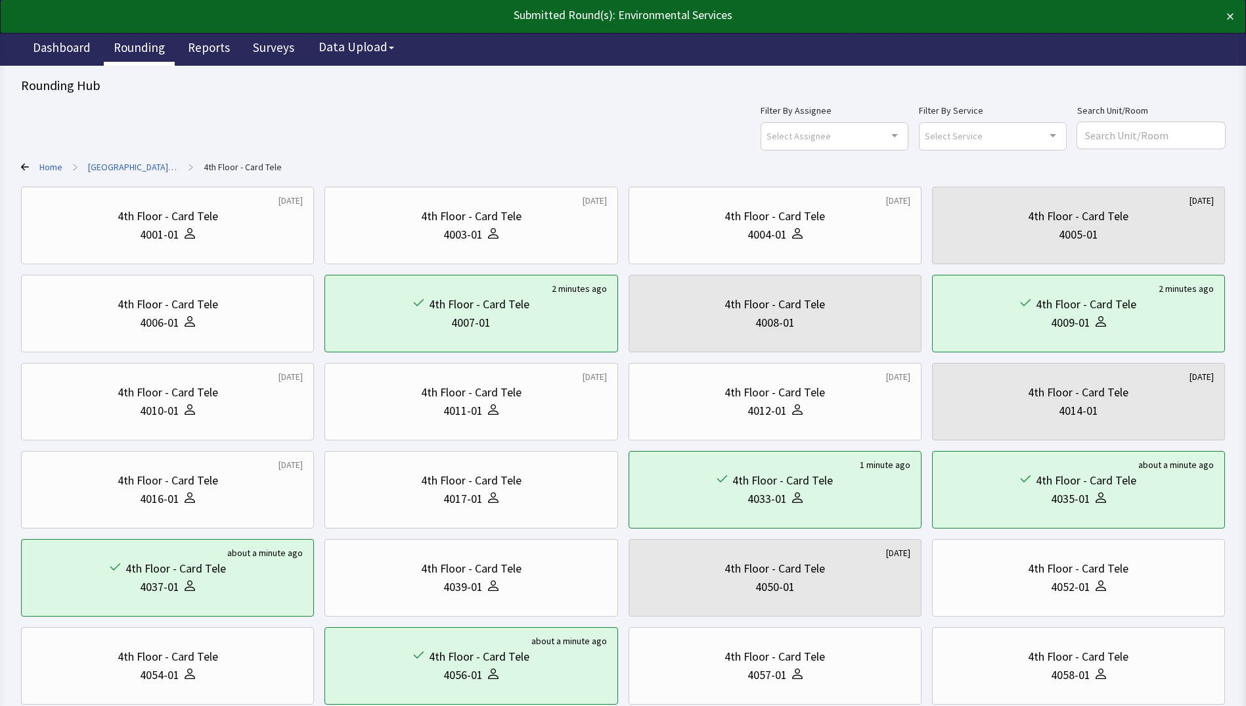
click at [126, 47] on link "Rounding" at bounding box center [139, 49] width 71 height 33
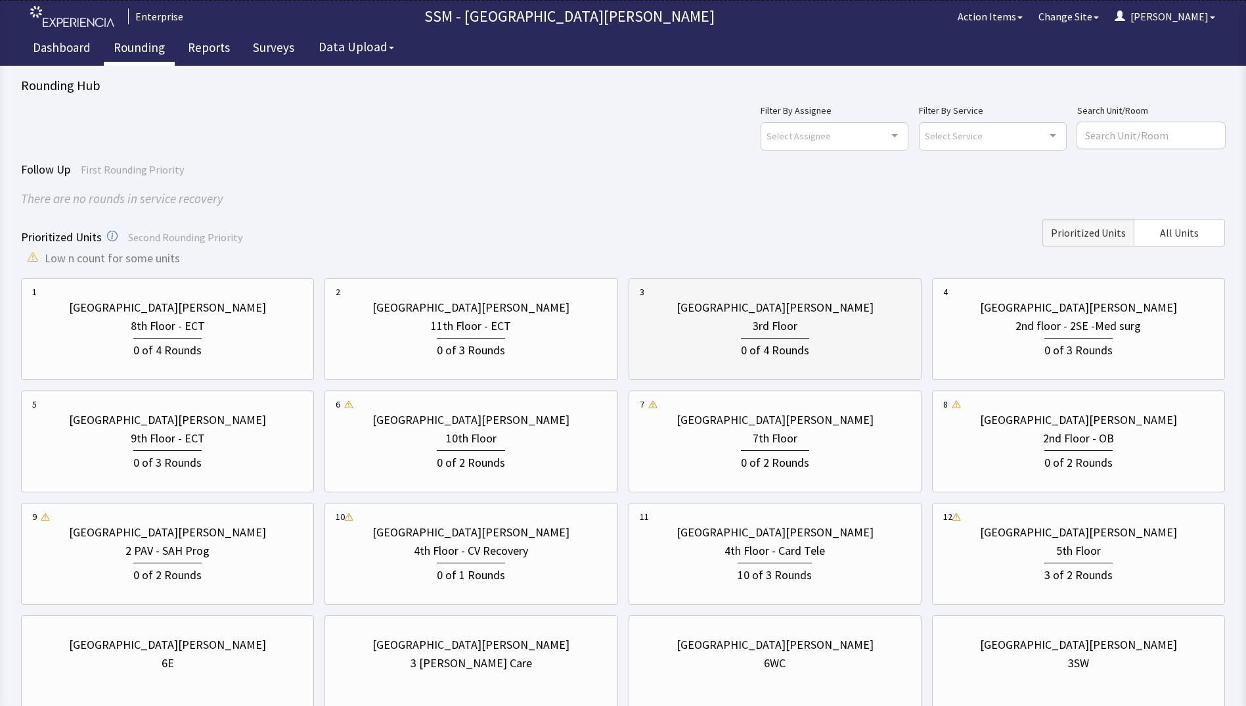
click at [827, 346] on div "0 of 4 Rounds" at bounding box center [775, 347] width 271 height 24
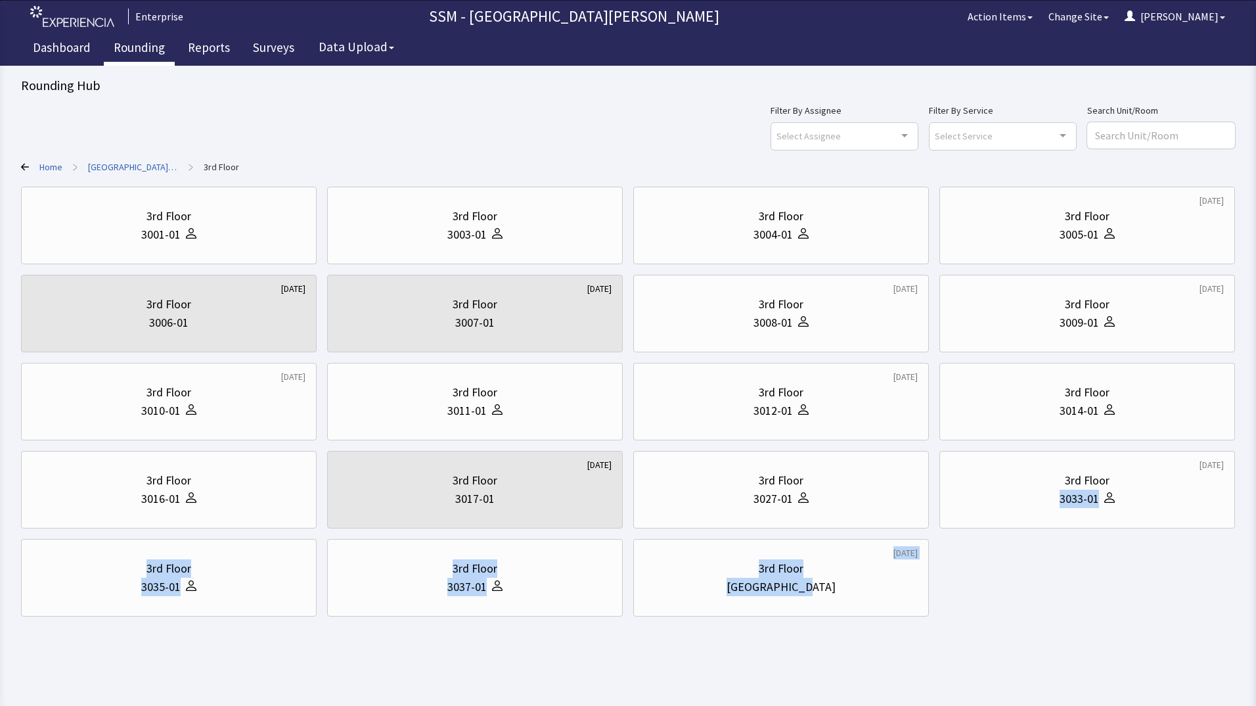
click at [1037, 644] on html "Enterprise SSM - St. [PERSON_NAME] Hospital Action Items Change Site [PERSON_NA…" at bounding box center [628, 353] width 1256 height 706
click at [809, 658] on html "Enterprise SSM - St. [PERSON_NAME] Hospital Action Items Change Site [PERSON_NA…" at bounding box center [628, 353] width 1256 height 706
click at [463, 218] on div "3rd Floor" at bounding box center [475, 216] width 45 height 18
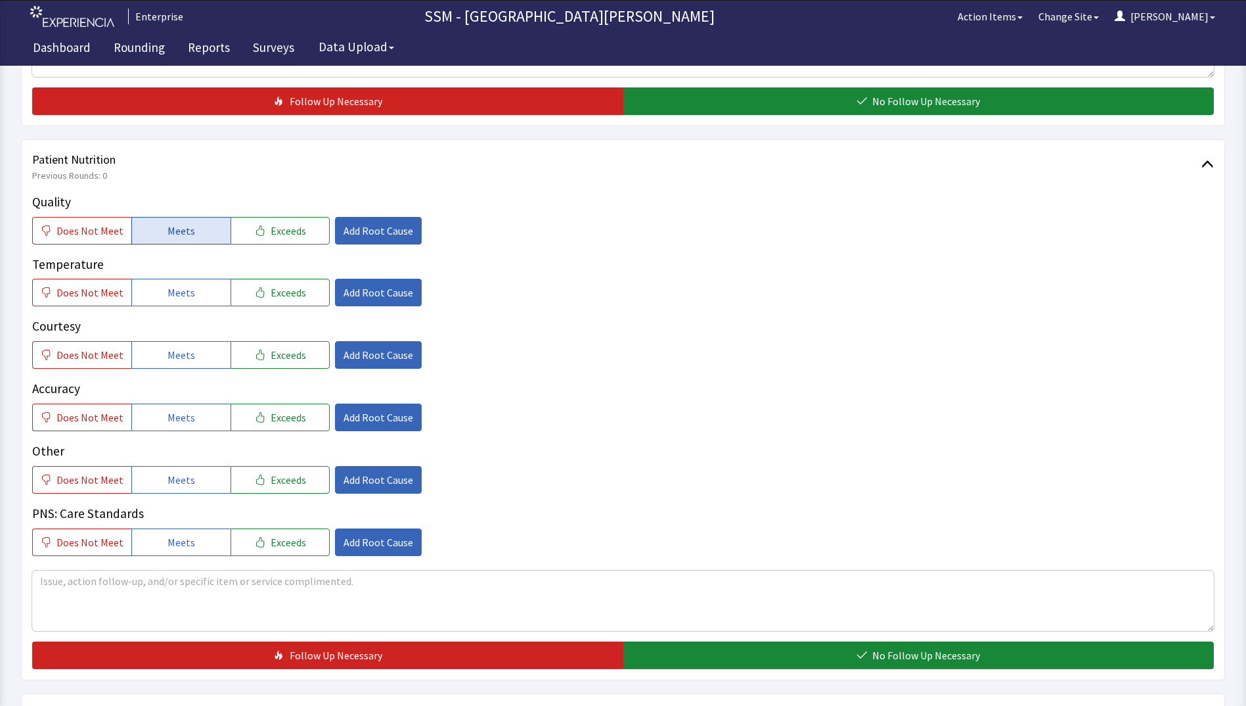
scroll to position [657, 0]
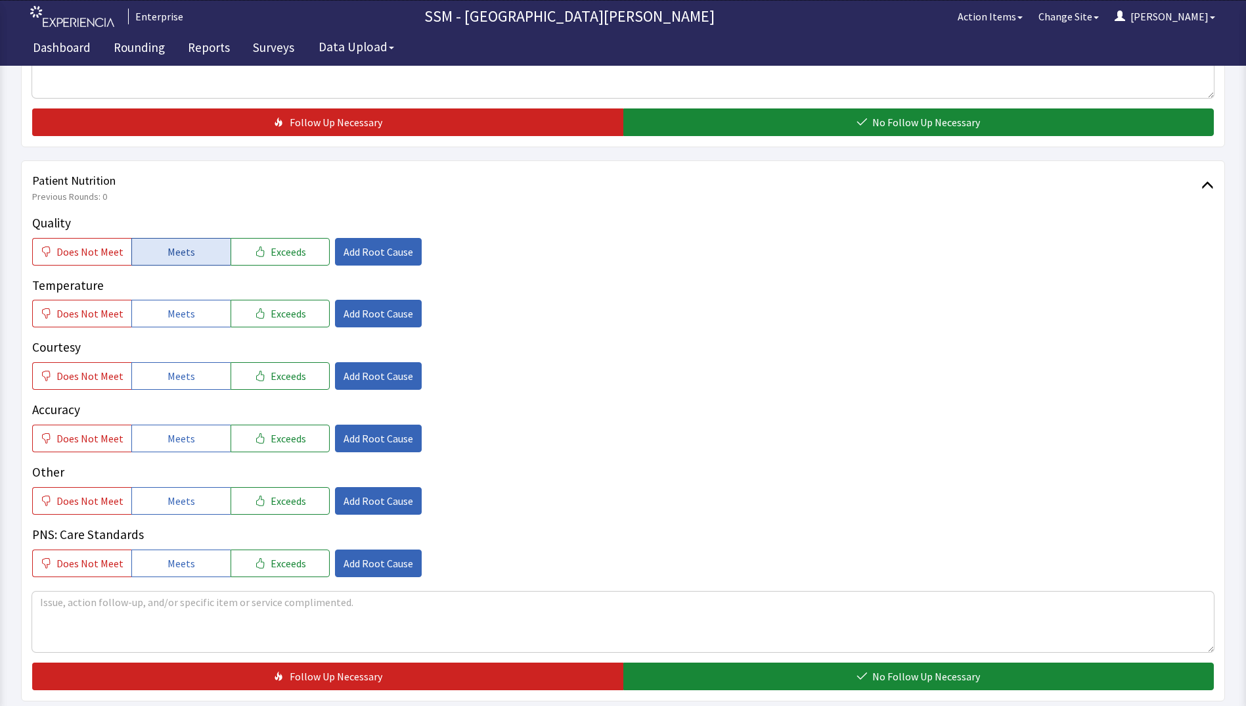
click at [186, 250] on span "Meets" at bounding box center [182, 252] width 28 height 16
click at [189, 326] on button "Meets" at bounding box center [180, 314] width 99 height 28
drag, startPoint x: 187, startPoint y: 385, endPoint x: 202, endPoint y: 442, distance: 59.0
click at [187, 386] on button "Meets" at bounding box center [180, 376] width 99 height 28
click at [202, 452] on div "Quality Does Not Meet Meets Exceeds Add Root Cause Temperature Does Not Meet Me…" at bounding box center [623, 395] width 1182 height 363
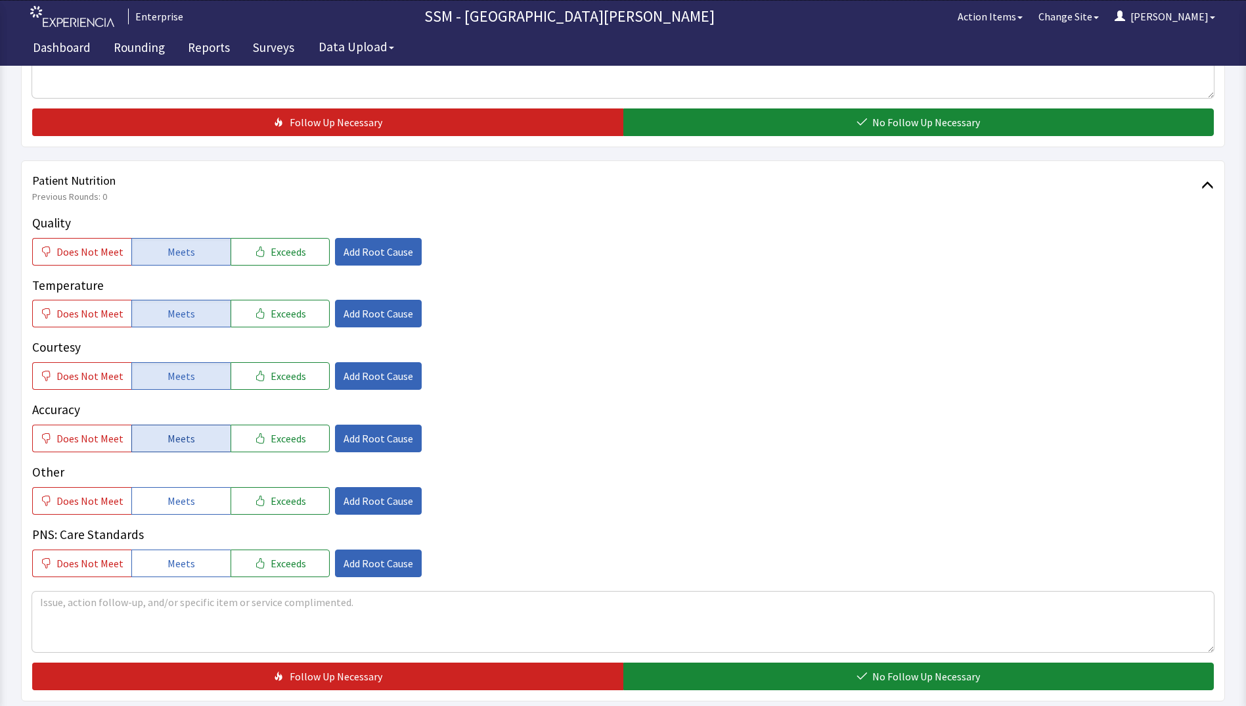
click at [199, 445] on button "Meets" at bounding box center [180, 438] width 99 height 28
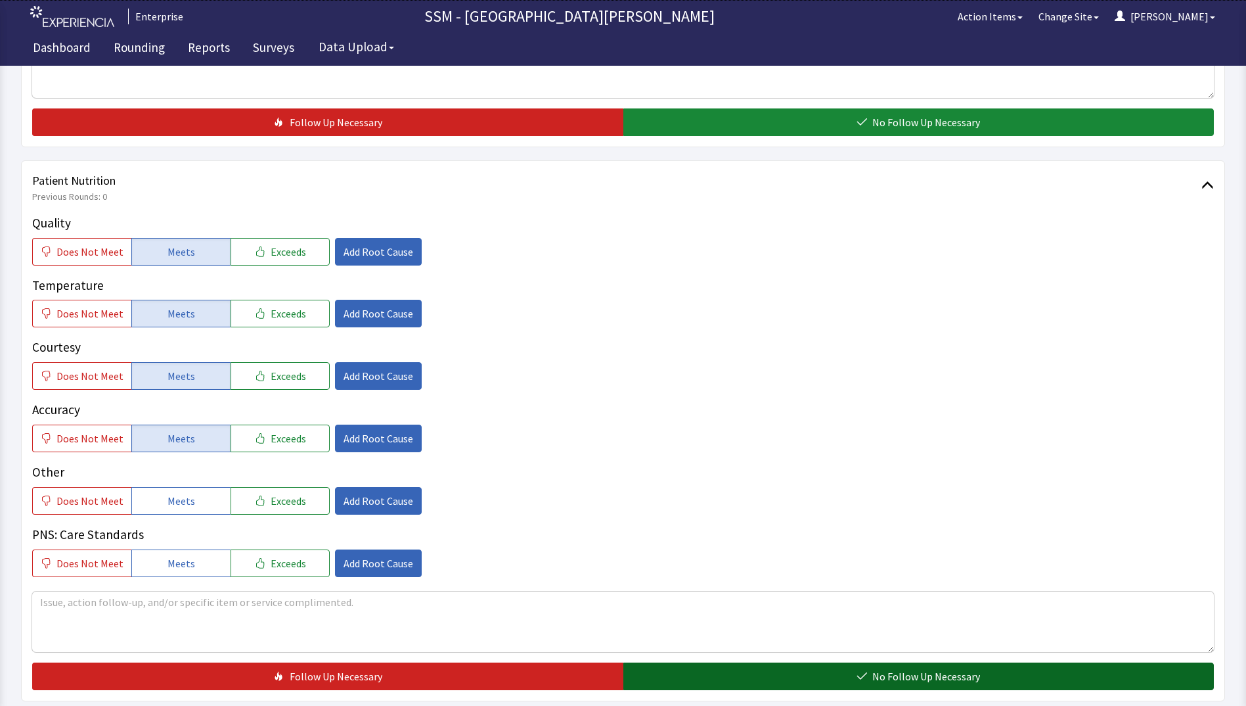
click at [727, 683] on button "No Follow Up Necessary" at bounding box center [919, 676] width 591 height 28
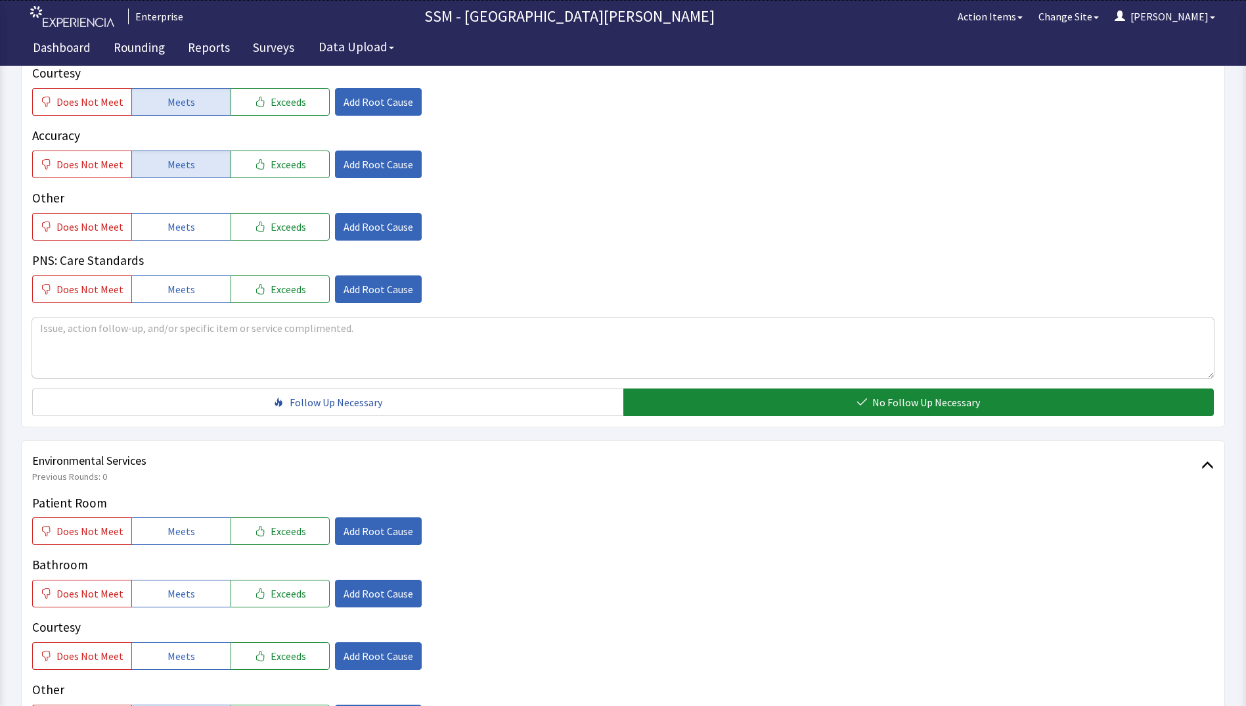
scroll to position [1117, 0]
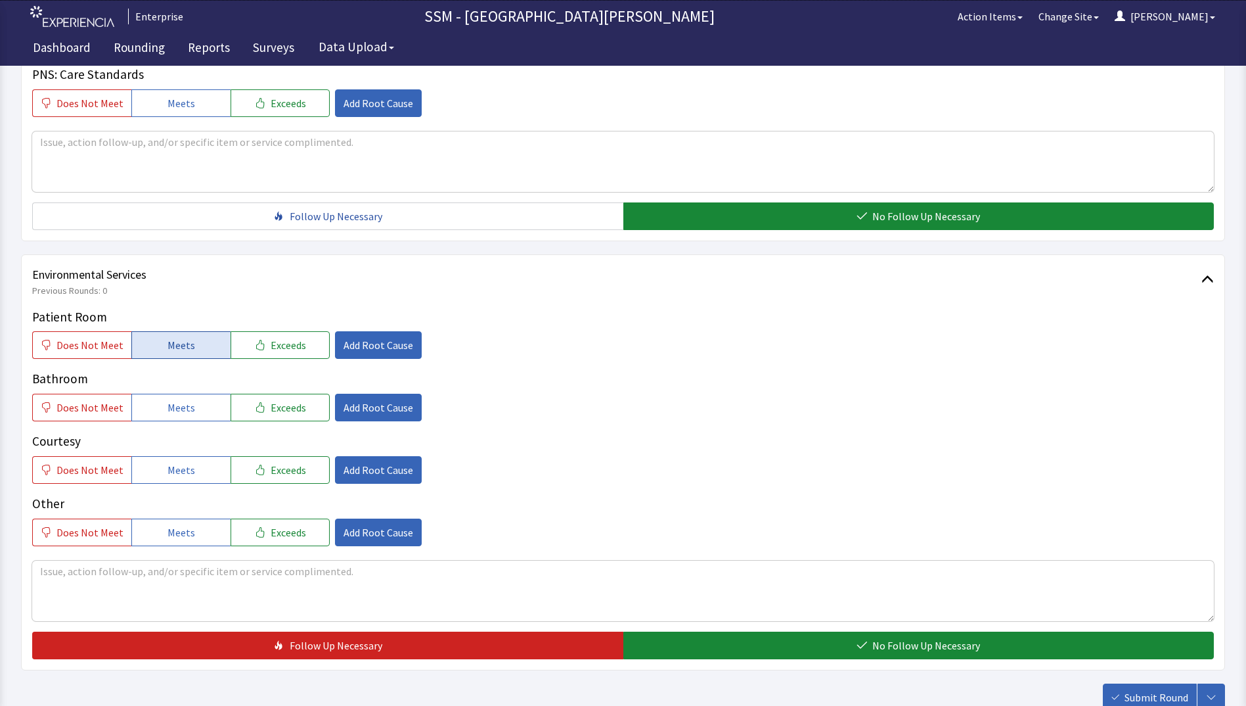
click at [187, 351] on span "Meets" at bounding box center [182, 345] width 28 height 16
click at [196, 396] on button "Meets" at bounding box center [180, 408] width 99 height 28
click at [191, 476] on button "Meets" at bounding box center [180, 470] width 99 height 28
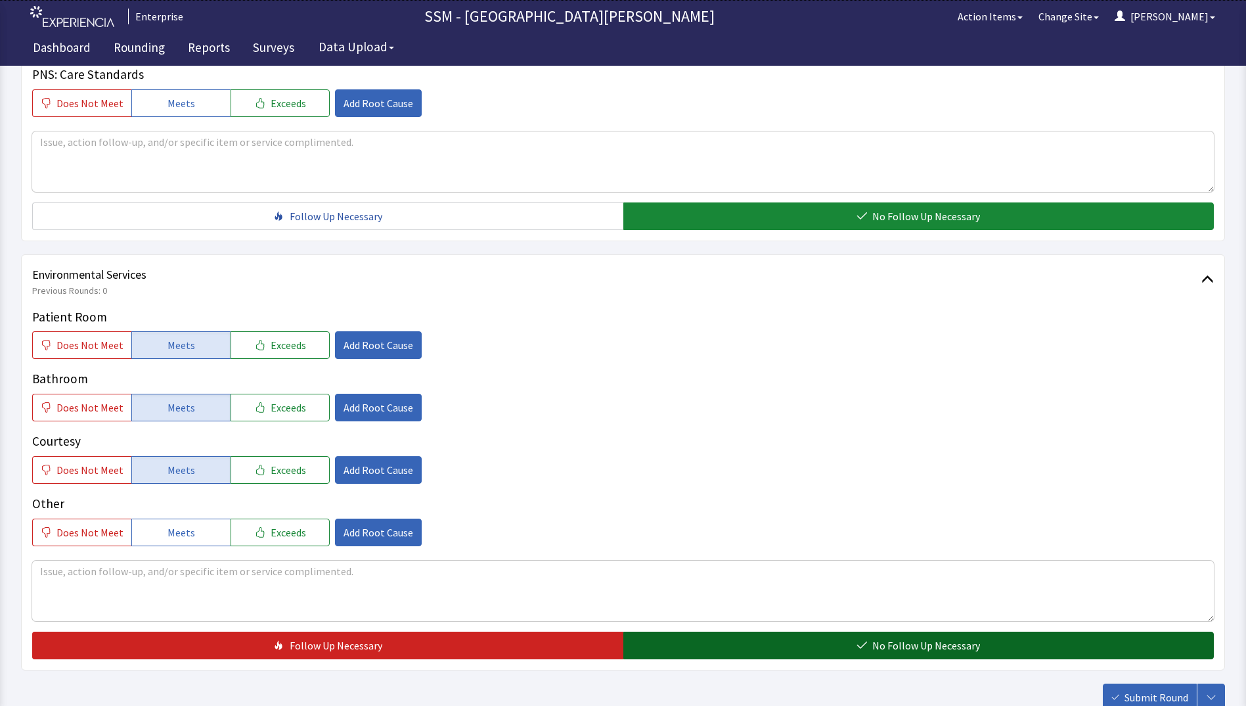
click at [814, 639] on button "No Follow Up Necessary" at bounding box center [919, 645] width 591 height 28
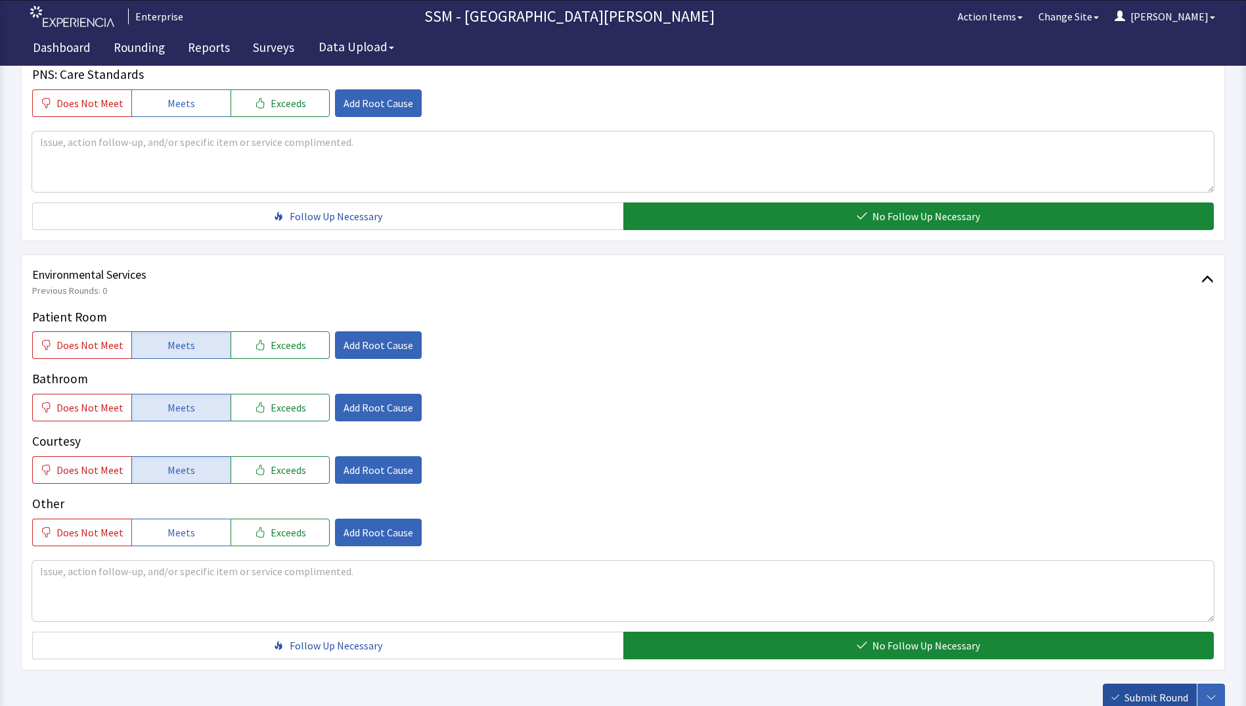
click at [1124, 695] on button "Submit Round" at bounding box center [1150, 697] width 94 height 28
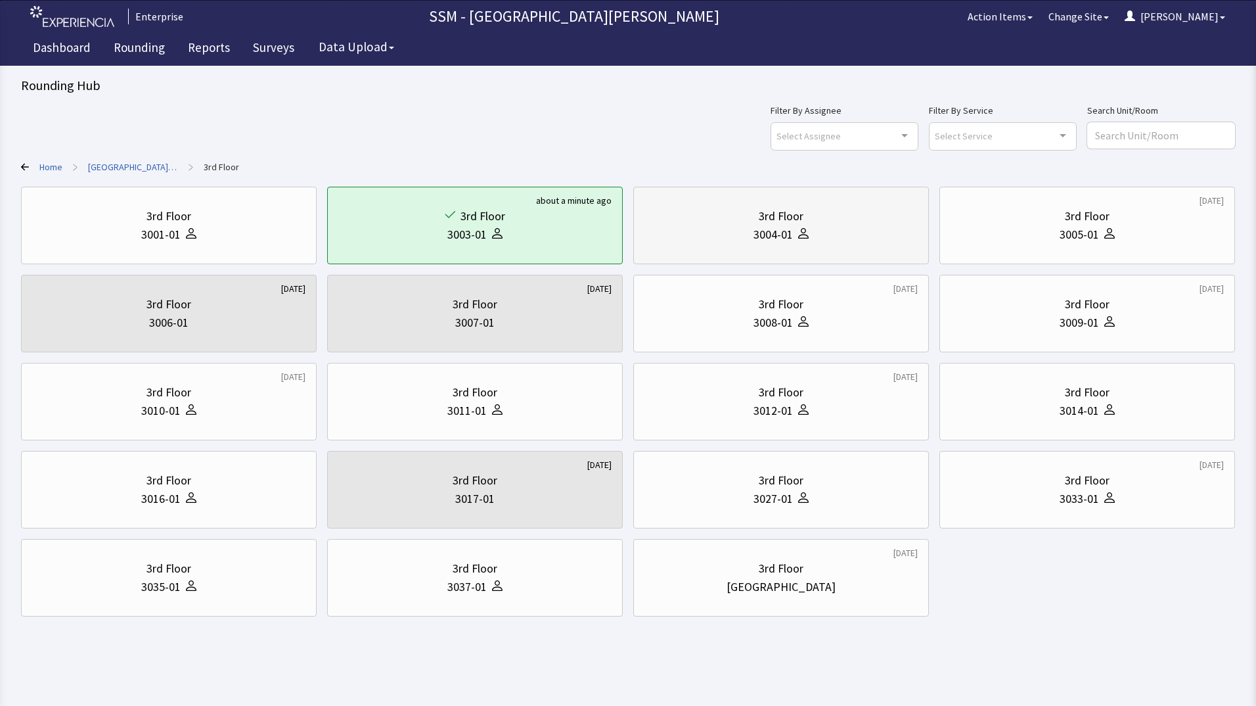
click at [749, 238] on div "3004-01" at bounding box center [781, 234] width 273 height 18
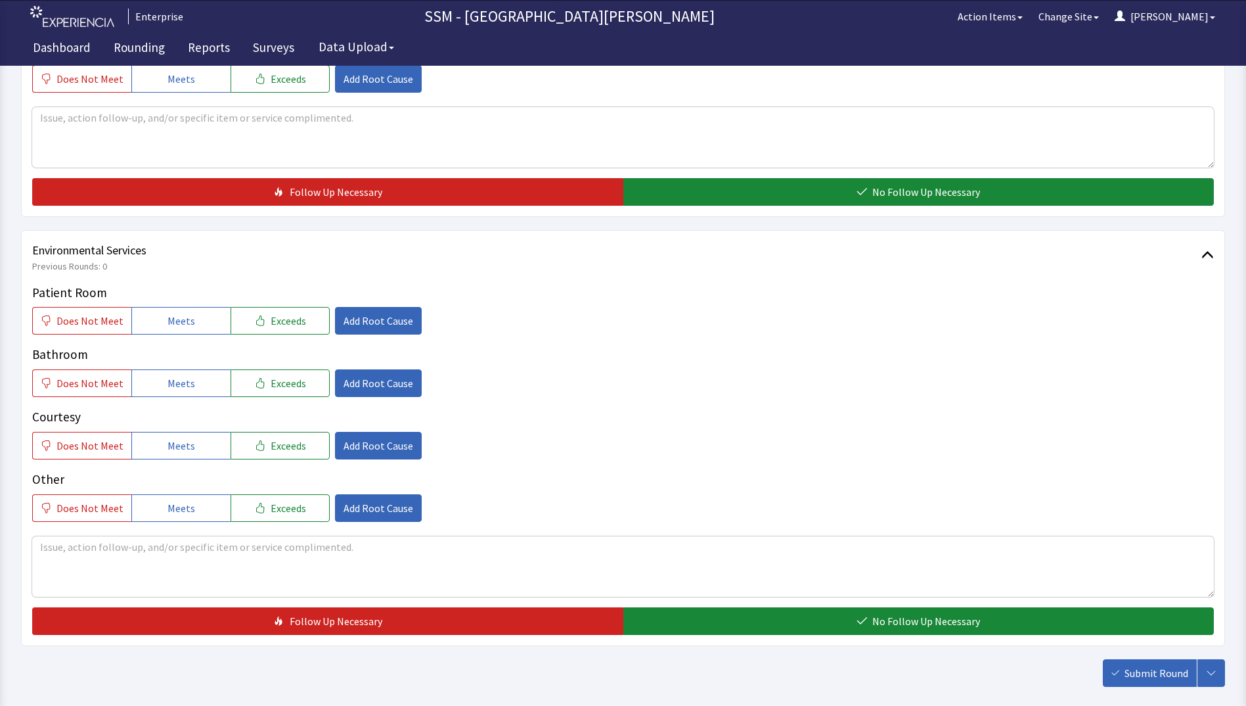
scroll to position [1183, 0]
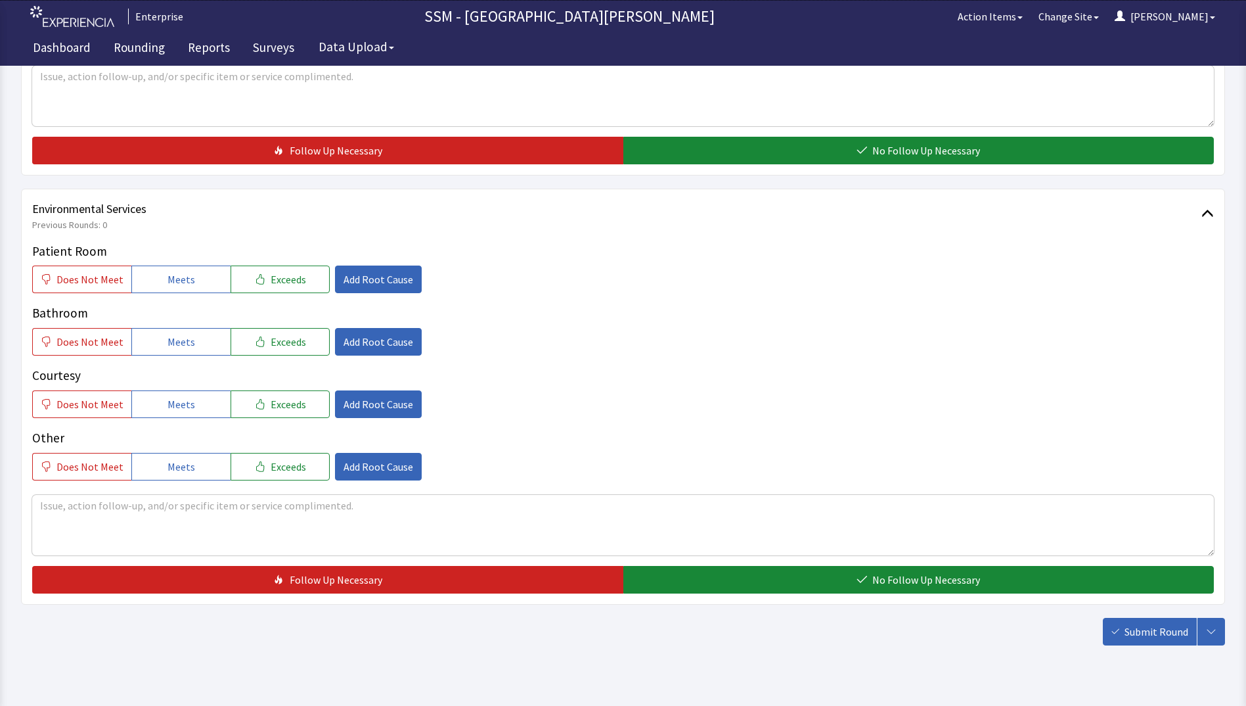
click at [179, 298] on div "Patient Room Does Not Meet Meets Exceeds Add Root Cause Bathroom Does Not Meet …" at bounding box center [623, 361] width 1182 height 239
drag, startPoint x: 182, startPoint y: 286, endPoint x: 185, endPoint y: 315, distance: 29.7
click at [183, 291] on button "Meets" at bounding box center [180, 279] width 99 height 28
click at [175, 357] on div "Patient Room Does Not Meet Meets Exceeds Add Root Cause Bathroom Does Not Meet …" at bounding box center [623, 361] width 1182 height 239
click at [179, 339] on span "Meets" at bounding box center [182, 342] width 28 height 16
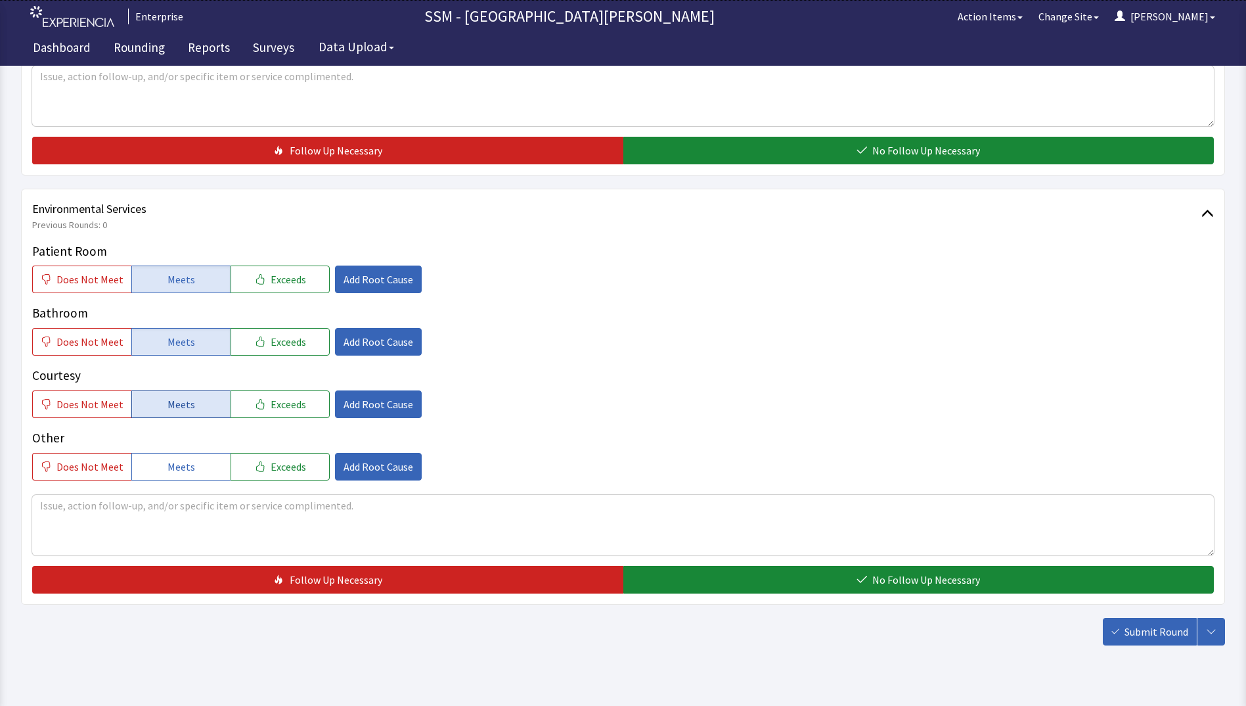
click at [181, 405] on span "Meets" at bounding box center [182, 404] width 28 height 16
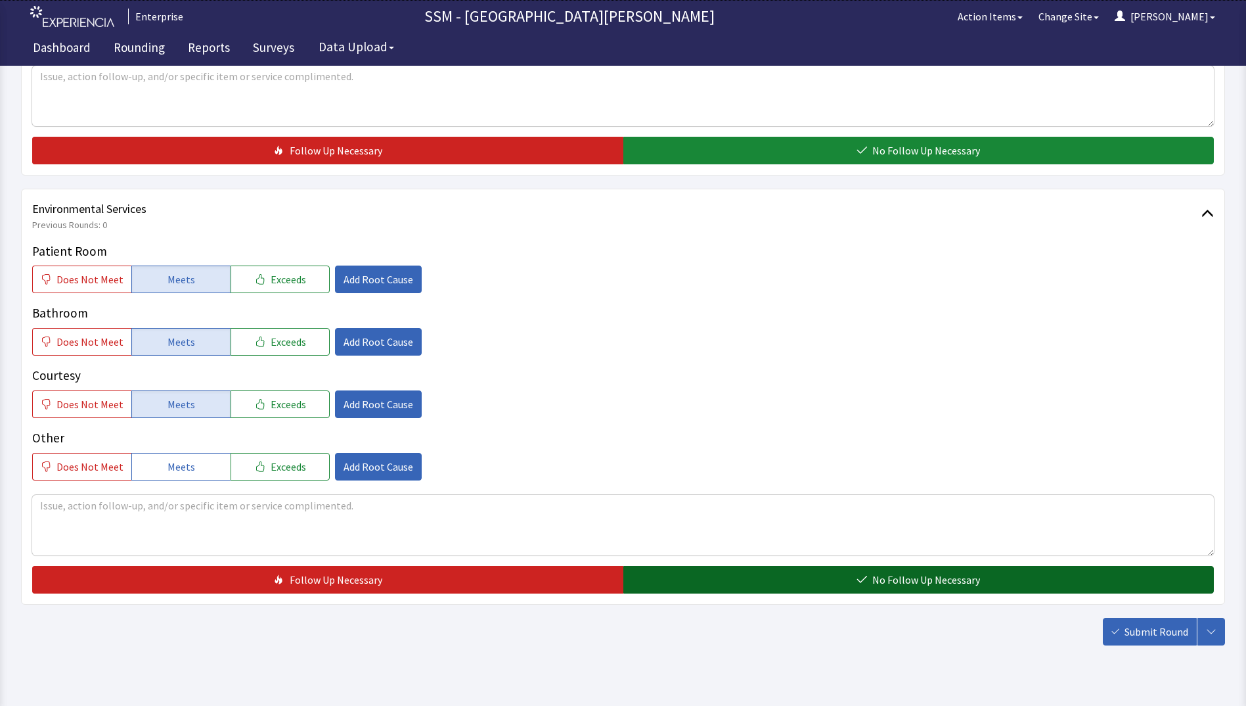
click at [959, 580] on span "No Follow Up Necessary" at bounding box center [927, 580] width 108 height 16
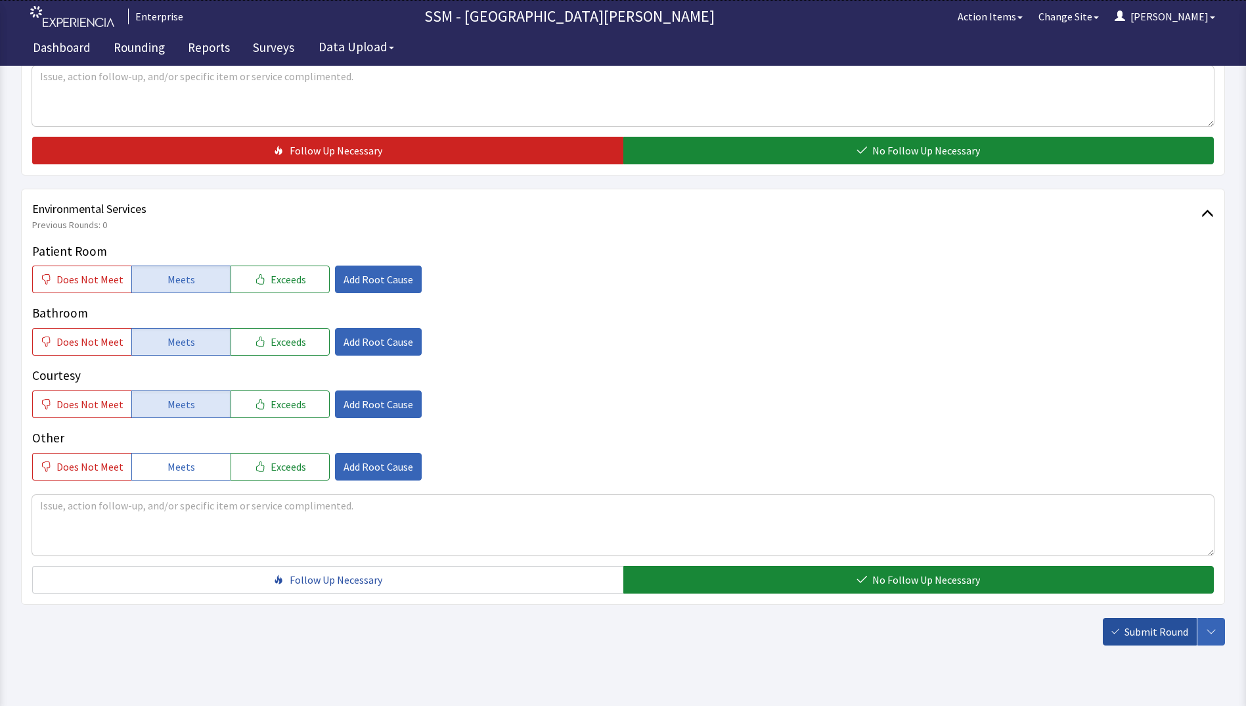
click at [1166, 629] on span "Submit Round" at bounding box center [1157, 632] width 64 height 16
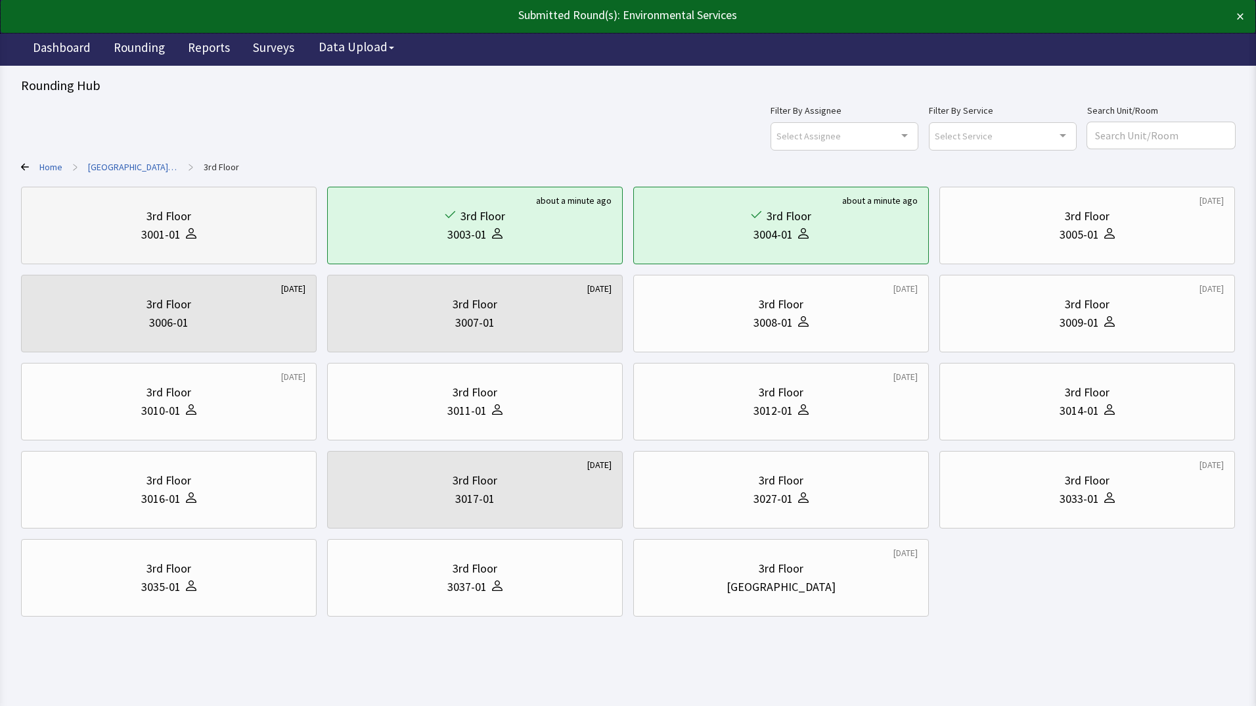
click at [145, 226] on div "3001-01" at bounding box center [160, 234] width 39 height 18
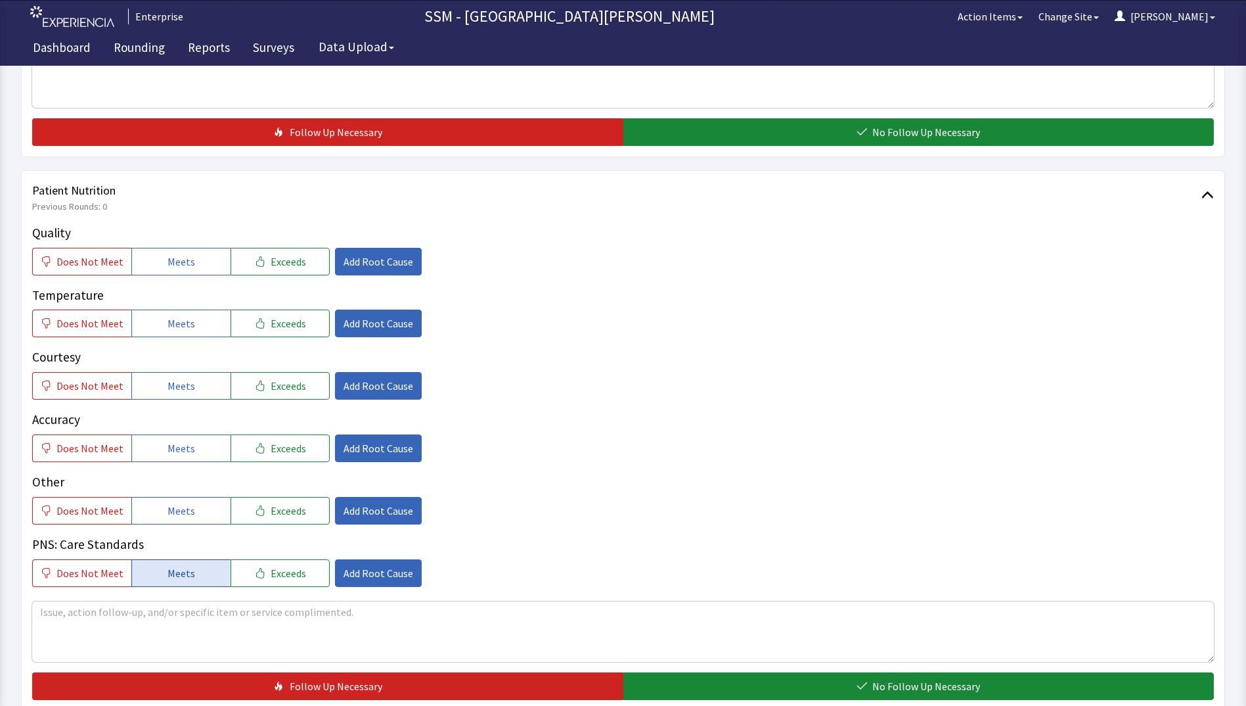
scroll to position [591, 0]
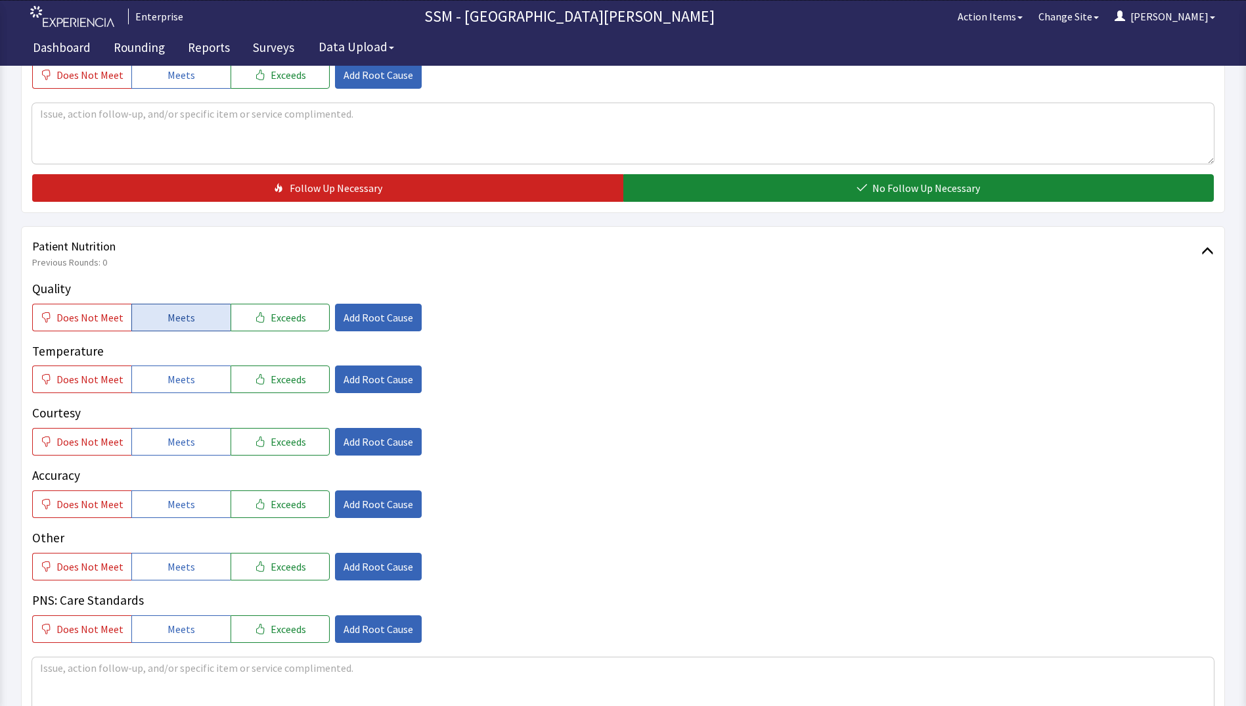
click at [171, 323] on span "Meets" at bounding box center [182, 317] width 28 height 16
click at [171, 377] on span "Meets" at bounding box center [182, 379] width 28 height 16
click at [173, 436] on span "Meets" at bounding box center [182, 442] width 28 height 16
click at [185, 505] on span "Meets" at bounding box center [182, 504] width 28 height 16
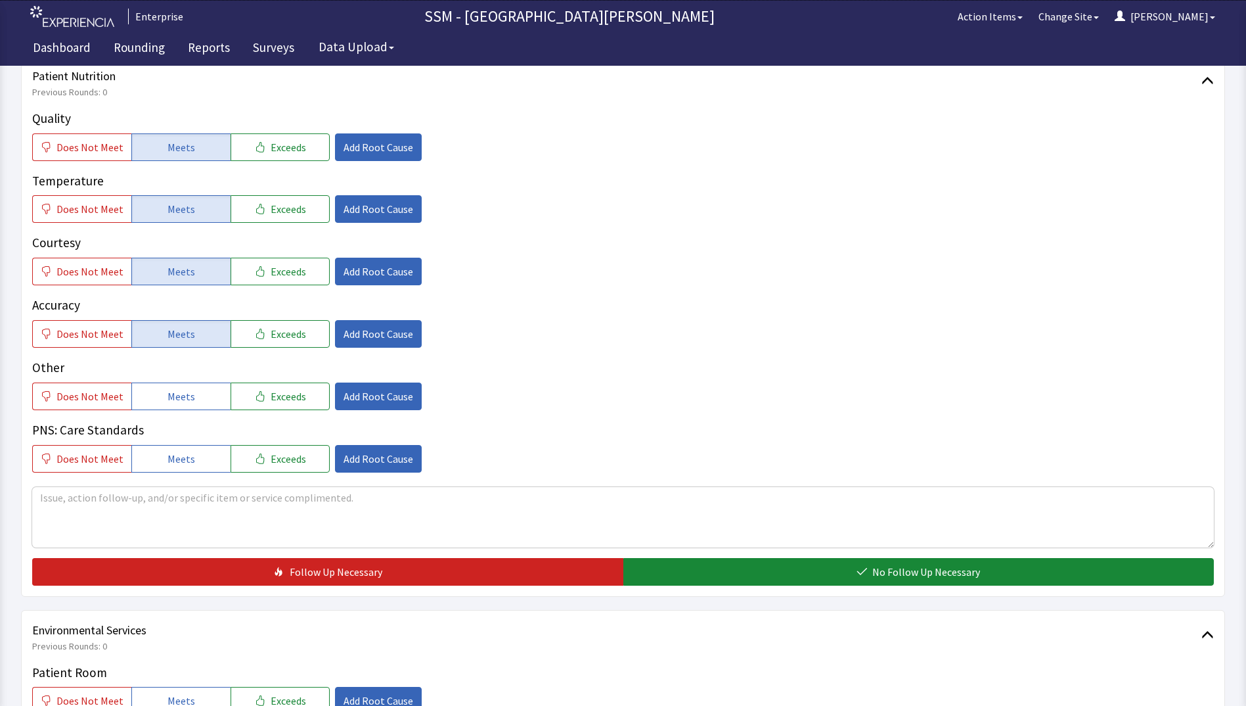
scroll to position [920, 0]
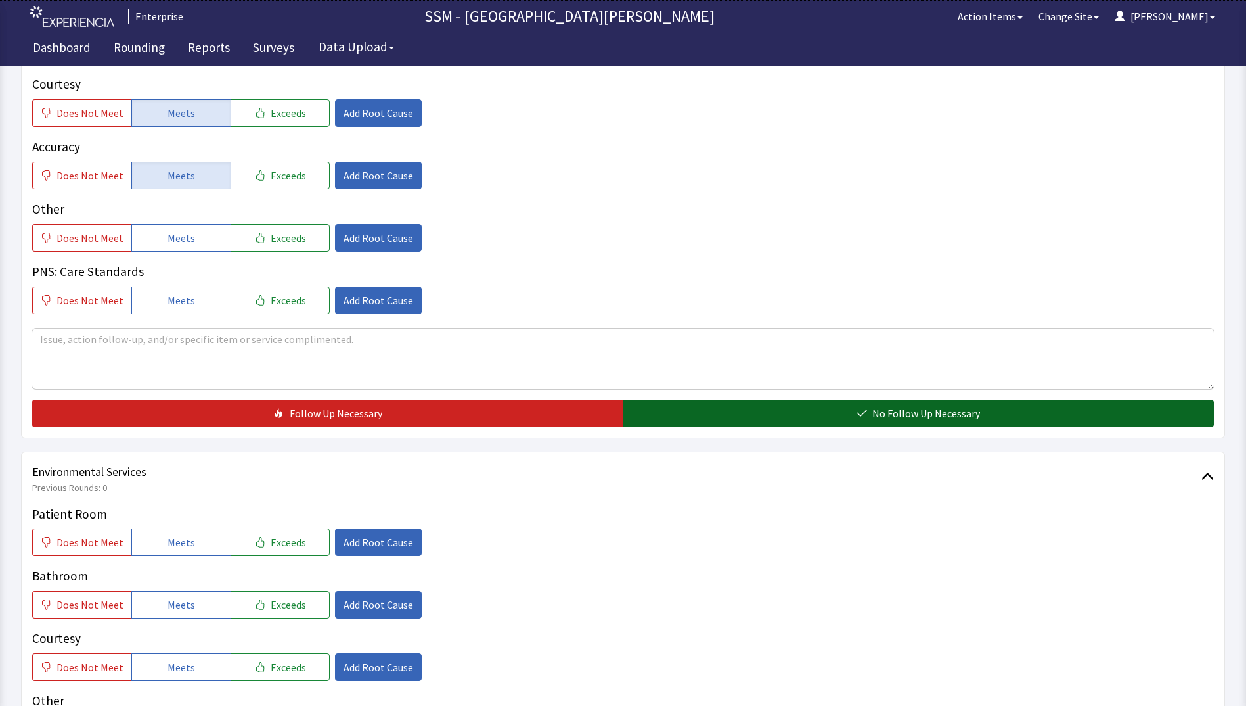
click at [785, 423] on button "No Follow Up Necessary" at bounding box center [919, 413] width 591 height 28
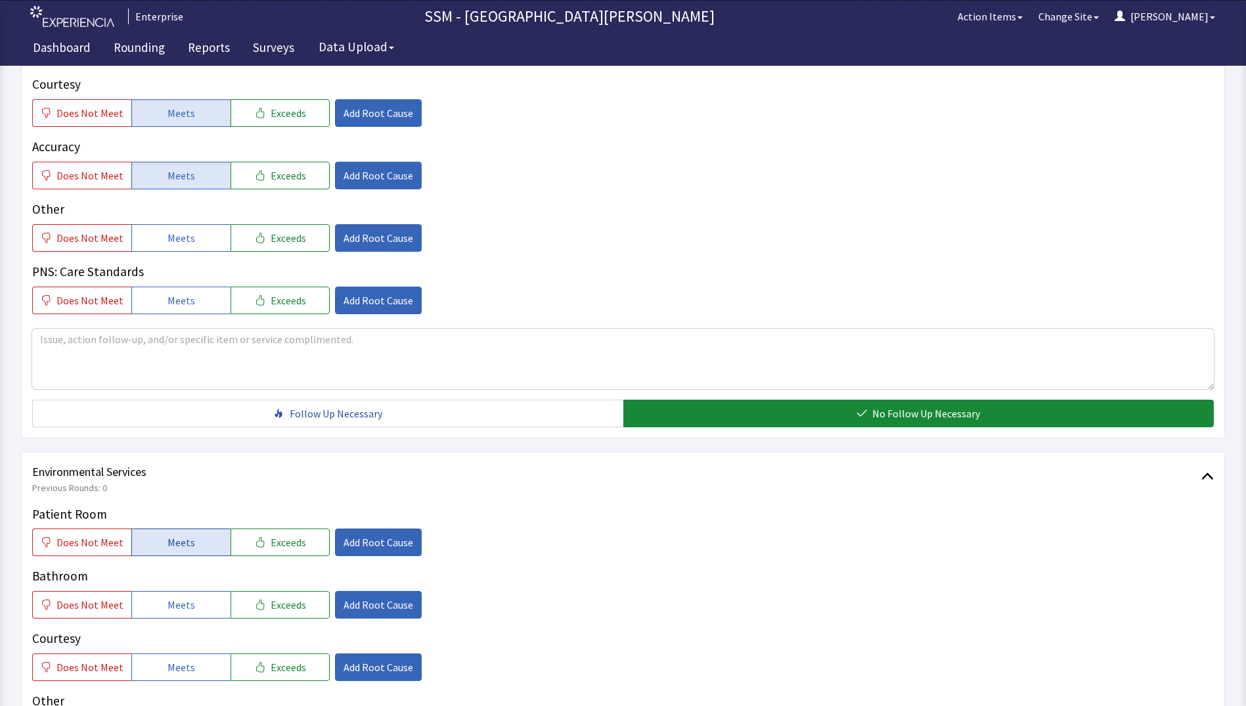
click at [204, 544] on button "Meets" at bounding box center [180, 542] width 99 height 28
click at [182, 614] on button "Meets" at bounding box center [180, 605] width 99 height 28
click at [175, 672] on span "Meets" at bounding box center [182, 667] width 28 height 16
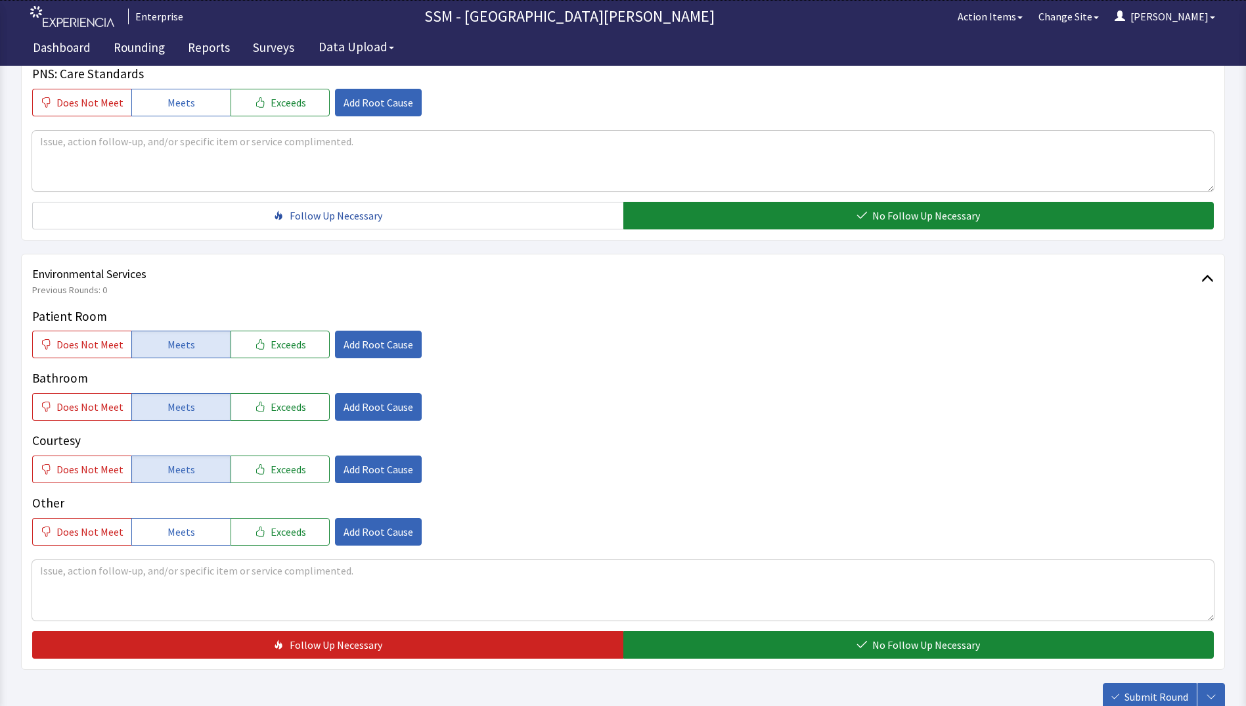
scroll to position [1209, 0]
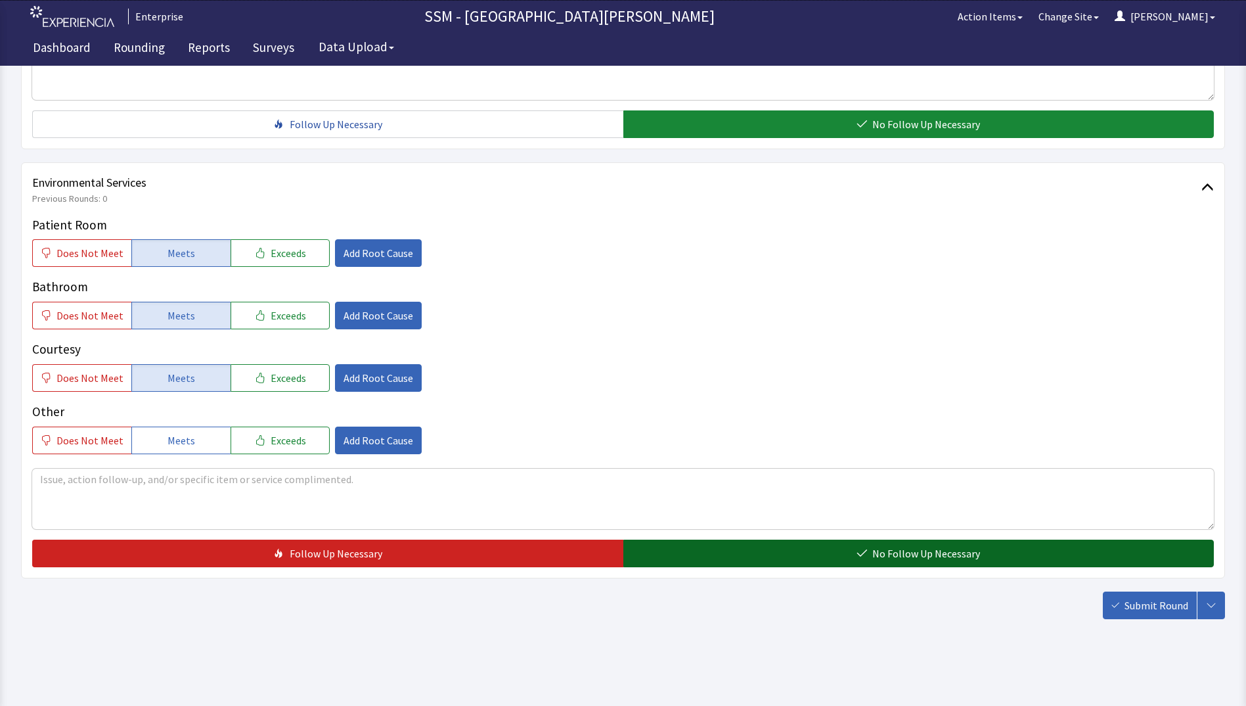
click at [848, 542] on button "No Follow Up Necessary" at bounding box center [919, 553] width 591 height 28
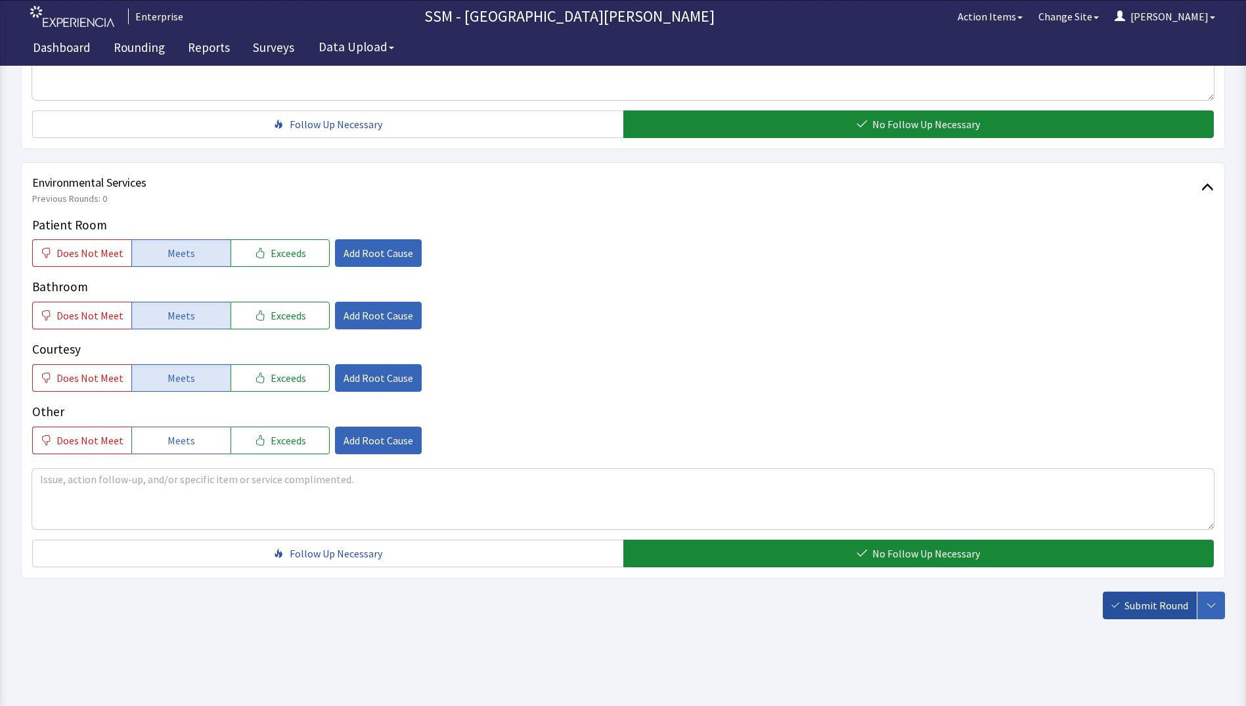
click at [1137, 599] on span "Submit Round" at bounding box center [1157, 605] width 64 height 16
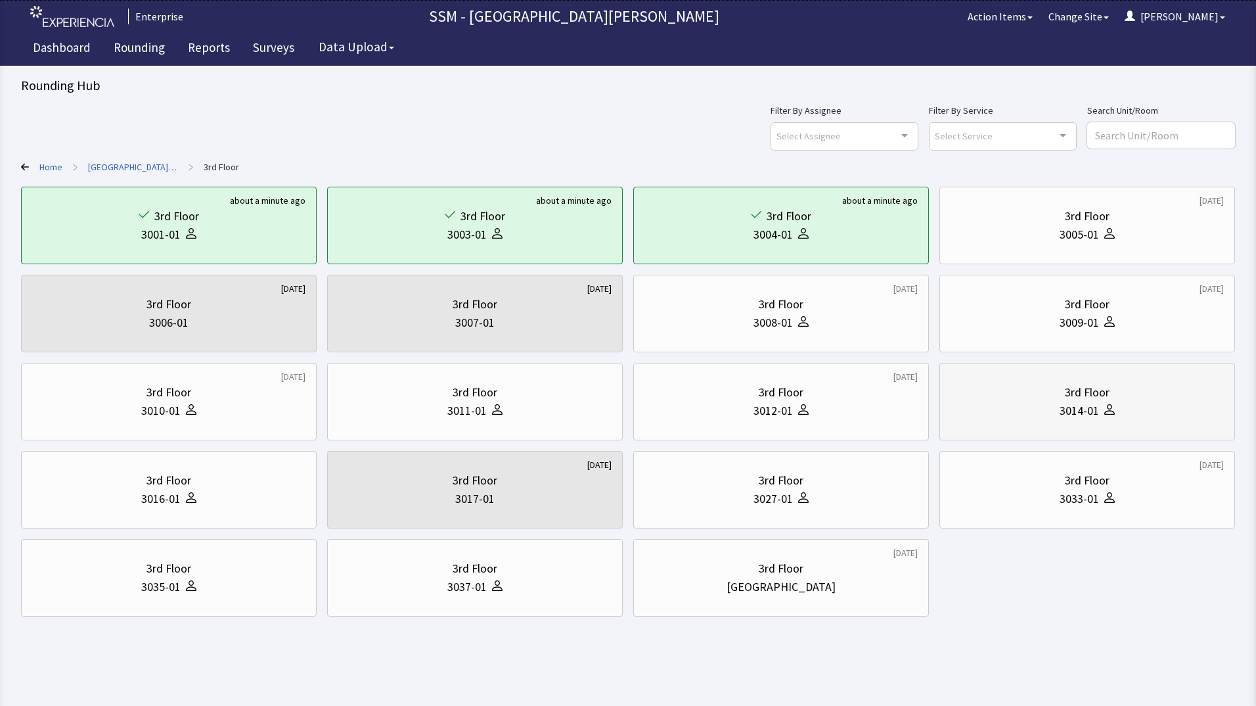
click at [1126, 405] on div "3014-01" at bounding box center [1087, 410] width 273 height 18
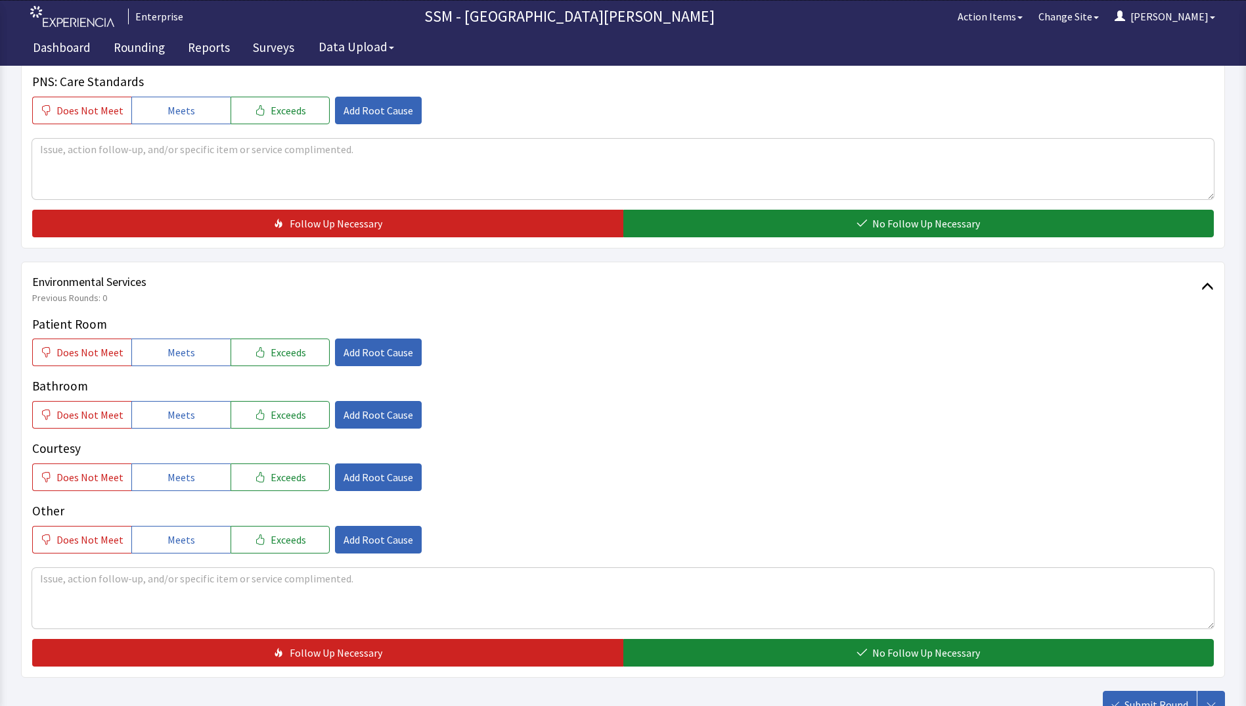
scroll to position [1117, 0]
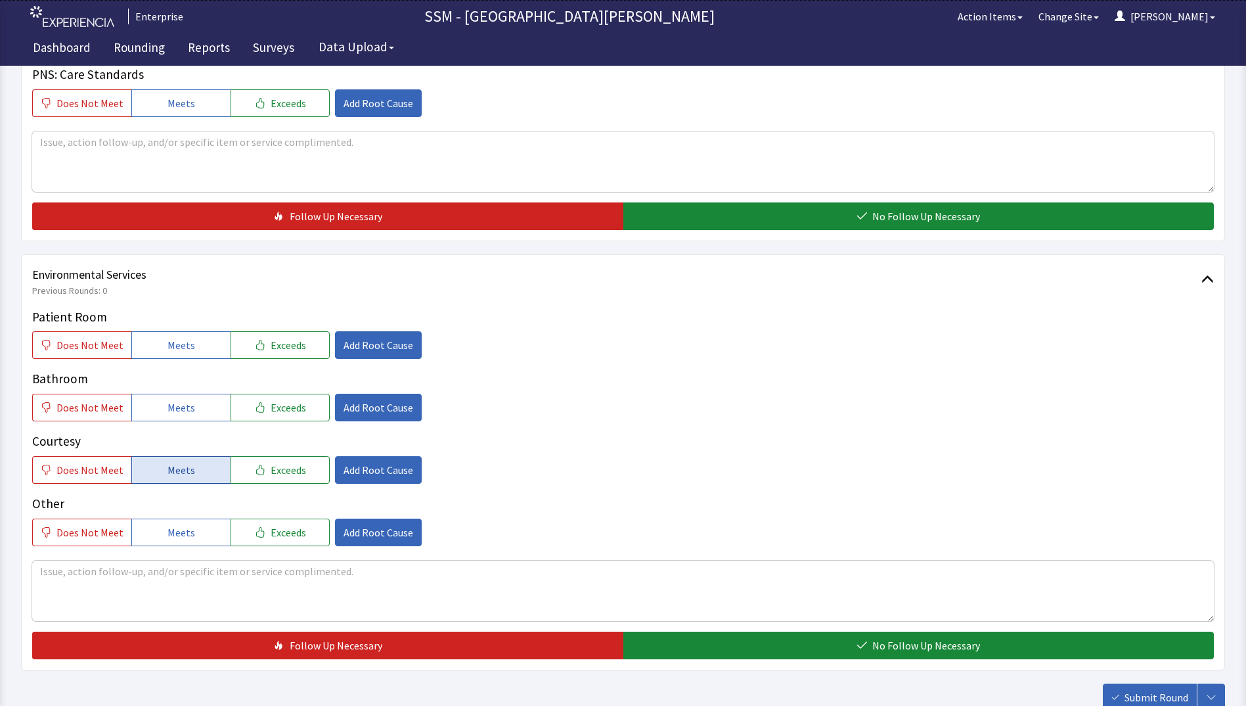
click at [195, 459] on button "Meets" at bounding box center [180, 470] width 99 height 28
click at [193, 407] on button "Meets" at bounding box center [180, 408] width 99 height 28
click at [175, 352] on span "Meets" at bounding box center [182, 345] width 28 height 16
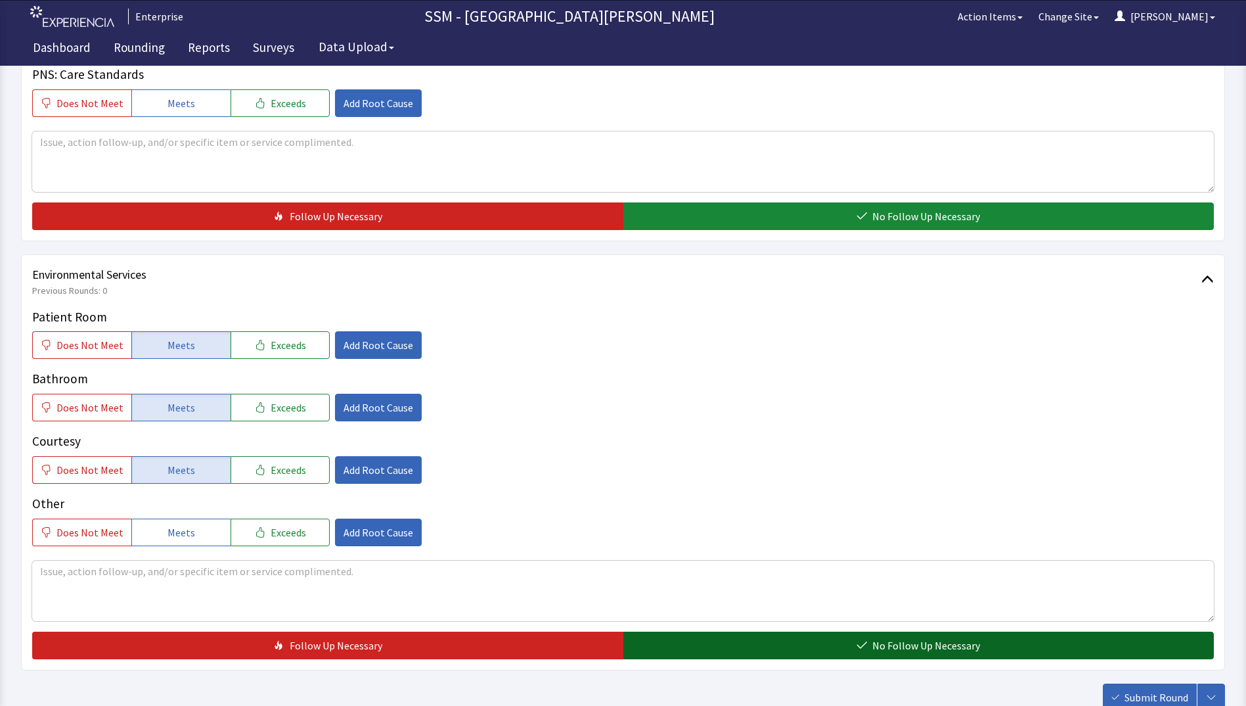
click at [684, 651] on button "No Follow Up Necessary" at bounding box center [919, 645] width 591 height 28
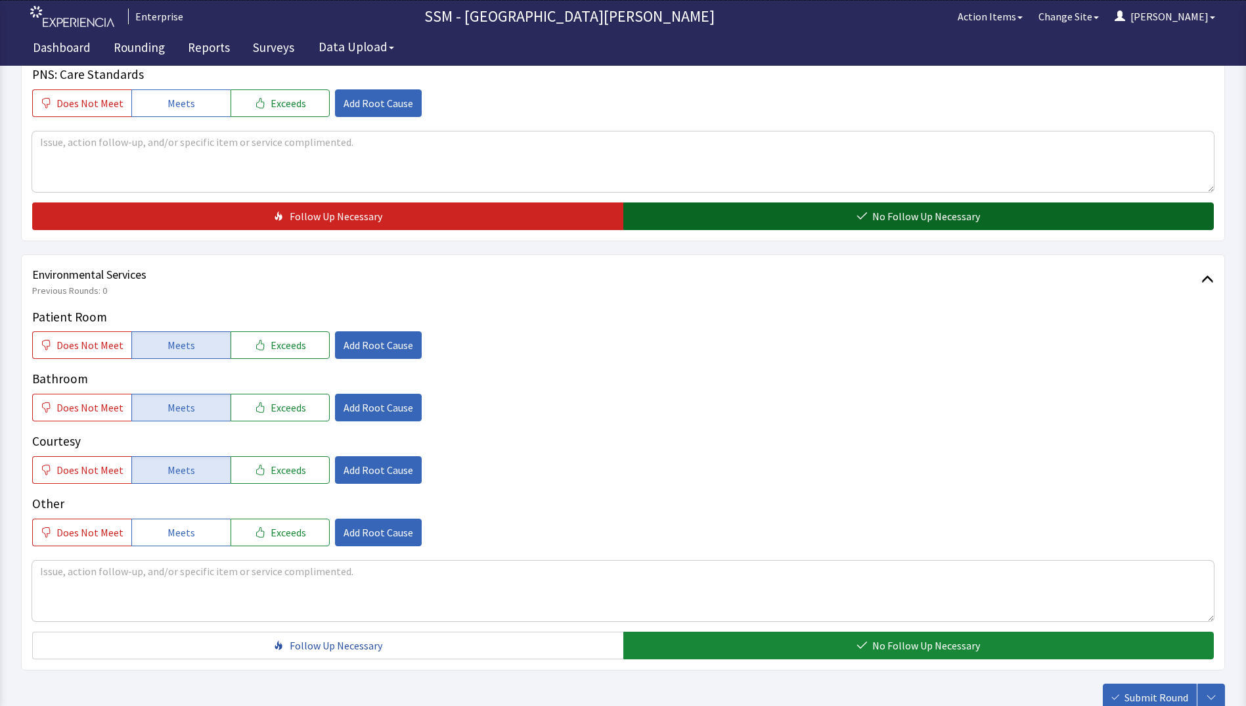
click at [936, 226] on button "No Follow Up Necessary" at bounding box center [919, 216] width 591 height 28
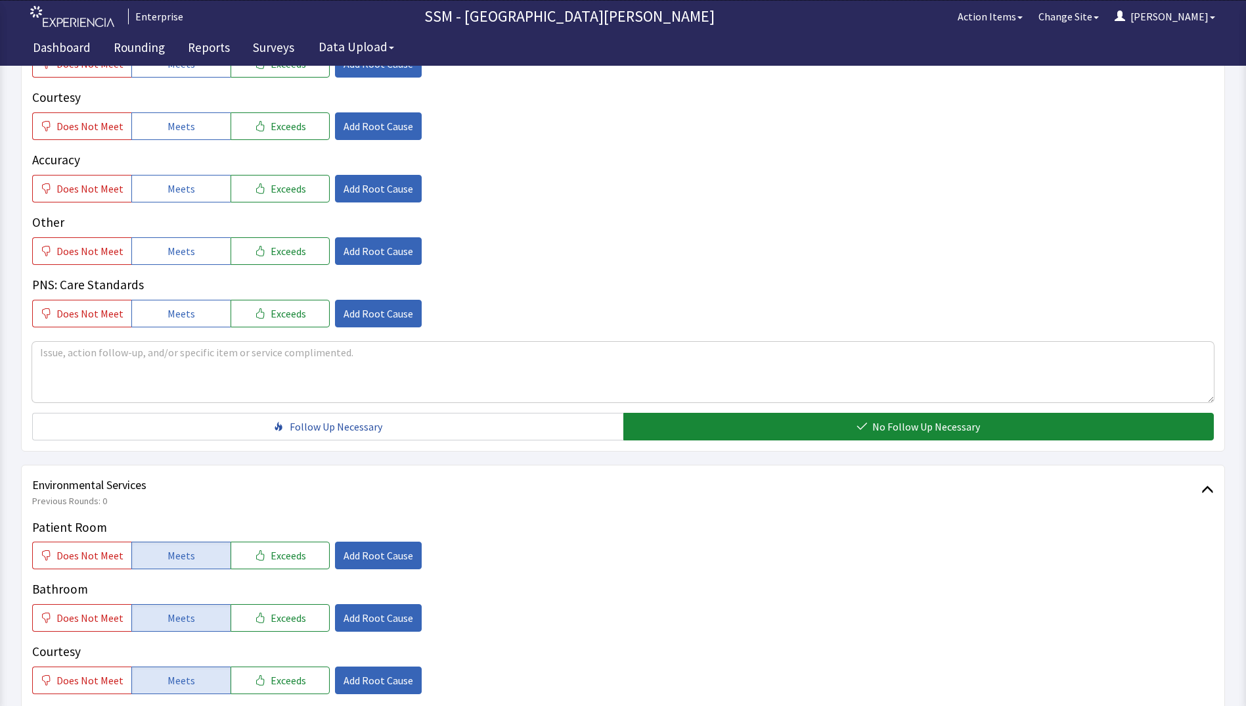
scroll to position [591, 0]
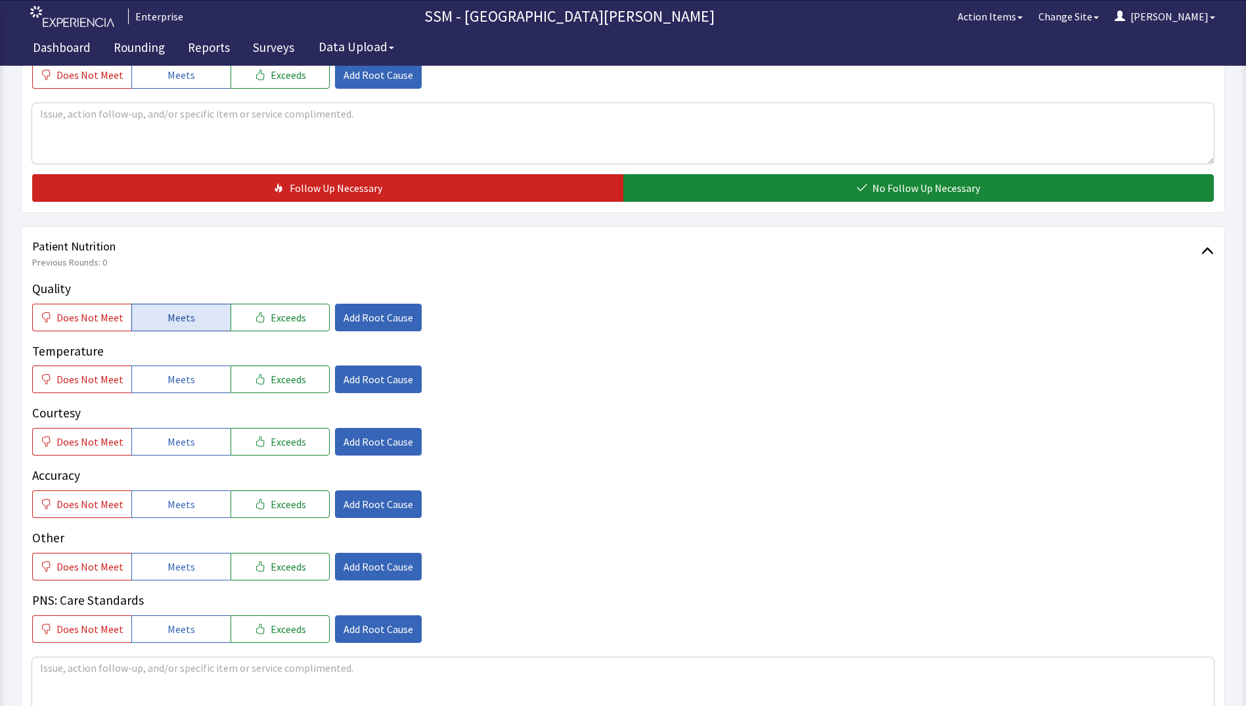
click at [189, 314] on span "Meets" at bounding box center [182, 317] width 28 height 16
click at [191, 401] on div "Quality Does Not Meet Meets Exceeds Add Root Cause Temperature Does Not Meet Me…" at bounding box center [623, 460] width 1182 height 363
click at [189, 384] on button "Meets" at bounding box center [180, 379] width 99 height 28
click at [189, 449] on span "Meets" at bounding box center [182, 442] width 28 height 16
click at [189, 510] on button "Meets" at bounding box center [180, 504] width 99 height 28
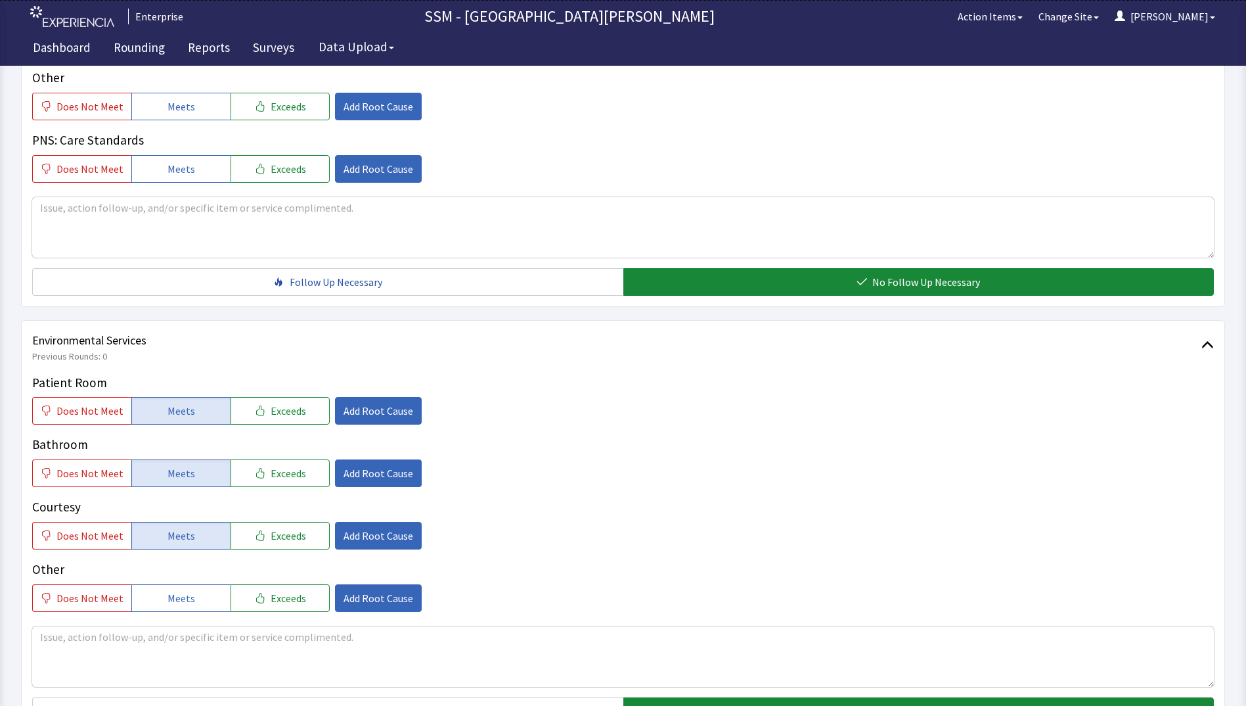
scroll to position [1209, 0]
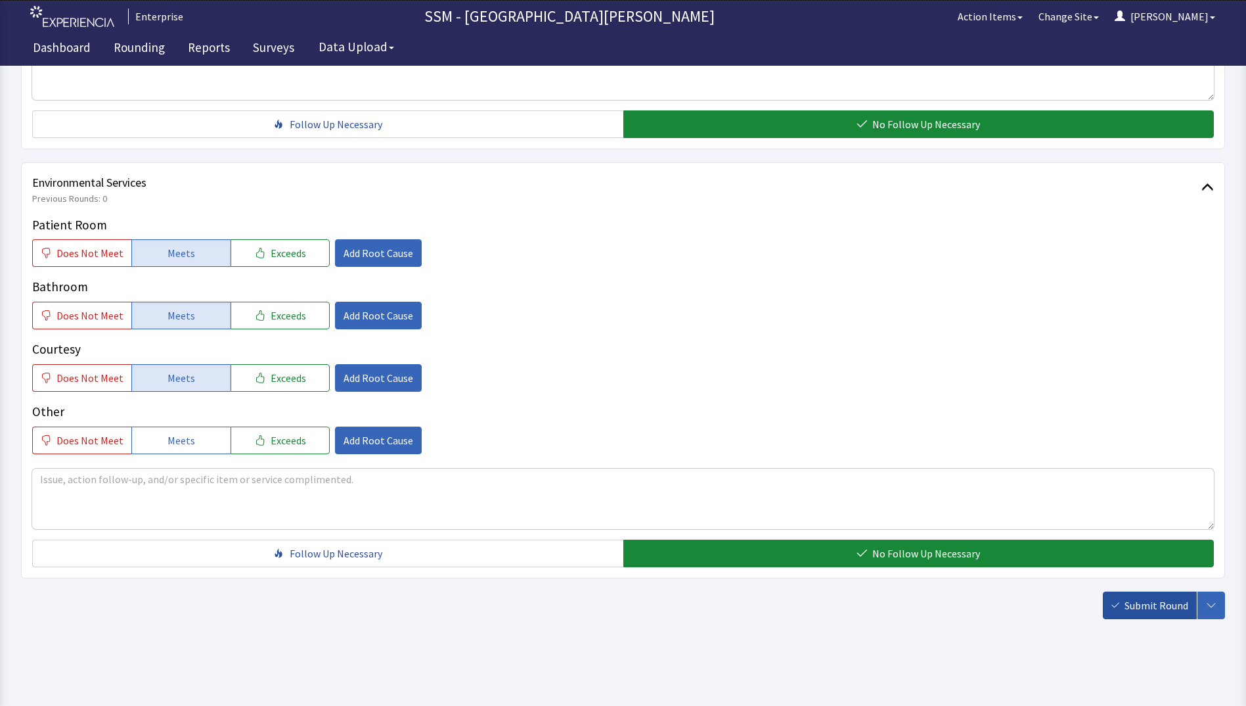
click at [1146, 600] on span "Submit Round" at bounding box center [1157, 605] width 64 height 16
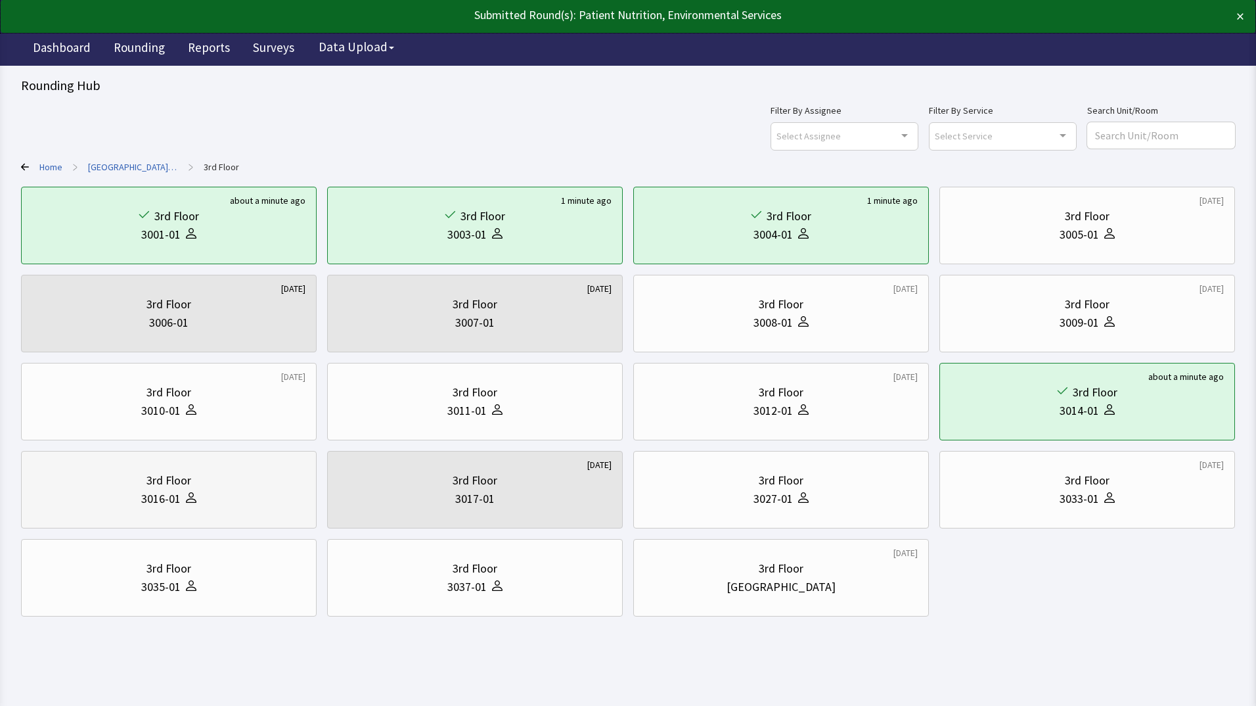
click at [254, 513] on div "3rd Floor 3016-01" at bounding box center [168, 489] width 273 height 63
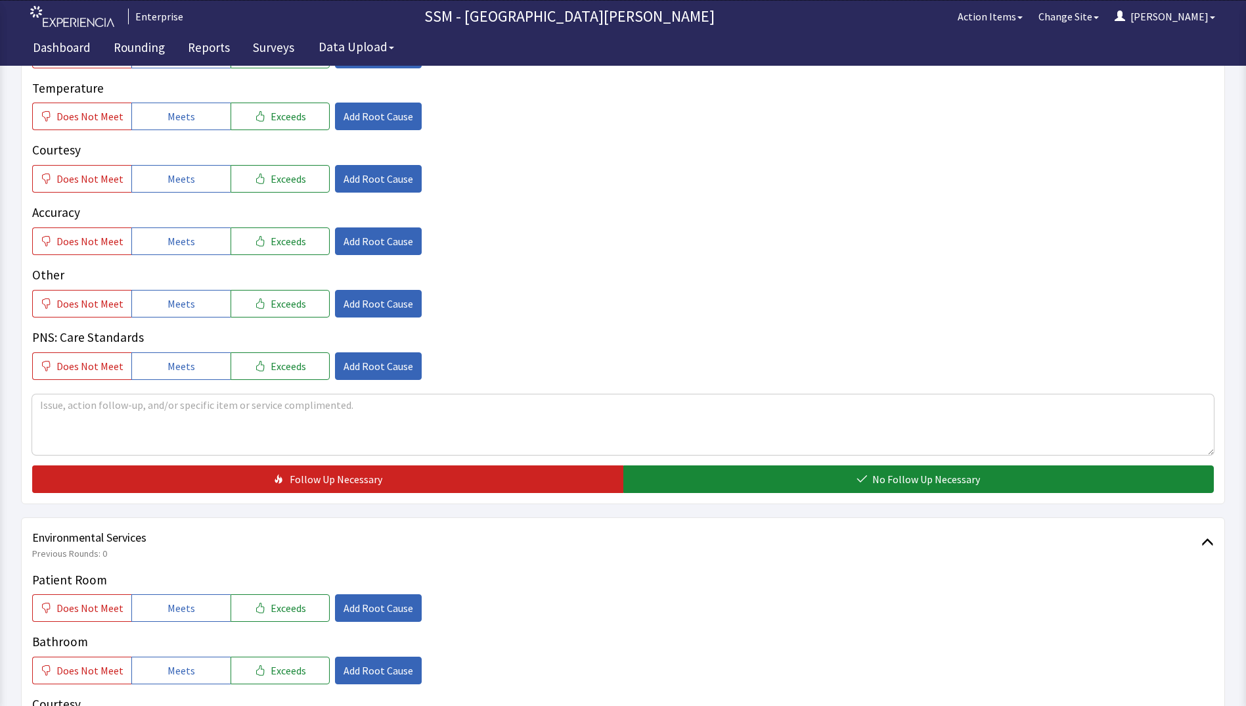
scroll to position [591, 0]
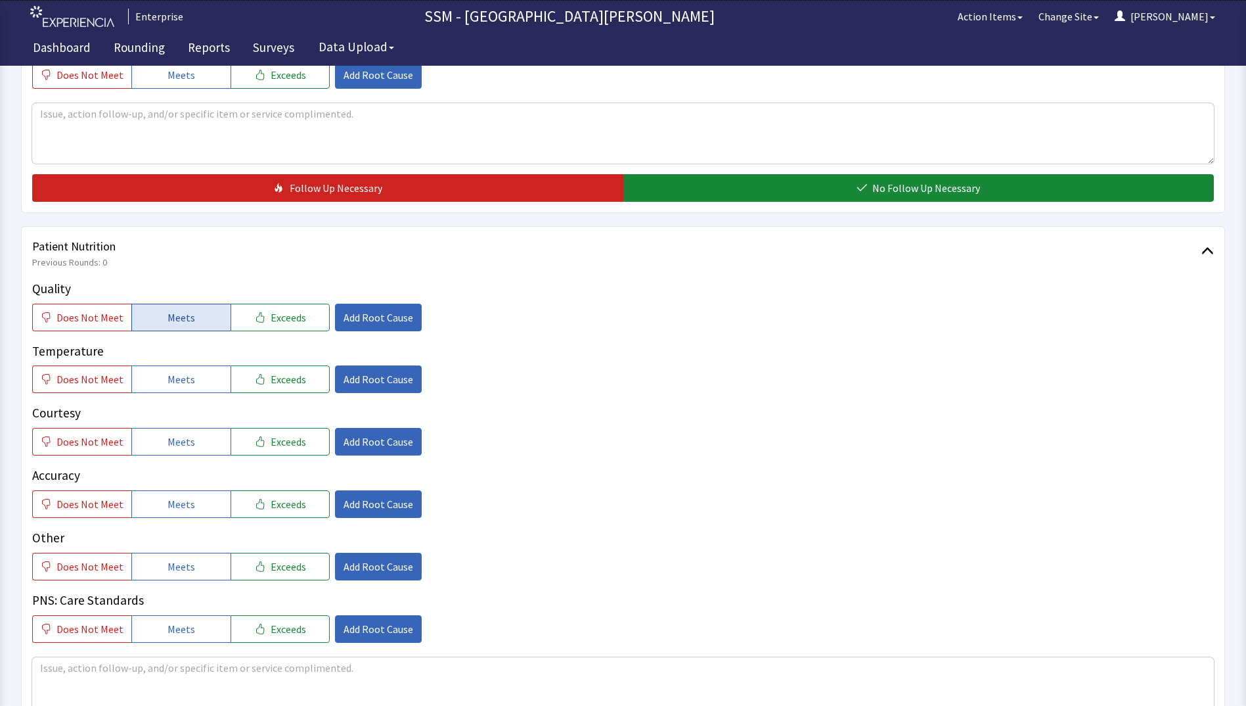
click at [143, 319] on button "Meets" at bounding box center [180, 318] width 99 height 28
click at [146, 378] on button "Meets" at bounding box center [180, 379] width 99 height 28
click at [160, 438] on button "Meets" at bounding box center [180, 442] width 99 height 28
click at [173, 500] on span "Meets" at bounding box center [182, 504] width 28 height 16
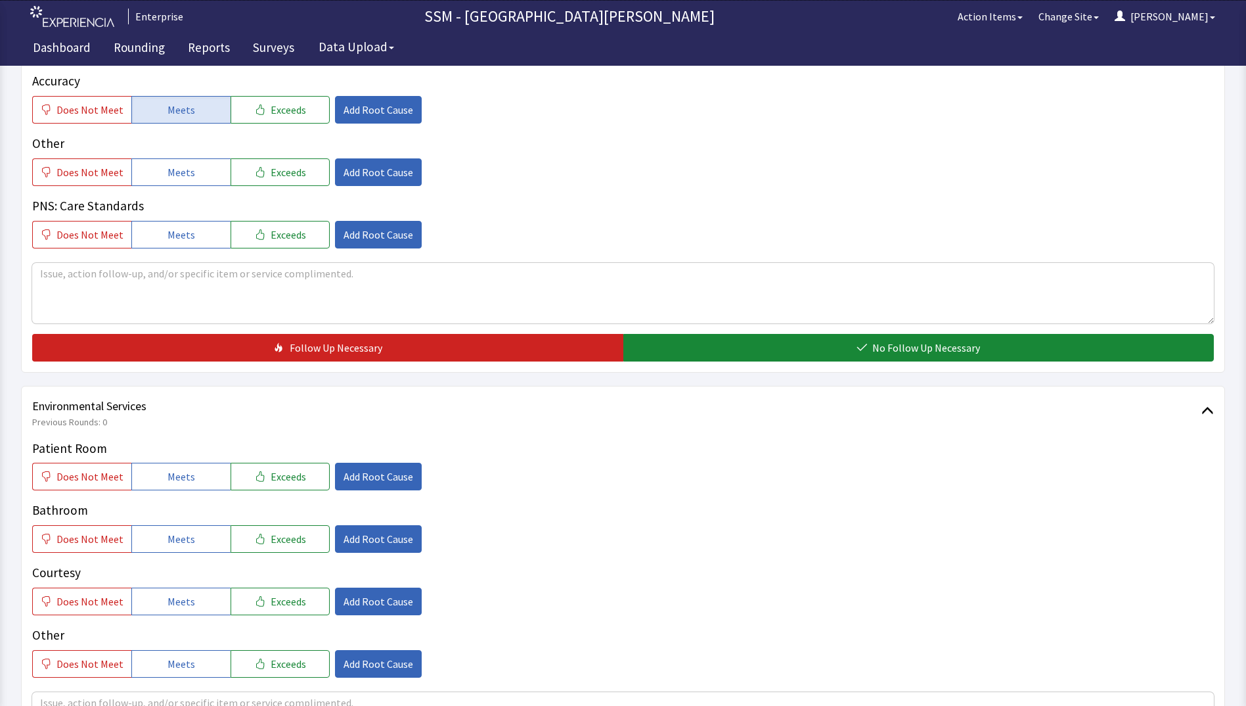
click at [720, 363] on div "Patient Nutrition Previous Rounds: 0 Quality Does Not Meet Meets Exceeds Add Ro…" at bounding box center [623, 102] width 1204 height 541
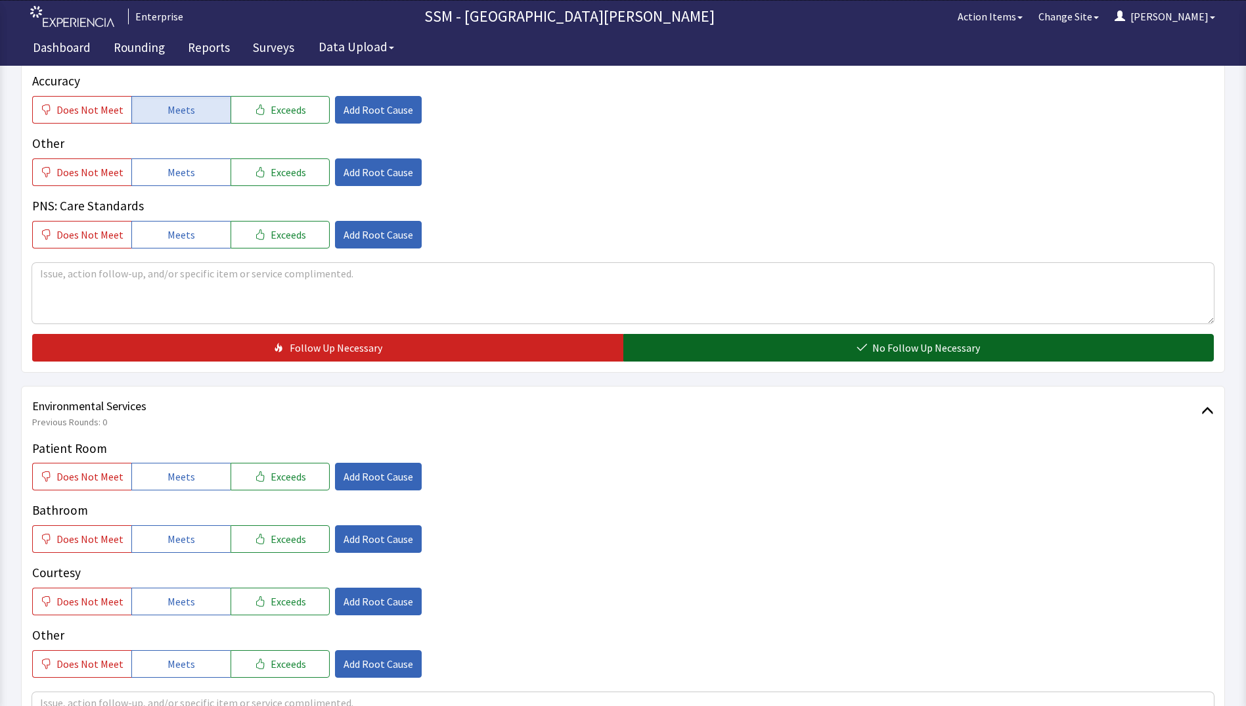
click at [720, 353] on button "No Follow Up Necessary" at bounding box center [919, 348] width 591 height 28
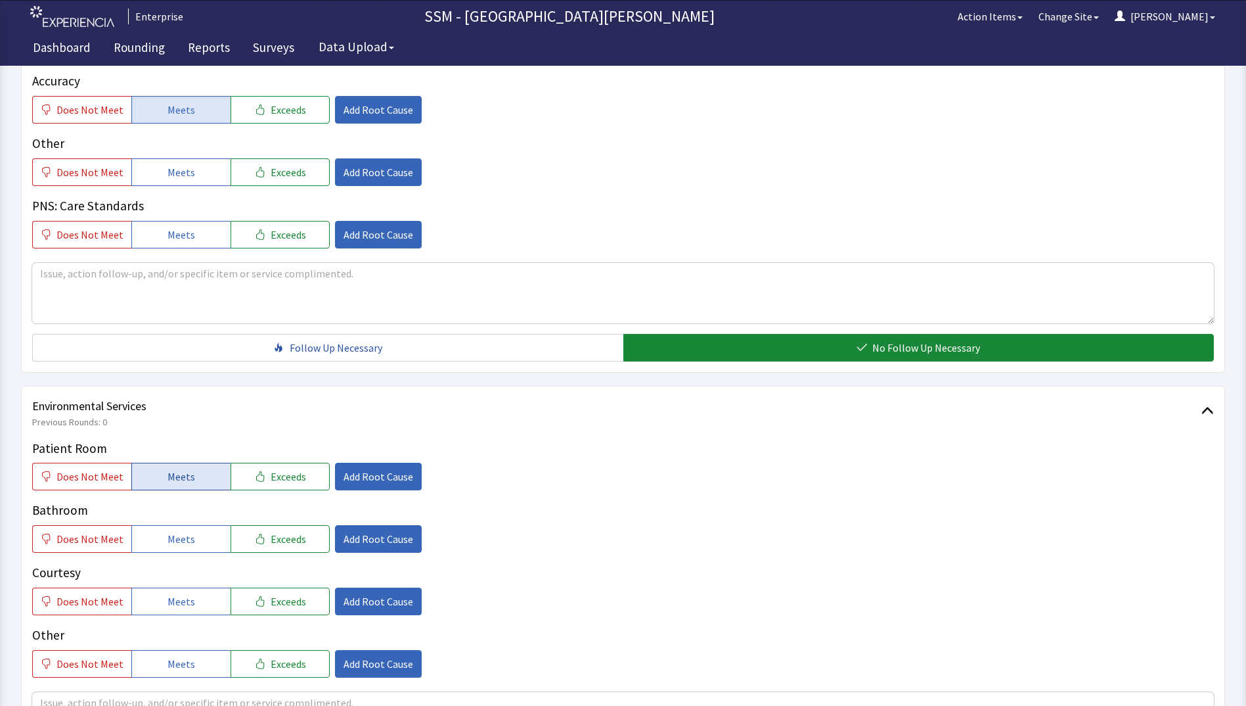
click at [168, 475] on span "Meets" at bounding box center [182, 476] width 28 height 16
click at [168, 540] on span "Meets" at bounding box center [182, 539] width 28 height 16
click at [175, 607] on span "Meets" at bounding box center [182, 601] width 28 height 16
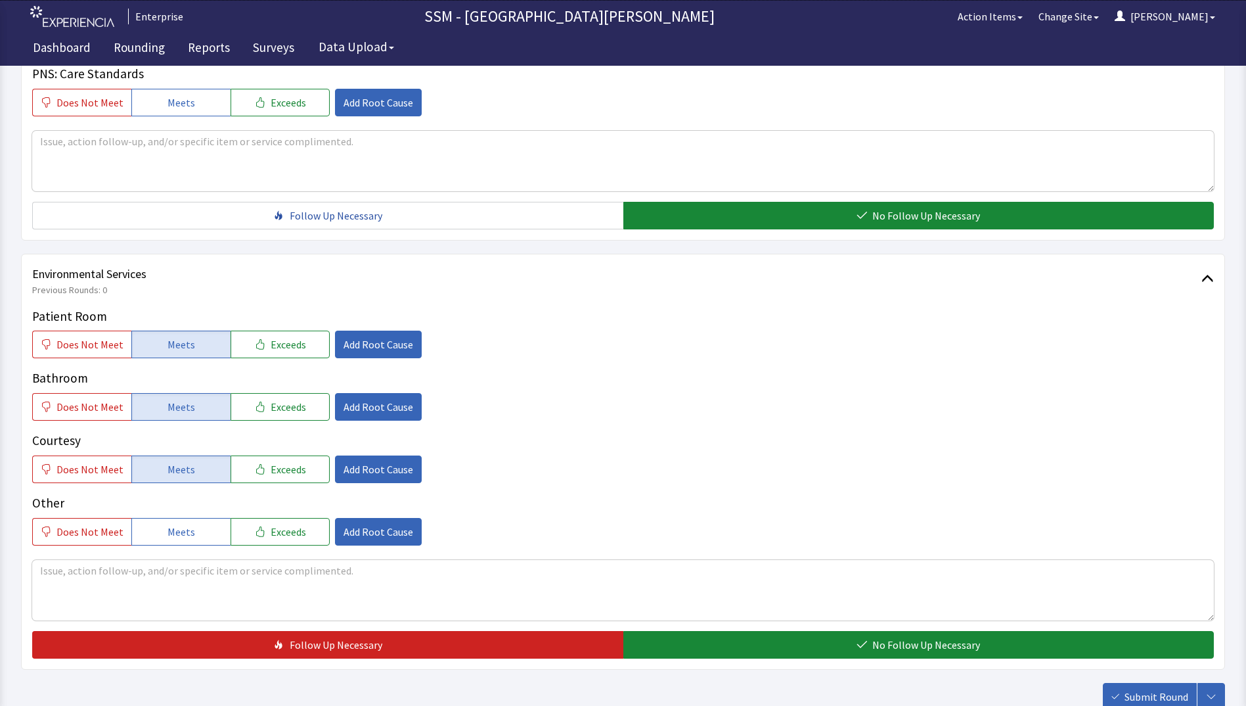
scroll to position [1209, 0]
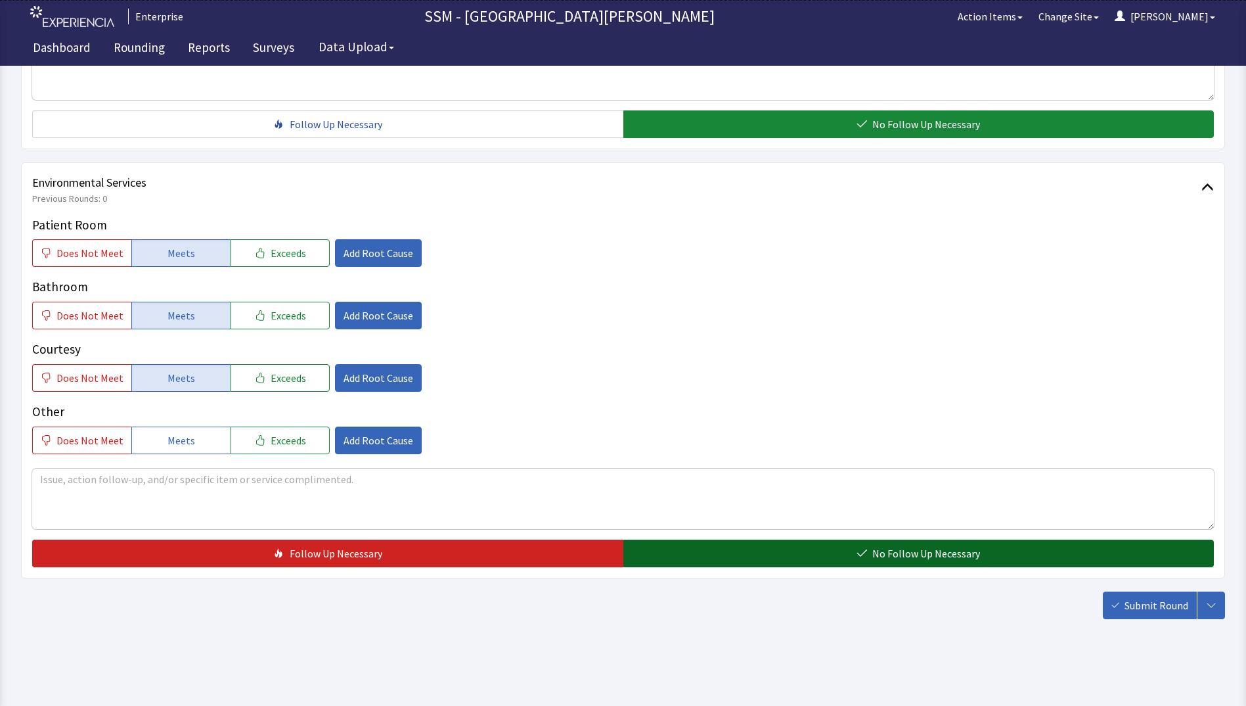
click at [802, 555] on button "No Follow Up Necessary" at bounding box center [919, 553] width 591 height 28
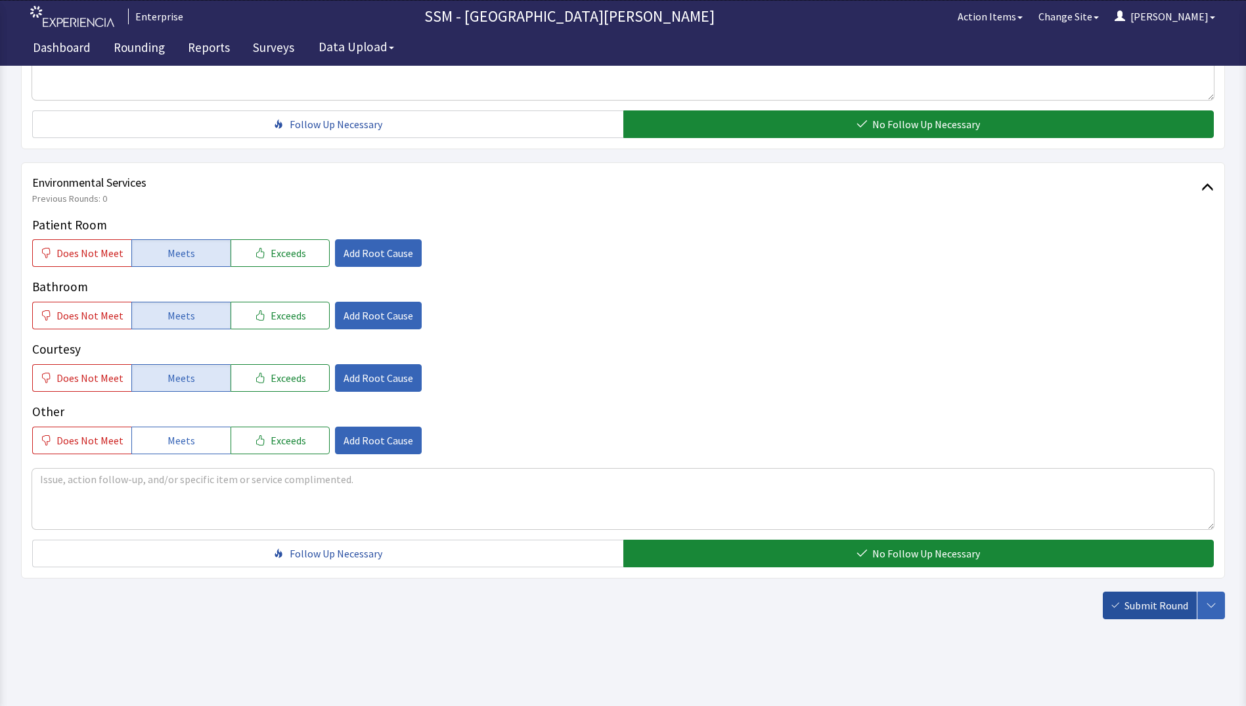
drag, startPoint x: 1127, startPoint y: 608, endPoint x: 514, endPoint y: 516, distance: 619.9
click at [1126, 608] on span "Submit Round" at bounding box center [1157, 605] width 64 height 16
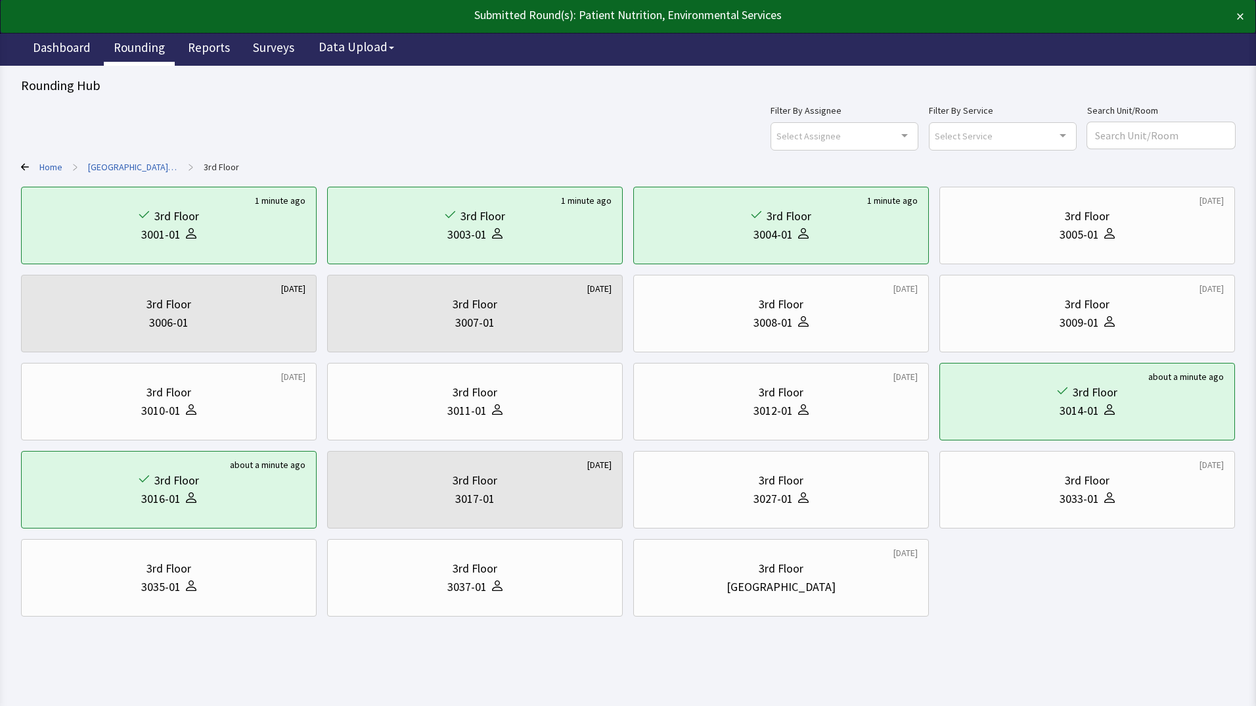
click at [122, 45] on link "Rounding" at bounding box center [139, 49] width 71 height 33
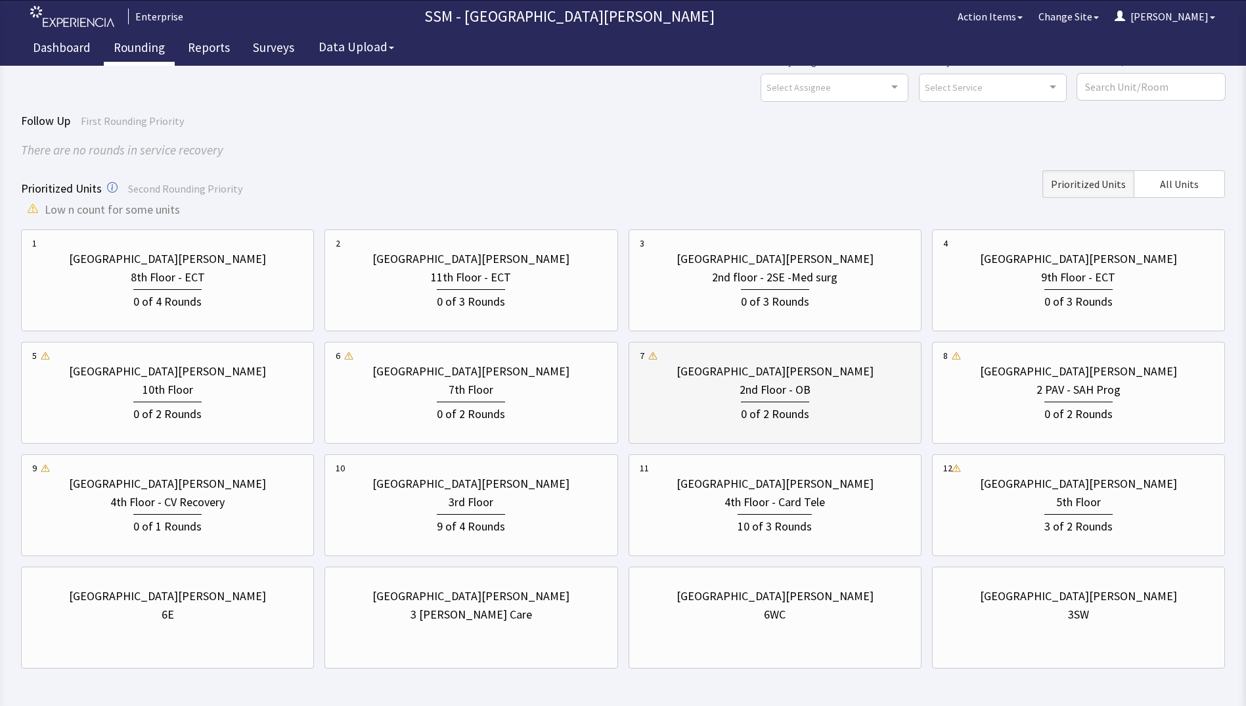
scroll to position [98, 0]
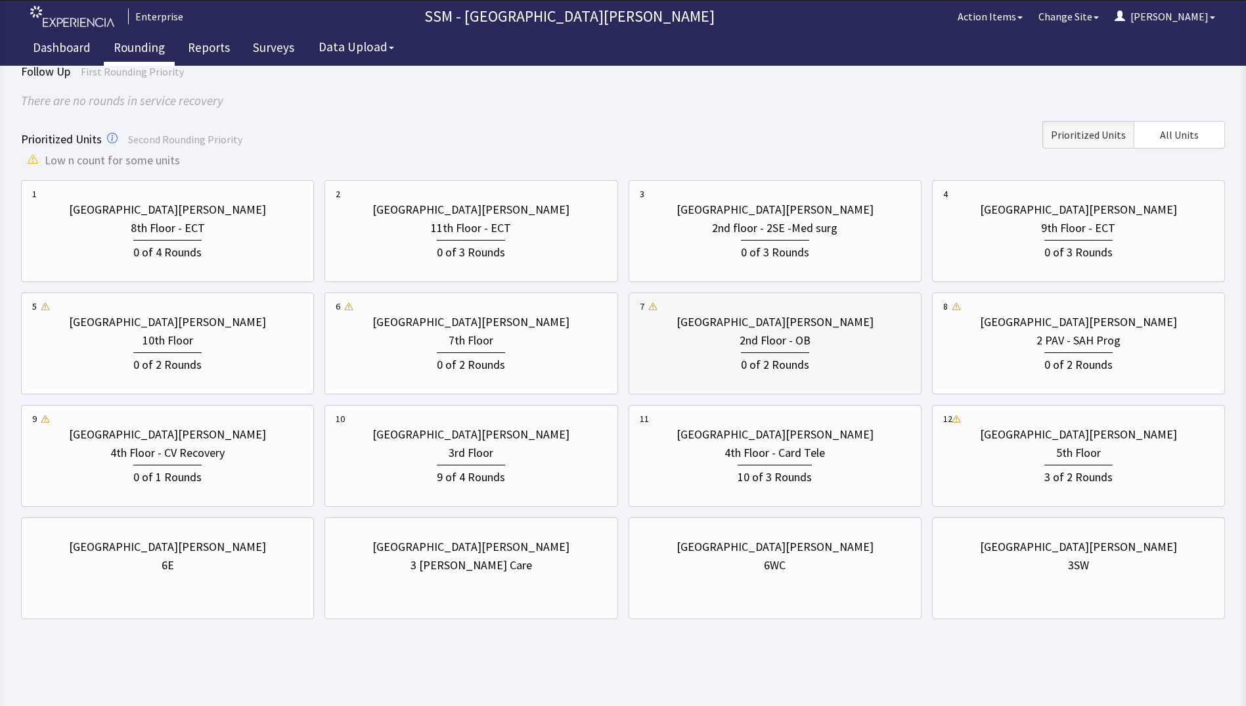
click at [838, 384] on div "[GEOGRAPHIC_DATA][PERSON_NAME] 2nd Floor - OB 0 of 2 Rounds" at bounding box center [775, 343] width 271 height 87
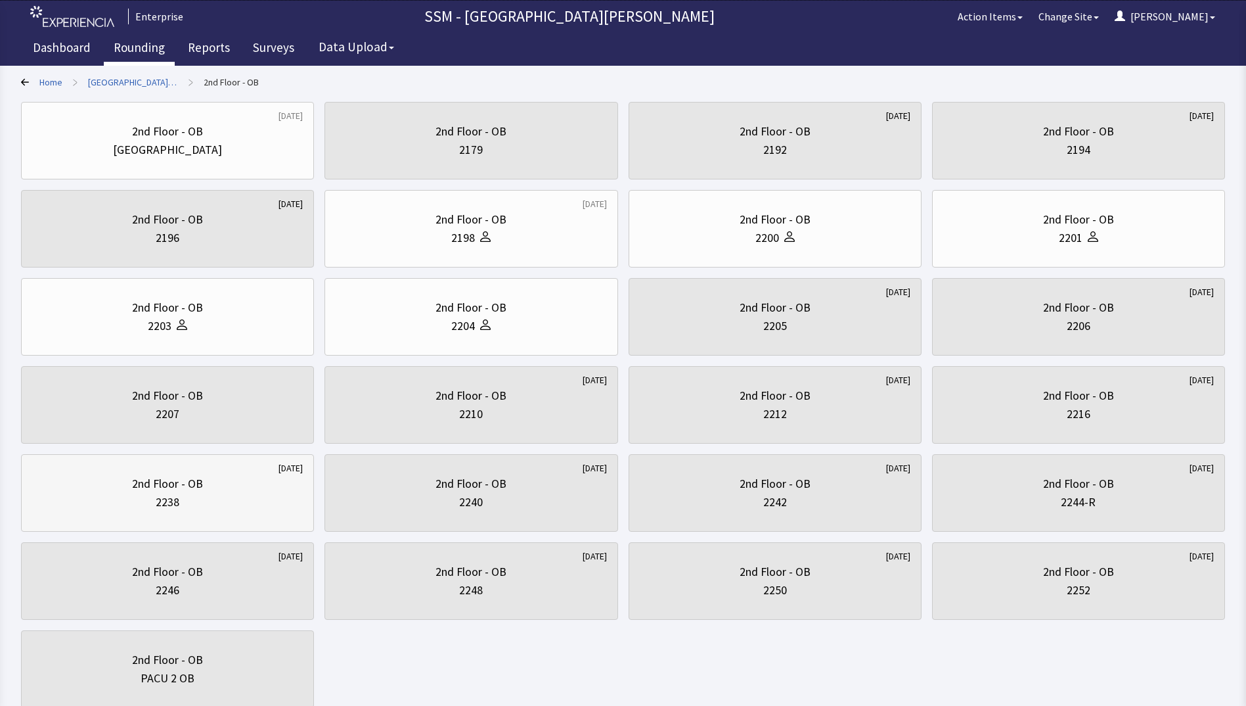
scroll to position [0, 0]
